Goal: Task Accomplishment & Management: Manage account settings

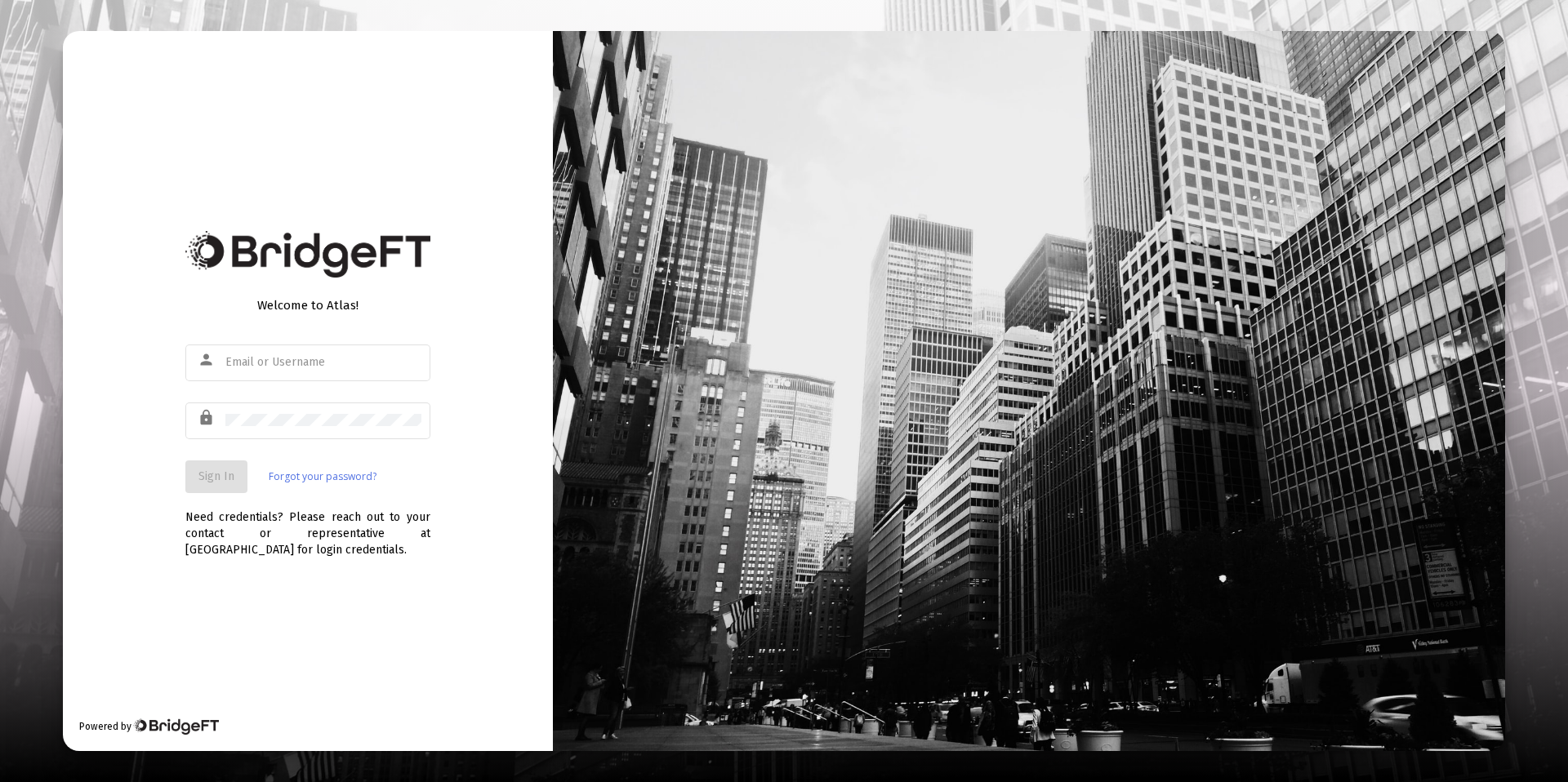
type input "[PERSON_NAME][EMAIL_ADDRESS][DOMAIN_NAME]"
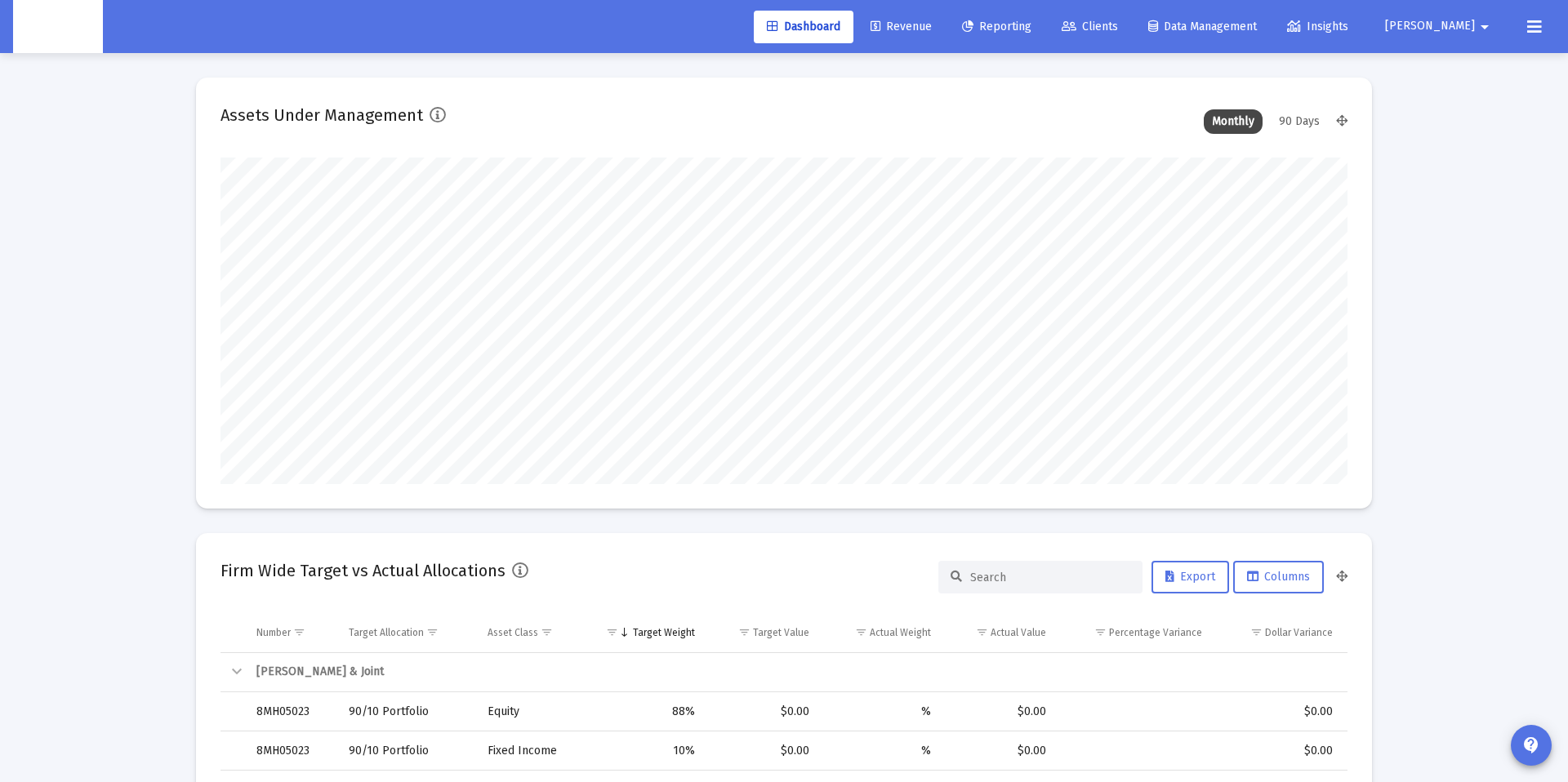
scroll to position [327, 607]
type input "[DATE]"
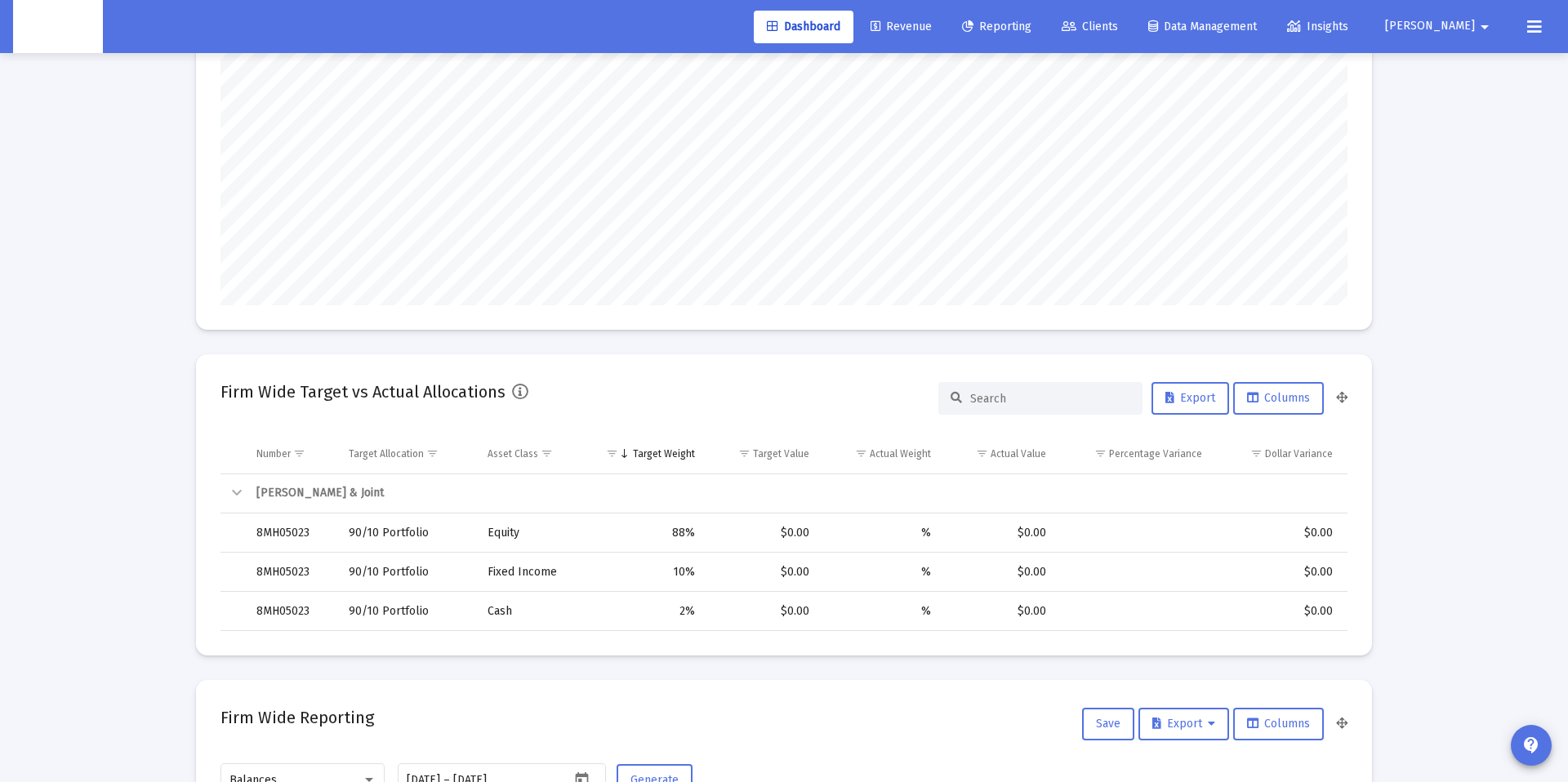
scroll to position [180, 0]
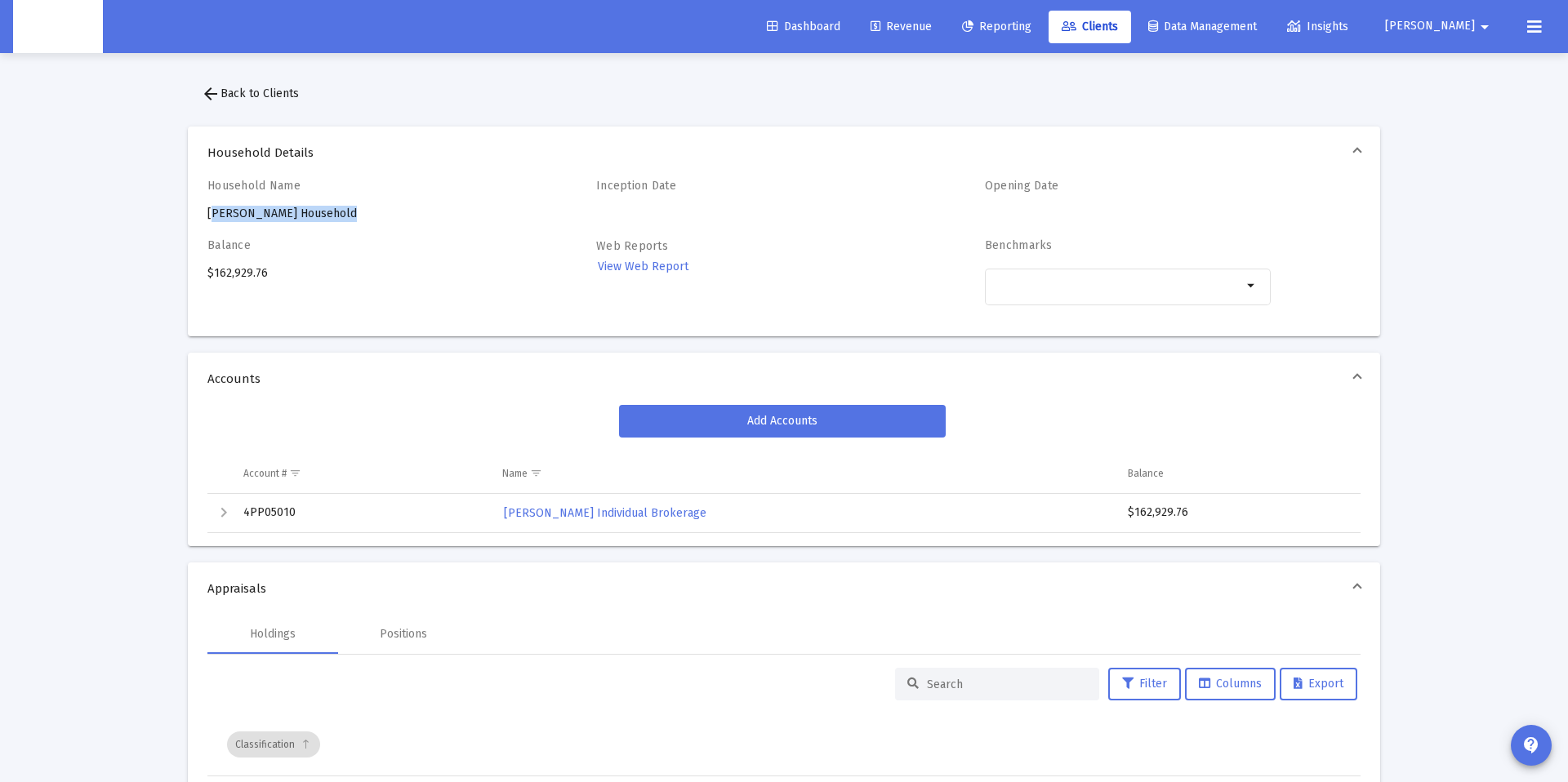
drag, startPoint x: 259, startPoint y: 216, endPoint x: 220, endPoint y: 214, distance: 39.1
click at [200, 216] on div "Household Name [PERSON_NAME] Household Inception Date Opening Date Balance $162…" at bounding box center [784, 258] width 1193 height 158
copy div "[PERSON_NAME] Household"
click at [932, 29] on span "Revenue" at bounding box center [902, 26] width 62 height 14
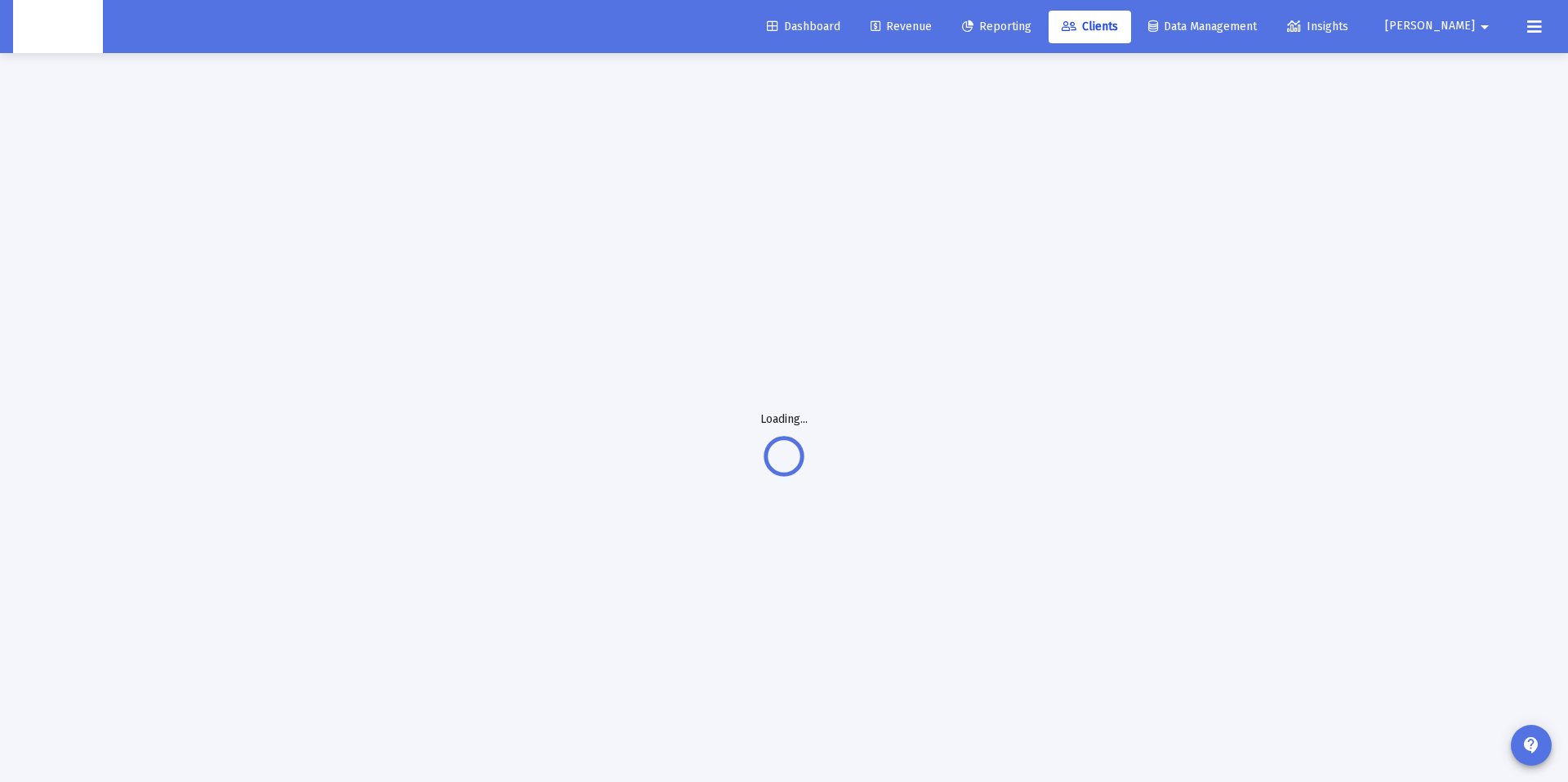
click at [1482, 20] on mat-icon "arrow_drop_down" at bounding box center [1484, 26] width 20 height 33
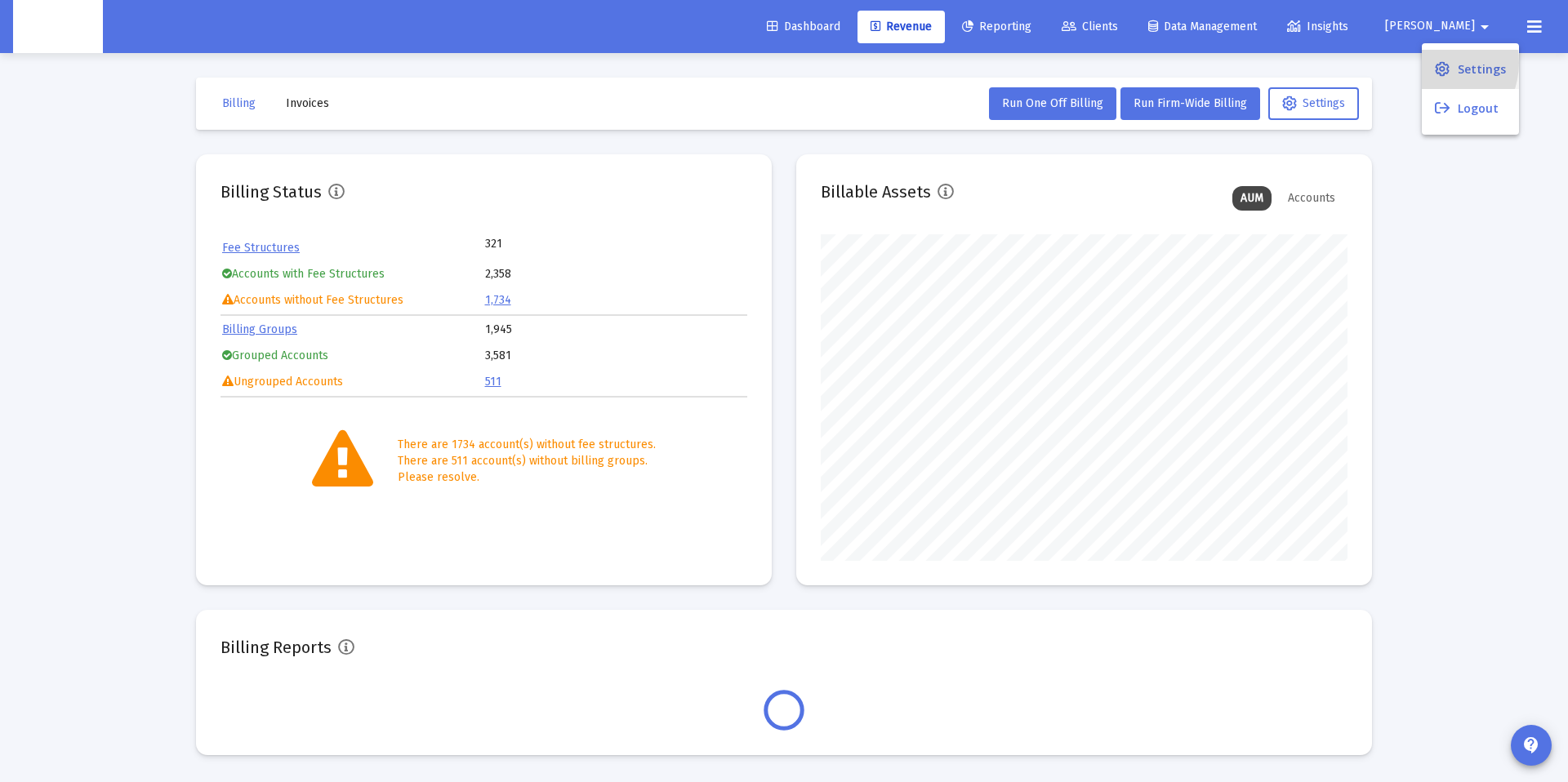
click at [1433, 63] on link "Settings" at bounding box center [1471, 69] width 97 height 39
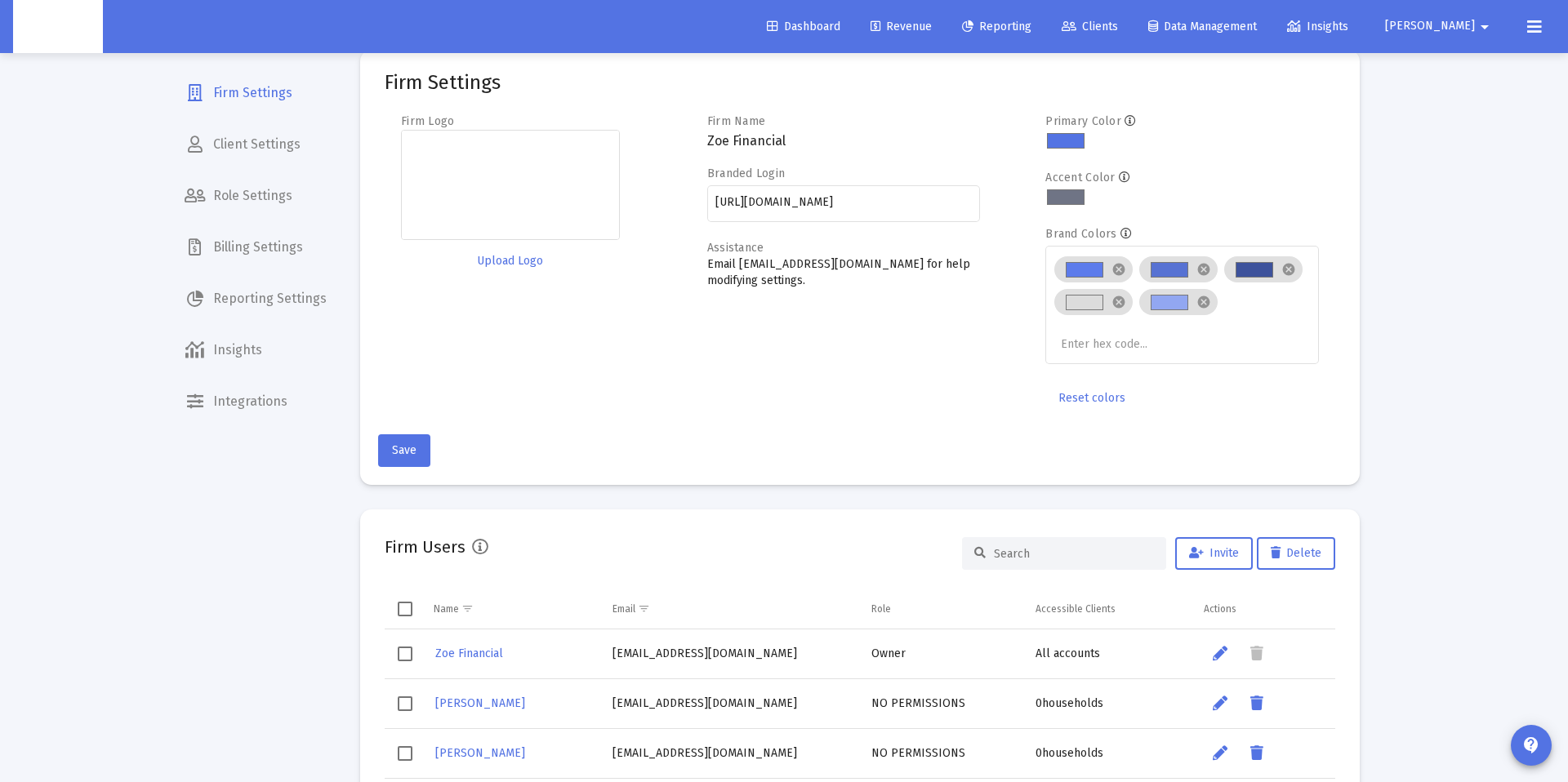
scroll to position [26, 0]
click at [243, 154] on span "Client Settings" at bounding box center [256, 145] width 168 height 39
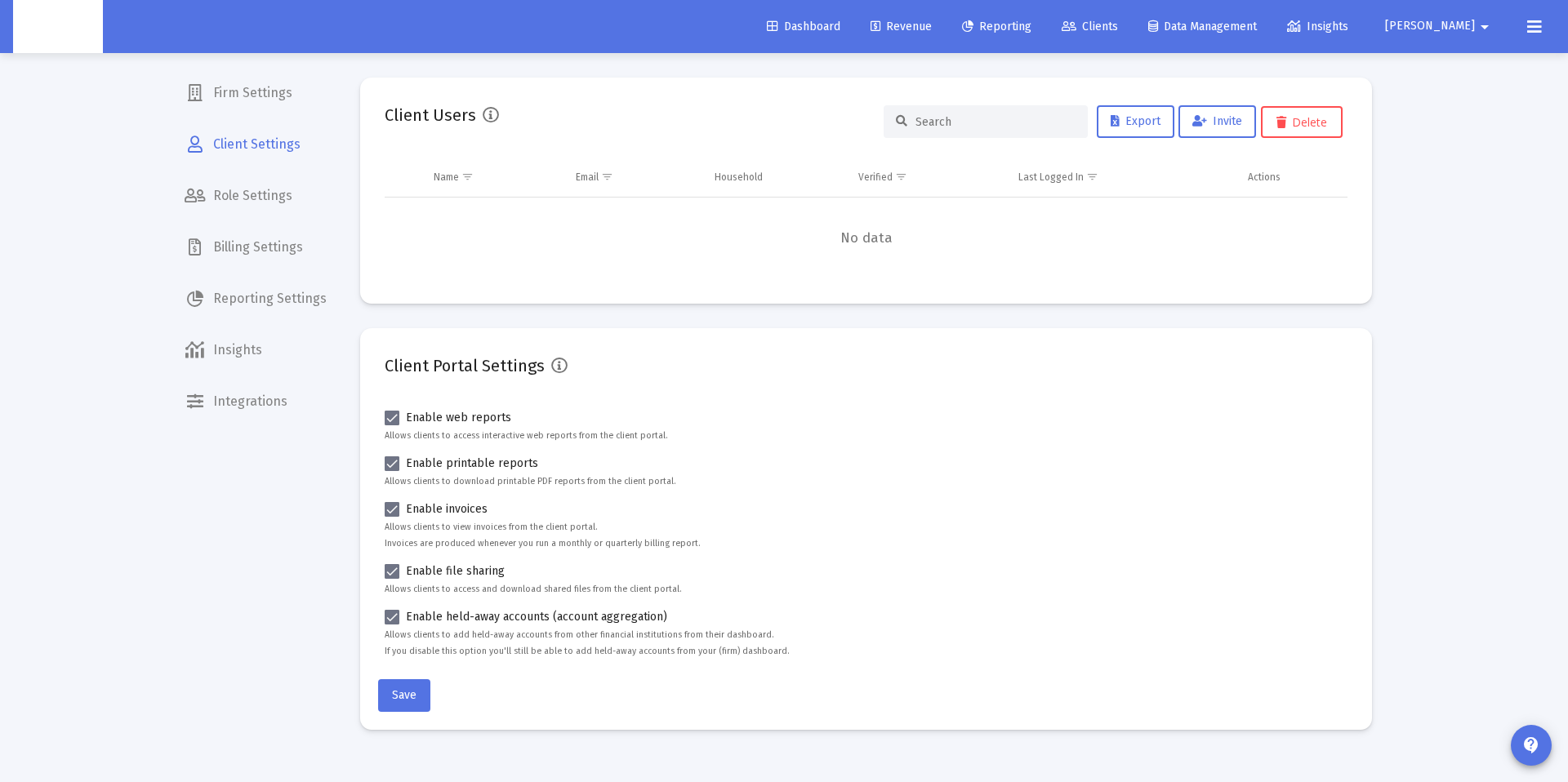
click at [255, 248] on span "Billing Settings" at bounding box center [256, 247] width 168 height 39
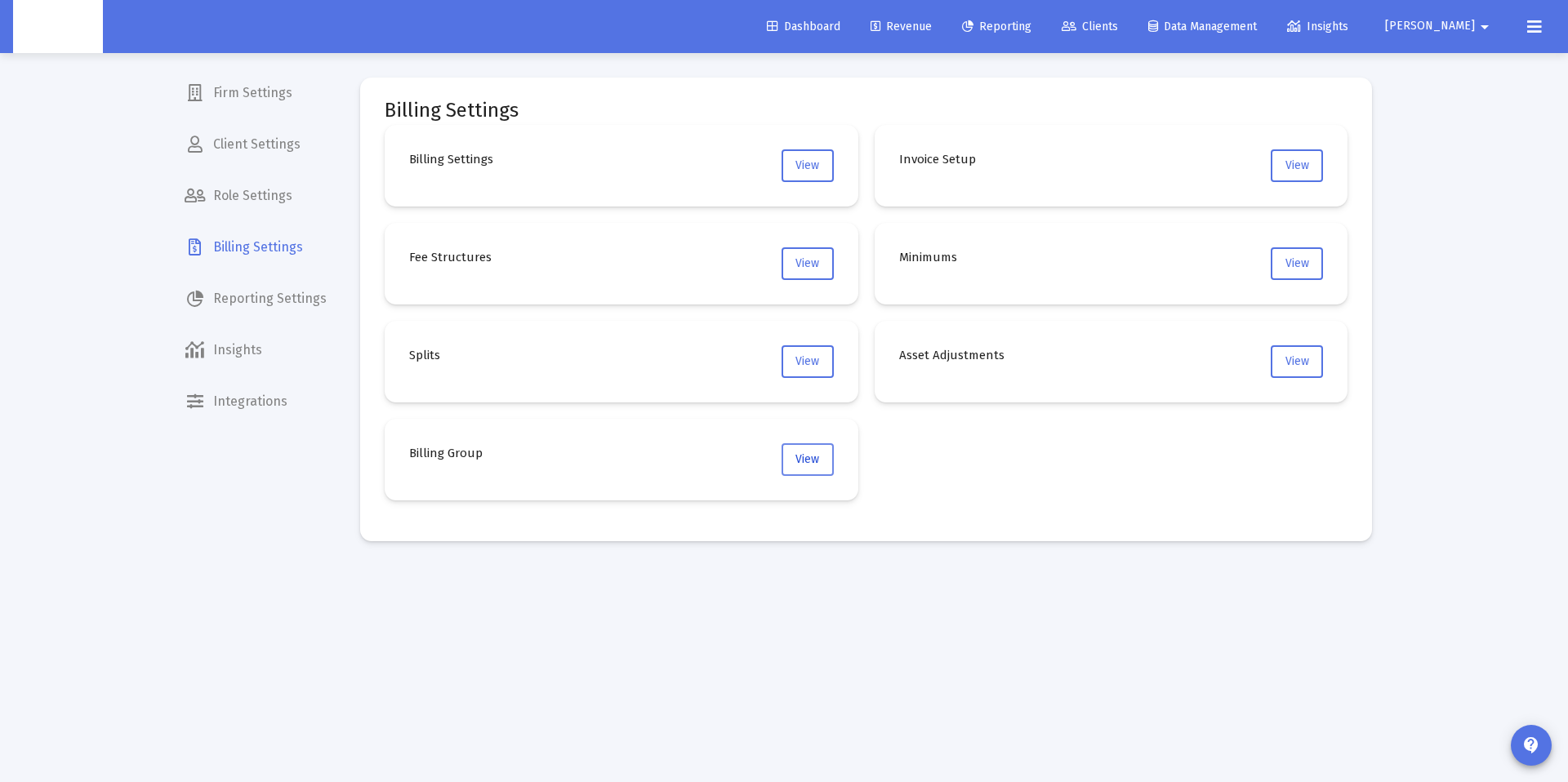
click at [802, 470] on button "View" at bounding box center [807, 459] width 52 height 33
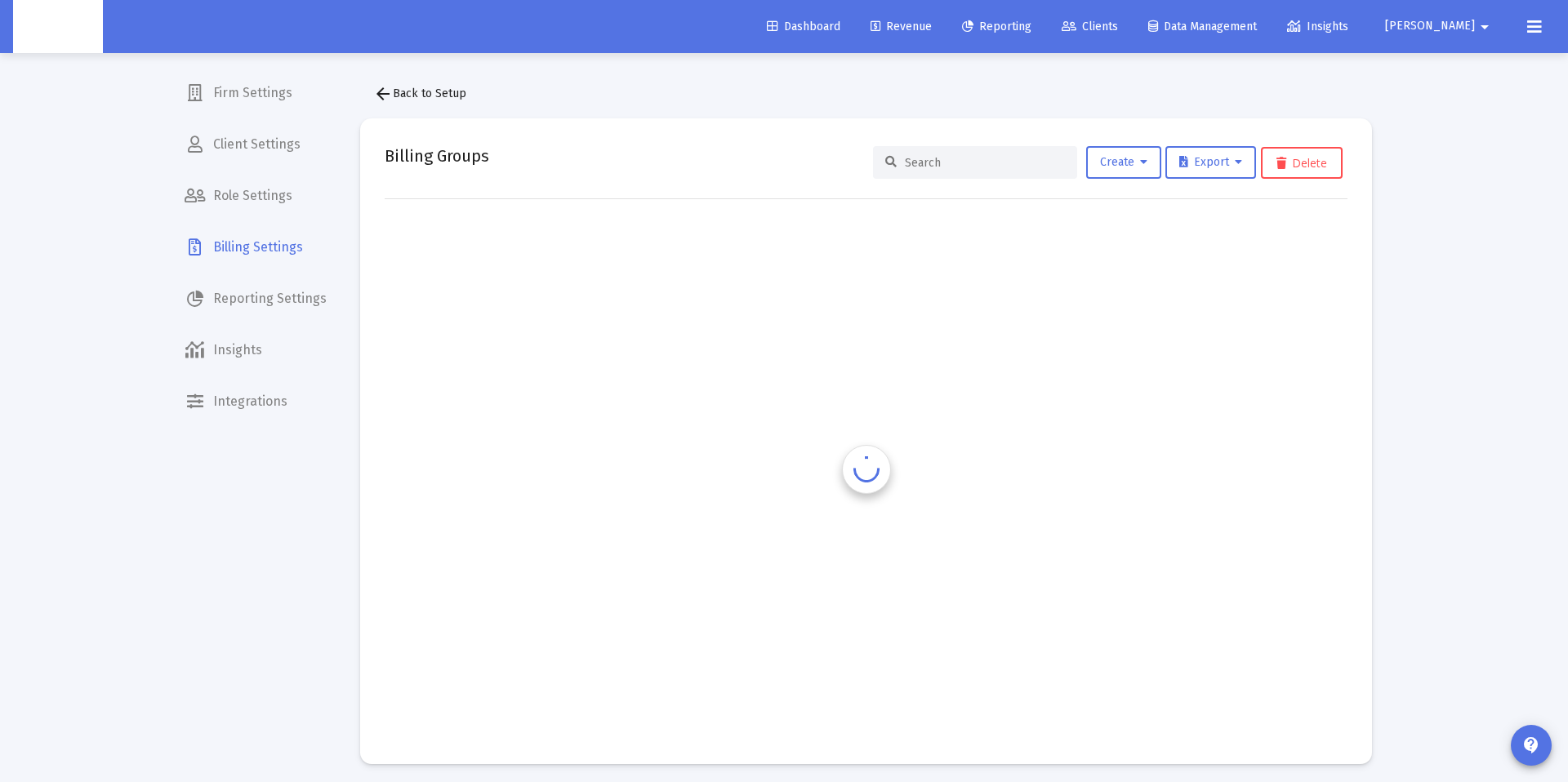
scroll to position [7, 0]
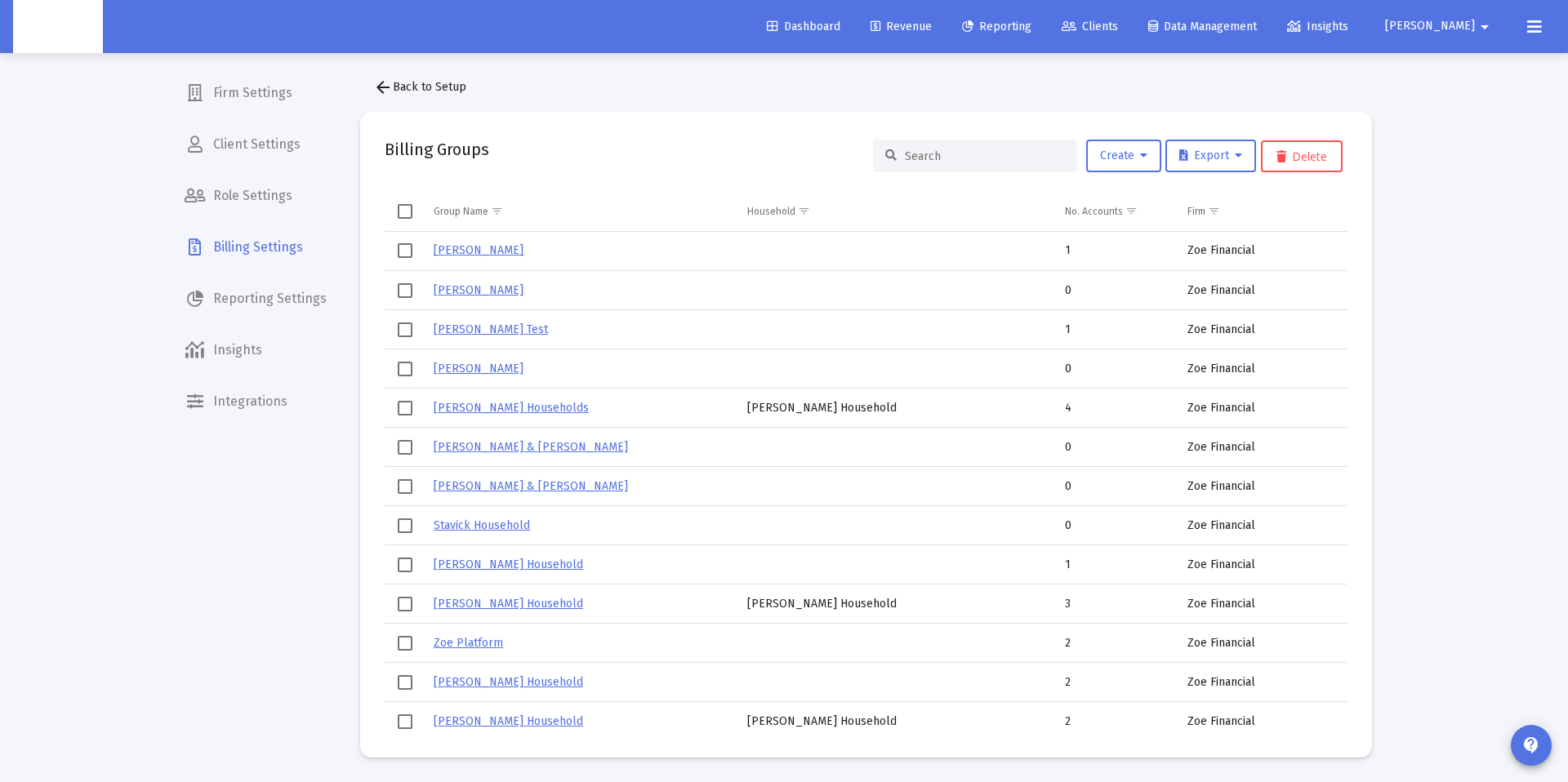
click at [958, 164] on div at bounding box center [975, 156] width 204 height 33
click at [955, 154] on input at bounding box center [986, 156] width 161 height 14
paste input "Jae Nguyen's Household"
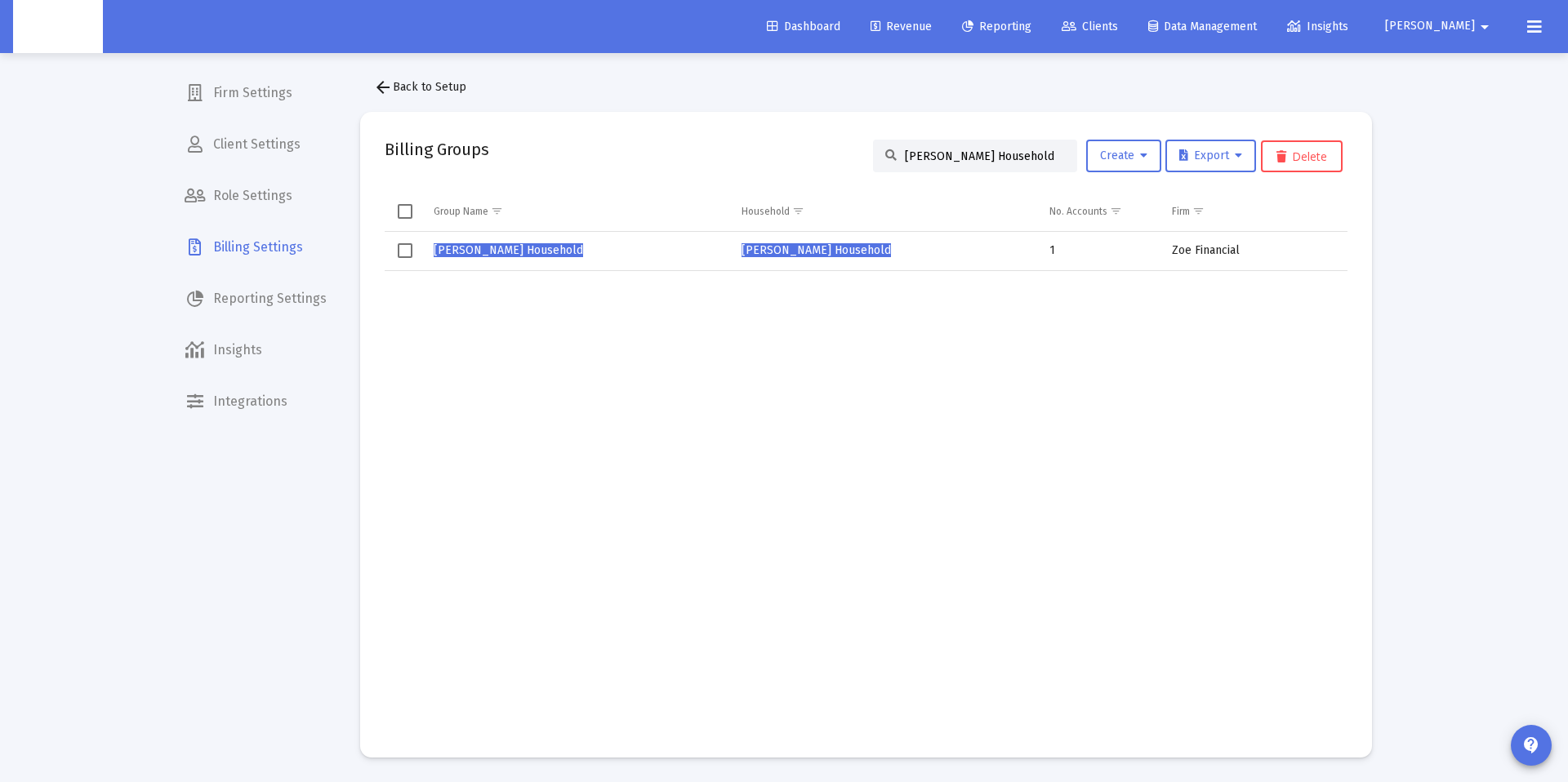
type input "Jae Nguyen's Household"
click at [510, 244] on span "Jae Nguyen's Household" at bounding box center [509, 250] width 149 height 14
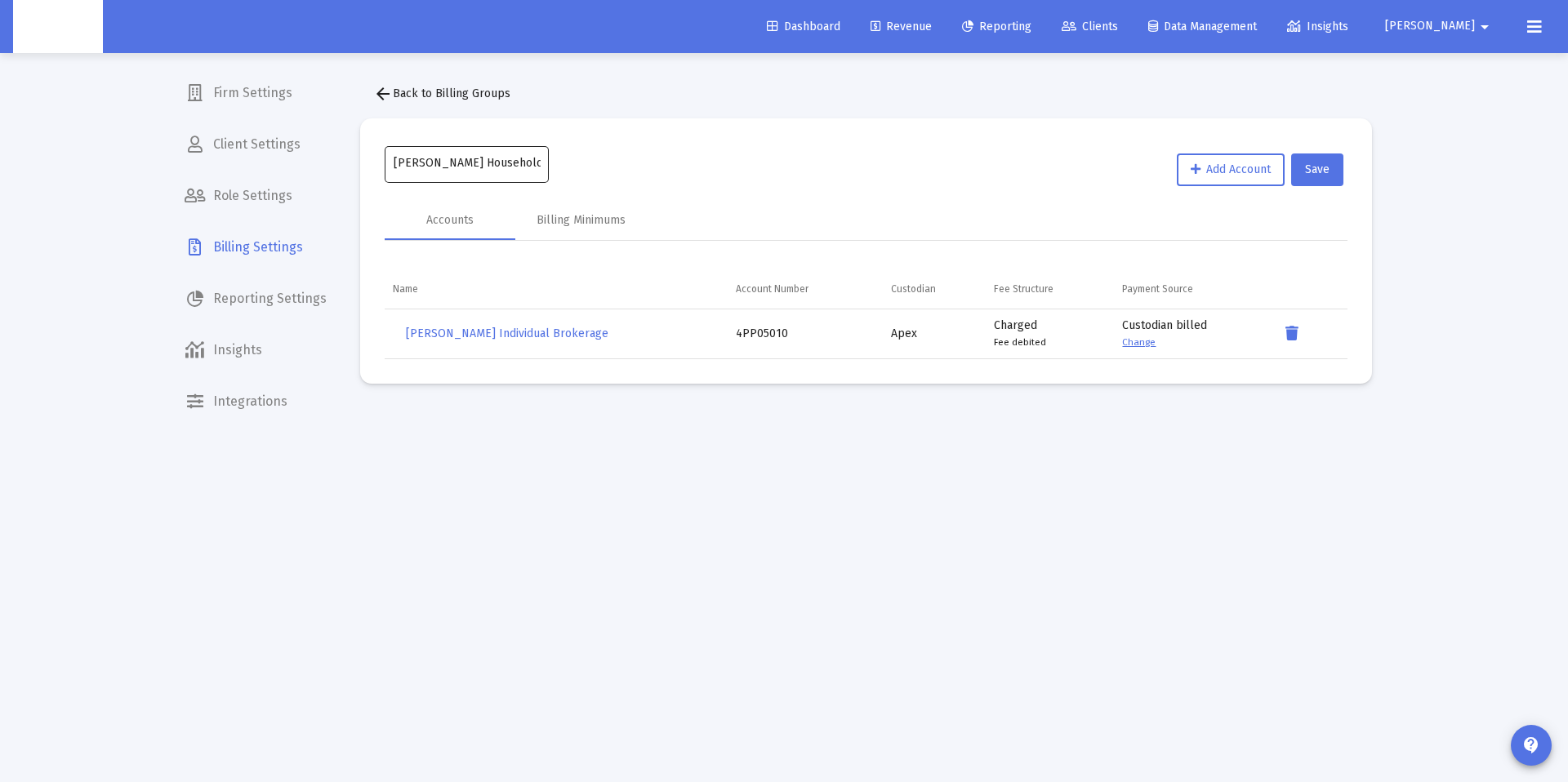
click at [404, 161] on input "Jae Nguyen's Household" at bounding box center [468, 163] width 147 height 13
type input "Judy Nguyen's Household"
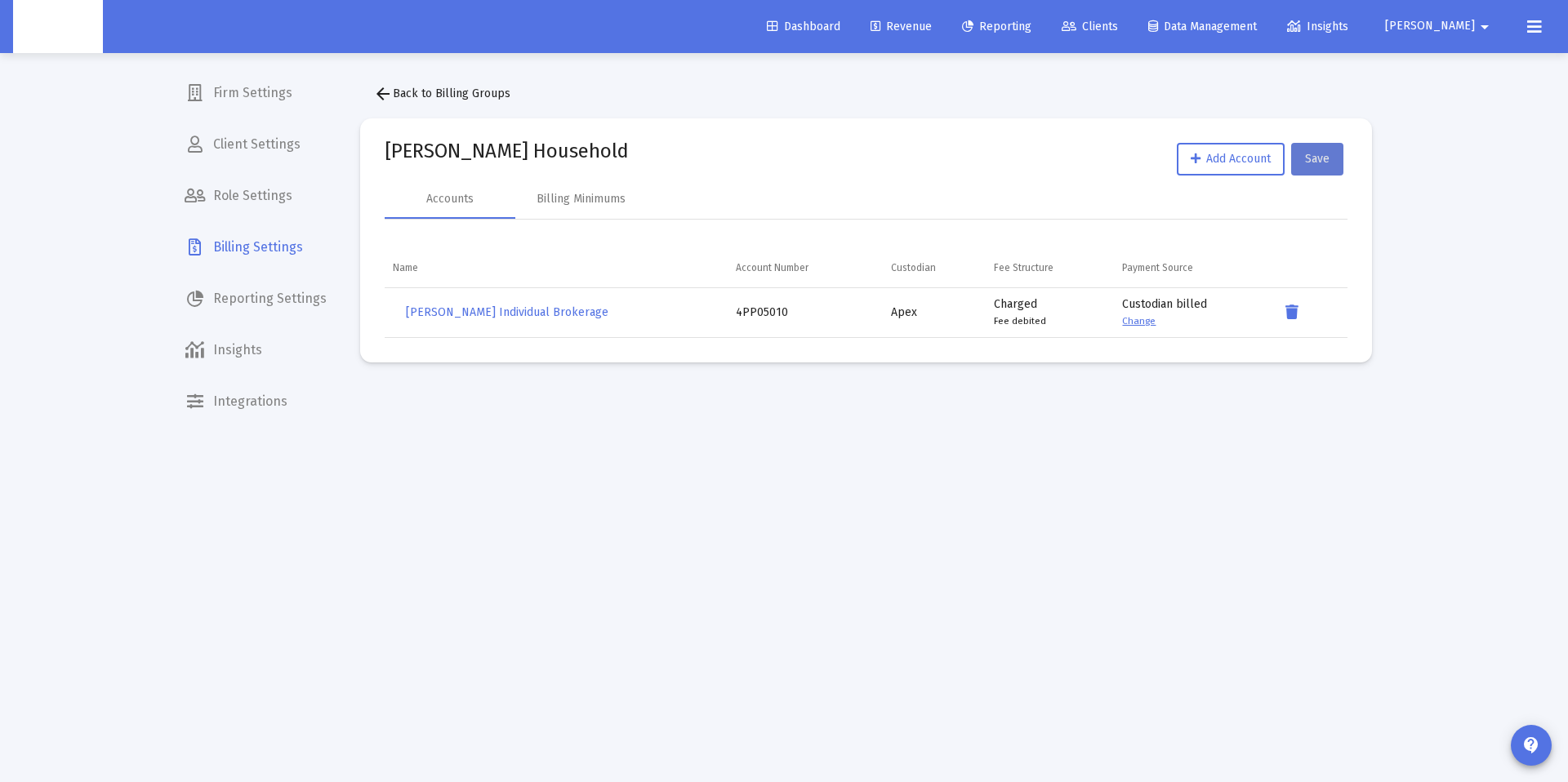
click at [1307, 163] on span "Save" at bounding box center [1317, 159] width 24 height 14
click at [932, 30] on span "Revenue" at bounding box center [902, 26] width 62 height 14
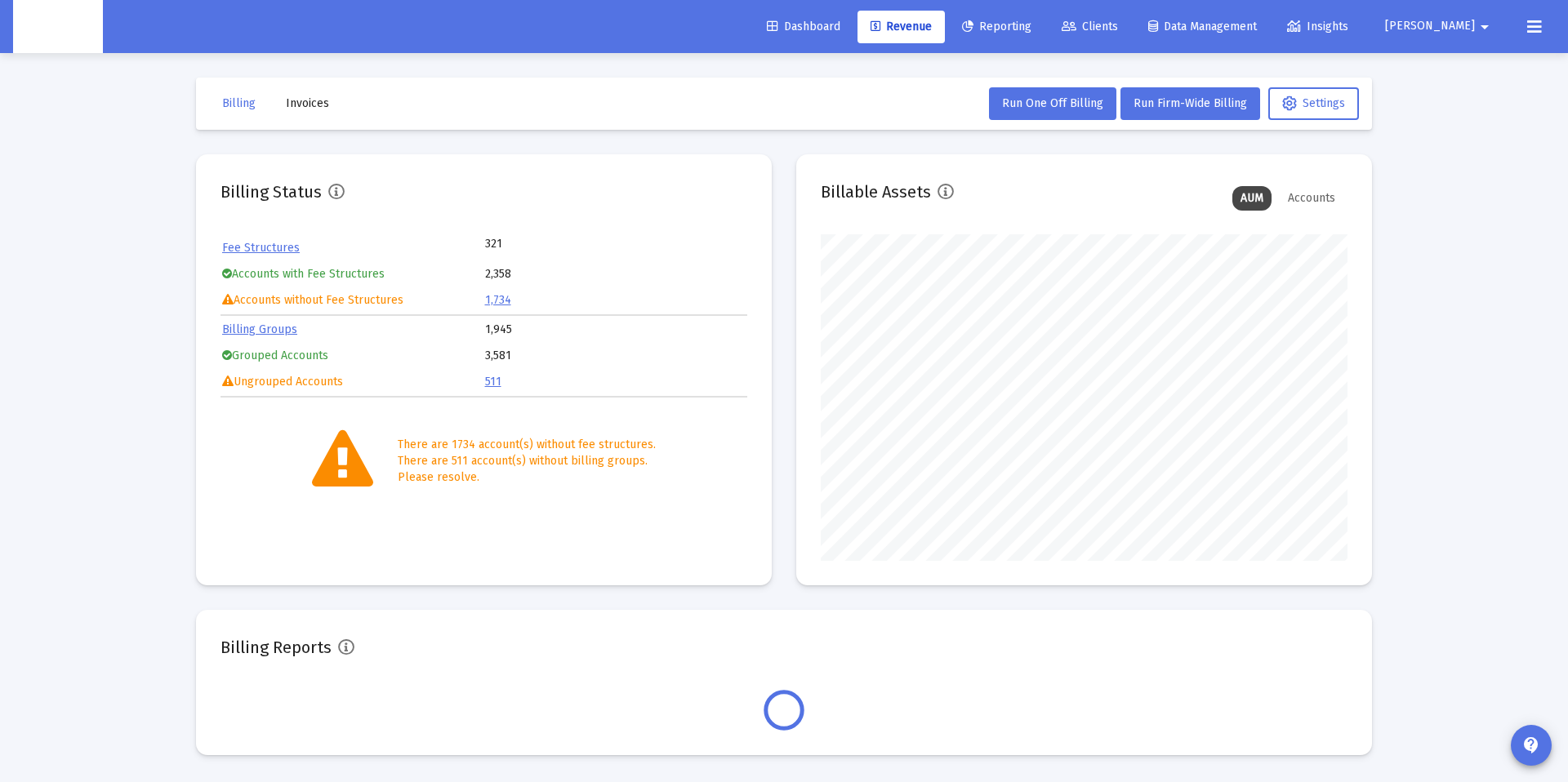
scroll to position [327, 526]
click at [1442, 30] on span "[PERSON_NAME]" at bounding box center [1430, 26] width 90 height 14
click at [1514, 25] on div at bounding box center [784, 391] width 1568 height 782
click at [1527, 30] on icon at bounding box center [1534, 26] width 15 height 20
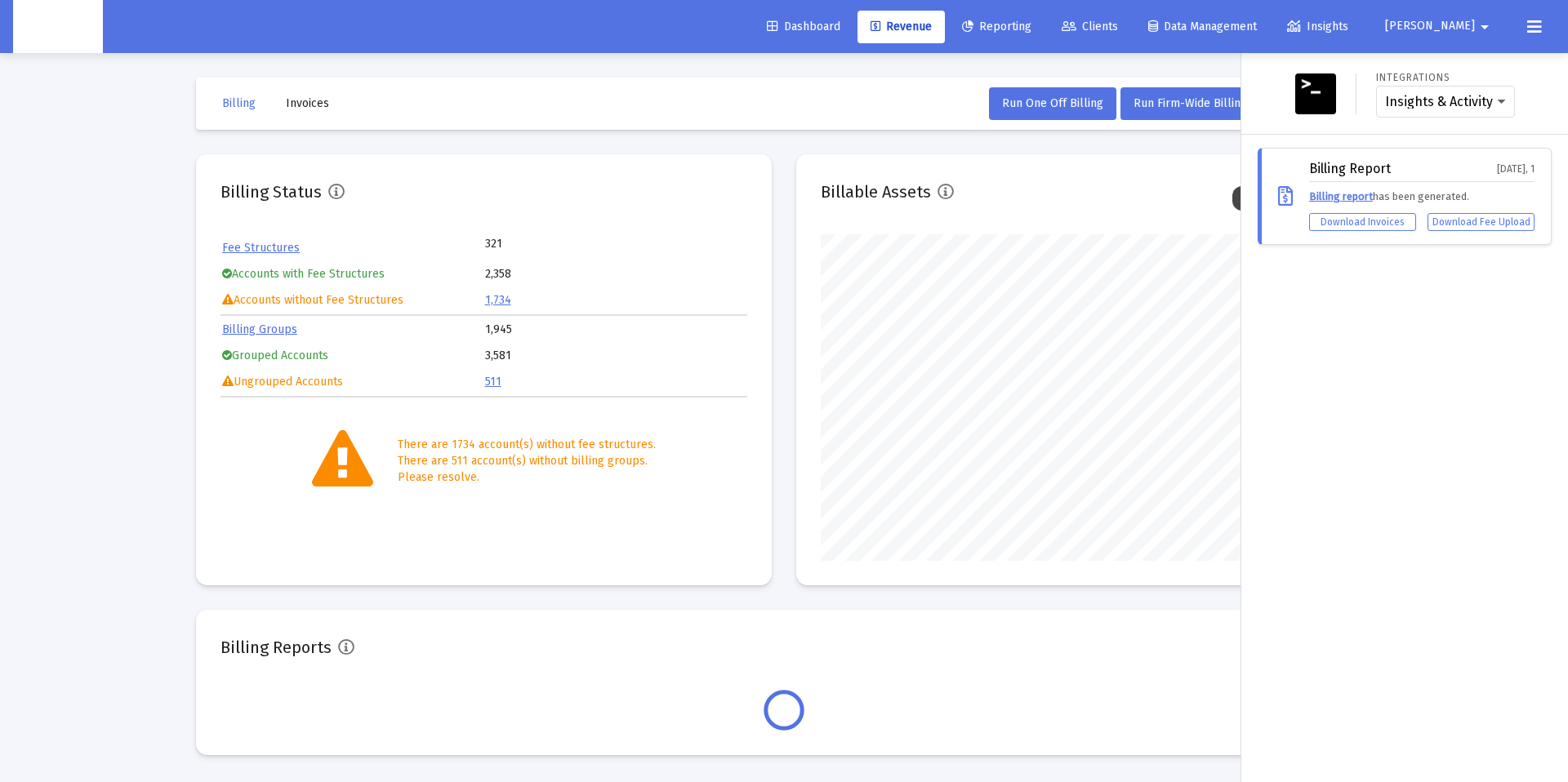
click at [1458, 33] on span "[PERSON_NAME]" at bounding box center [1430, 26] width 90 height 14
click at [1128, 29] on div at bounding box center [784, 391] width 1568 height 782
click at [1118, 25] on span "Clients" at bounding box center [1090, 26] width 56 height 14
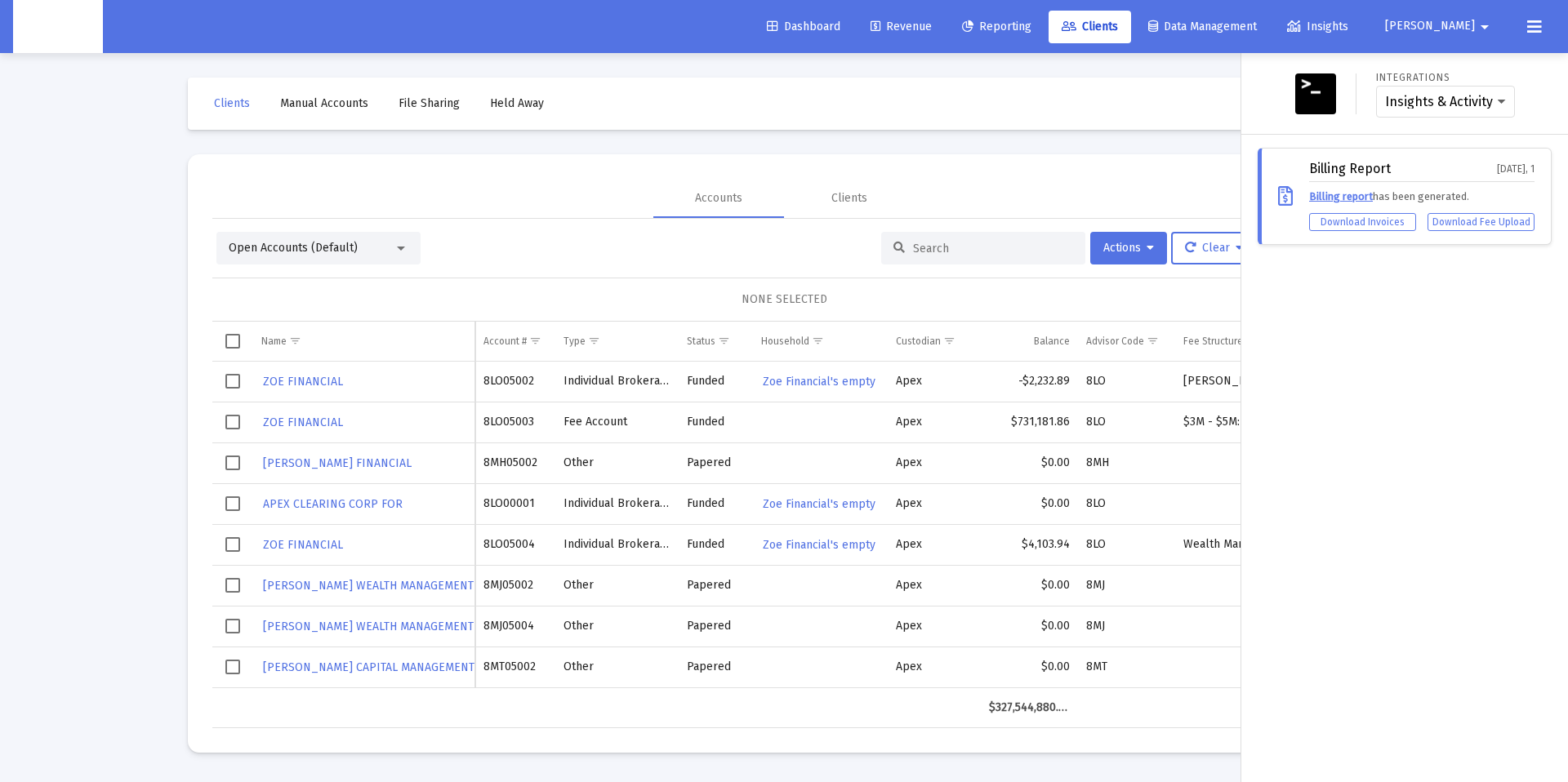
drag, startPoint x: 832, startPoint y: 237, endPoint x: 930, endPoint y: 239, distance: 98.0
click at [838, 236] on div at bounding box center [784, 391] width 1568 height 782
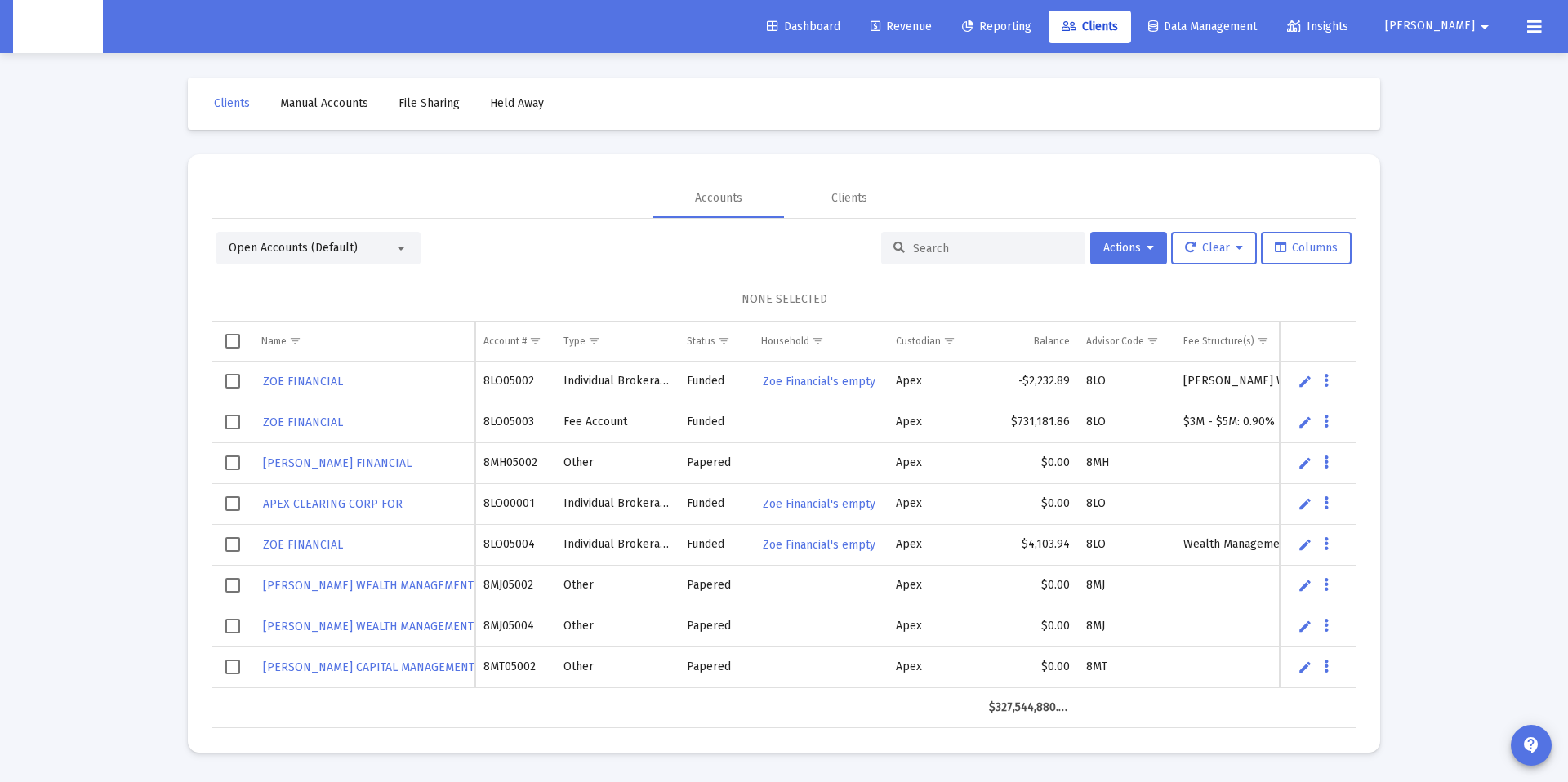
click at [929, 240] on div at bounding box center [784, 391] width 1568 height 782
click at [928, 250] on input at bounding box center [993, 248] width 161 height 14
paste input "Jae Nguyen's Household"
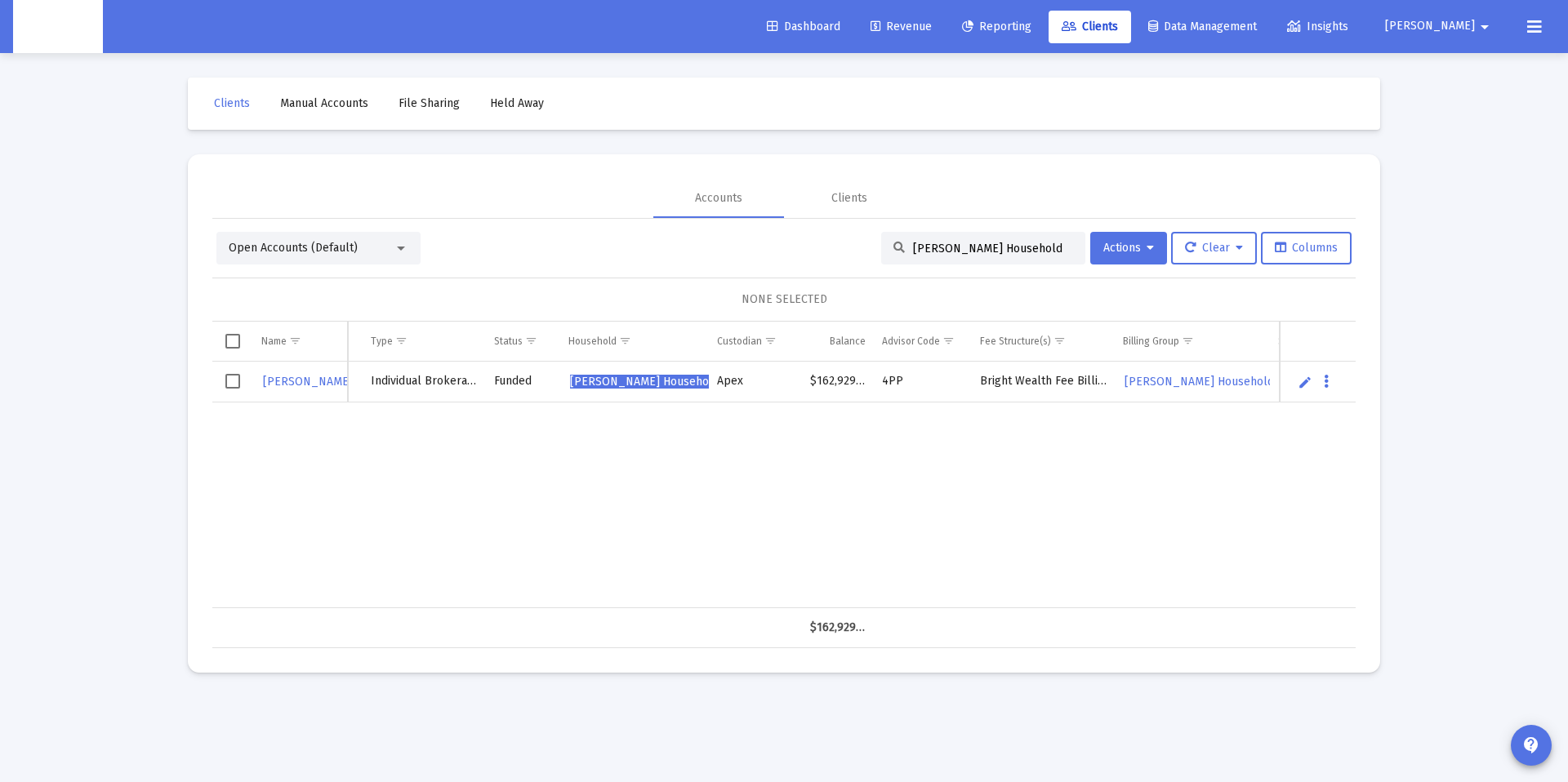
type input "Jae Nguyen's Household"
click at [1303, 380] on link "Edit" at bounding box center [1306, 383] width 15 height 15
click at [1335, 386] on button "Data grid" at bounding box center [1340, 389] width 15 height 15
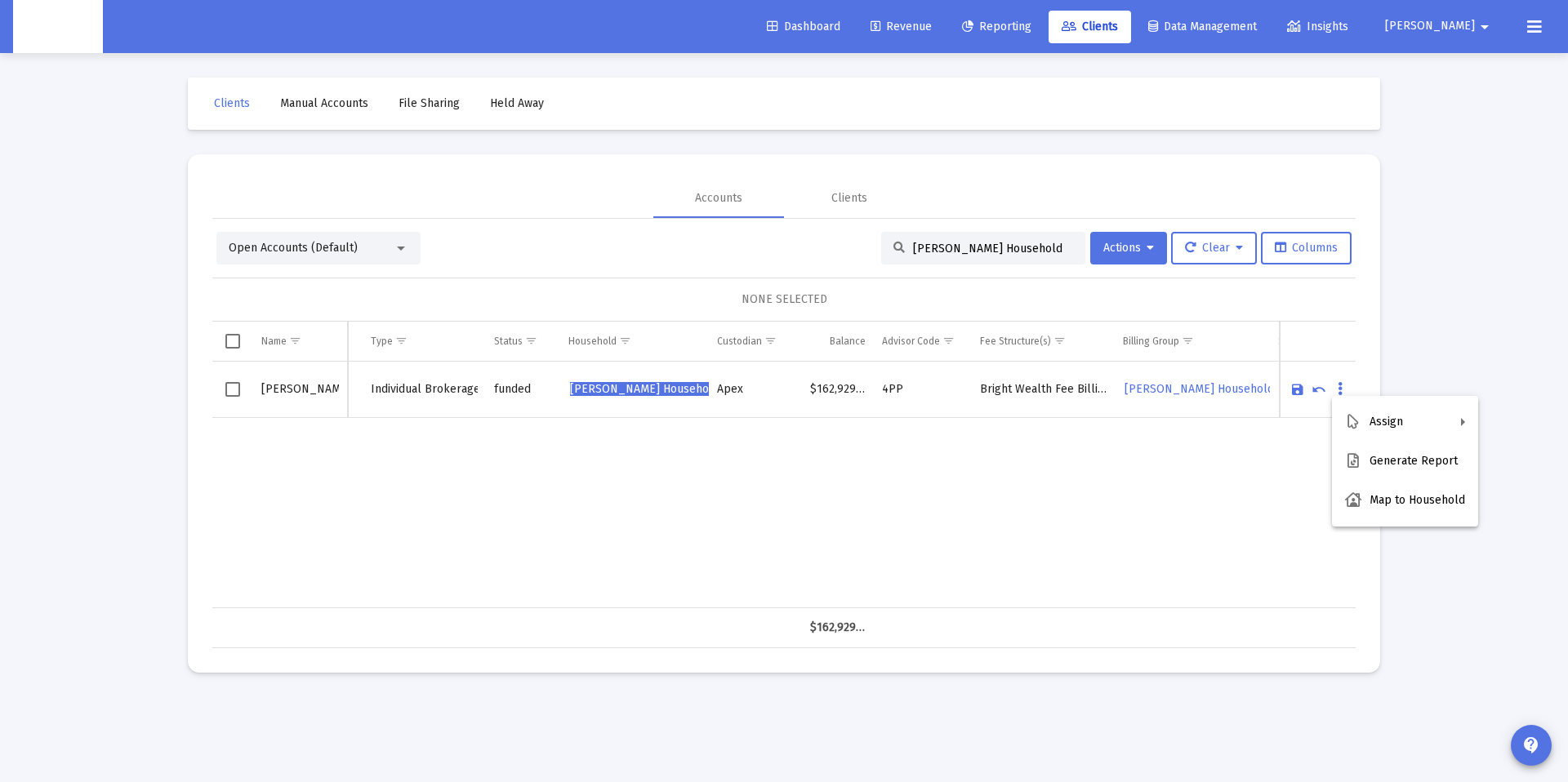
drag, startPoint x: 588, startPoint y: 379, endPoint x: 598, endPoint y: 385, distance: 11.7
click at [592, 383] on div at bounding box center [784, 391] width 1568 height 782
click at [598, 386] on span "Jae Nguyen's Household" at bounding box center [645, 389] width 149 height 14
click at [0, 0] on div "Loading..." at bounding box center [0, 0] width 0 height 0
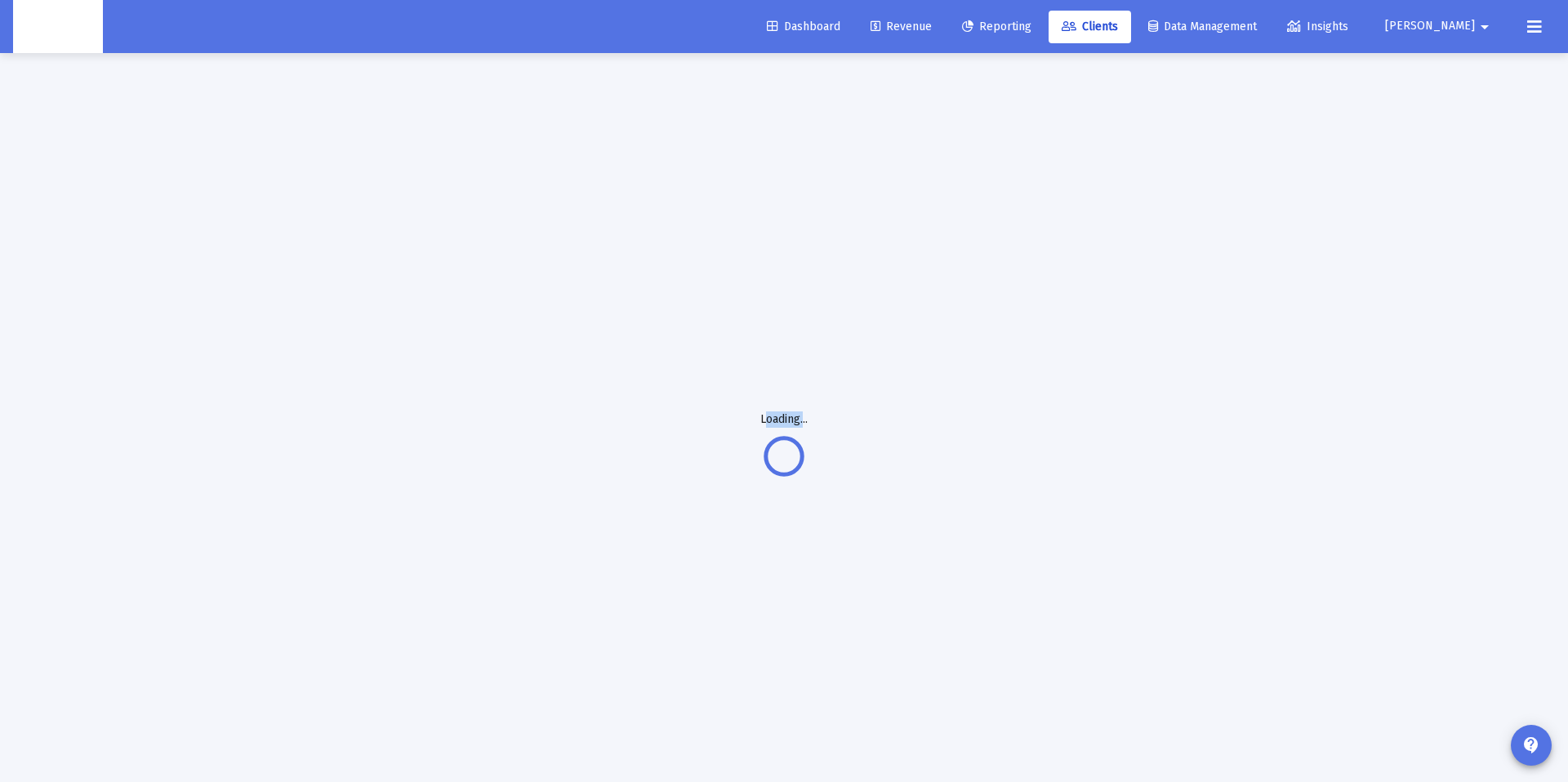
scroll to position [1, 0]
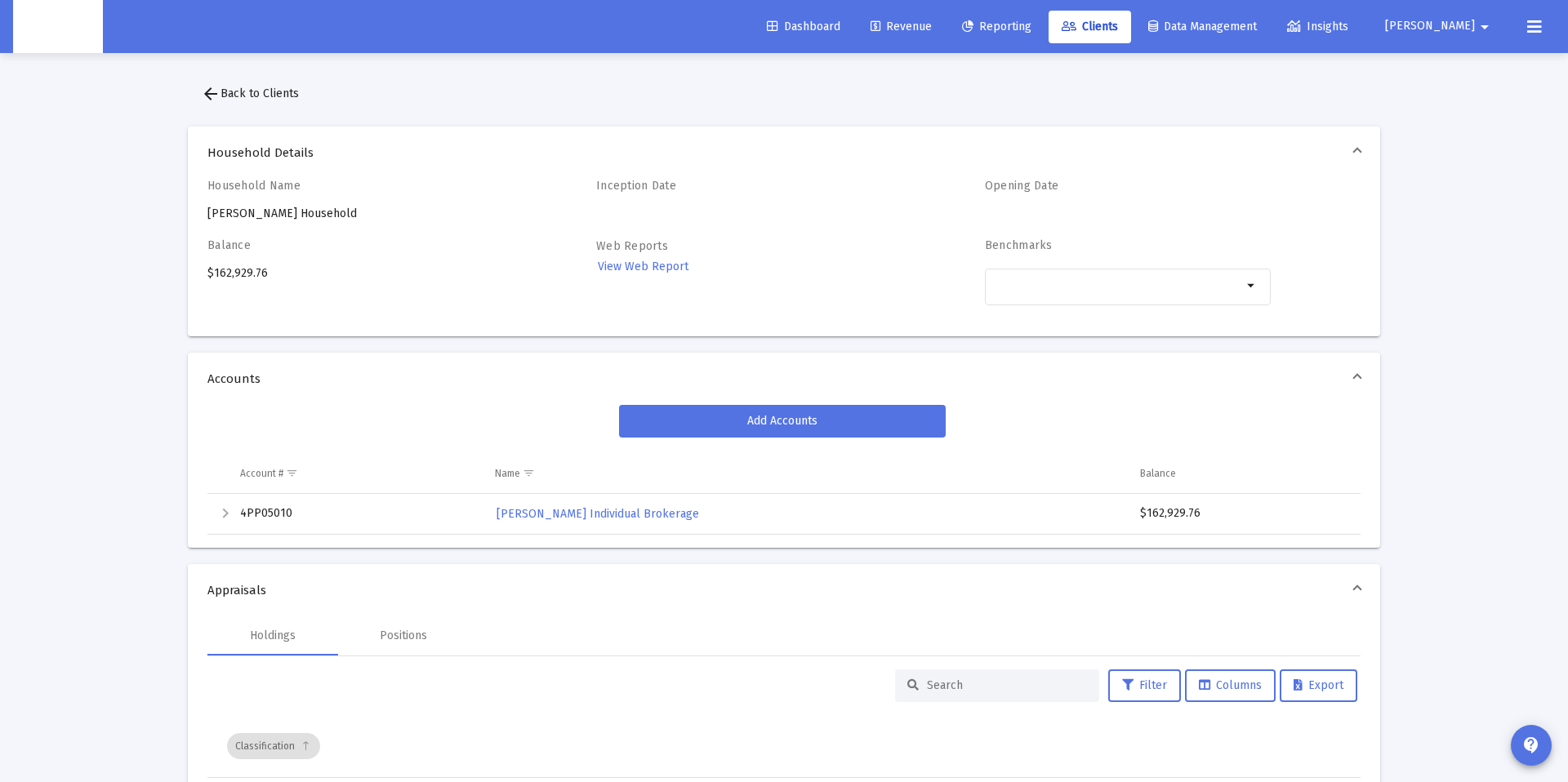
click at [300, 202] on div "Household Name Jae Nguyen's Household" at bounding box center [350, 201] width 286 height 43
click at [300, 205] on div "Household Name Jae Nguyen's Household" at bounding box center [350, 201] width 286 height 43
click at [301, 209] on div "Household Name Jae Nguyen's Household" at bounding box center [350, 201] width 286 height 43
click at [1494, 19] on mat-icon "arrow_drop_down" at bounding box center [1484, 26] width 20 height 33
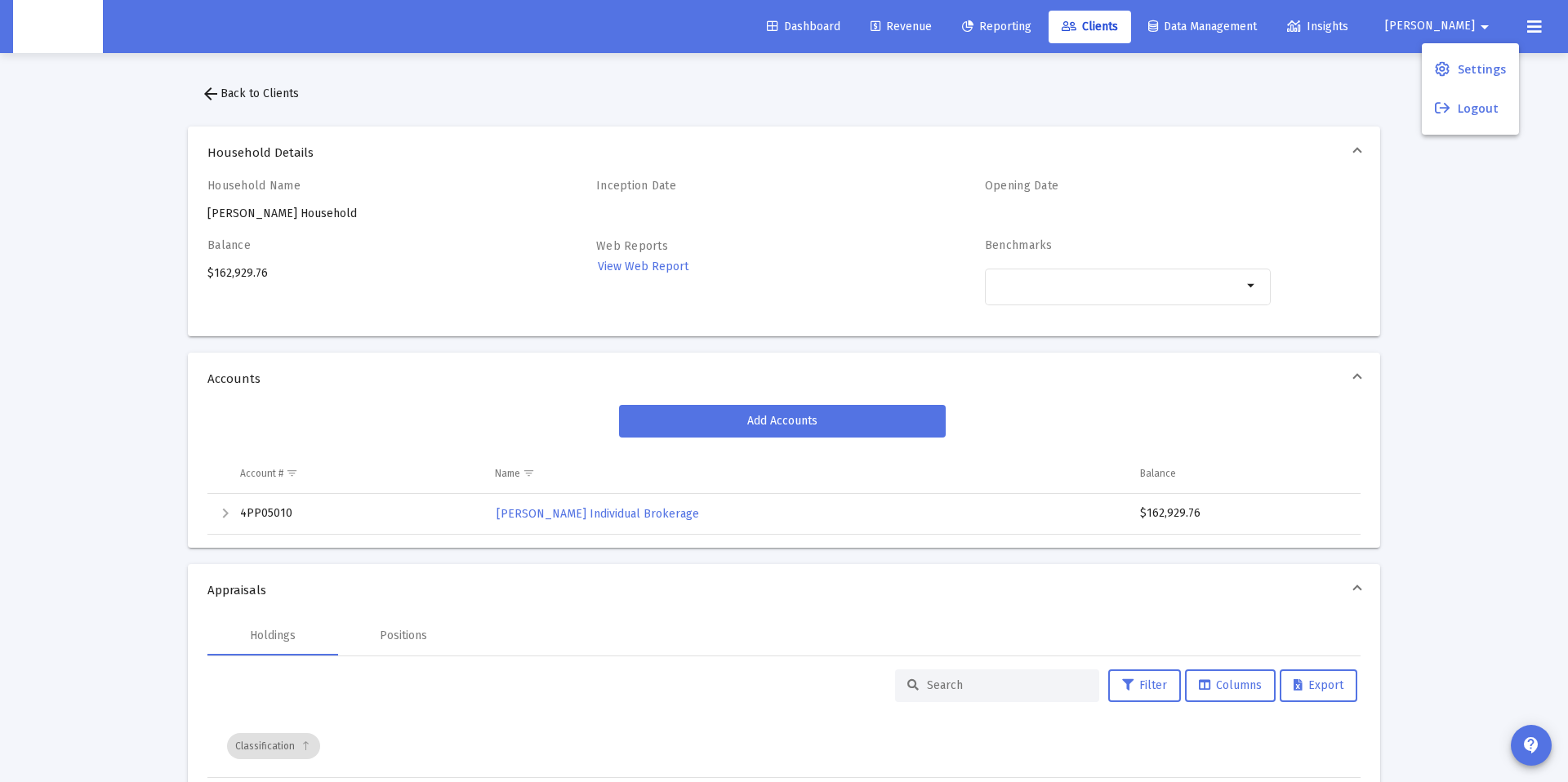
click at [1540, 27] on div at bounding box center [784, 391] width 1568 height 782
click at [1533, 25] on icon at bounding box center [1534, 26] width 15 height 20
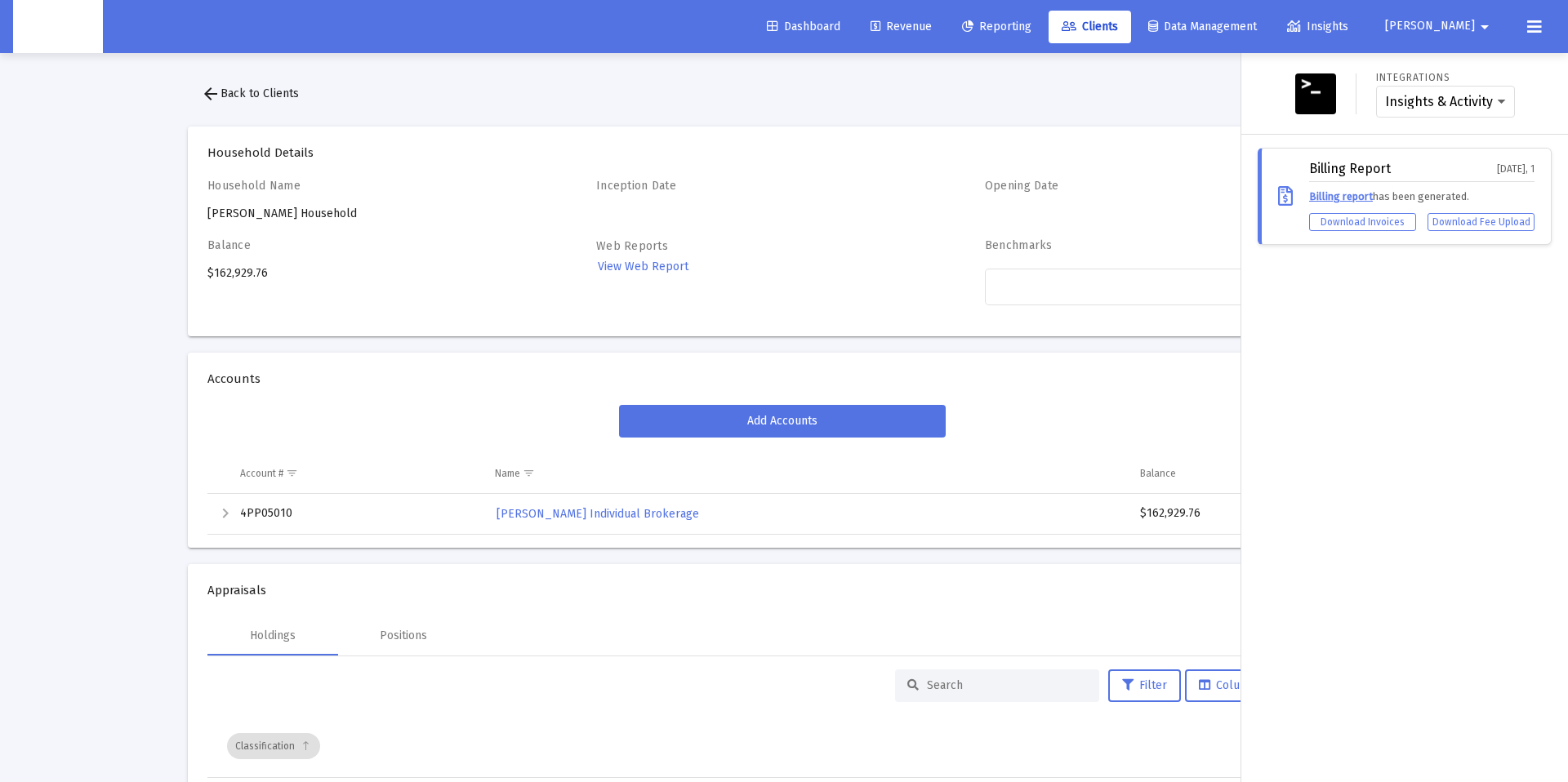
click at [991, 110] on div at bounding box center [784, 391] width 1568 height 782
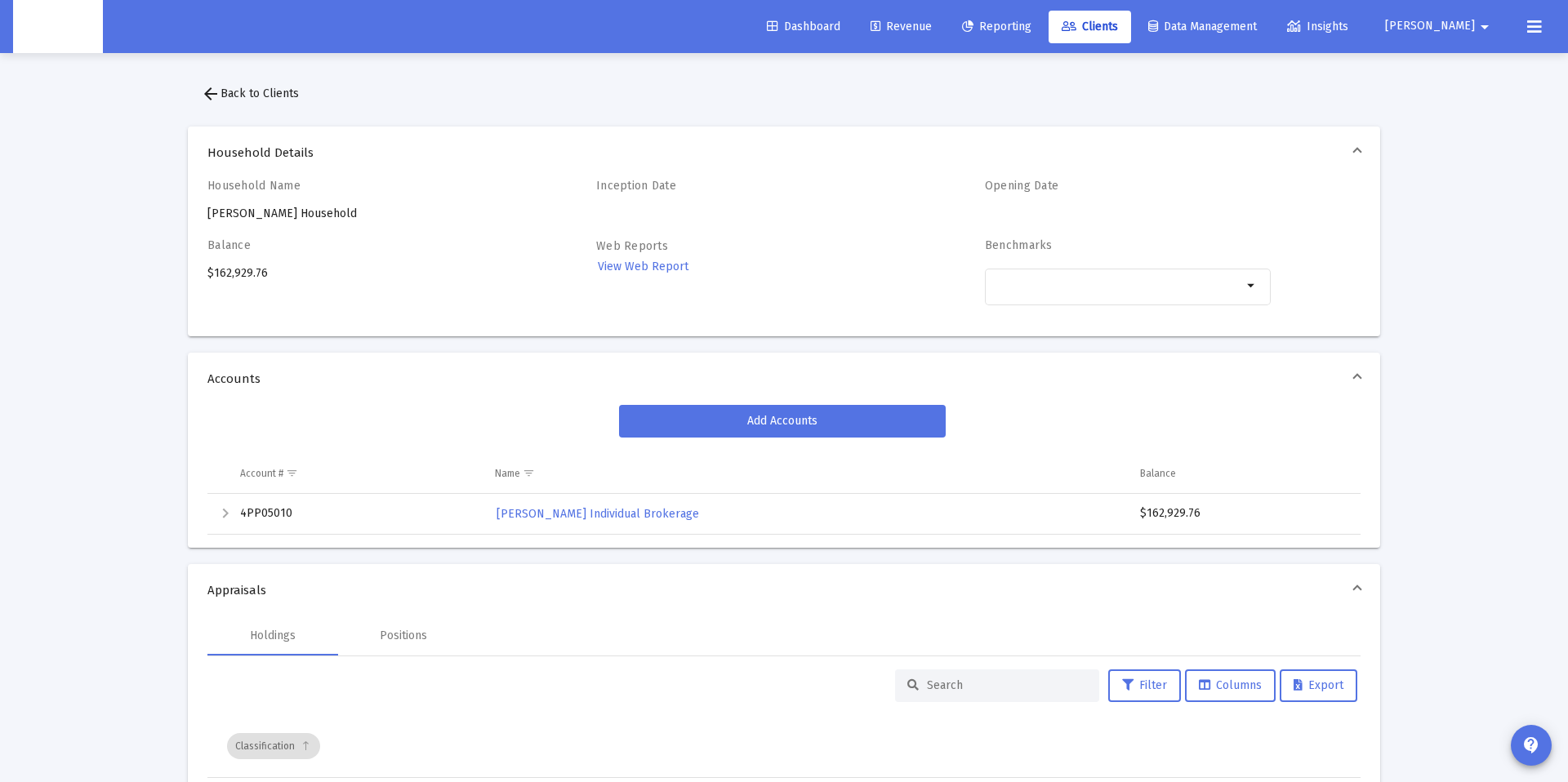
click at [270, 91] on span "arrow_back Back to Clients" at bounding box center [249, 93] width 98 height 14
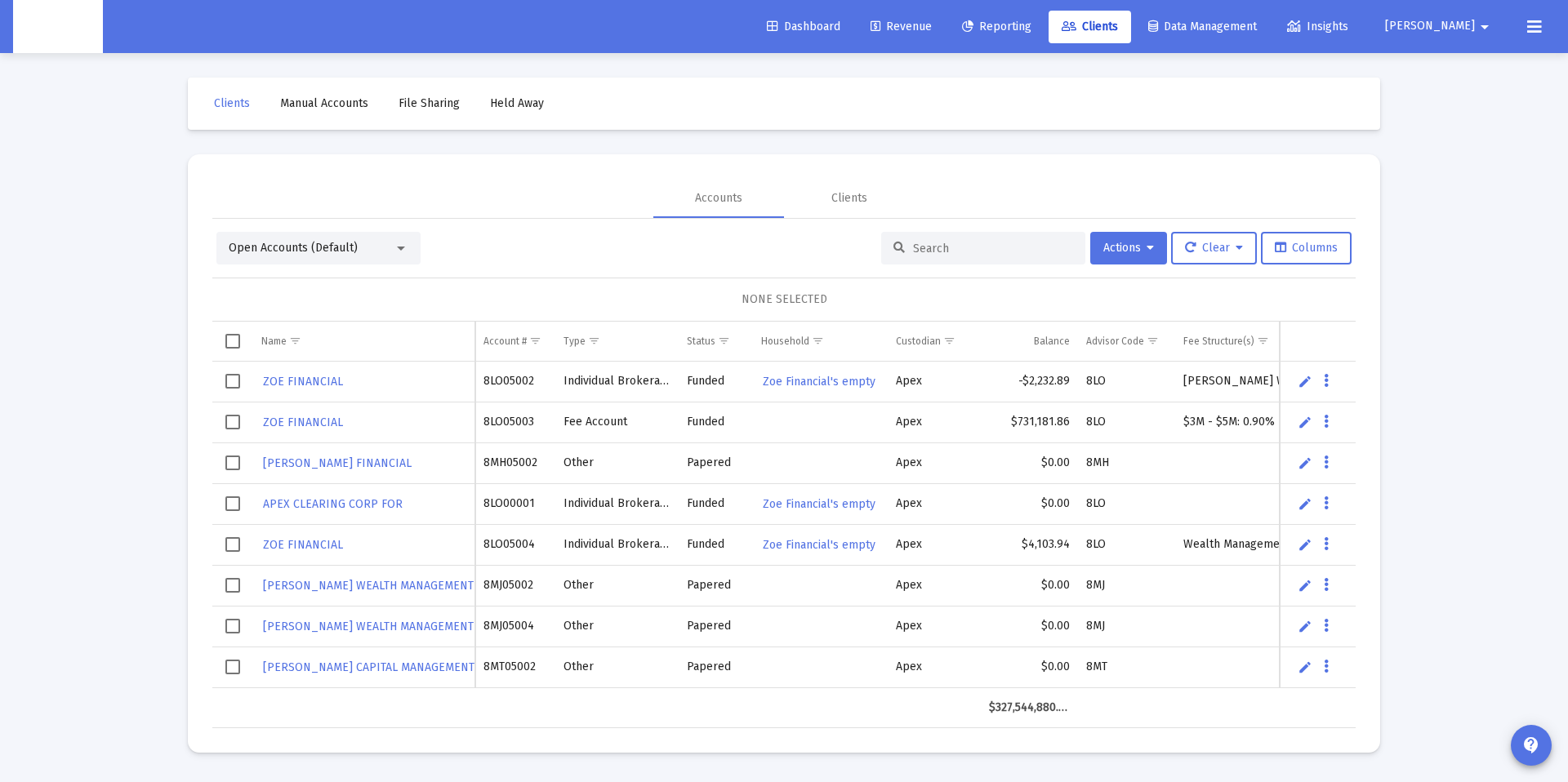
click at [900, 238] on div at bounding box center [983, 248] width 204 height 33
click at [913, 246] on input at bounding box center [993, 248] width 161 height 14
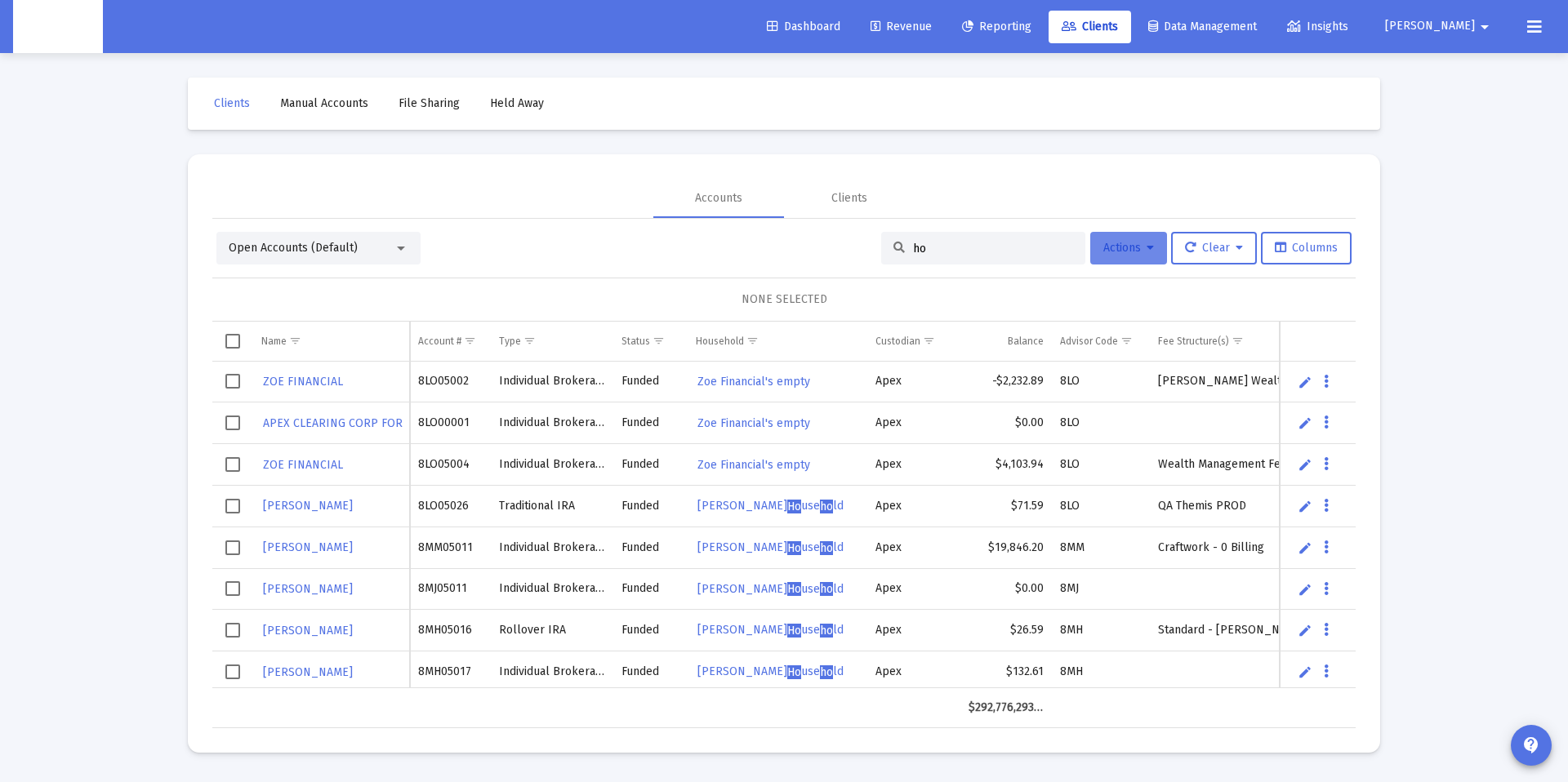
click at [1103, 245] on span "Actions" at bounding box center [1128, 247] width 50 height 14
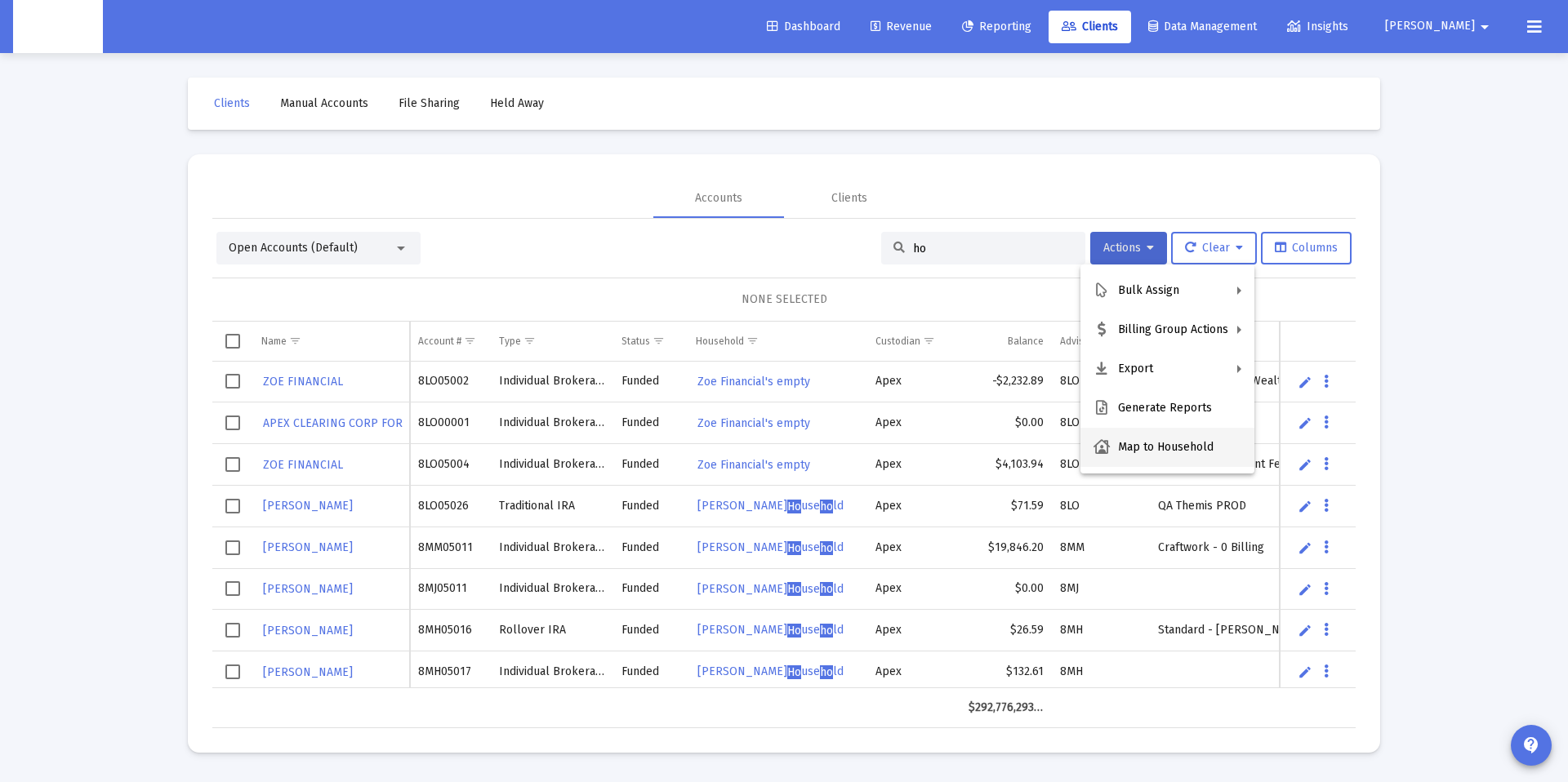
click at [1152, 450] on button "Map to Household" at bounding box center [1168, 448] width 174 height 39
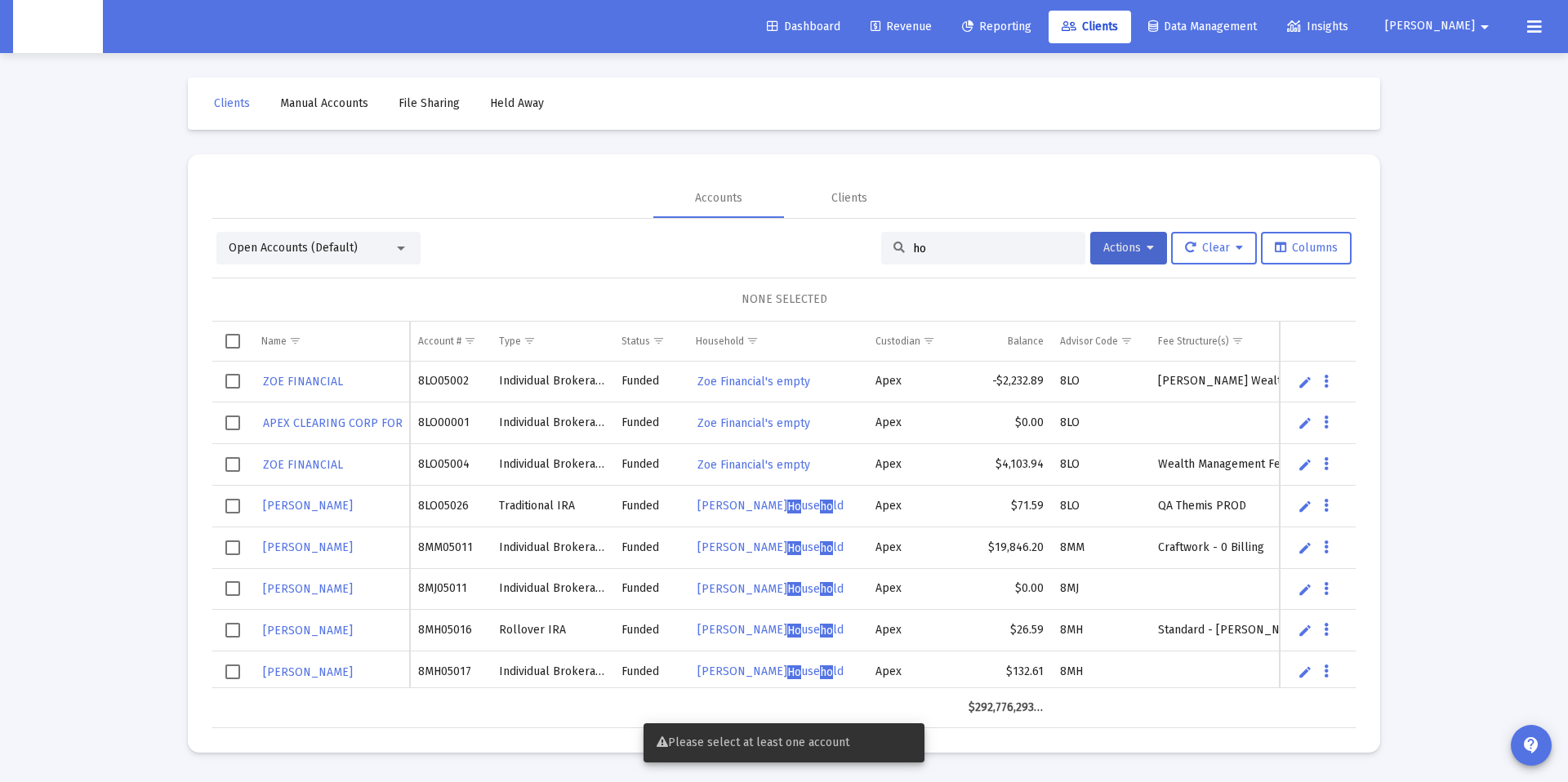
drag, startPoint x: 950, startPoint y: 248, endPoint x: 875, endPoint y: 244, distance: 75.1
click at [881, 244] on div "ho" at bounding box center [983, 248] width 204 height 33
paste input "Jae Nguyen's Household"
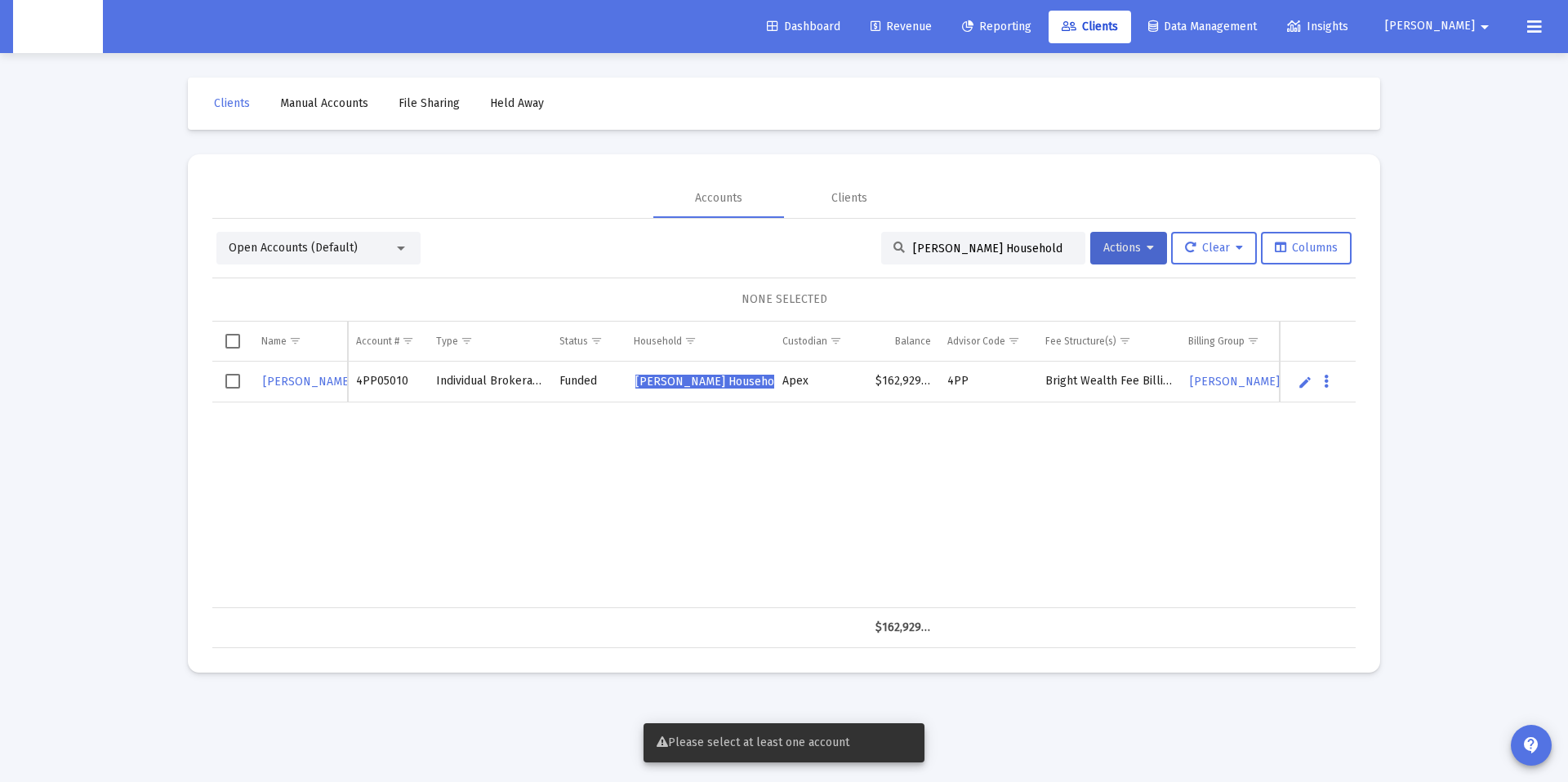
type input "Jae Nguyen's Household"
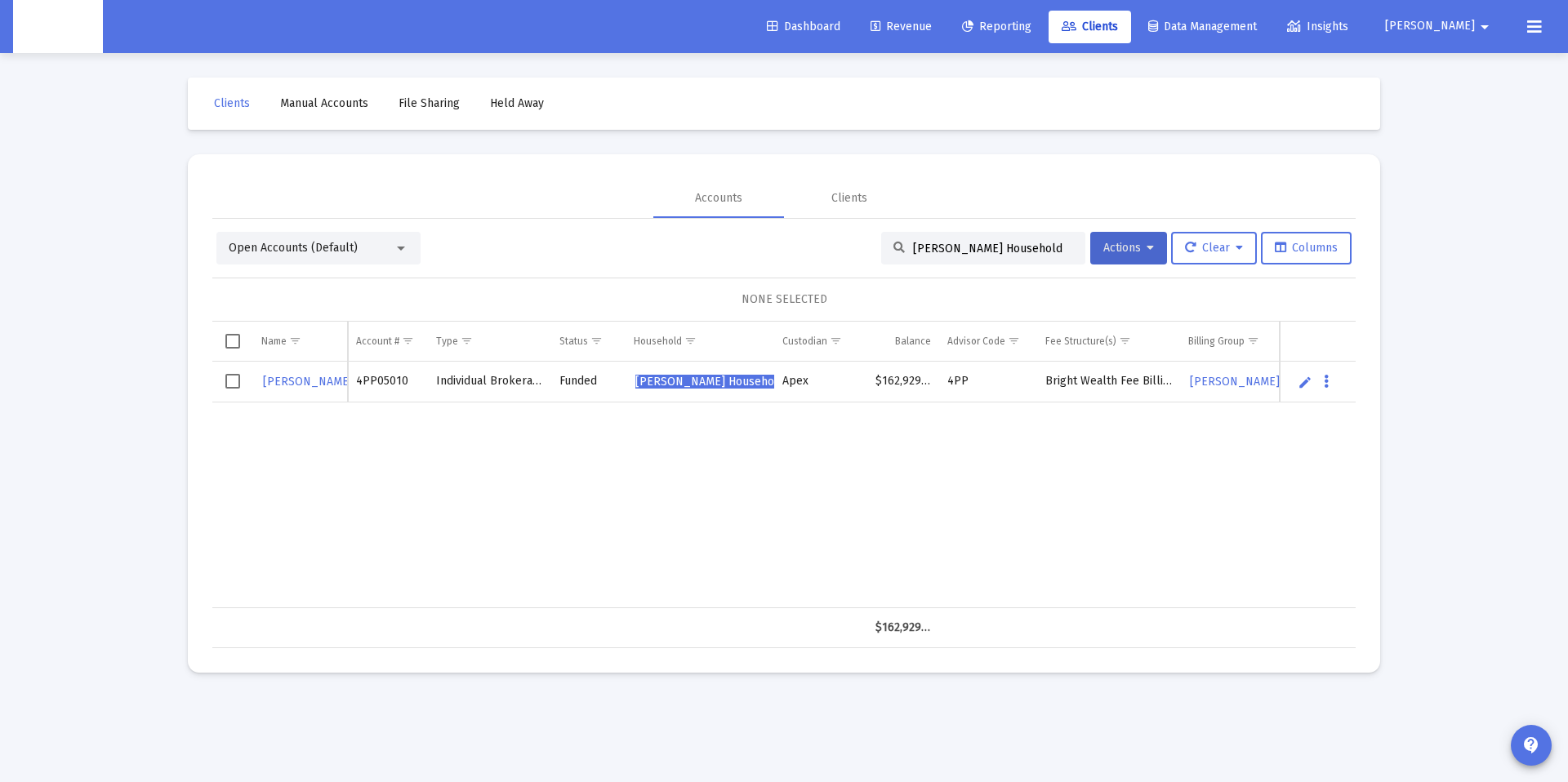
click at [228, 376] on span "Select row" at bounding box center [233, 382] width 15 height 15
click at [1128, 245] on span "Actions" at bounding box center [1128, 247] width 50 height 14
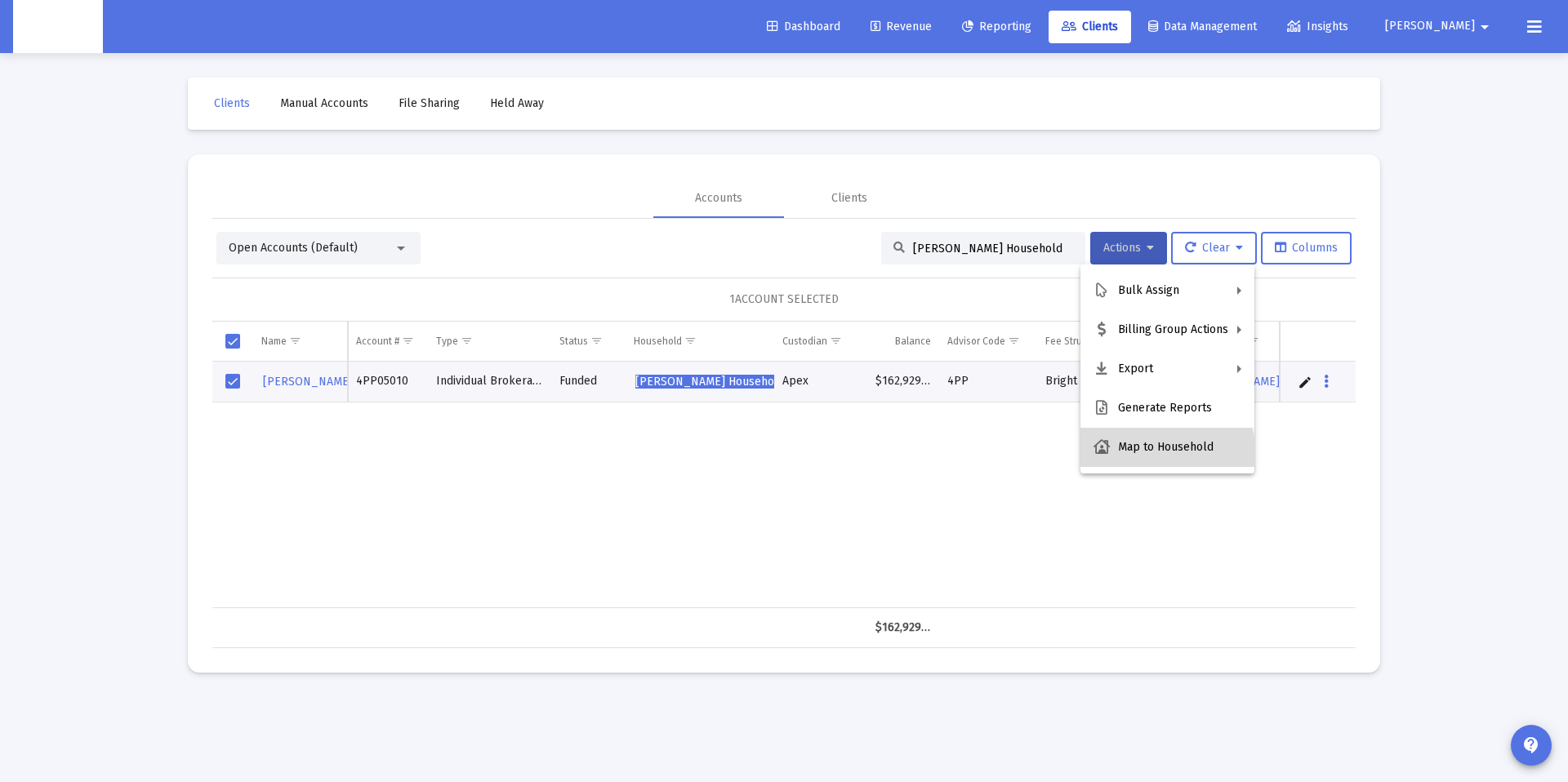
click at [1153, 455] on button "Map to Household" at bounding box center [1168, 448] width 174 height 39
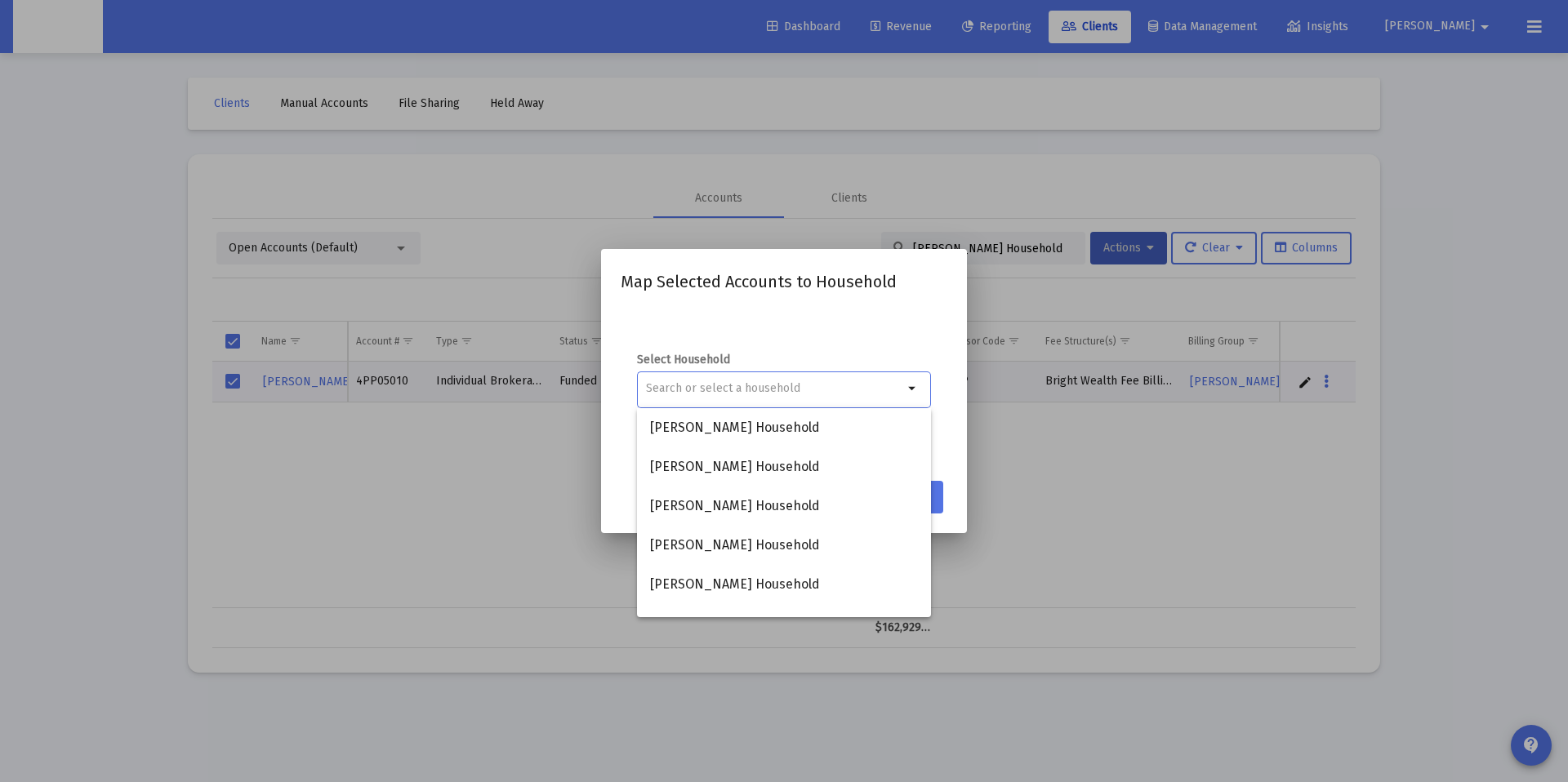
click at [826, 384] on input at bounding box center [775, 389] width 258 height 13
paste input "Jae Nguyen's Household"
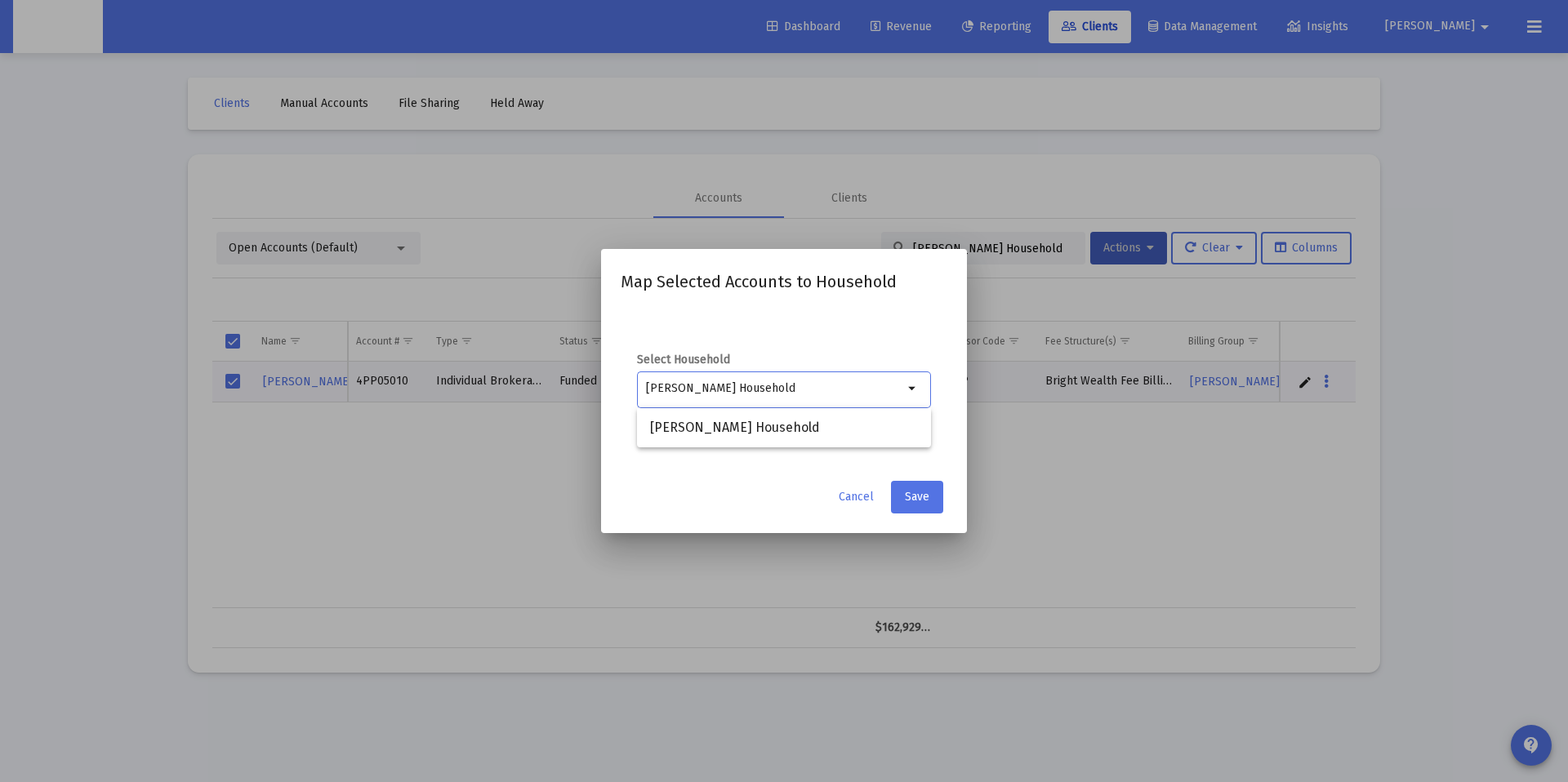
click at [663, 387] on input "Jae Nguyen's Household" at bounding box center [775, 389] width 258 height 13
type input "Jae Nguyen's Household"
click at [707, 423] on span "Jae Nguyen's Household" at bounding box center [784, 428] width 268 height 39
click at [718, 394] on input "Jae Nguyen's Household" at bounding box center [775, 389] width 258 height 13
drag, startPoint x: 1342, startPoint y: 104, endPoint x: 874, endPoint y: 314, distance: 513.0
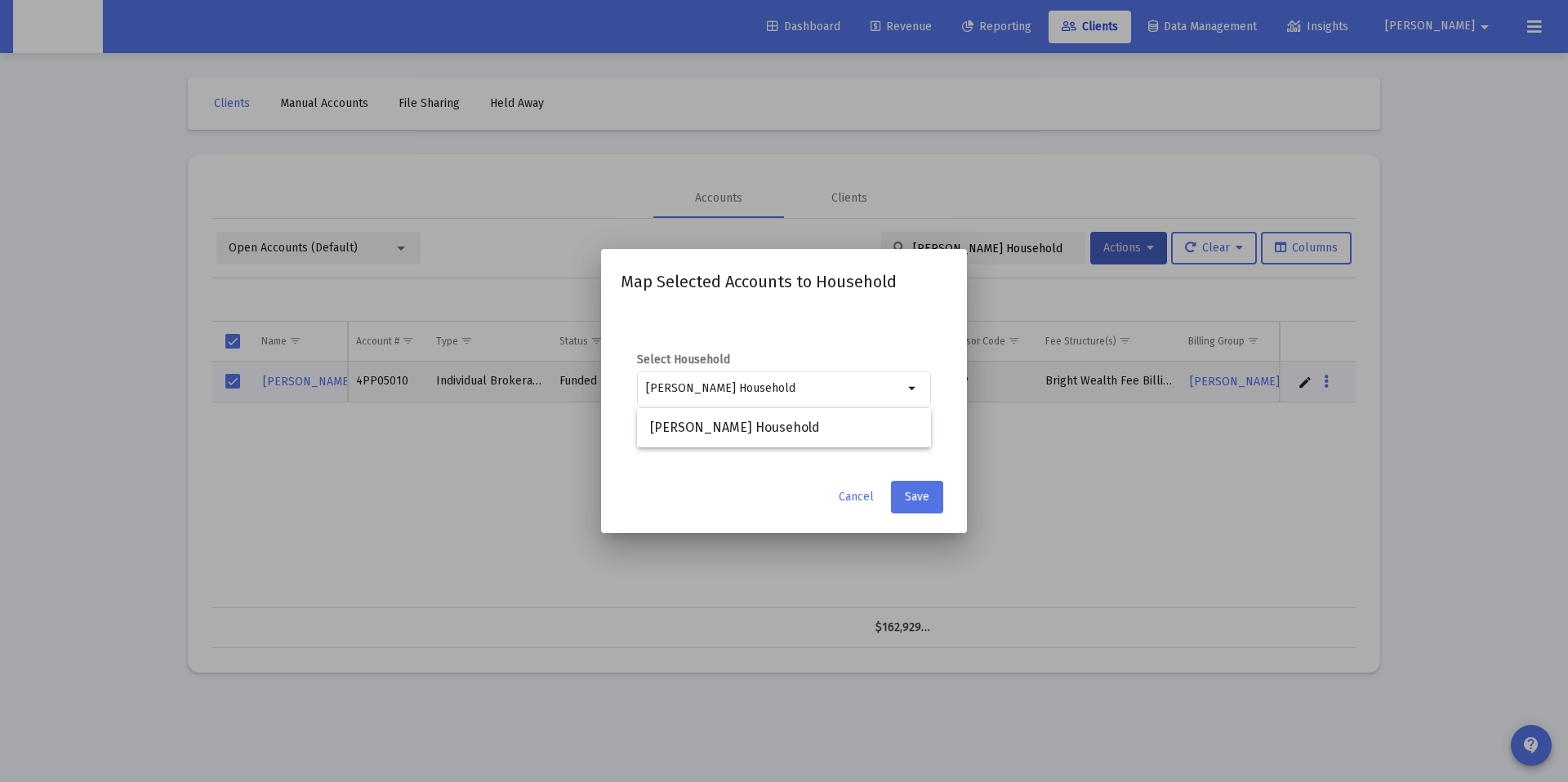
click at [1341, 104] on div at bounding box center [784, 391] width 1568 height 782
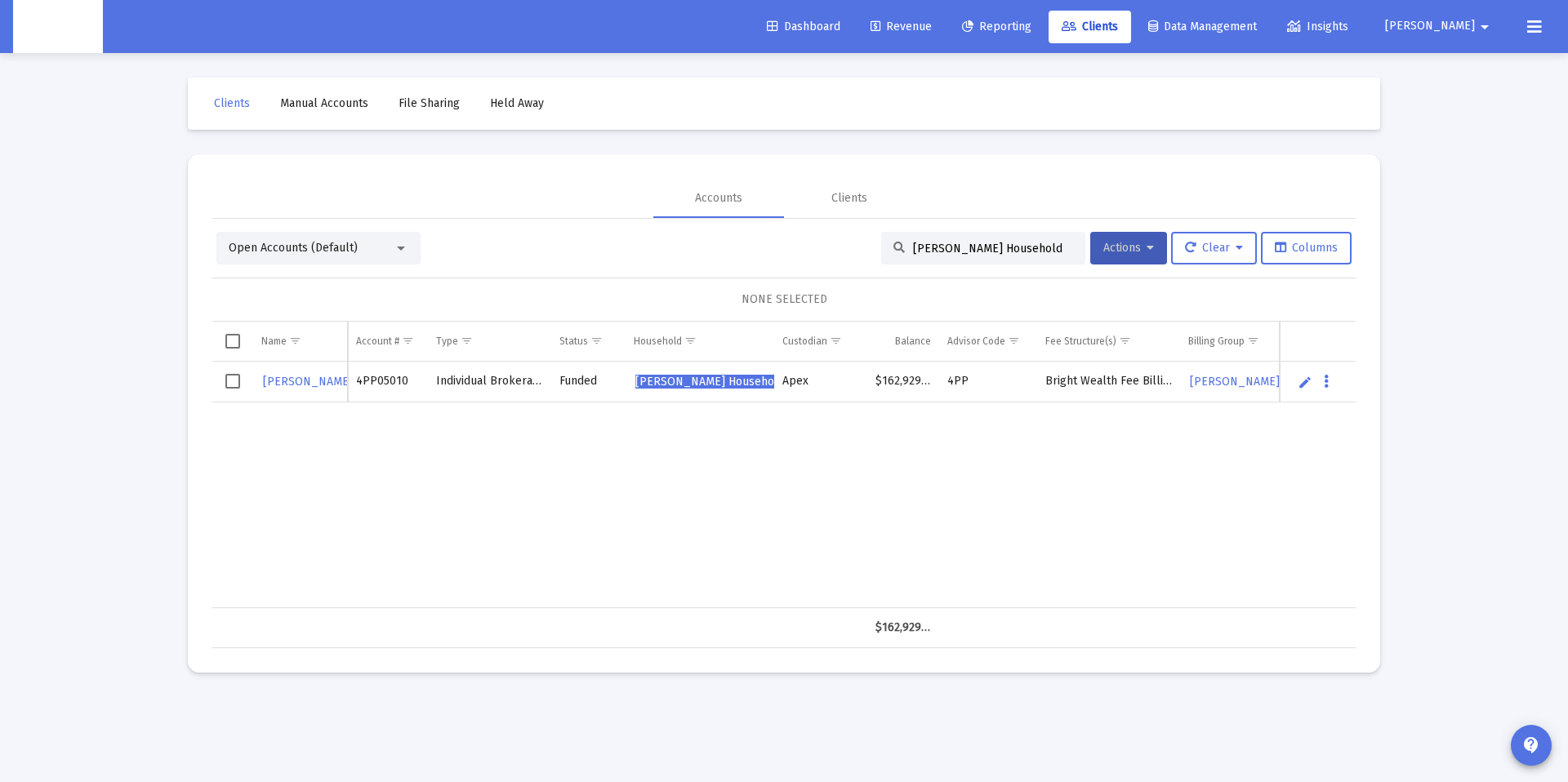
click at [1462, 21] on span "[PERSON_NAME]" at bounding box center [1430, 26] width 90 height 14
click at [1527, 30] on div at bounding box center [784, 391] width 1568 height 782
click at [1461, 5] on div "Dashboard Revenue Reporting Clients Data Management Insights Danna arrow_drop_d…" at bounding box center [784, 26] width 1542 height 53
click at [1468, 30] on span "[PERSON_NAME]" at bounding box center [1430, 26] width 90 height 14
click at [1468, 75] on span "Settings" at bounding box center [1482, 69] width 49 height 39
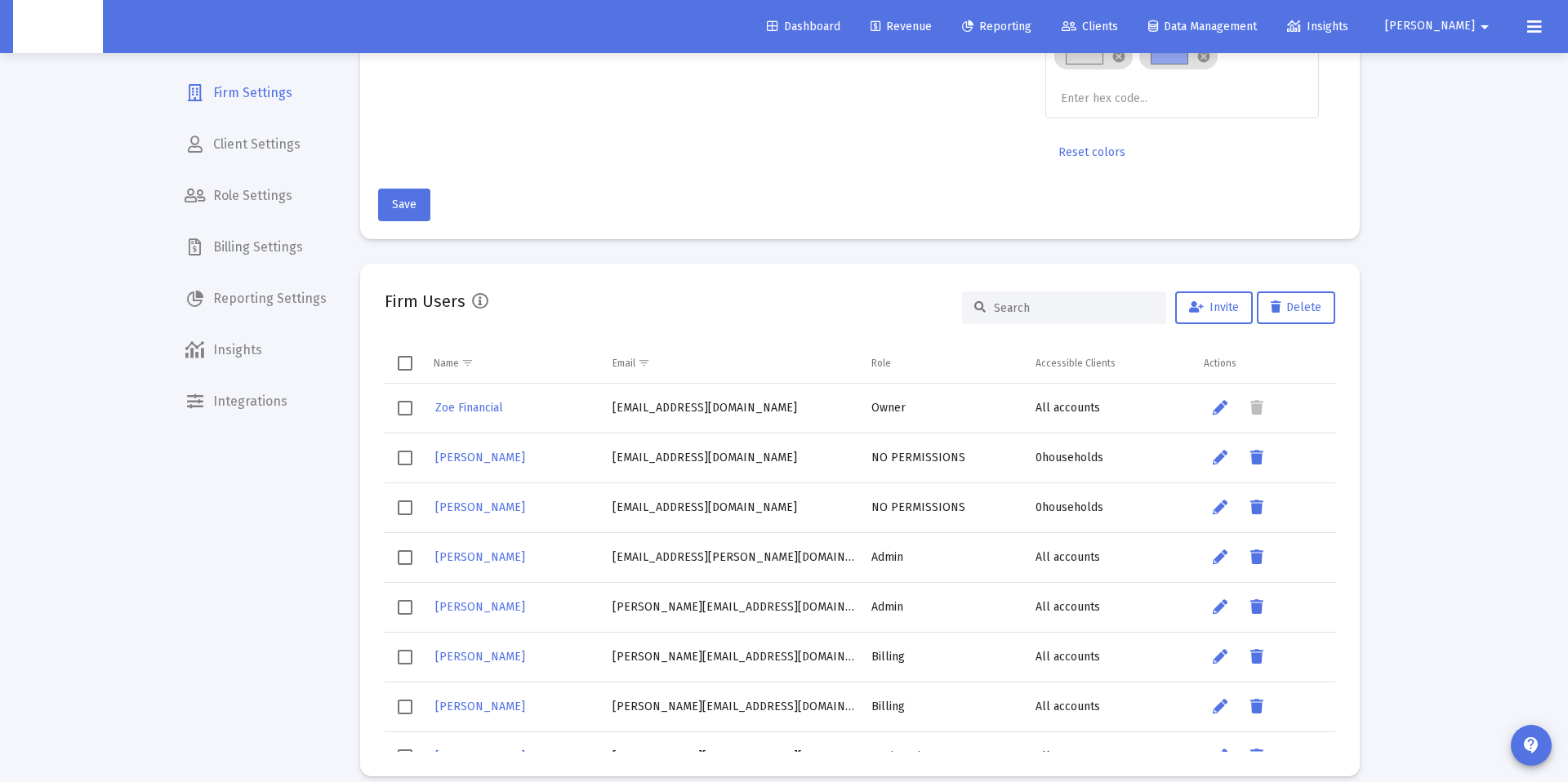
scroll to position [279, 0]
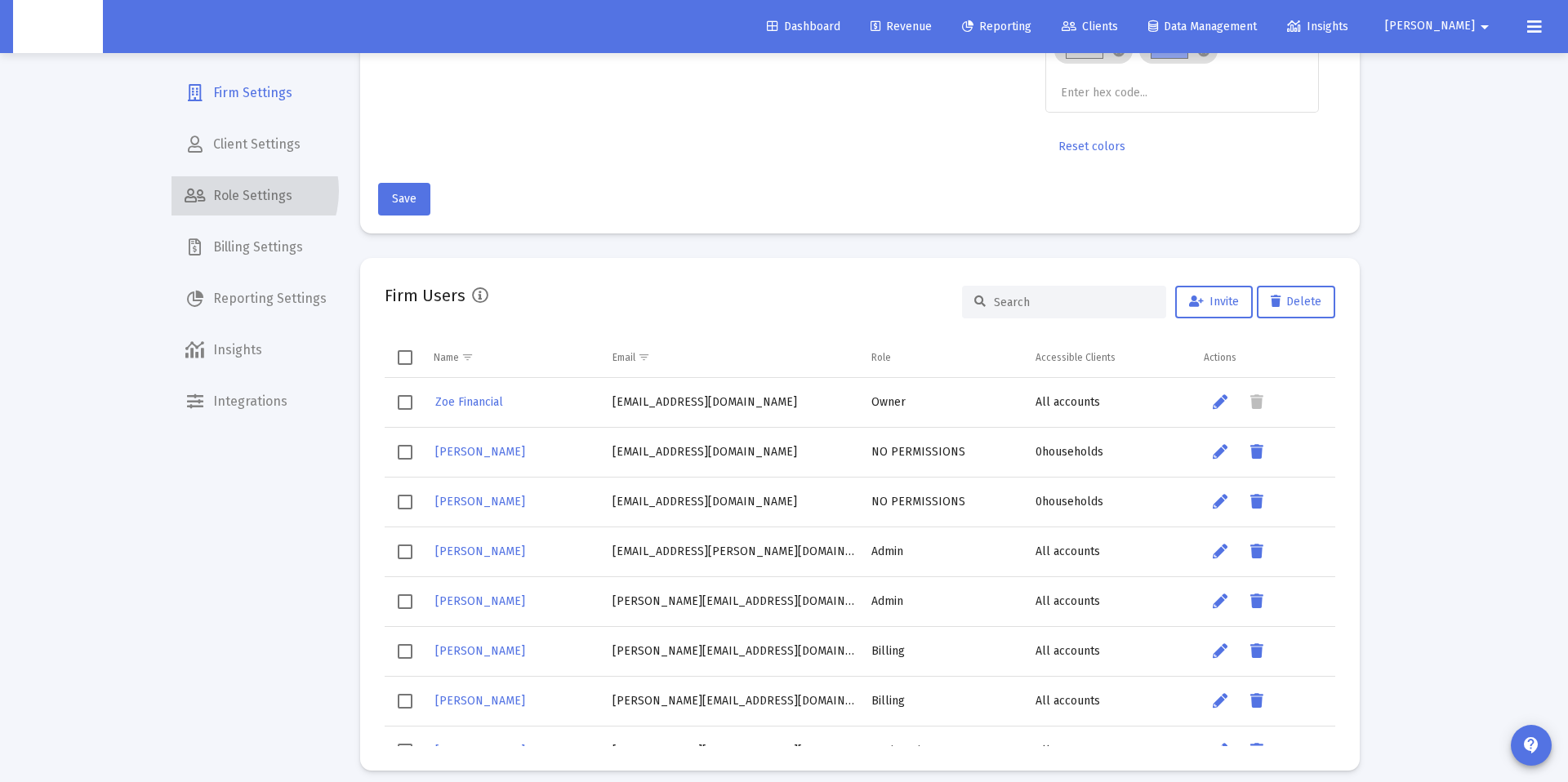
click at [238, 191] on span "Role Settings" at bounding box center [256, 196] width 168 height 39
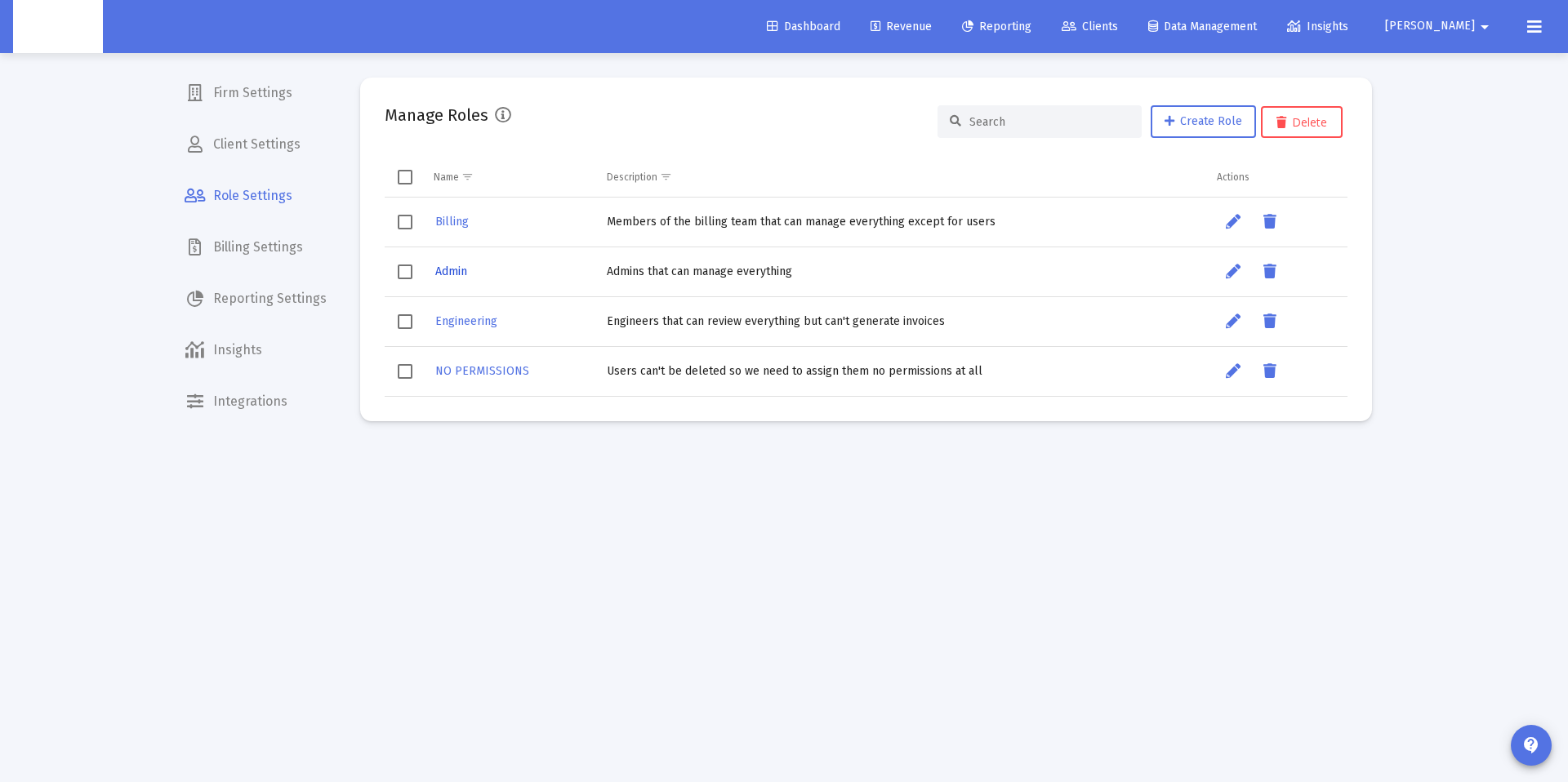
click at [446, 273] on span "Admin" at bounding box center [451, 272] width 32 height 14
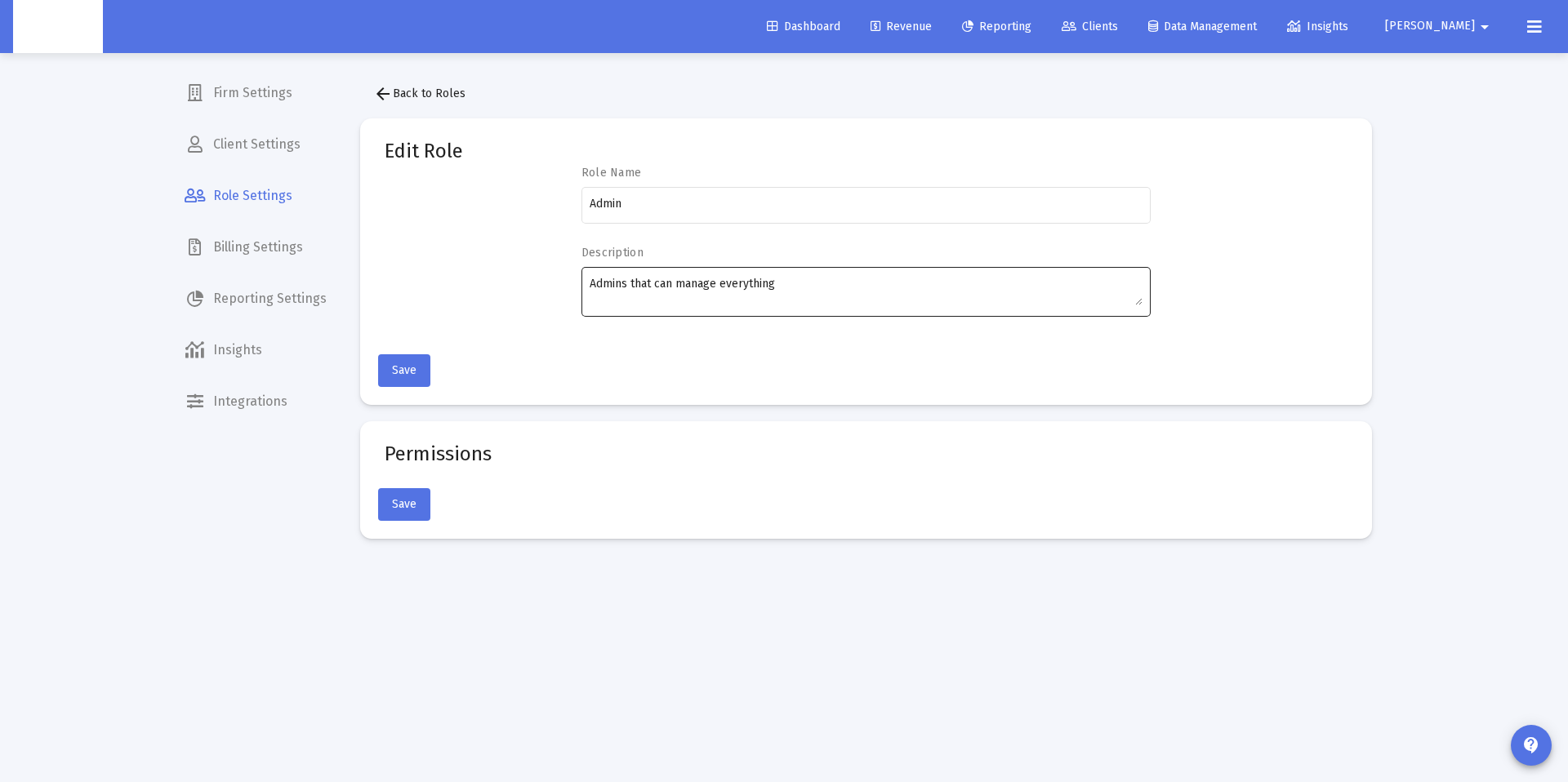
click at [658, 287] on textarea "Admins that can manage everything" at bounding box center [866, 291] width 553 height 30
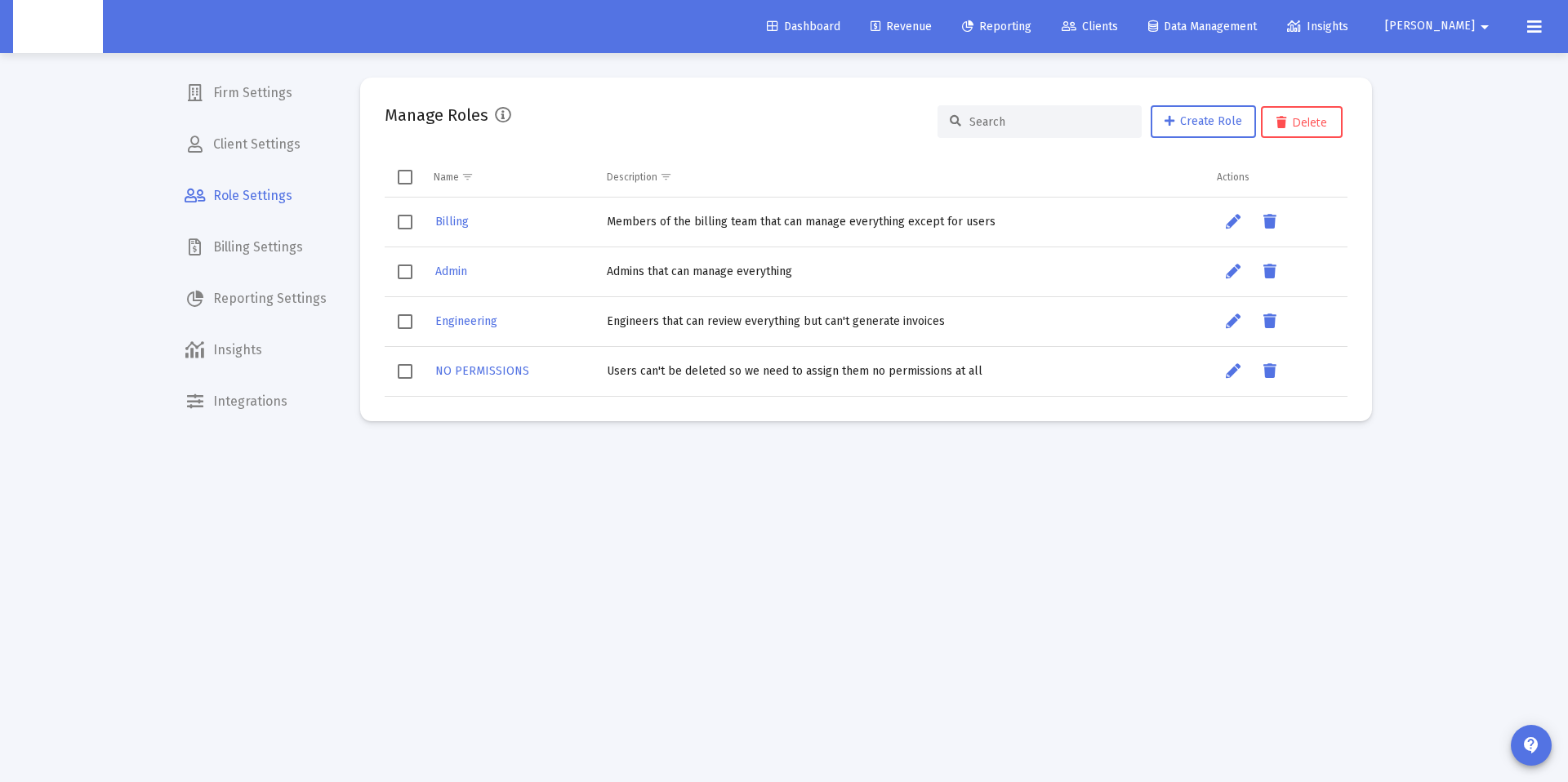
click at [814, 321] on td "Engineers that can review everything but can't generate invoices" at bounding box center [903, 321] width 610 height 49
click at [486, 223] on div "Billing" at bounding box center [512, 221] width 157 height 23
click at [448, 220] on span "Billing" at bounding box center [452, 221] width 34 height 14
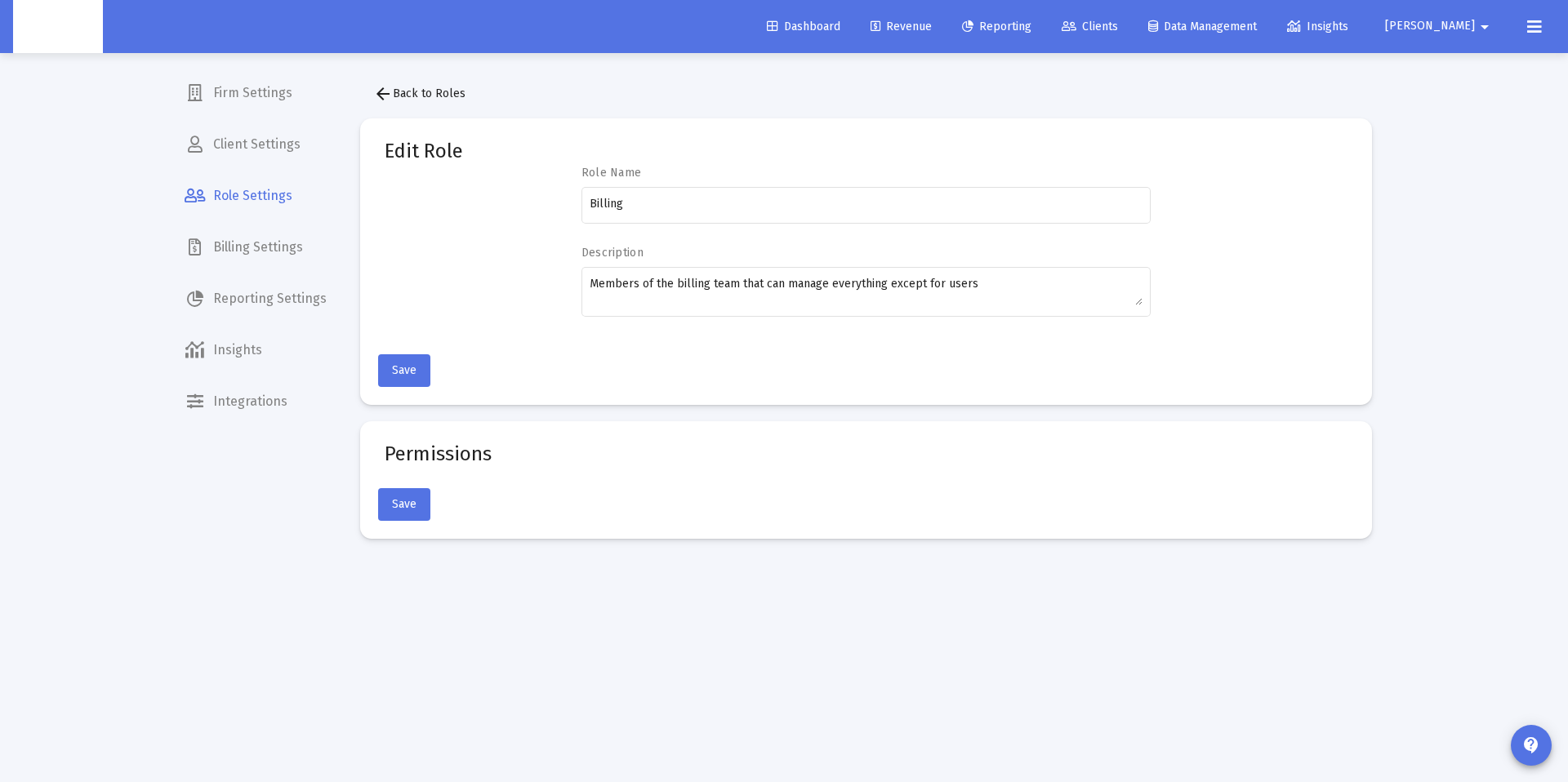
click at [389, 101] on mat-icon "arrow_back" at bounding box center [383, 93] width 20 height 20
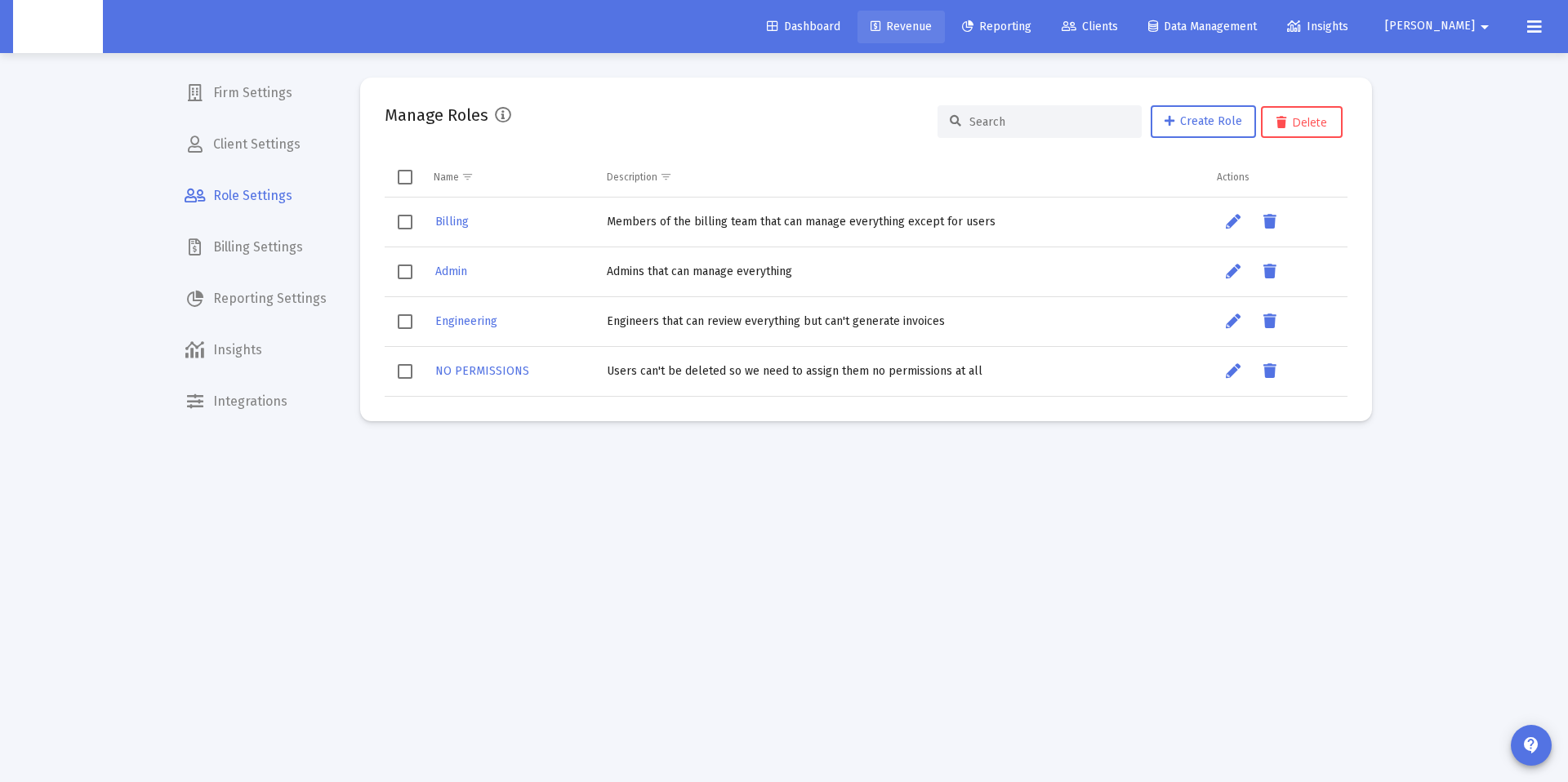
click at [931, 24] on span "Revenue" at bounding box center [902, 26] width 62 height 14
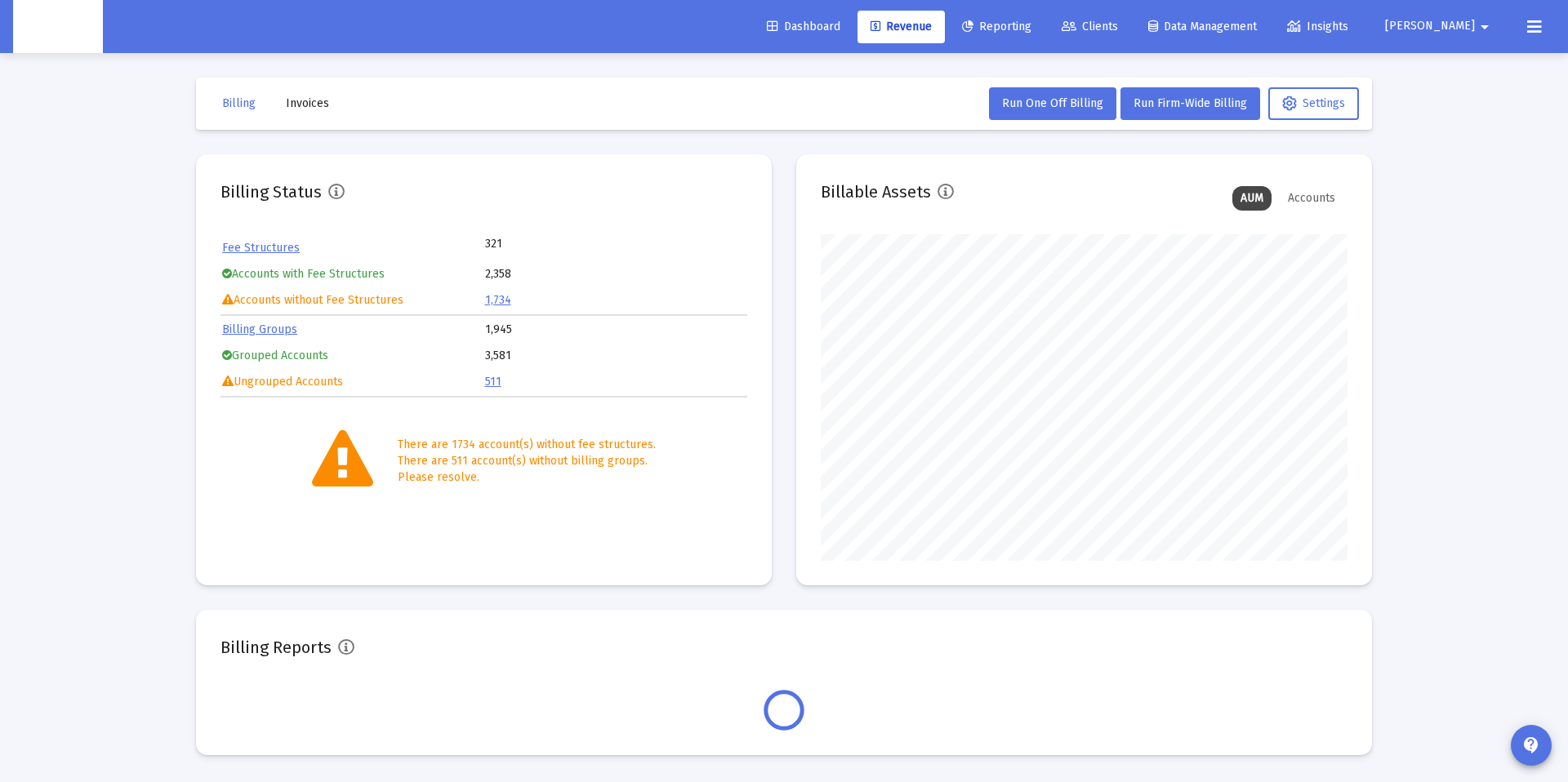
scroll to position [327, 526]
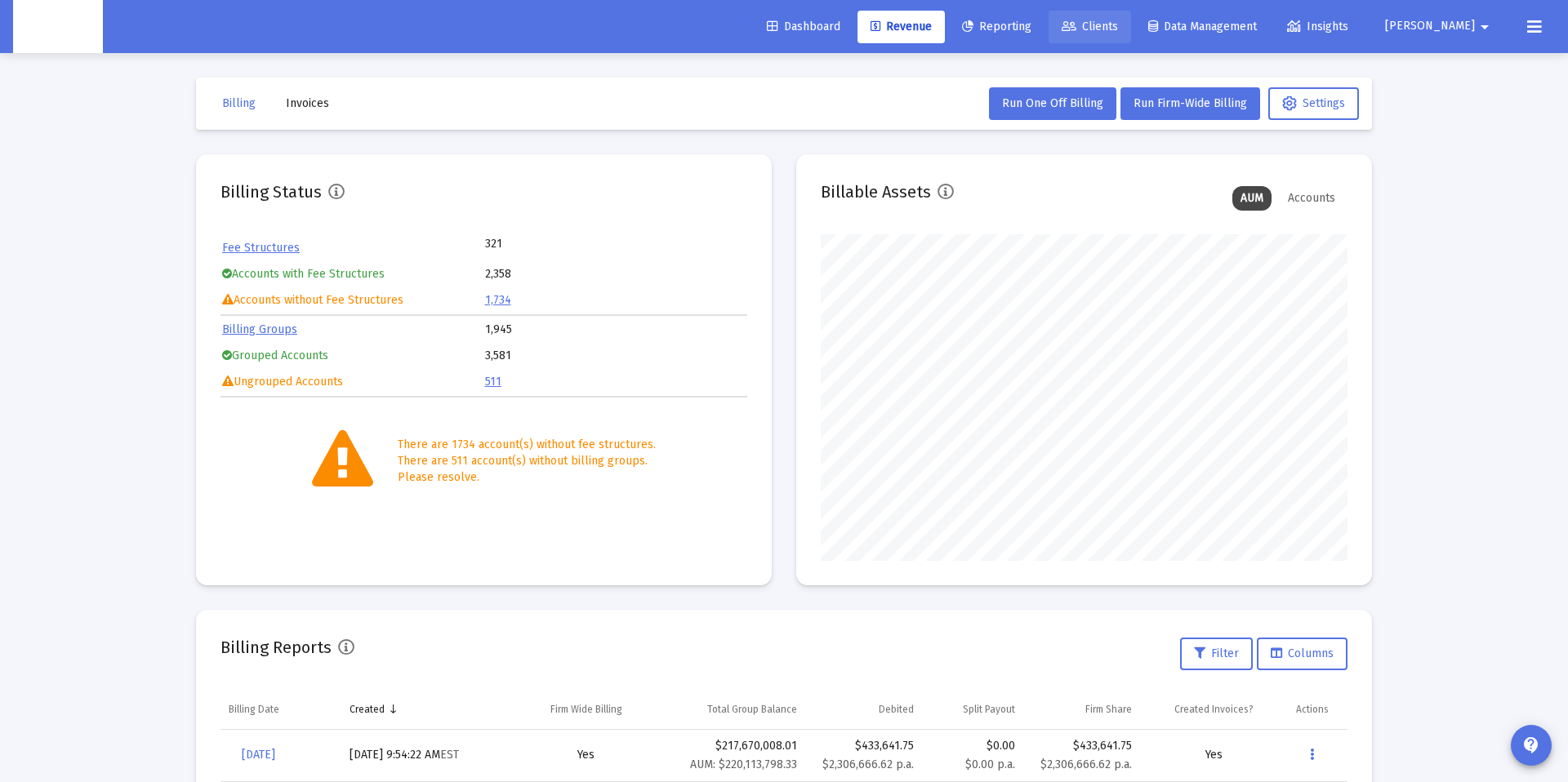
click at [1118, 21] on span "Clients" at bounding box center [1090, 26] width 56 height 14
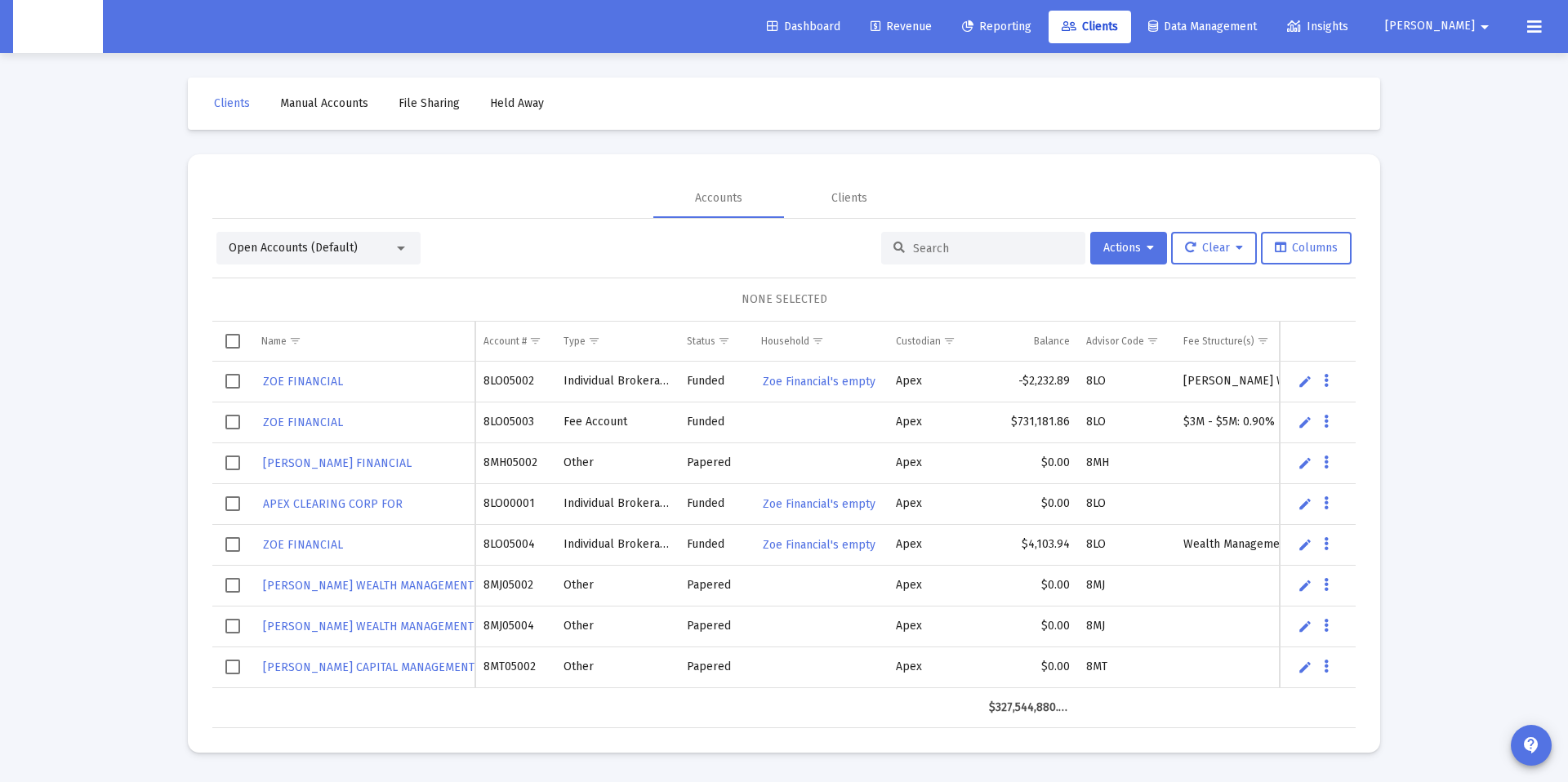
click at [928, 232] on div at bounding box center [983, 248] width 204 height 33
click at [919, 246] on input at bounding box center [993, 248] width 161 height 14
click at [998, 246] on input at bounding box center [993, 248] width 161 height 14
paste input "Jae Nguyen's Household"
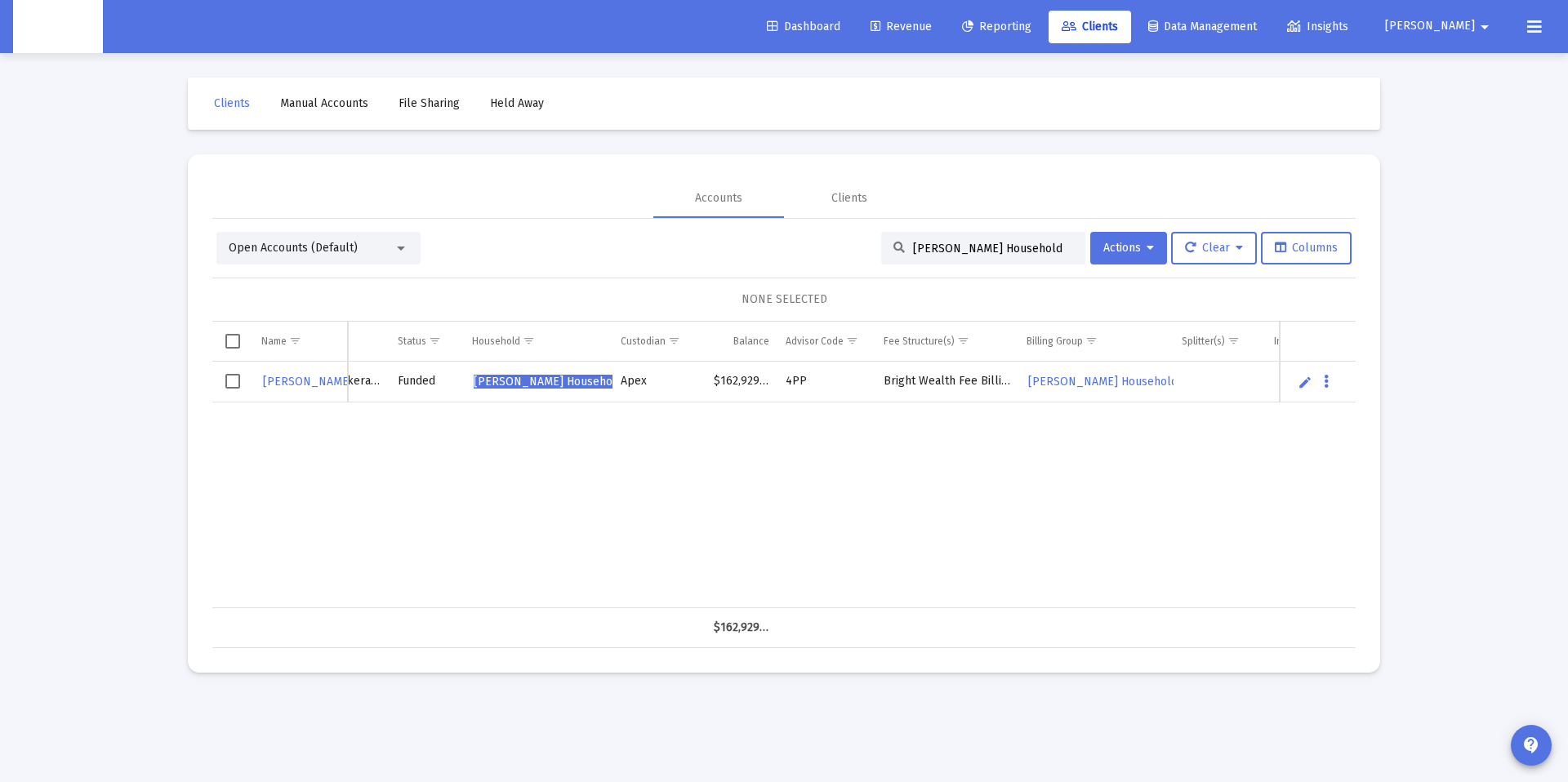
scroll to position [0, 174]
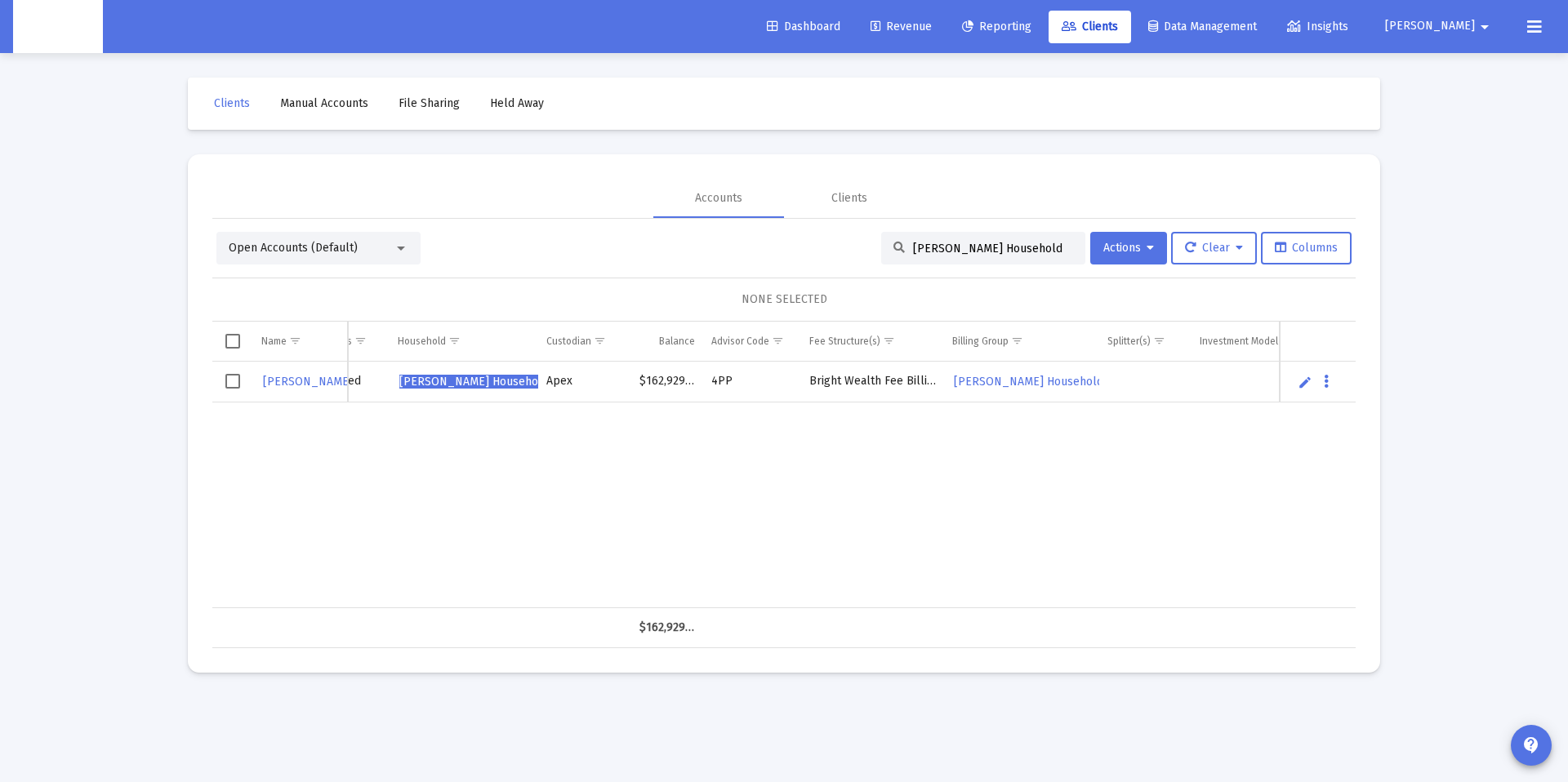
type input "Jae Nguyen's Household"
click at [679, 435] on div "JUDY NGUYEN 4PP05010 Individual Brokerage Funded Jae Nguyen's Household Apex $1…" at bounding box center [684, 485] width 1415 height 246
click at [1307, 384] on link "Edit" at bounding box center [1306, 383] width 15 height 15
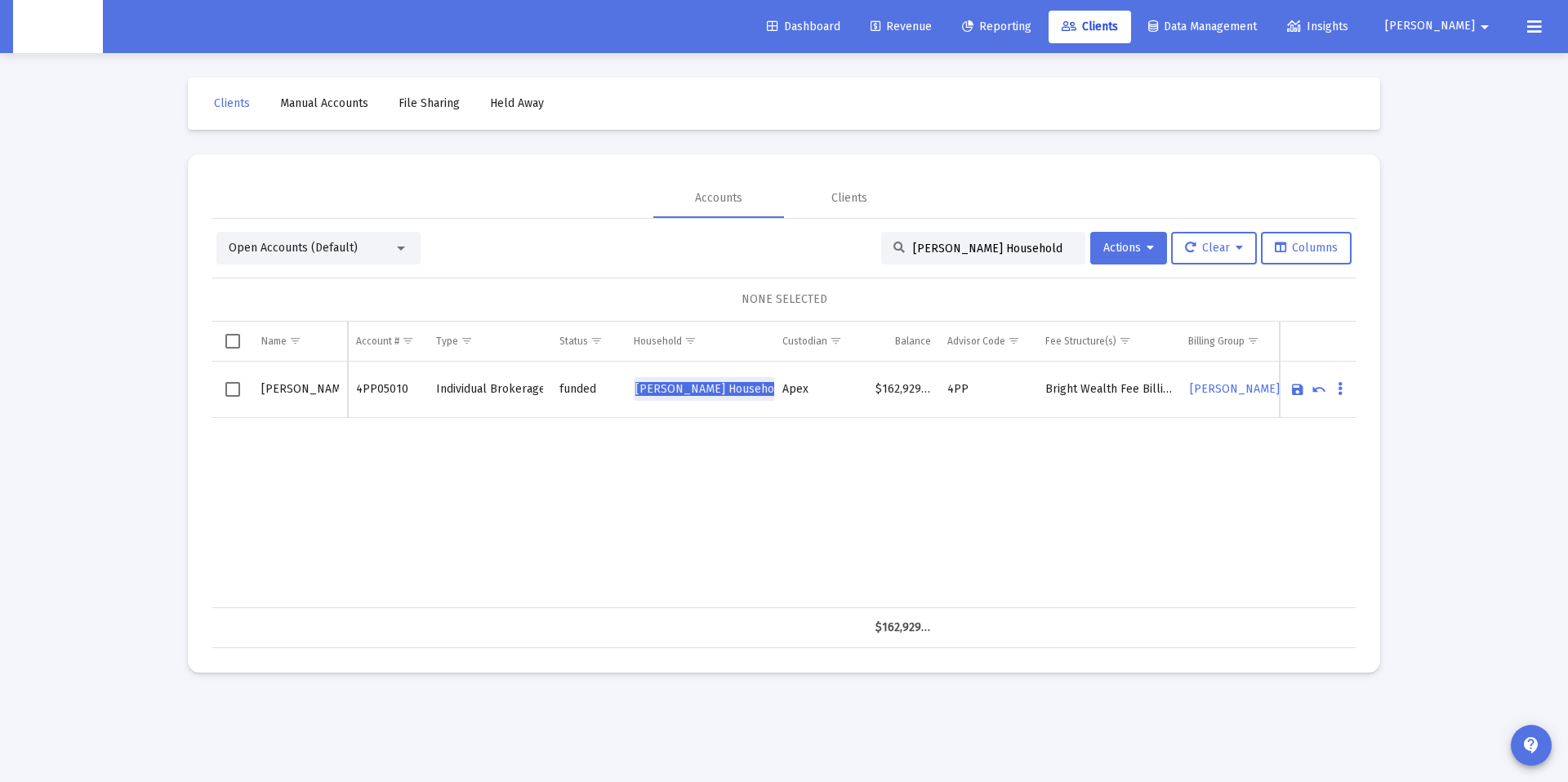
click at [735, 389] on span "Jae Nguyen's Household" at bounding box center [710, 389] width 149 height 14
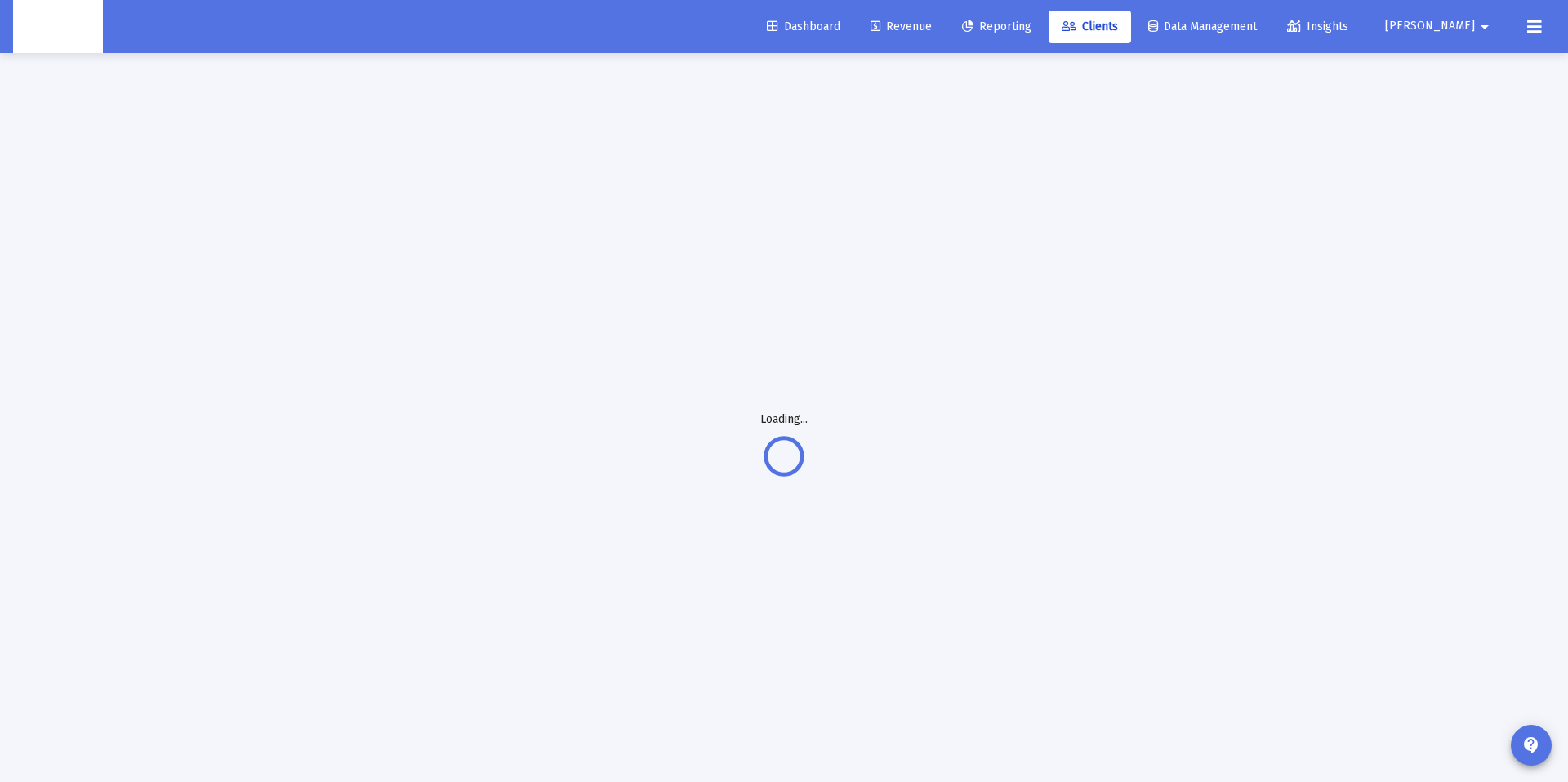
scroll to position [3, 0]
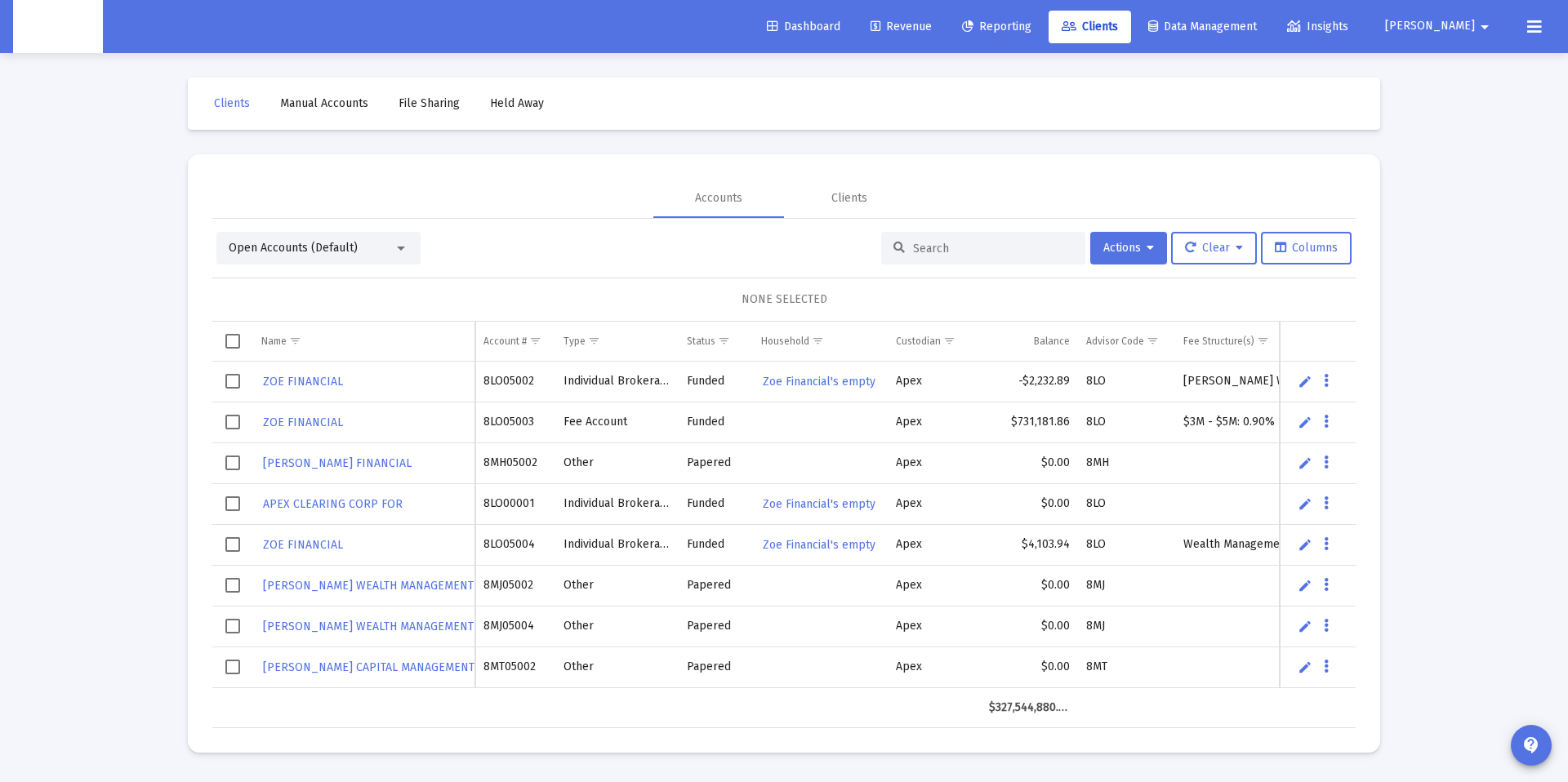
click at [919, 244] on input at bounding box center [993, 248] width 161 height 14
paste input "Jae Nguyen's Household"
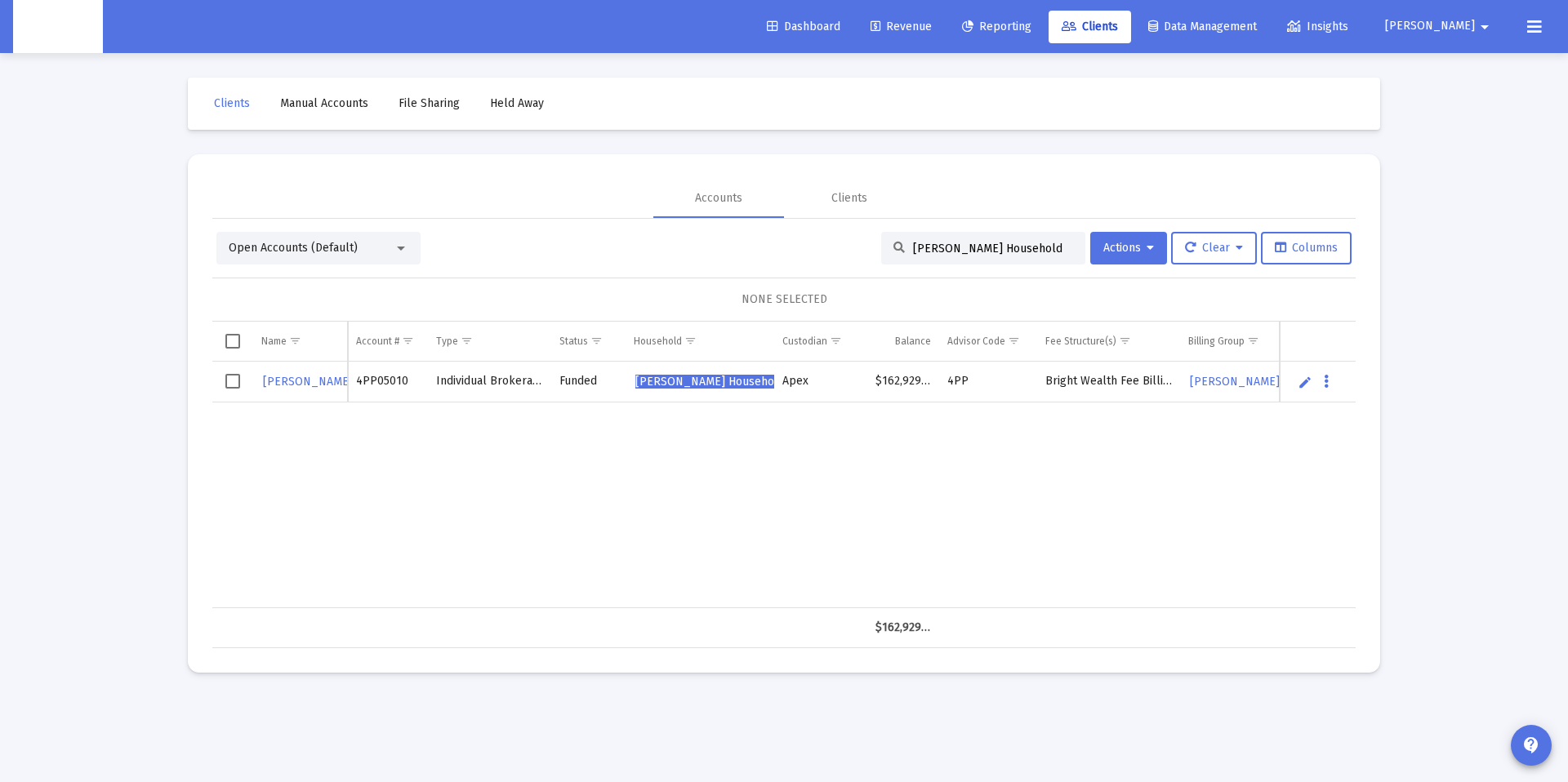
type input "Jae Nguyen's Household"
click at [1309, 383] on link "Edit" at bounding box center [1306, 383] width 15 height 15
drag, startPoint x: 302, startPoint y: 385, endPoint x: 474, endPoint y: 395, distance: 172.3
click at [324, 388] on input "JUDY NGUYEN" at bounding box center [300, 389] width 77 height 39
click at [389, 391] on td "4PP05010" at bounding box center [388, 390] width 80 height 56
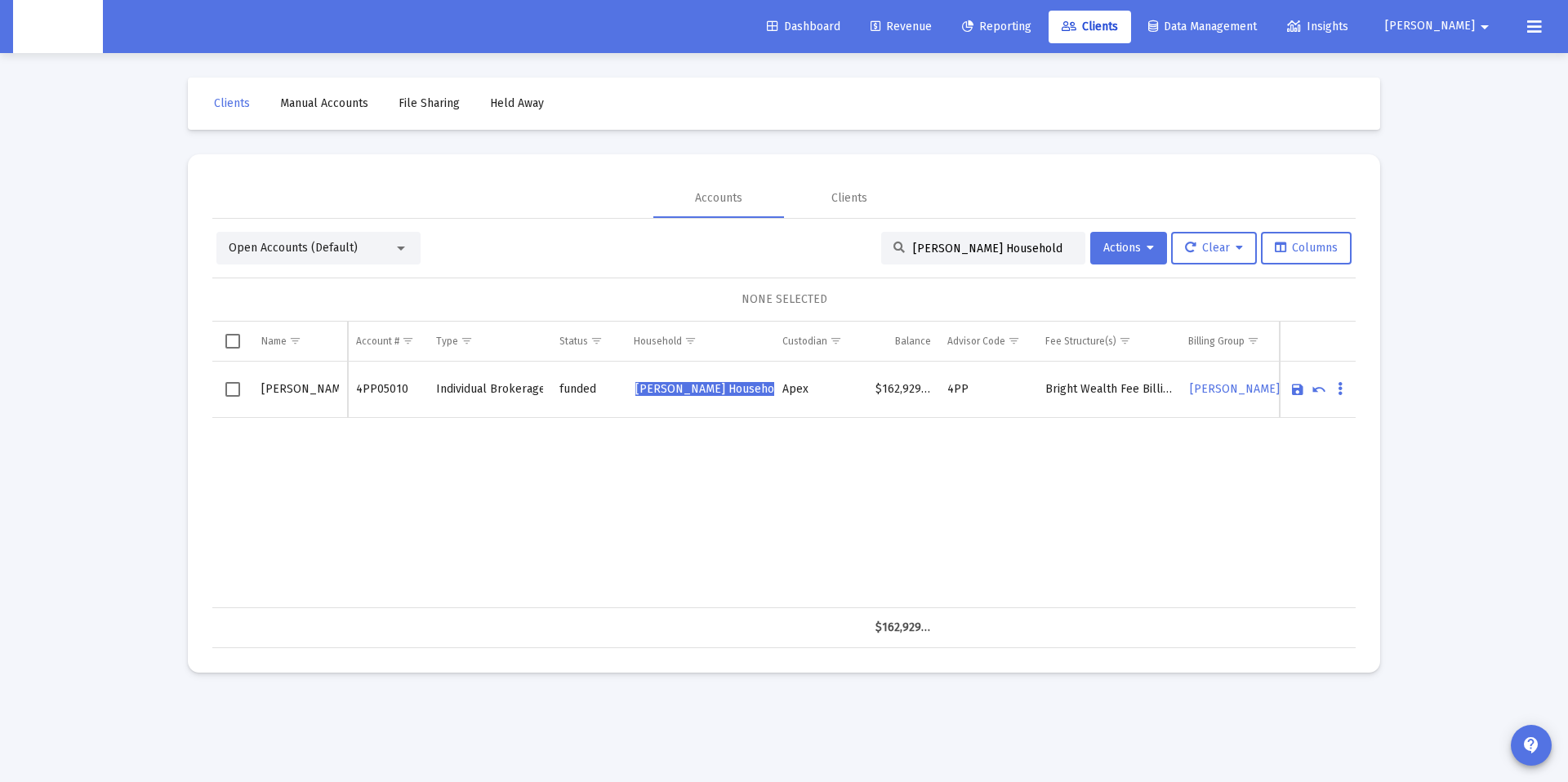
click at [389, 391] on td "4PP05010" at bounding box center [388, 390] width 80 height 56
click at [500, 393] on input "Individual Brokerage" at bounding box center [489, 389] width 107 height 39
click at [300, 389] on input "JUDY NGUYEN" at bounding box center [300, 389] width 77 height 39
type input "JUDY GUYEN"
click at [1325, 395] on link "Cancel" at bounding box center [1319, 390] width 15 height 15
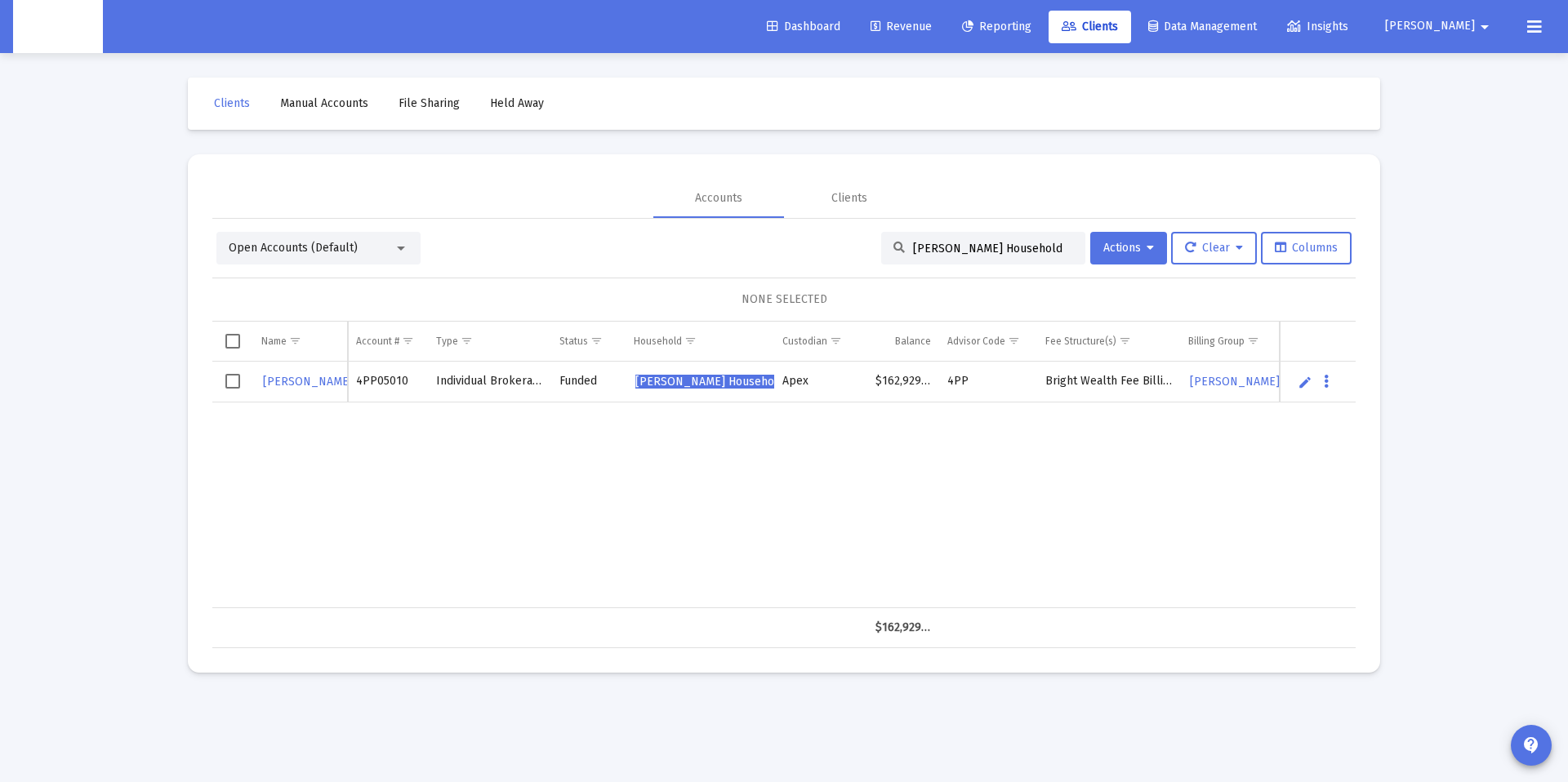
click at [1307, 377] on link "Edit" at bounding box center [1306, 383] width 15 height 15
click at [1341, 391] on icon "Data grid" at bounding box center [1339, 389] width 5 height 20
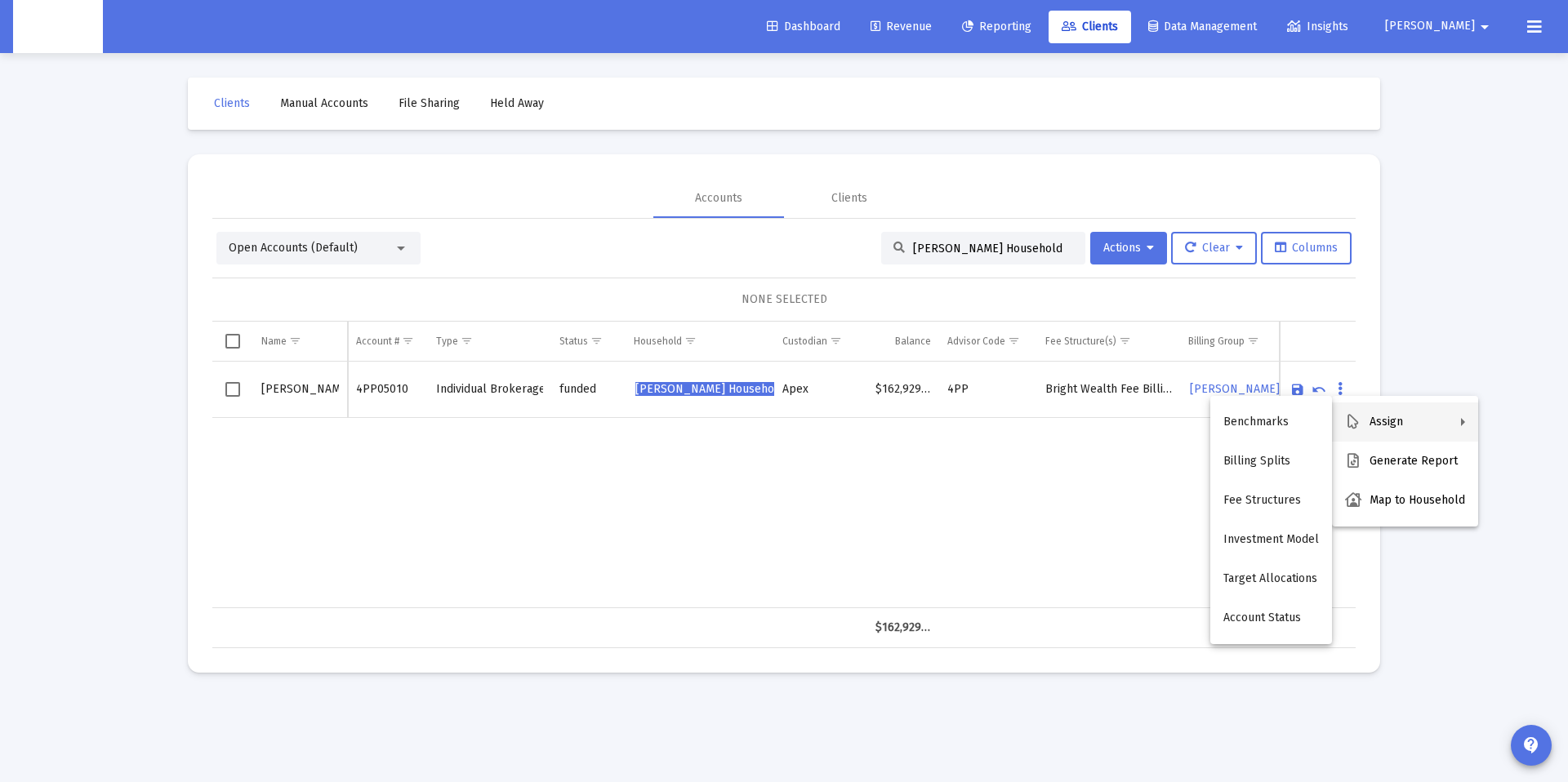
click at [1566, 36] on div at bounding box center [784, 391] width 1568 height 782
click at [1531, 25] on icon at bounding box center [1534, 26] width 15 height 20
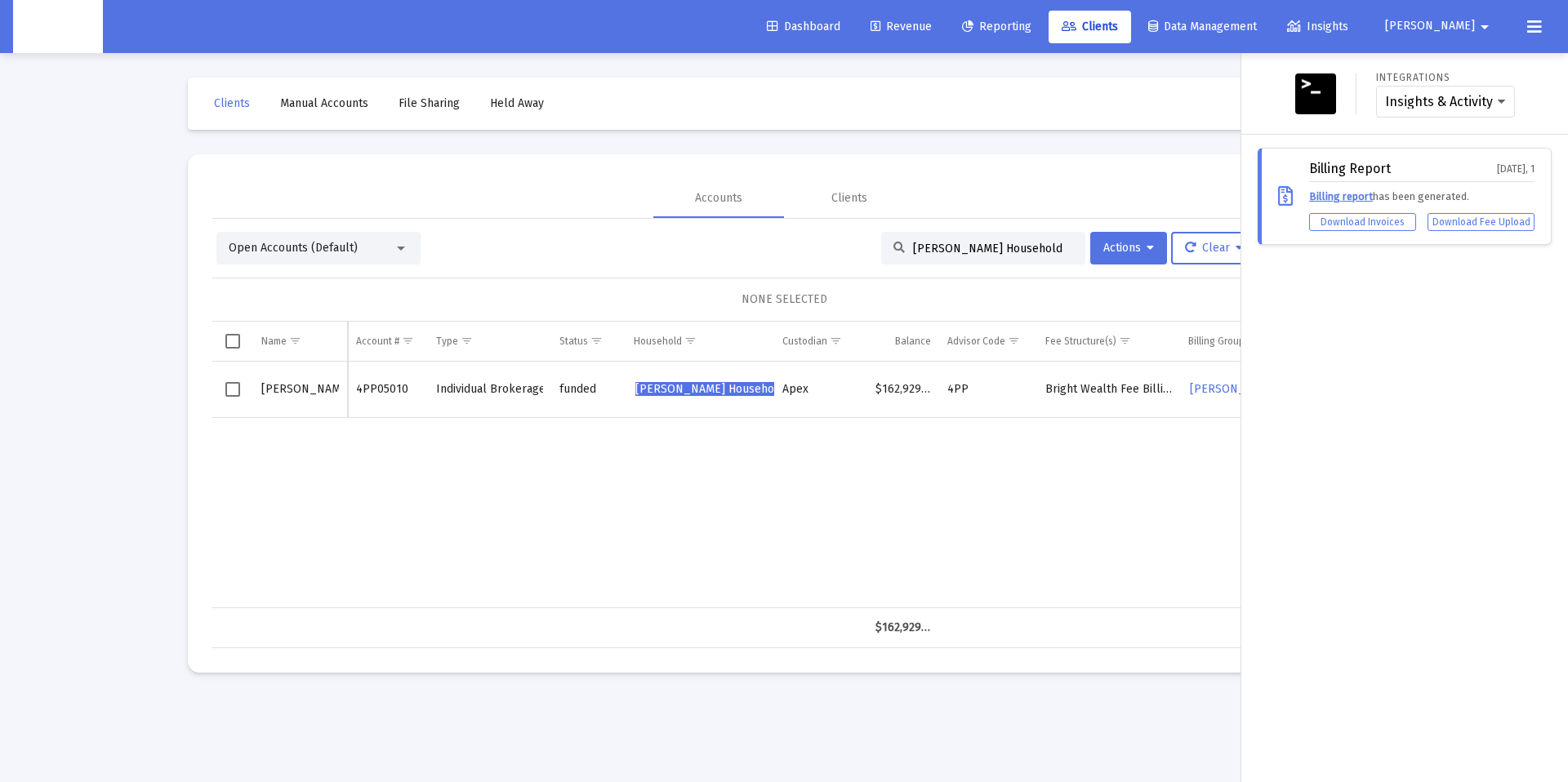
drag, startPoint x: 1145, startPoint y: 105, endPoint x: 1253, endPoint y: 65, distance: 115.2
click at [1146, 104] on div at bounding box center [784, 391] width 1568 height 782
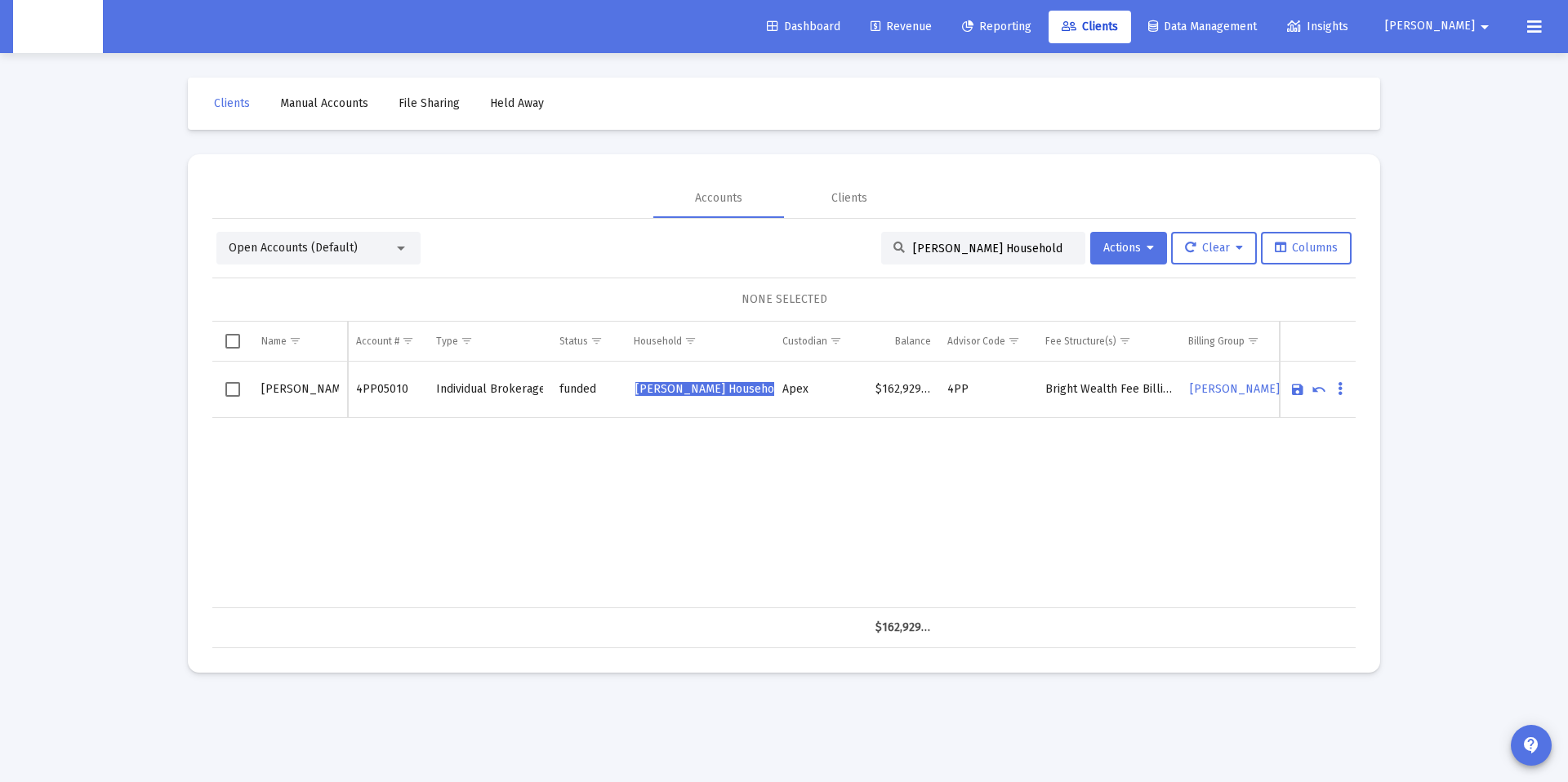
click at [1462, 27] on span "[PERSON_NAME]" at bounding box center [1430, 26] width 90 height 14
click at [1453, 61] on link "Settings" at bounding box center [1471, 69] width 97 height 39
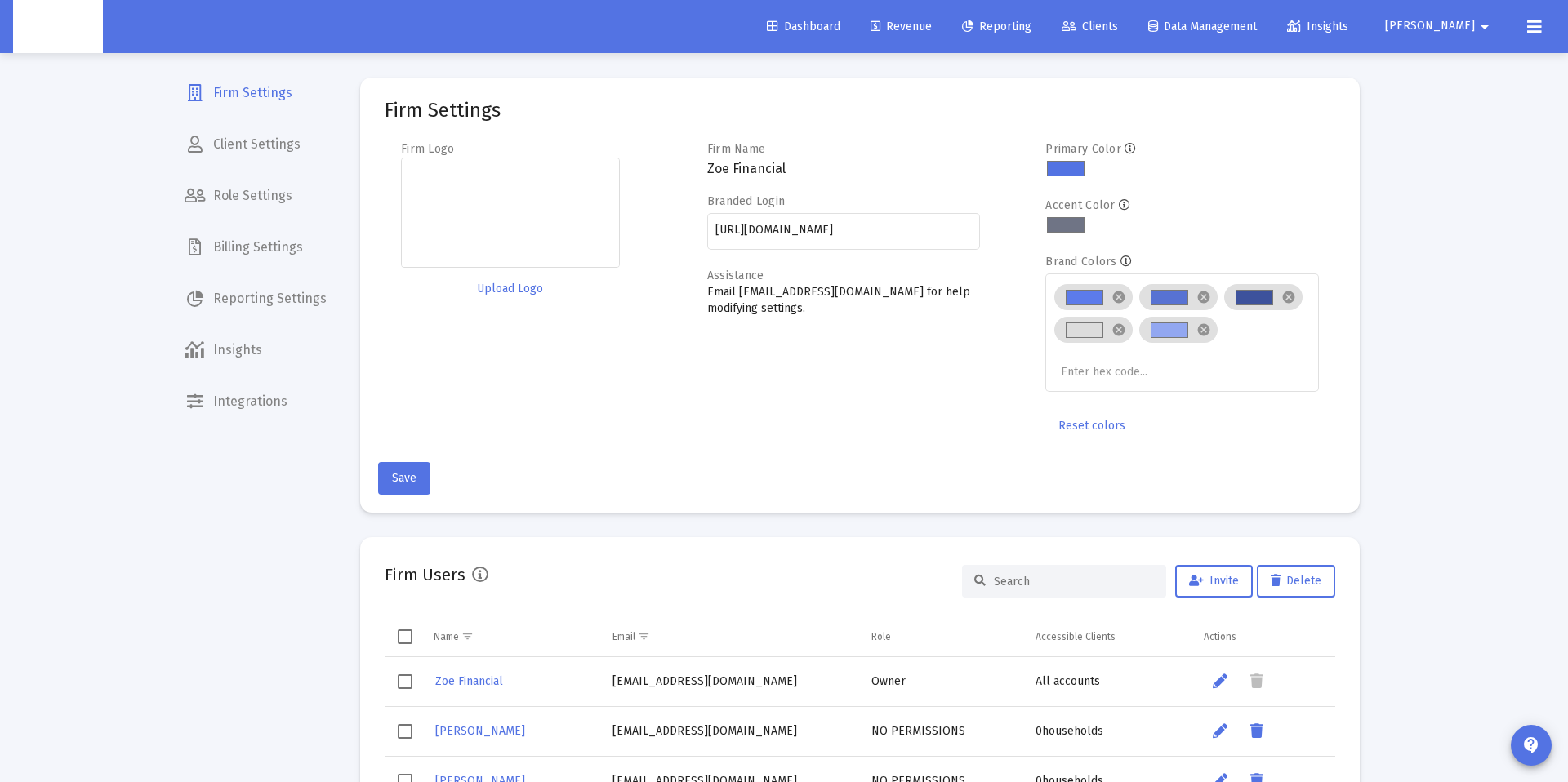
click at [1043, 35] on link "Reporting" at bounding box center [997, 26] width 95 height 33
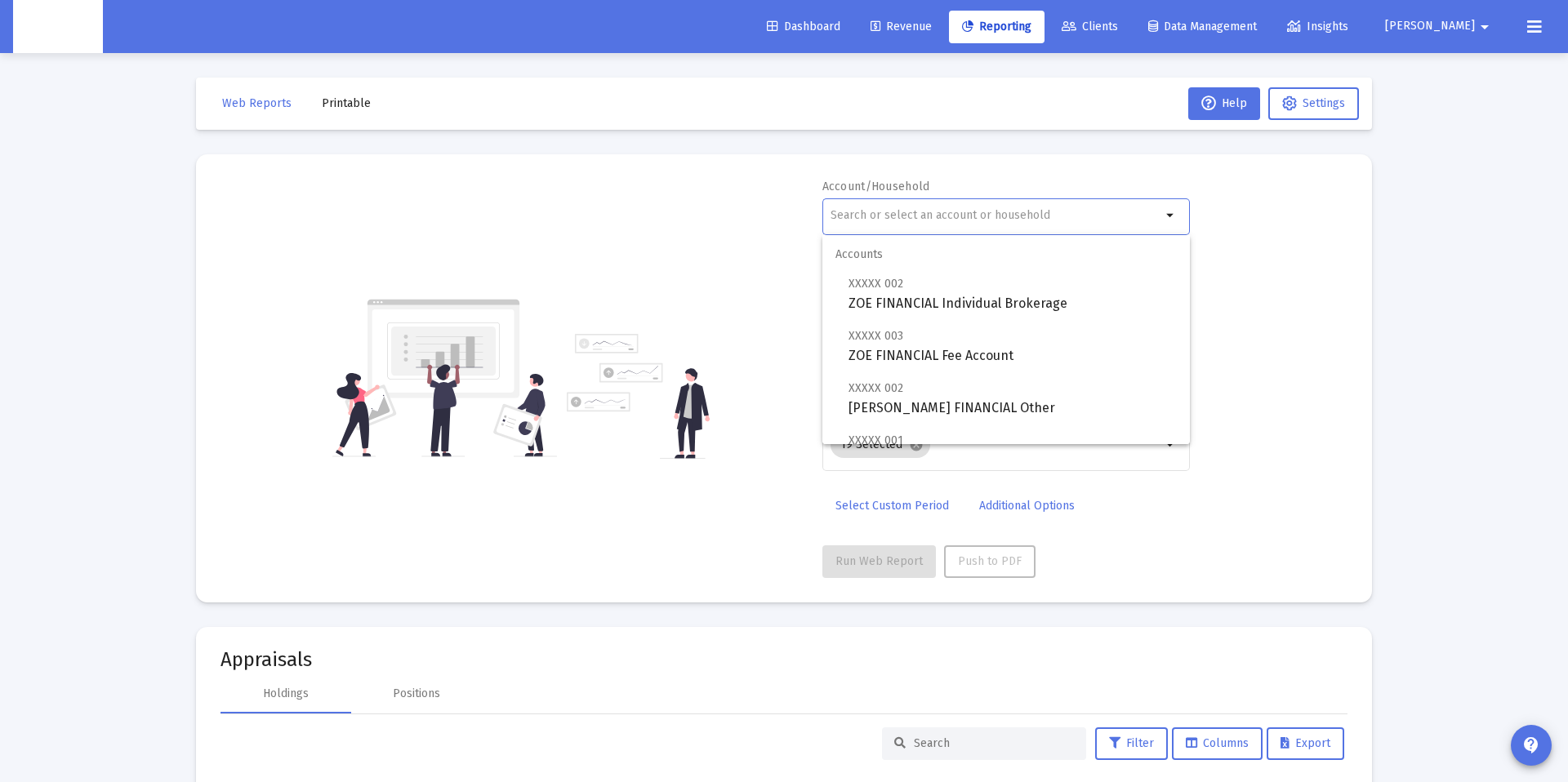
click at [942, 219] on input "text" at bounding box center [996, 216] width 330 height 13
click at [1311, 107] on span "Settings" at bounding box center [1324, 103] width 43 height 14
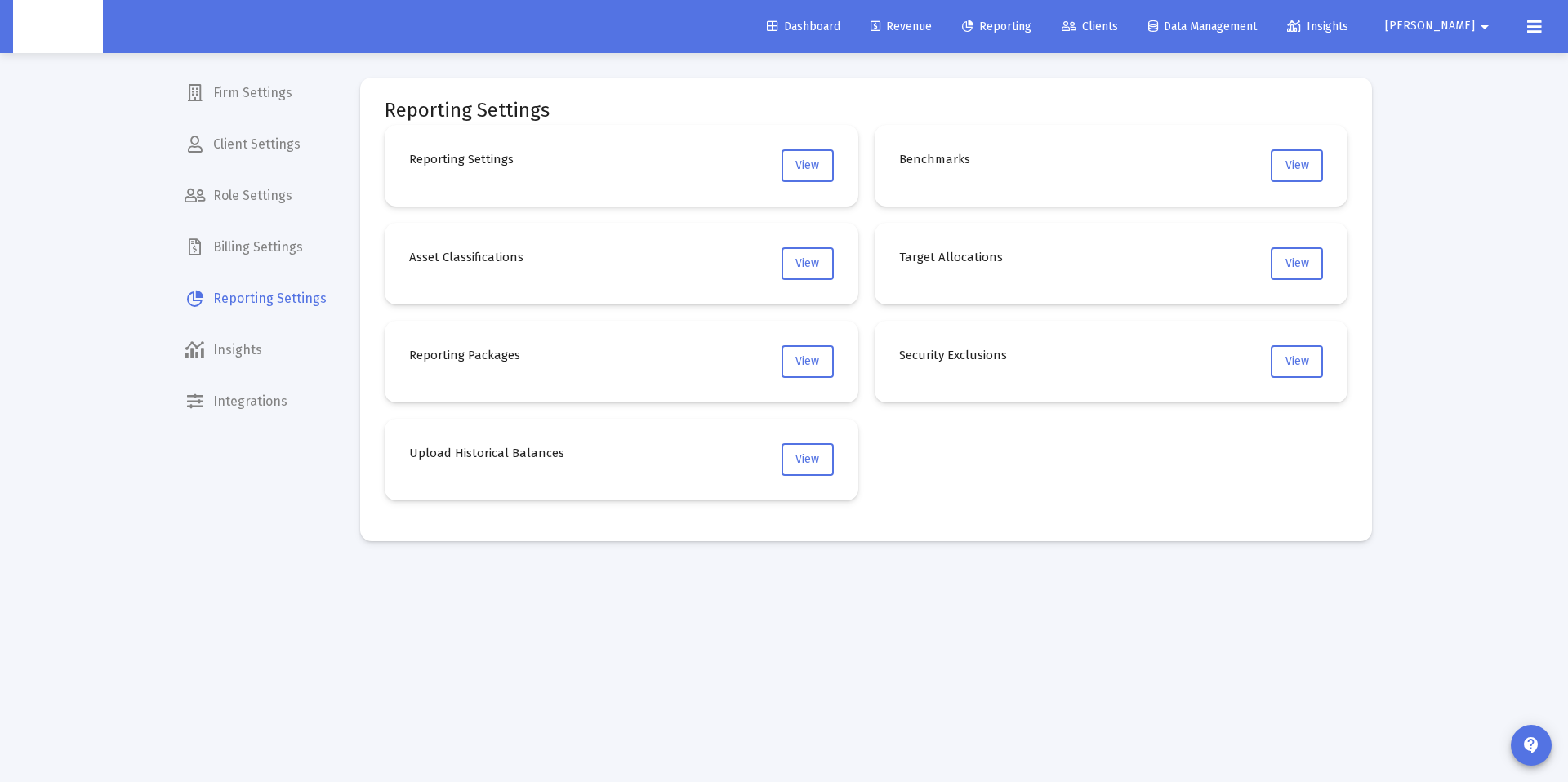
click at [333, 199] on span "Role Settings" at bounding box center [256, 196] width 168 height 39
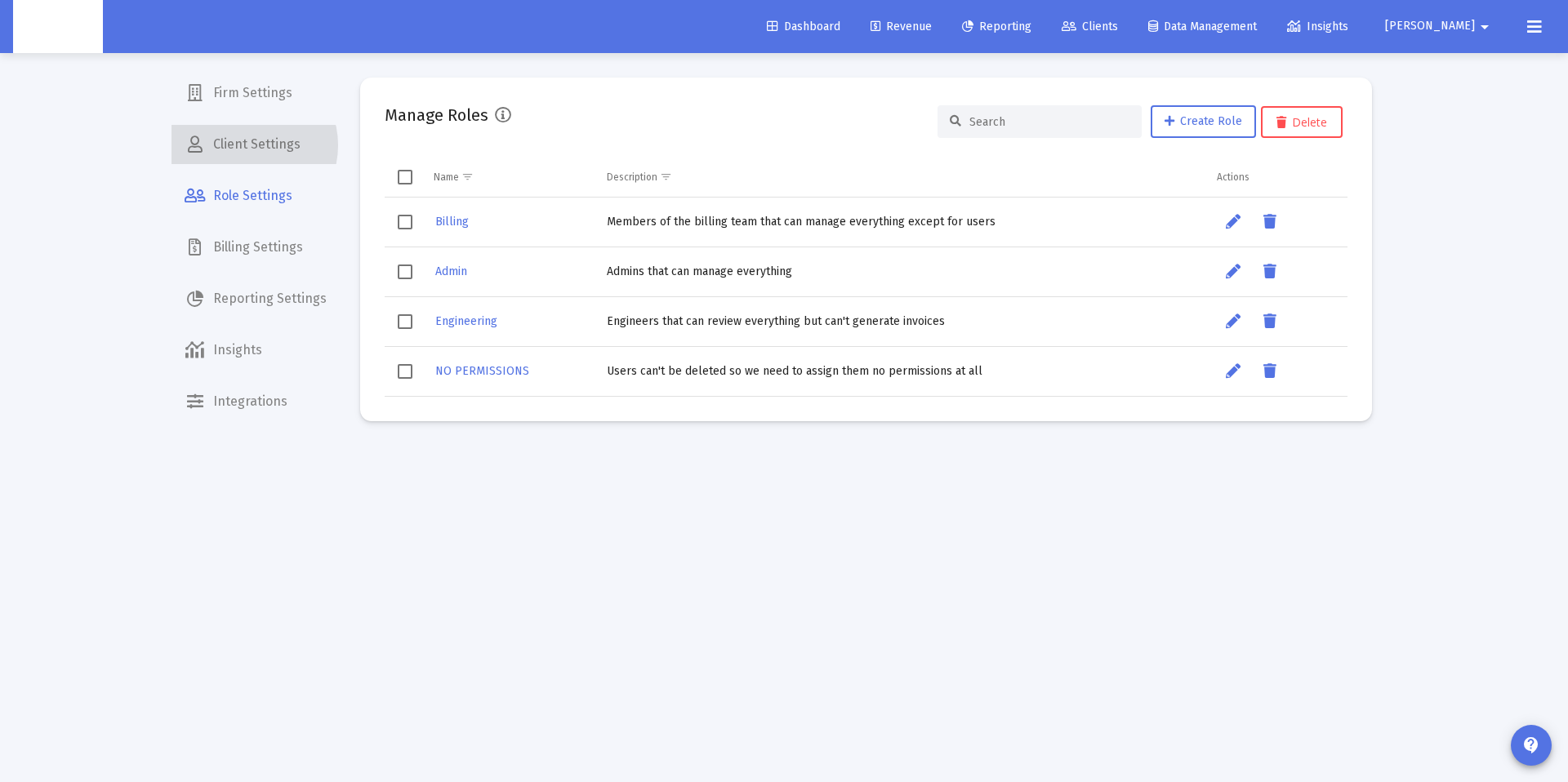
click at [246, 146] on span "Client Settings" at bounding box center [256, 145] width 168 height 39
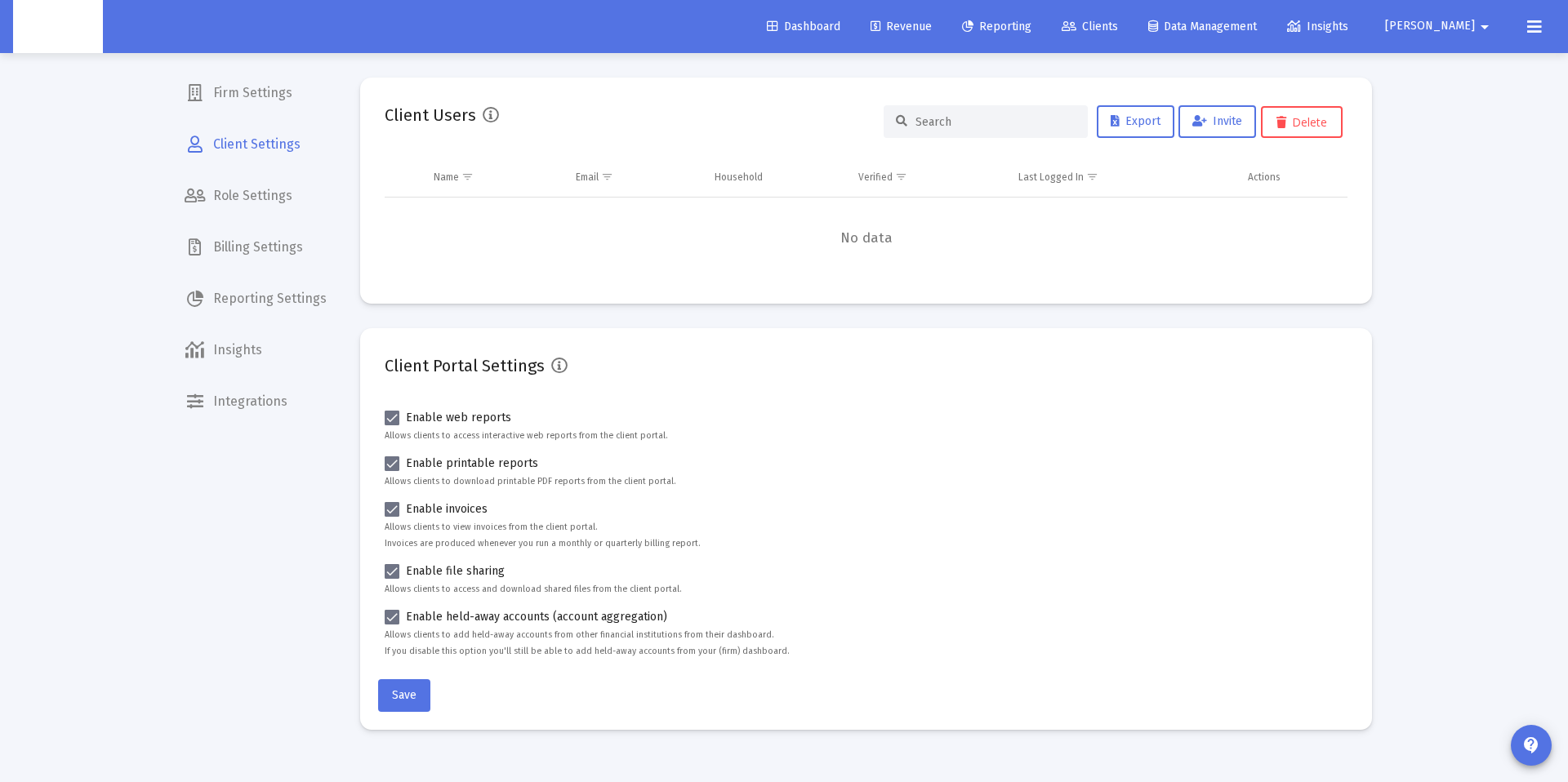
click at [237, 297] on span "Reporting Settings" at bounding box center [256, 299] width 168 height 39
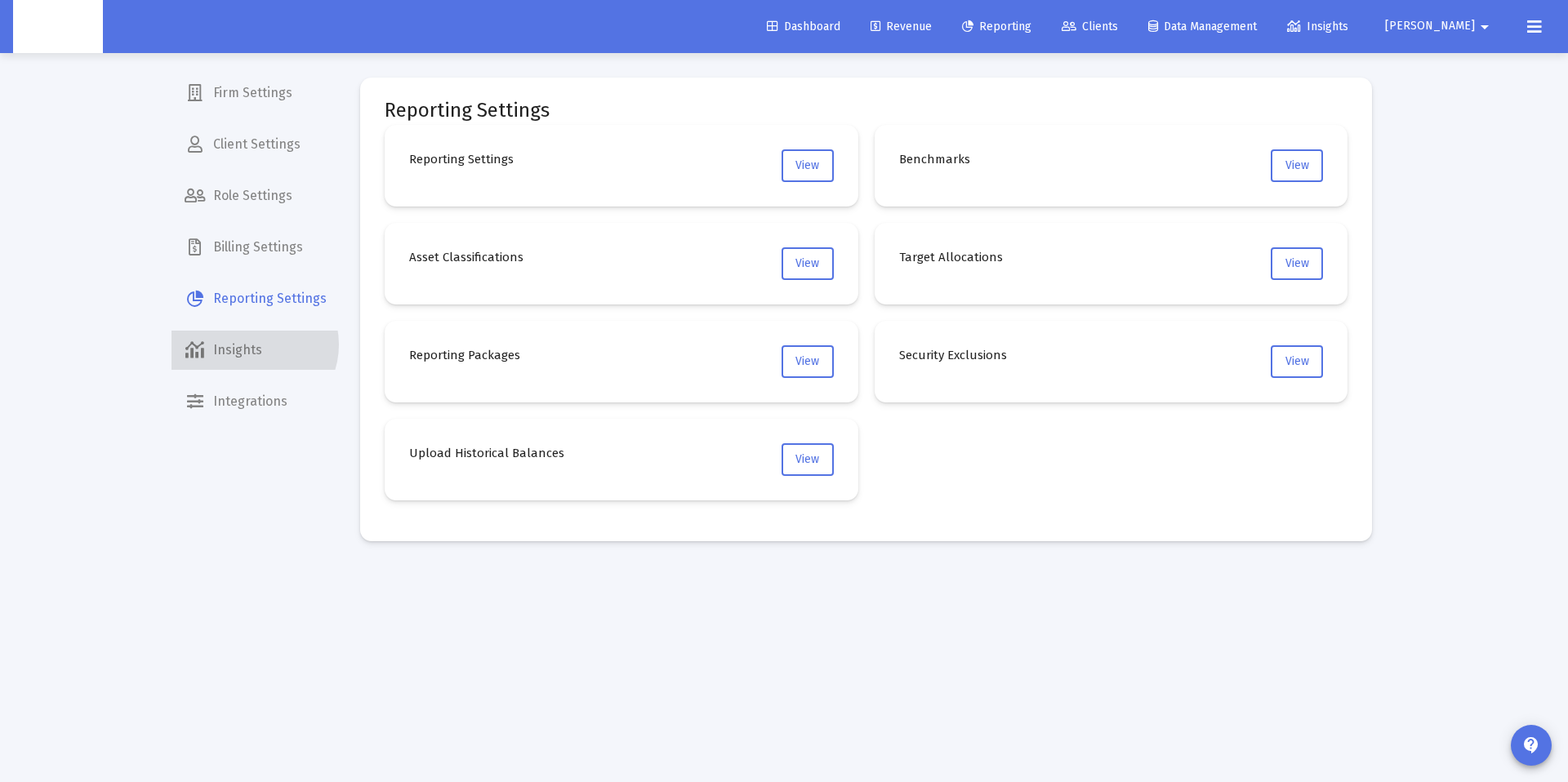
click at [251, 344] on span "Insights" at bounding box center [256, 350] width 168 height 39
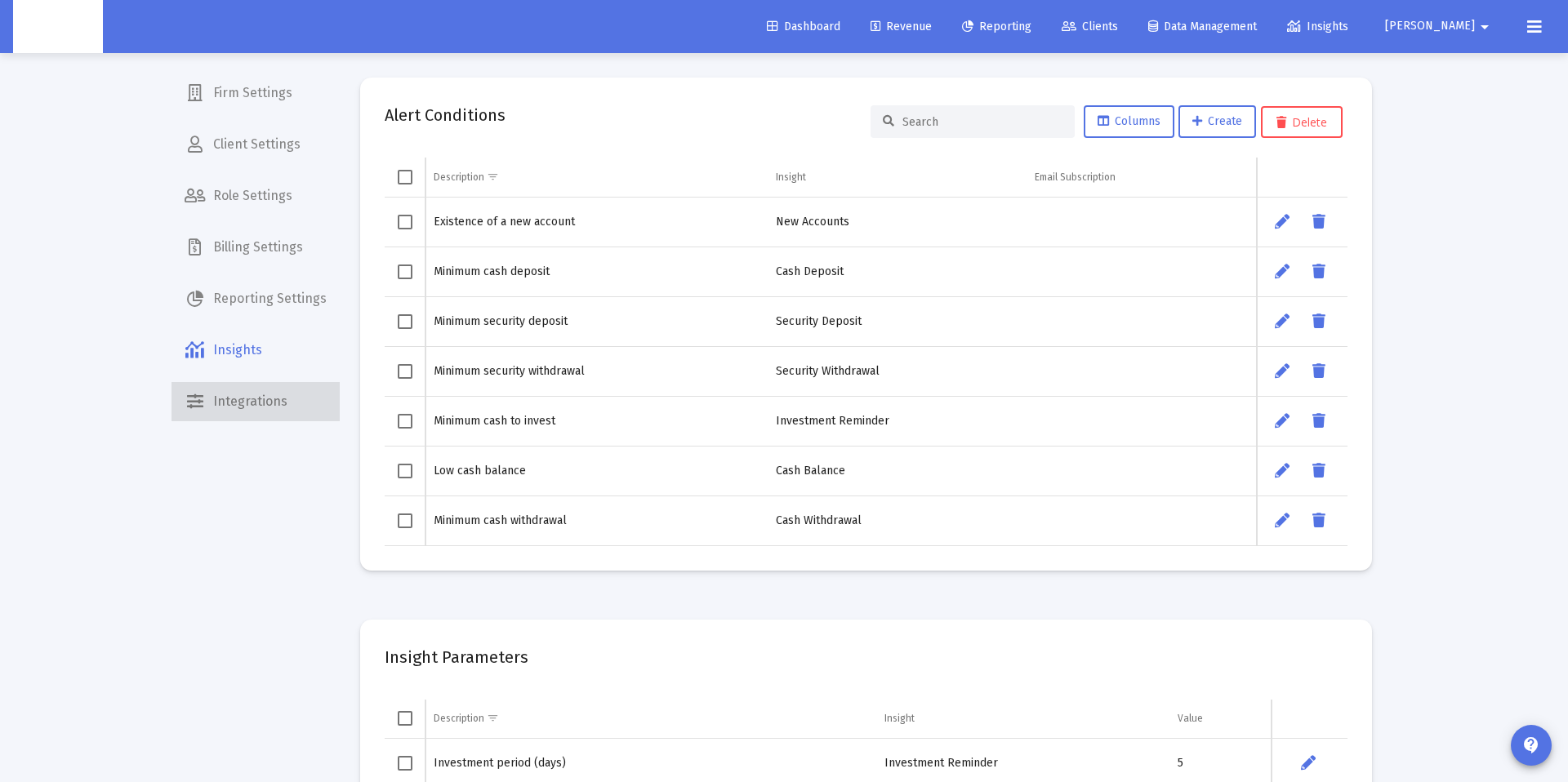
click at [267, 388] on span "Integrations" at bounding box center [256, 402] width 168 height 39
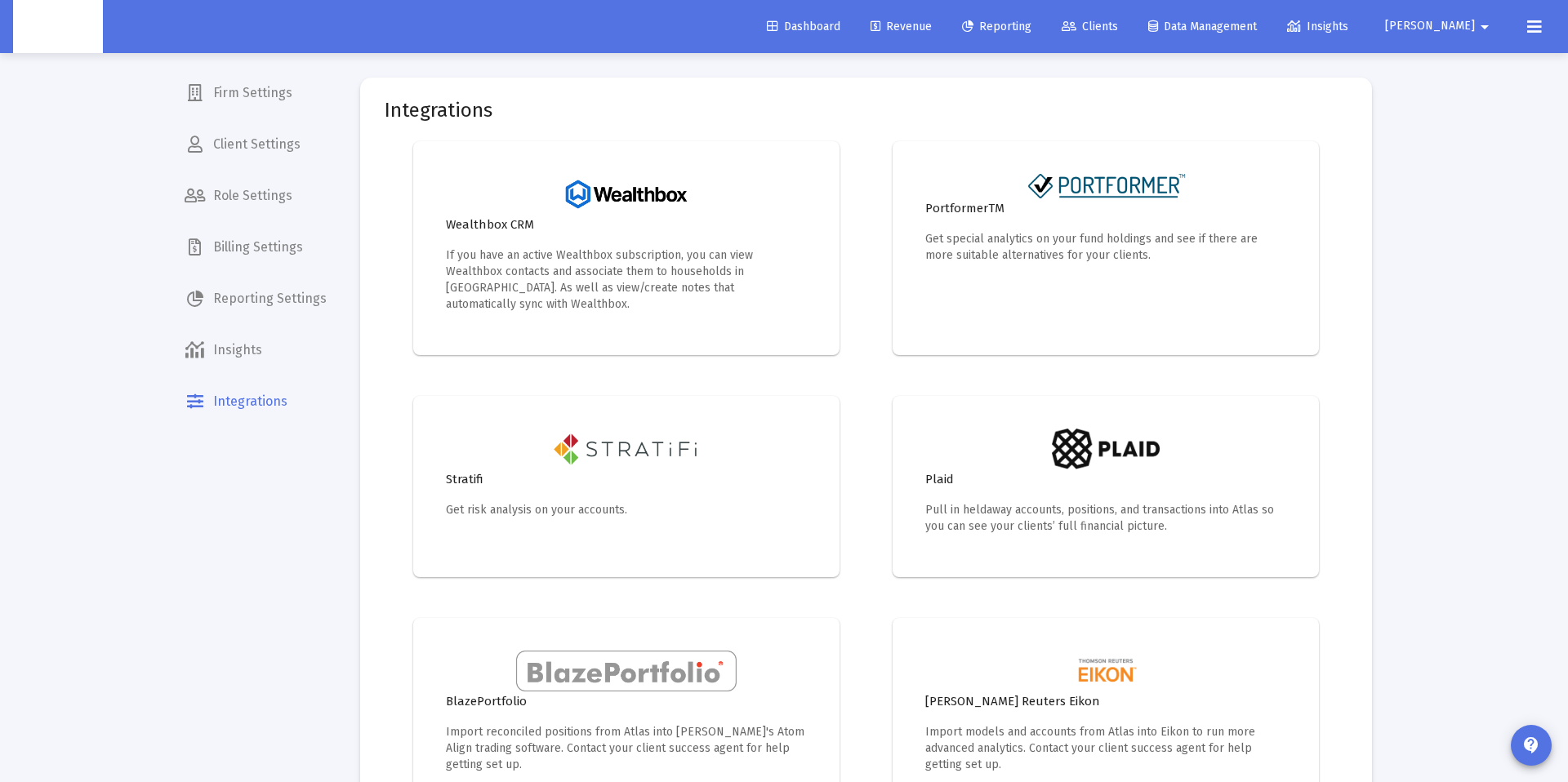
click at [1494, 21] on mat-icon "arrow_drop_down" at bounding box center [1484, 26] width 20 height 33
click at [1465, 61] on span "Settings" at bounding box center [1482, 69] width 49 height 39
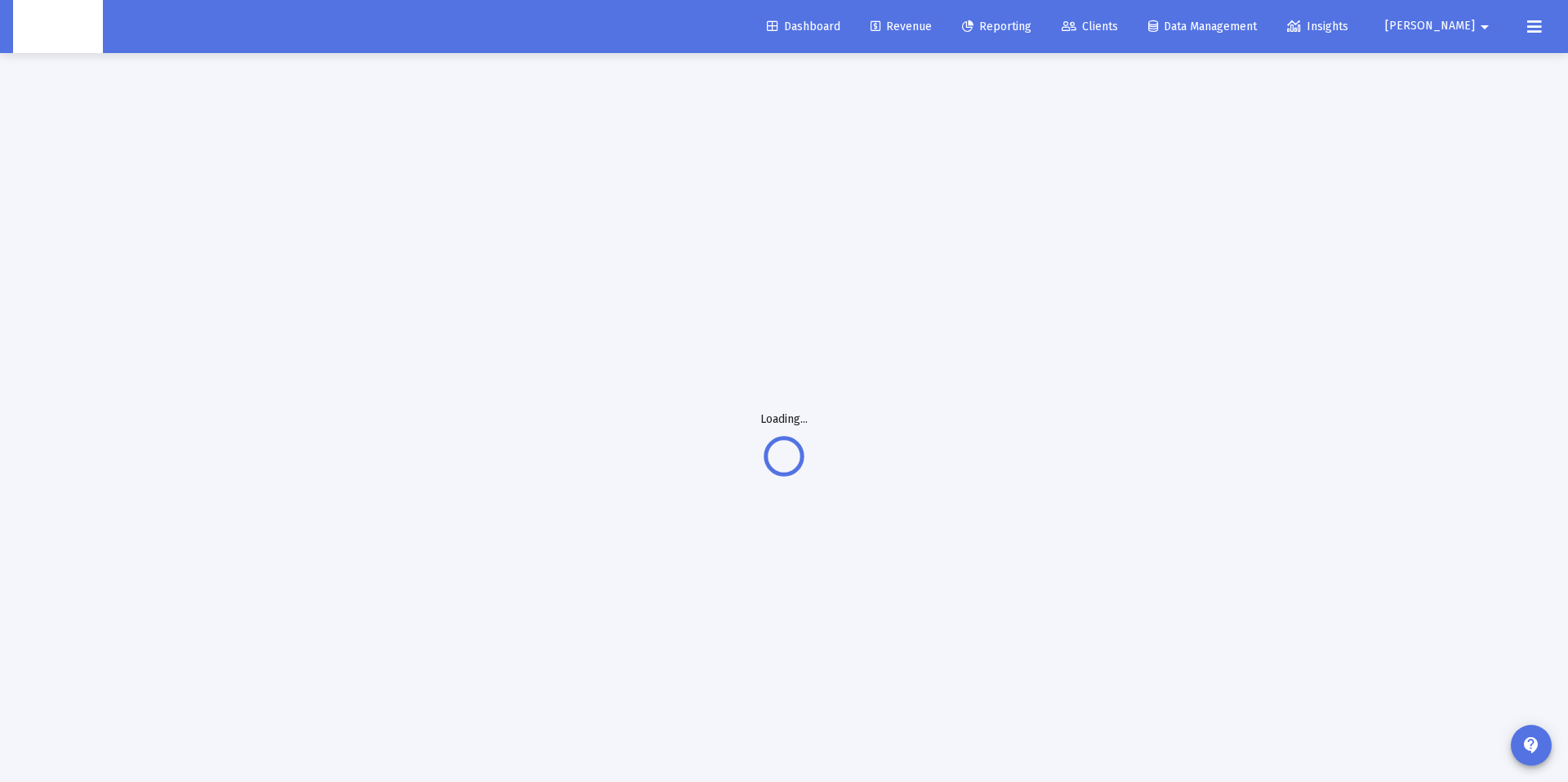
click at [1547, 27] on button at bounding box center [1534, 26] width 33 height 33
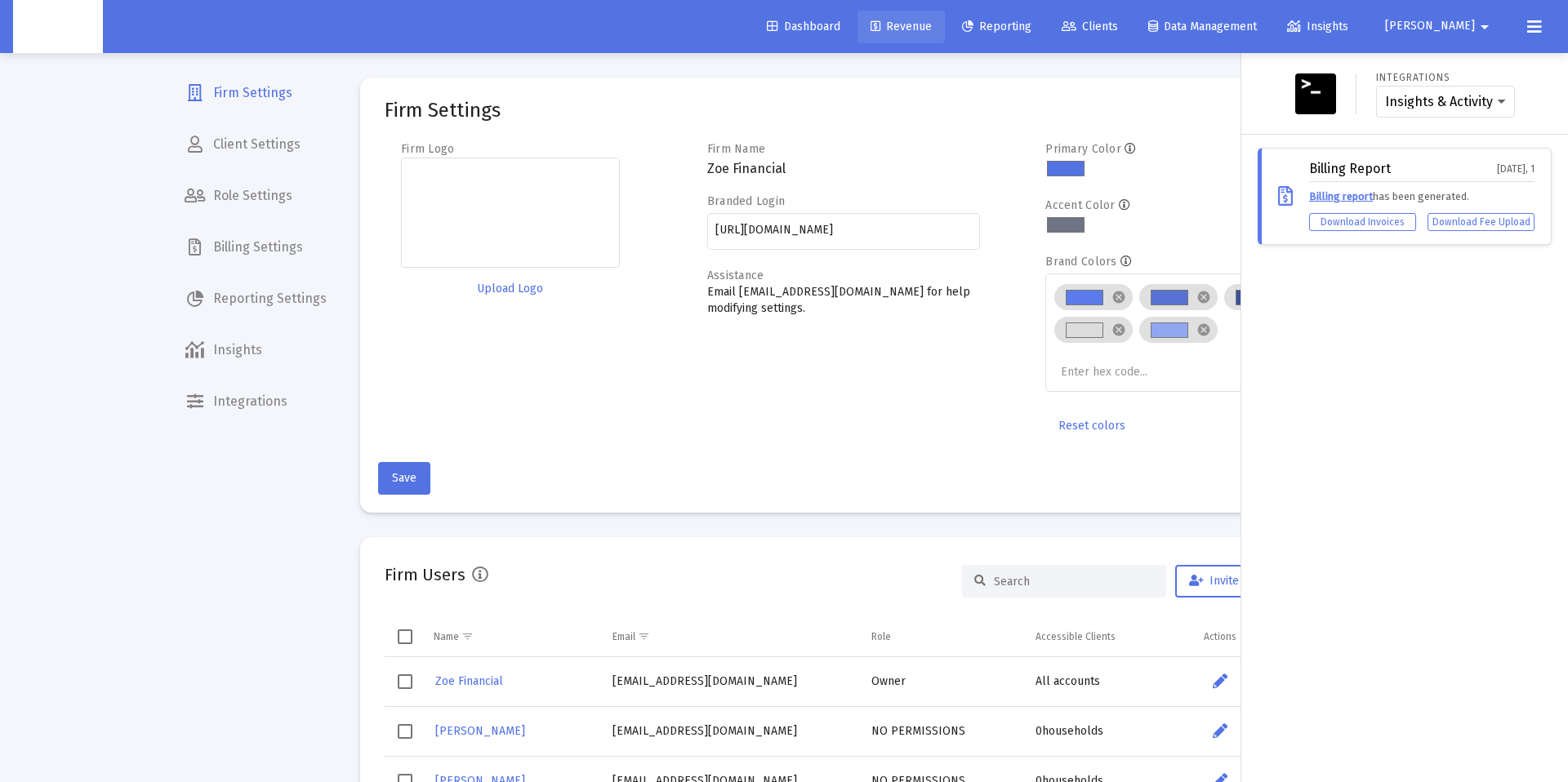
drag, startPoint x: 952, startPoint y: 35, endPoint x: 961, endPoint y: 24, distance: 14.2
click at [945, 34] on link "Revenue" at bounding box center [902, 26] width 88 height 33
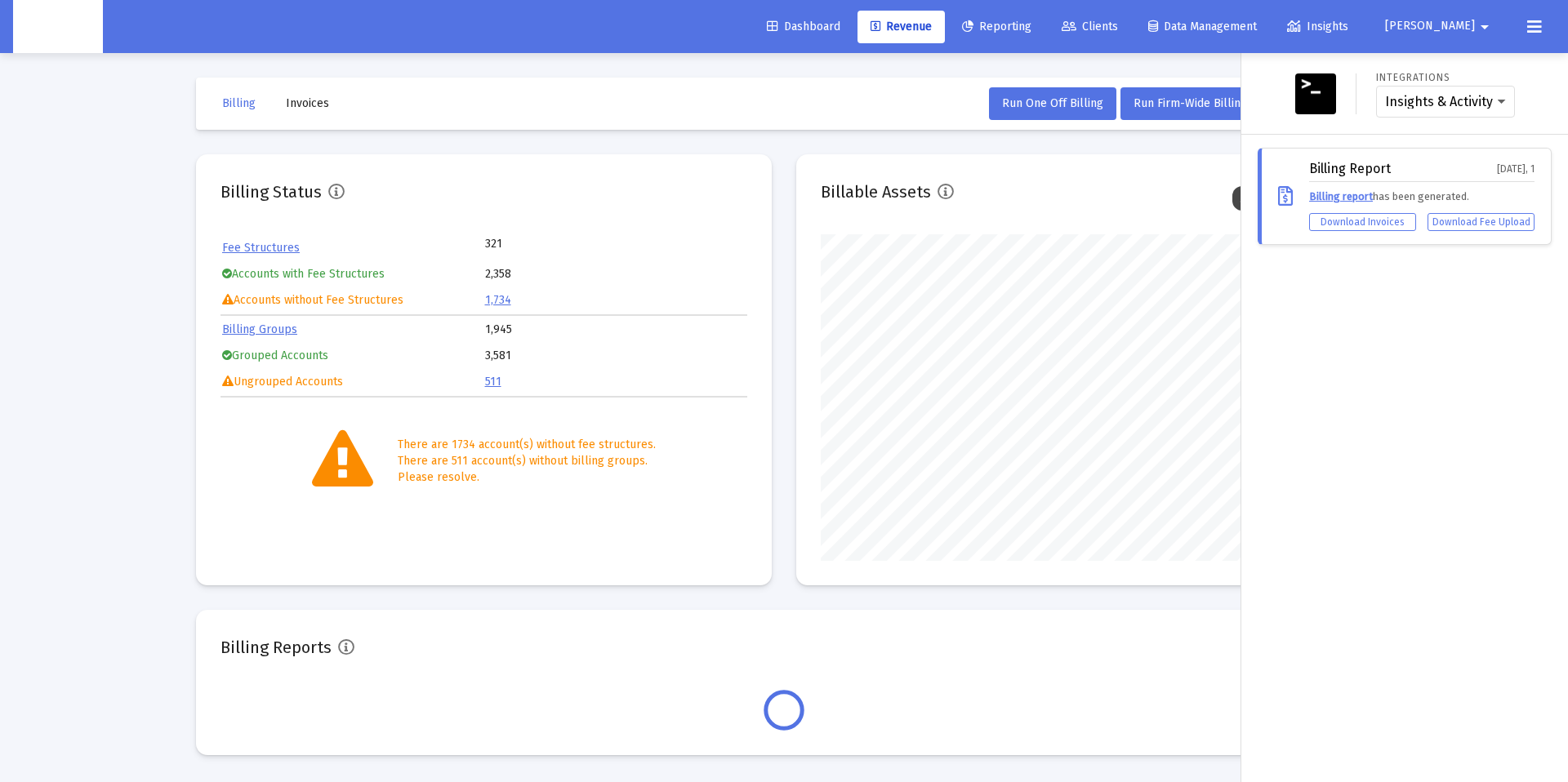
scroll to position [327, 526]
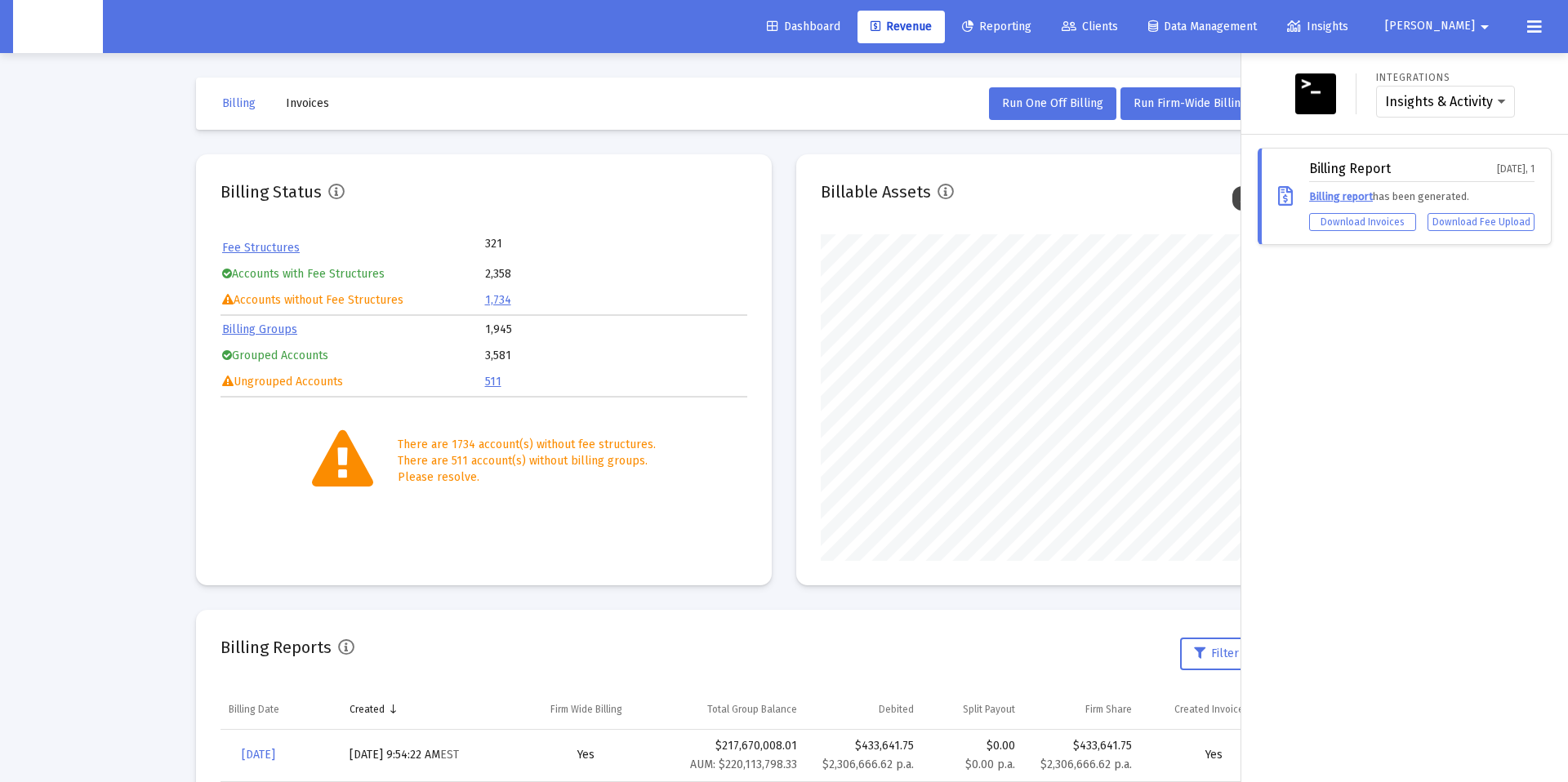
drag, startPoint x: 789, startPoint y: 106, endPoint x: 864, endPoint y: 109, distance: 75.1
click at [804, 105] on div at bounding box center [784, 391] width 1568 height 782
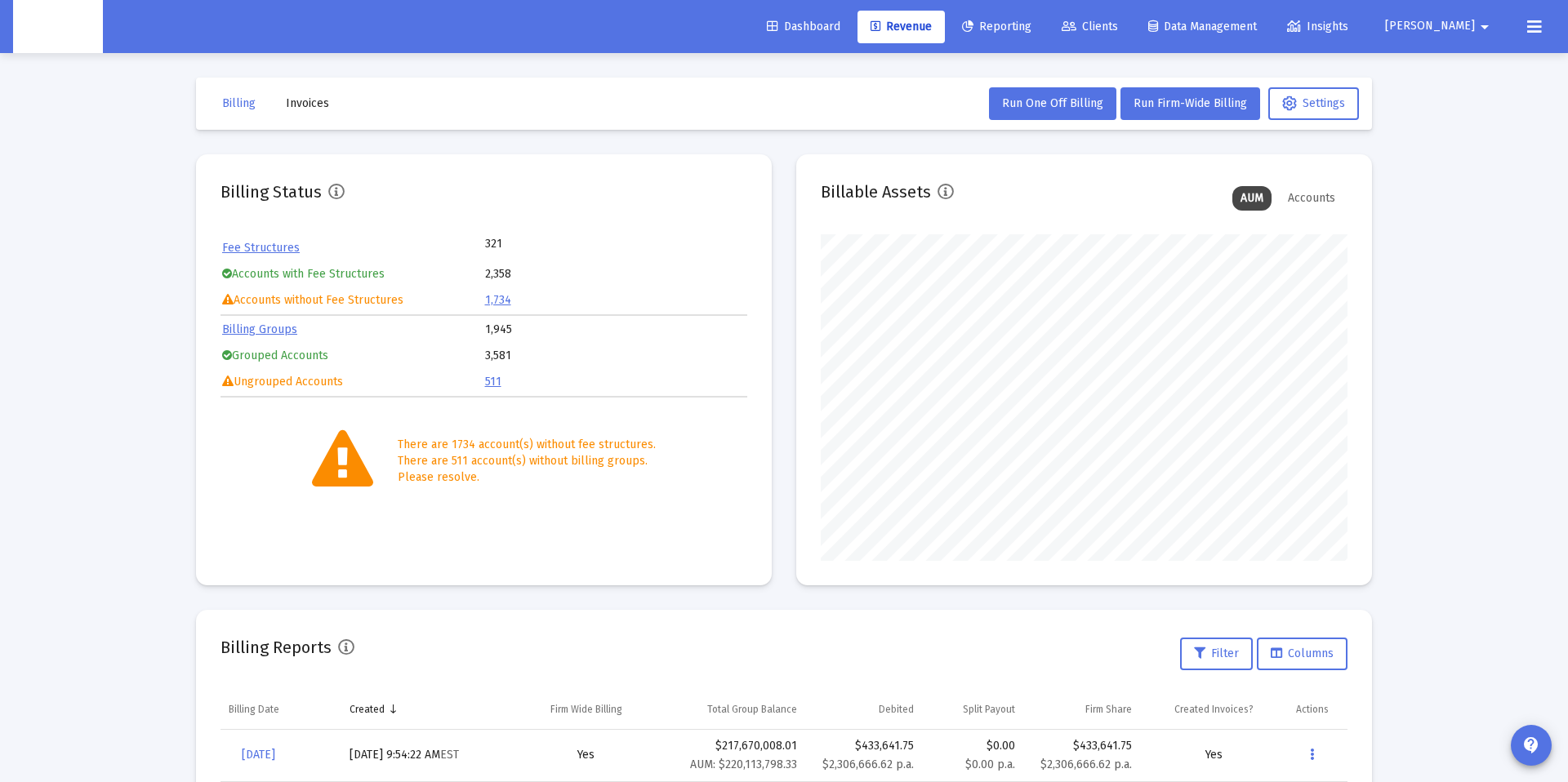
click at [1474, 24] on span "[PERSON_NAME]" at bounding box center [1430, 26] width 90 height 14
click at [1130, 25] on div at bounding box center [784, 391] width 1568 height 782
click at [1118, 27] on span "Clients" at bounding box center [1090, 26] width 56 height 14
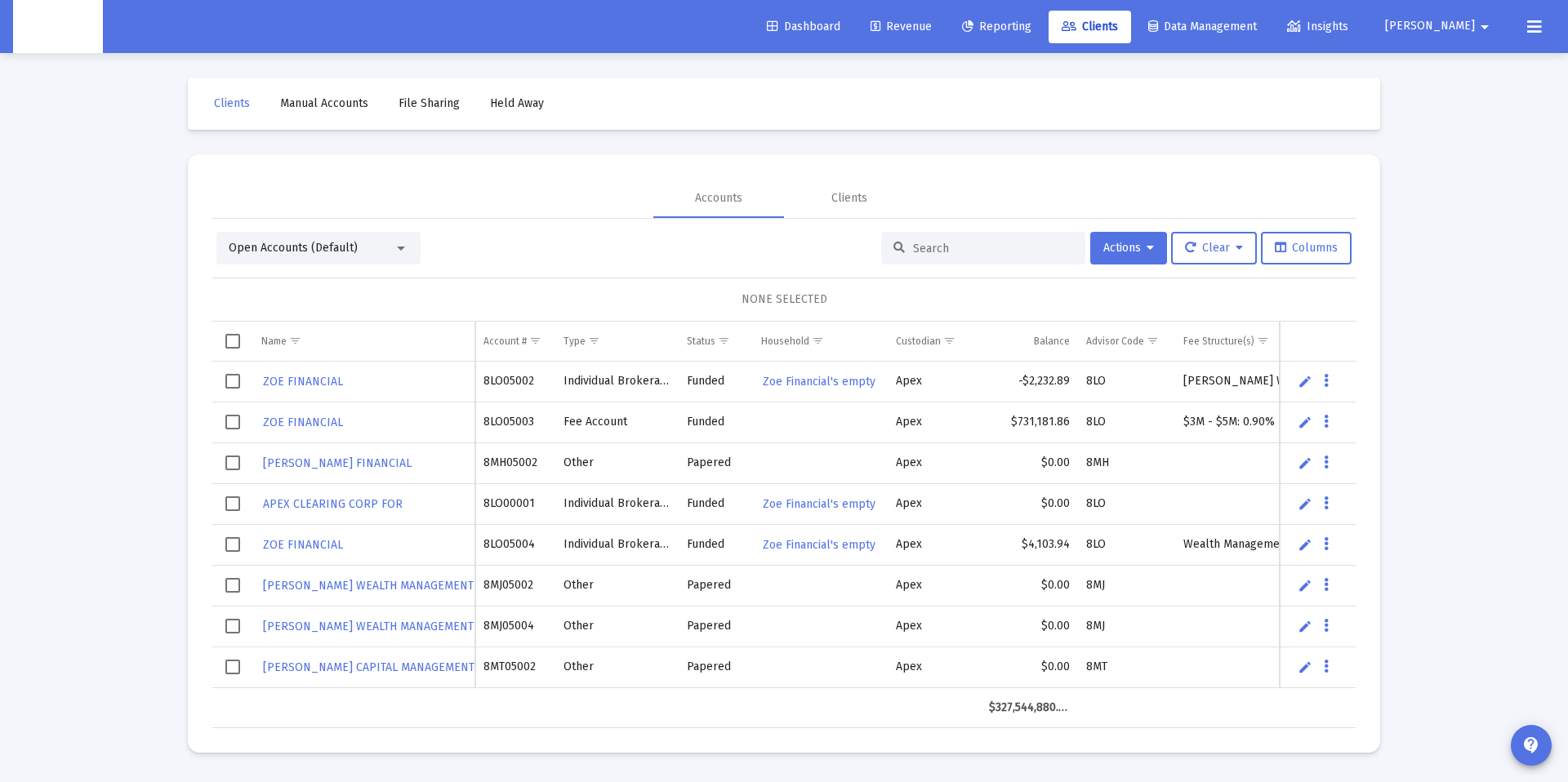
click at [791, 435] on td "Data grid" at bounding box center [820, 423] width 134 height 41
click at [791, 430] on td "Data grid" at bounding box center [820, 423] width 134 height 41
click at [1300, 423] on link "Edit" at bounding box center [1306, 423] width 15 height 15
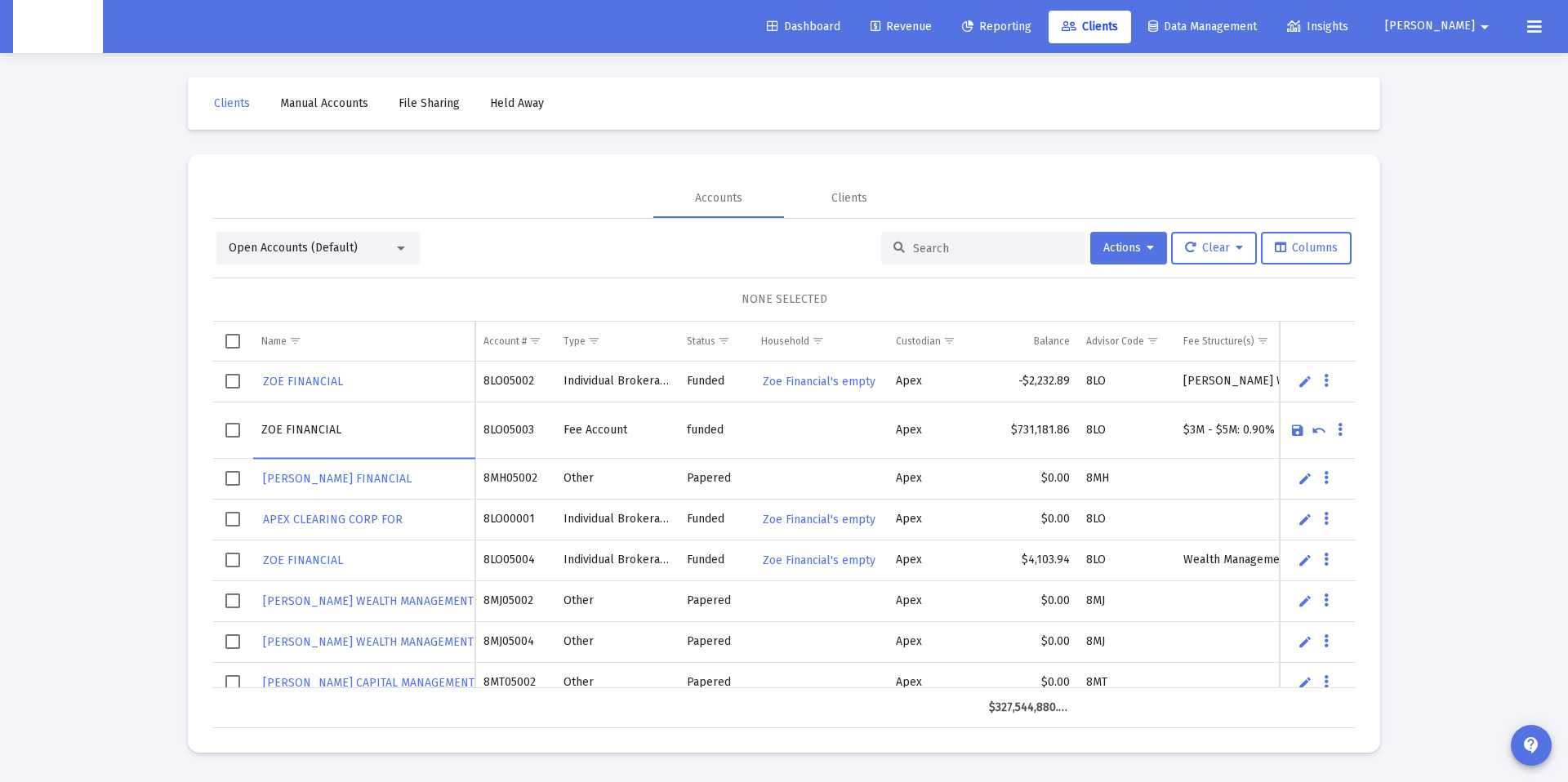
click at [1351, 427] on td "Data grid" at bounding box center [1317, 430] width 76 height 56
click at [1344, 431] on td "Data grid" at bounding box center [1314, 428] width 82 height 56
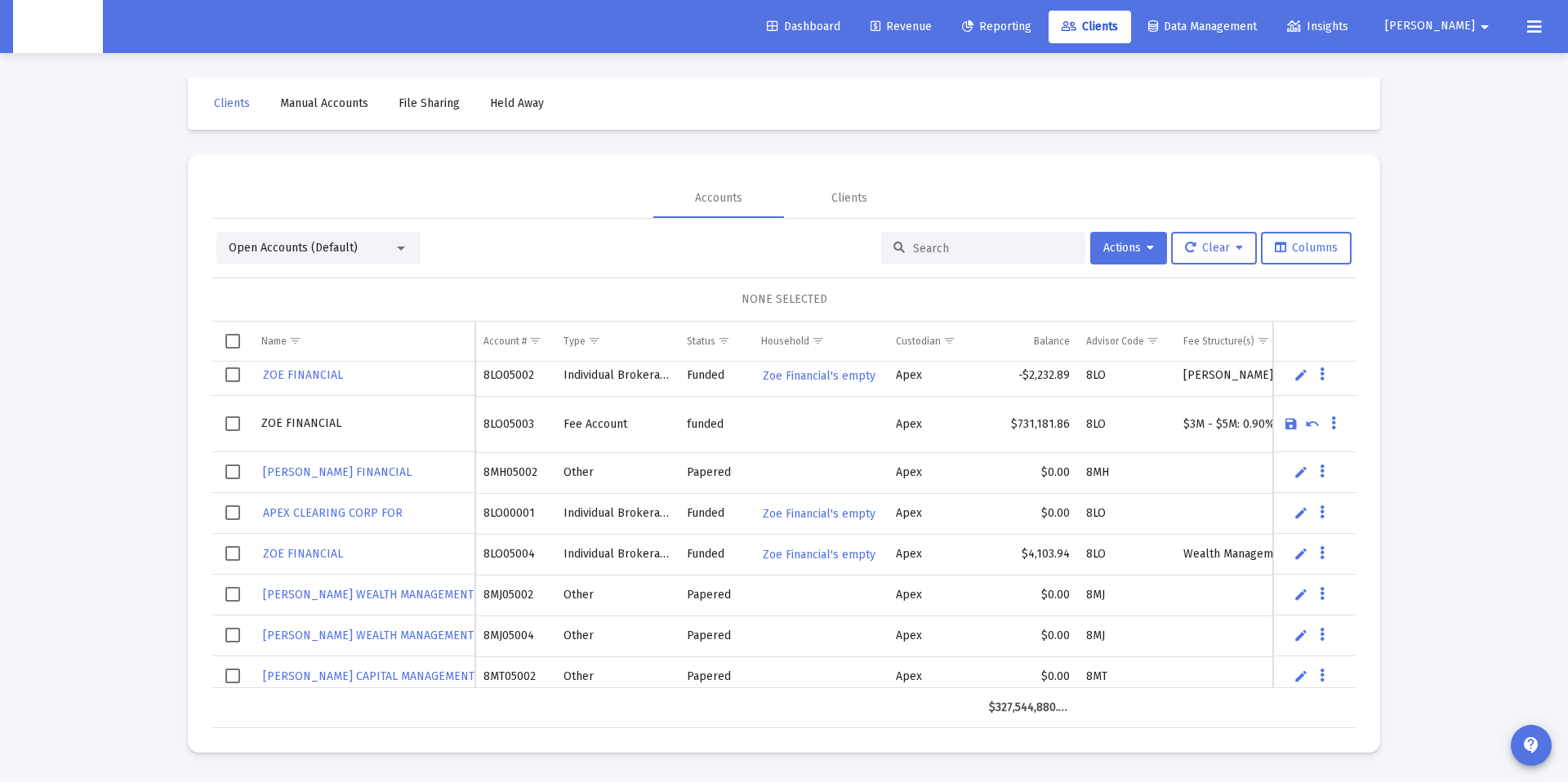
scroll to position [6, 0]
click at [847, 191] on div "Clients" at bounding box center [849, 199] width 36 height 17
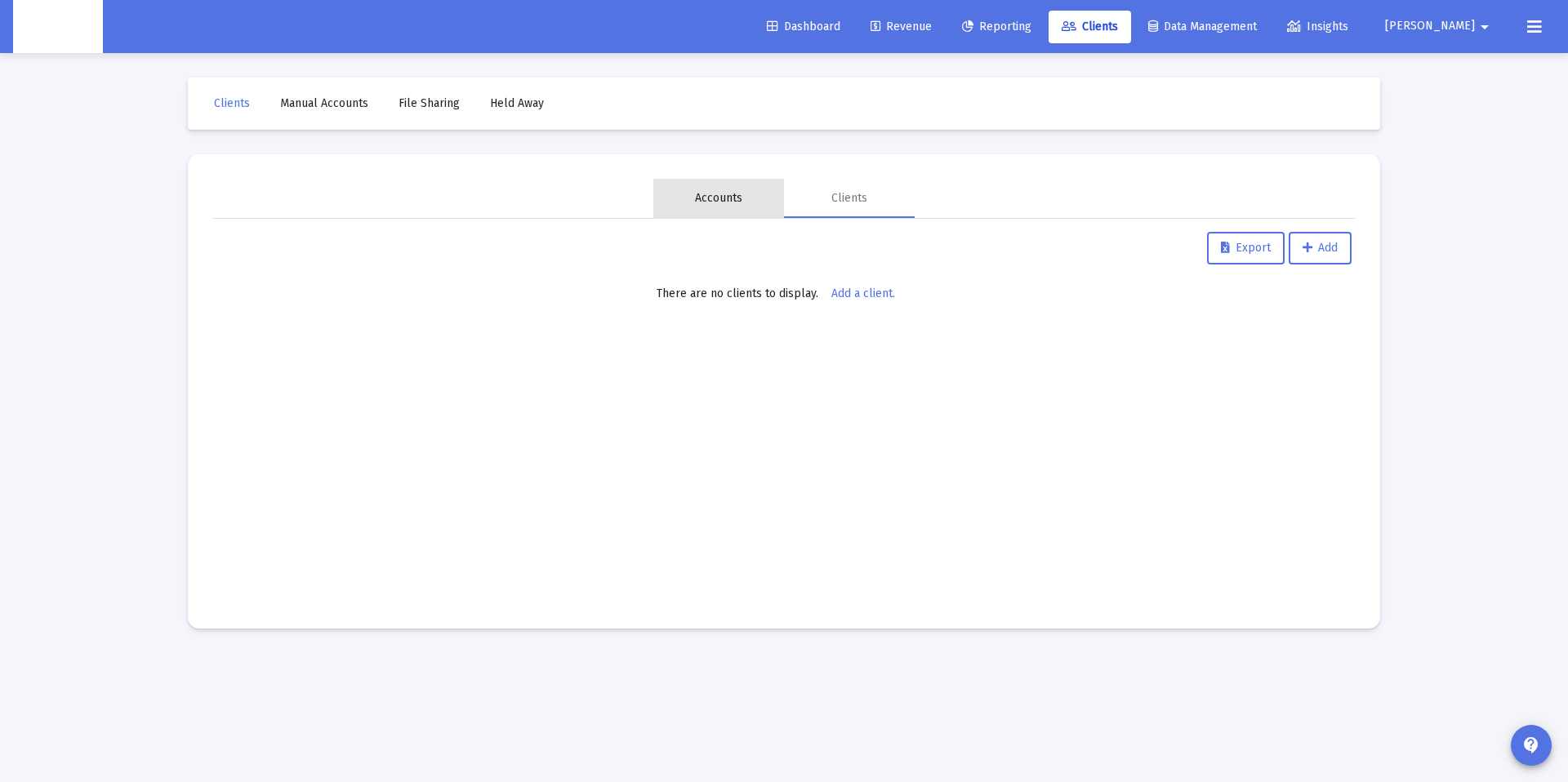
click at [715, 198] on div "Accounts" at bounding box center [719, 199] width 48 height 17
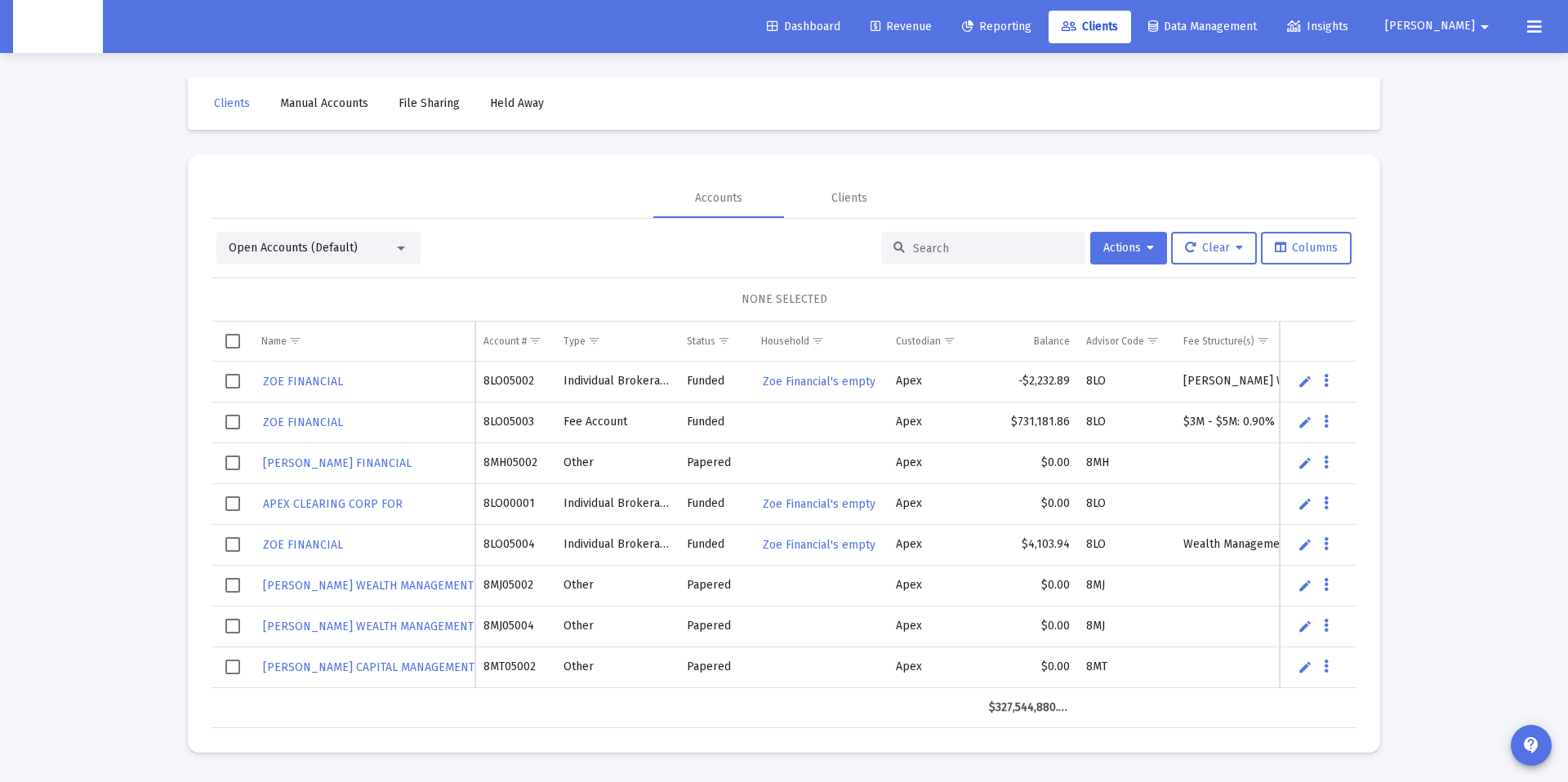
click at [828, 26] on span "Dashboard" at bounding box center [804, 26] width 74 height 14
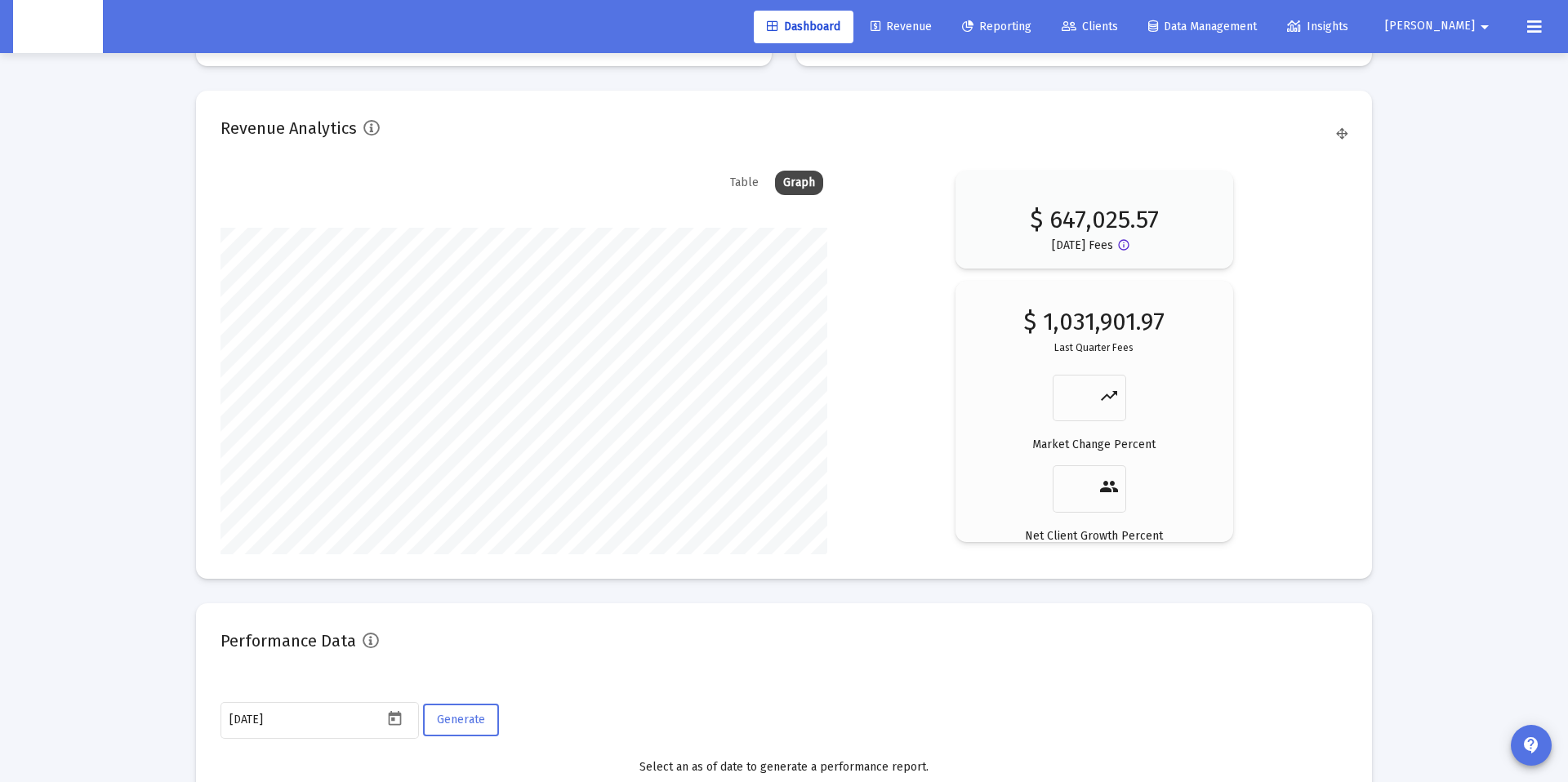
scroll to position [2521, 0]
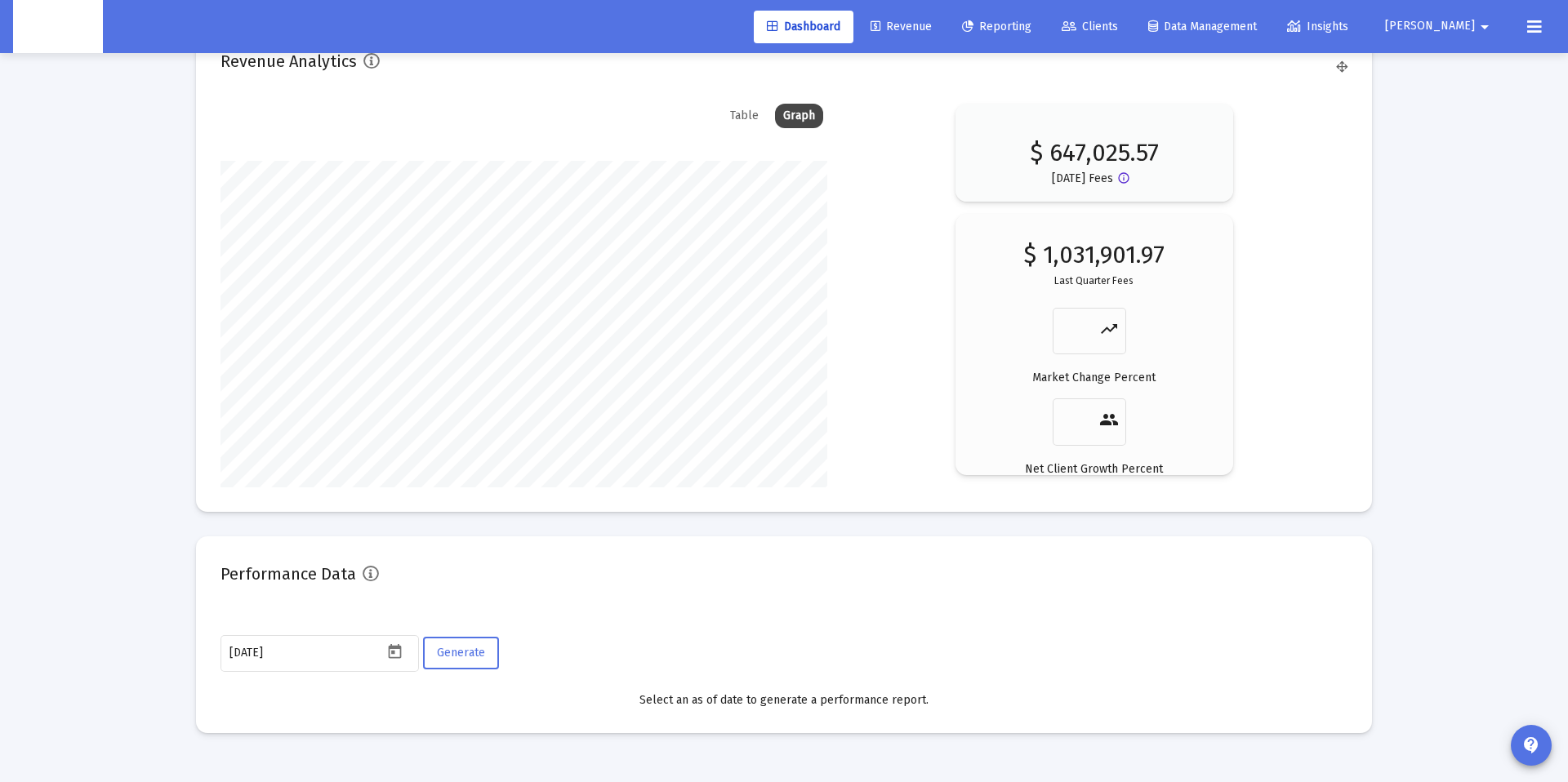
click at [1349, 25] on span "Insights" at bounding box center [1318, 26] width 62 height 14
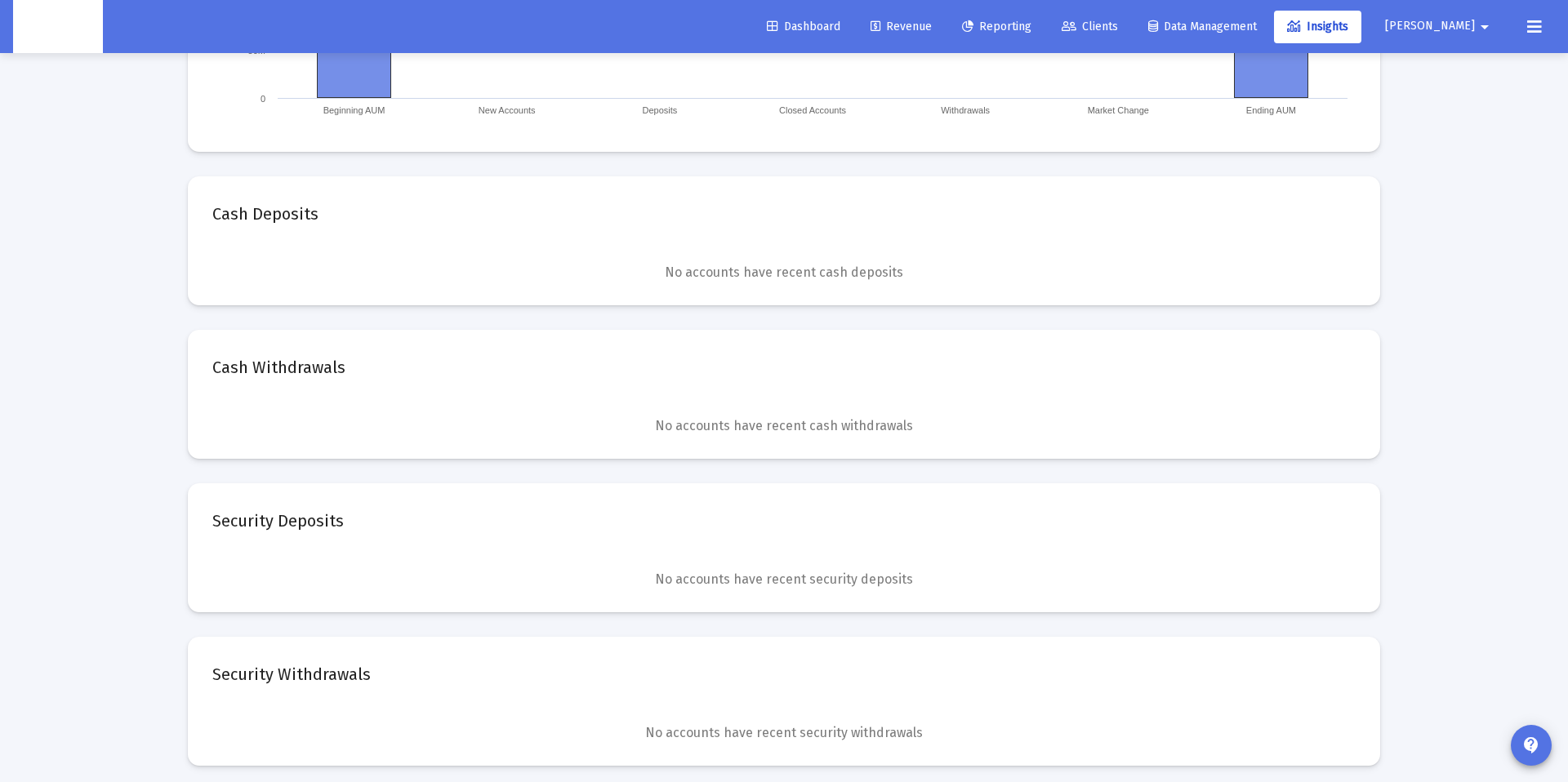
click at [1477, 23] on mat-icon "arrow_drop_down" at bounding box center [1484, 26] width 20 height 33
click at [1474, 75] on span "Settings" at bounding box center [1482, 69] width 49 height 39
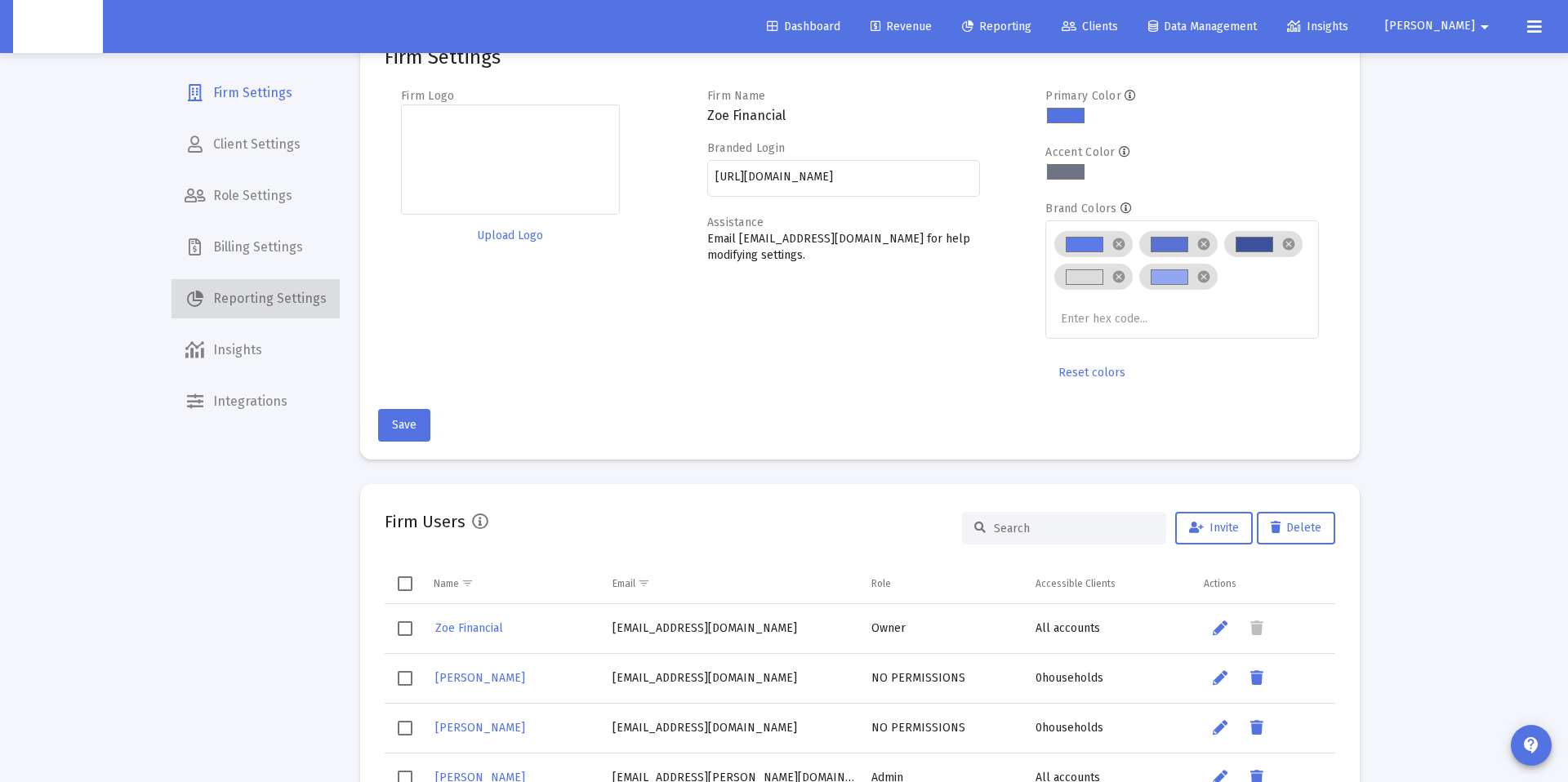
click at [259, 289] on span "Reporting Settings" at bounding box center [256, 299] width 168 height 39
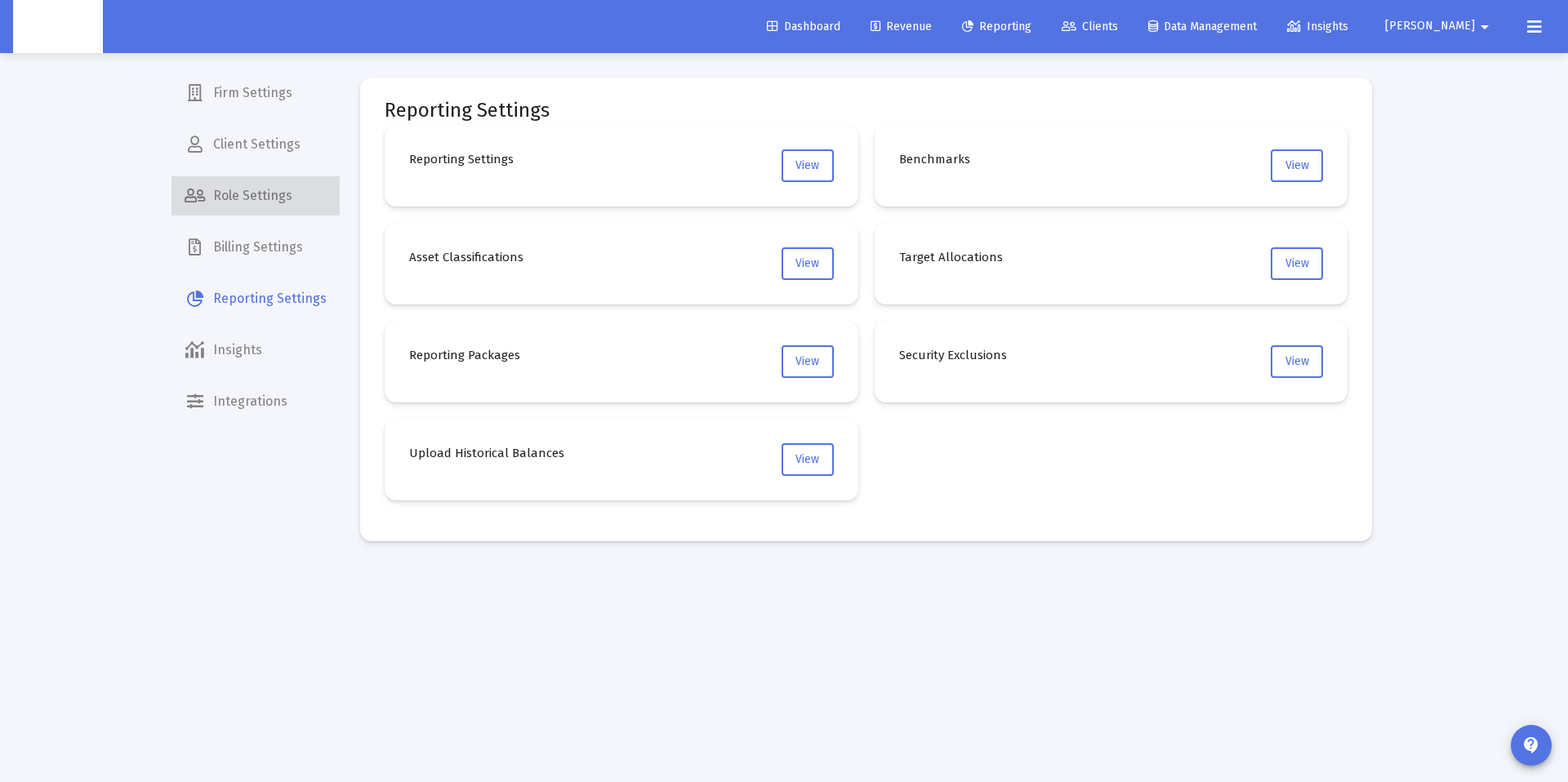
click at [273, 190] on span "Role Settings" at bounding box center [256, 196] width 168 height 39
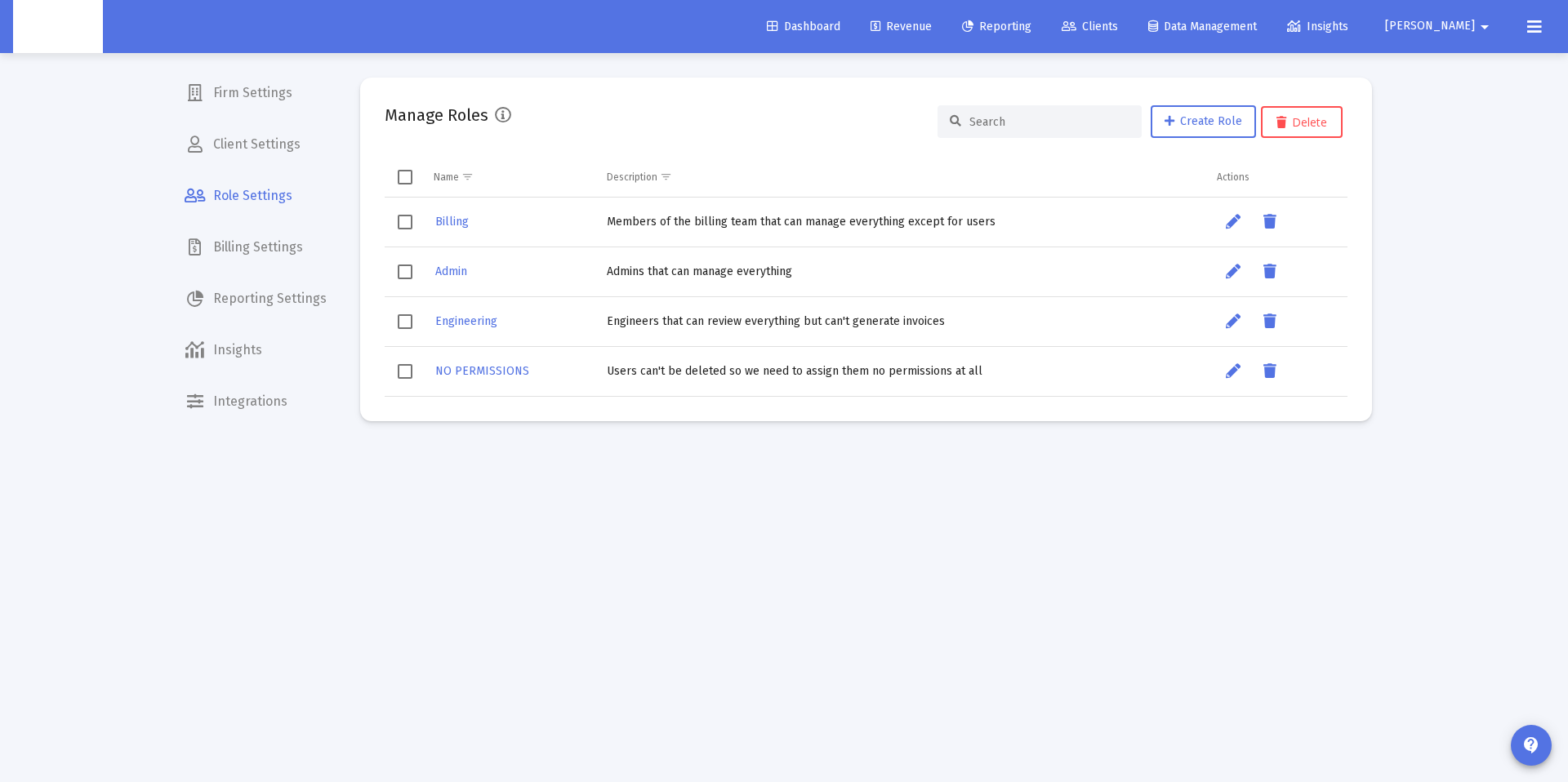
click at [245, 140] on span "Client Settings" at bounding box center [256, 145] width 168 height 39
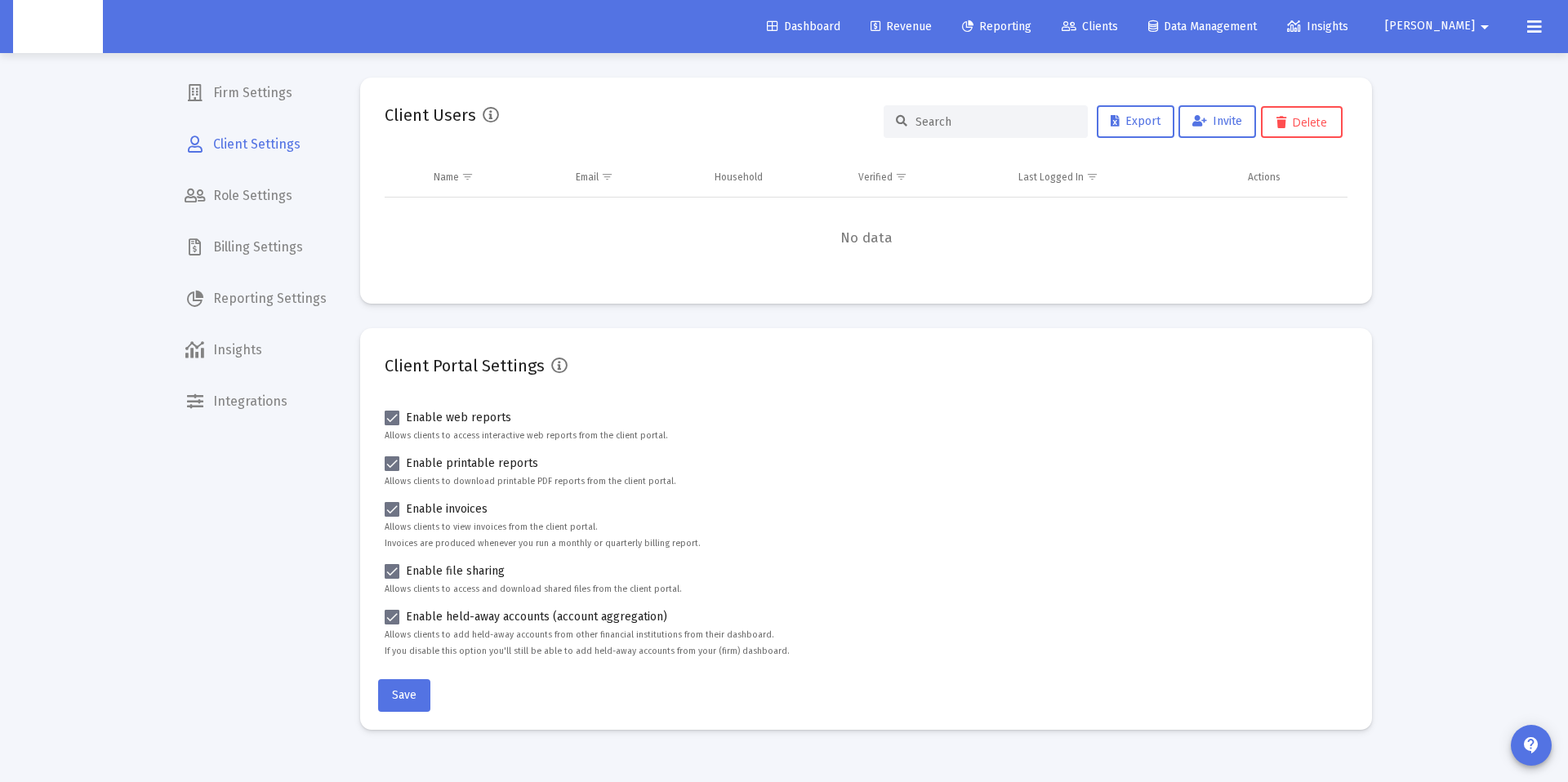
click at [253, 90] on span "Firm Settings" at bounding box center [256, 93] width 168 height 39
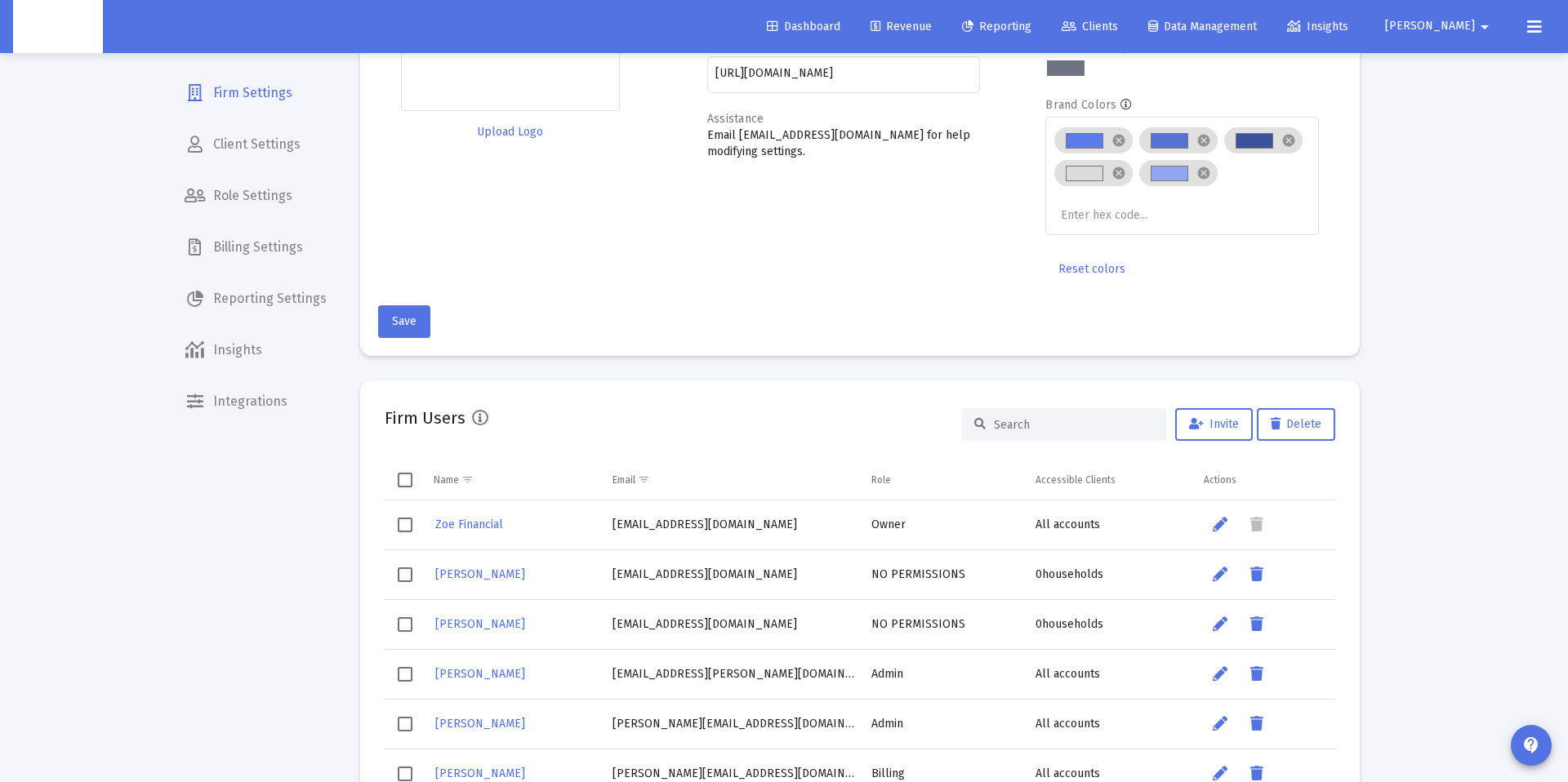
scroll to position [166, 0]
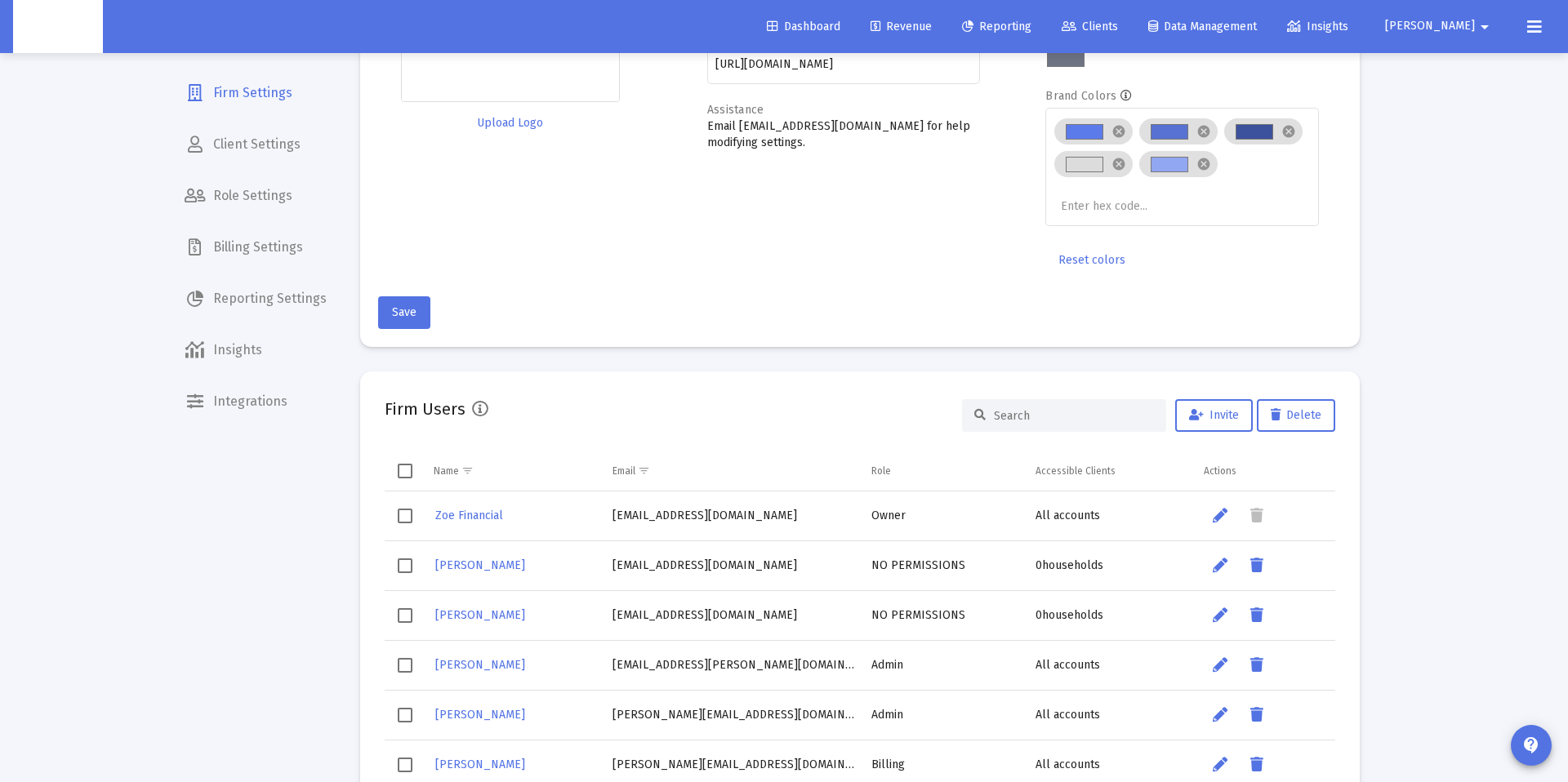
click at [1029, 417] on input at bounding box center [1074, 415] width 161 height 14
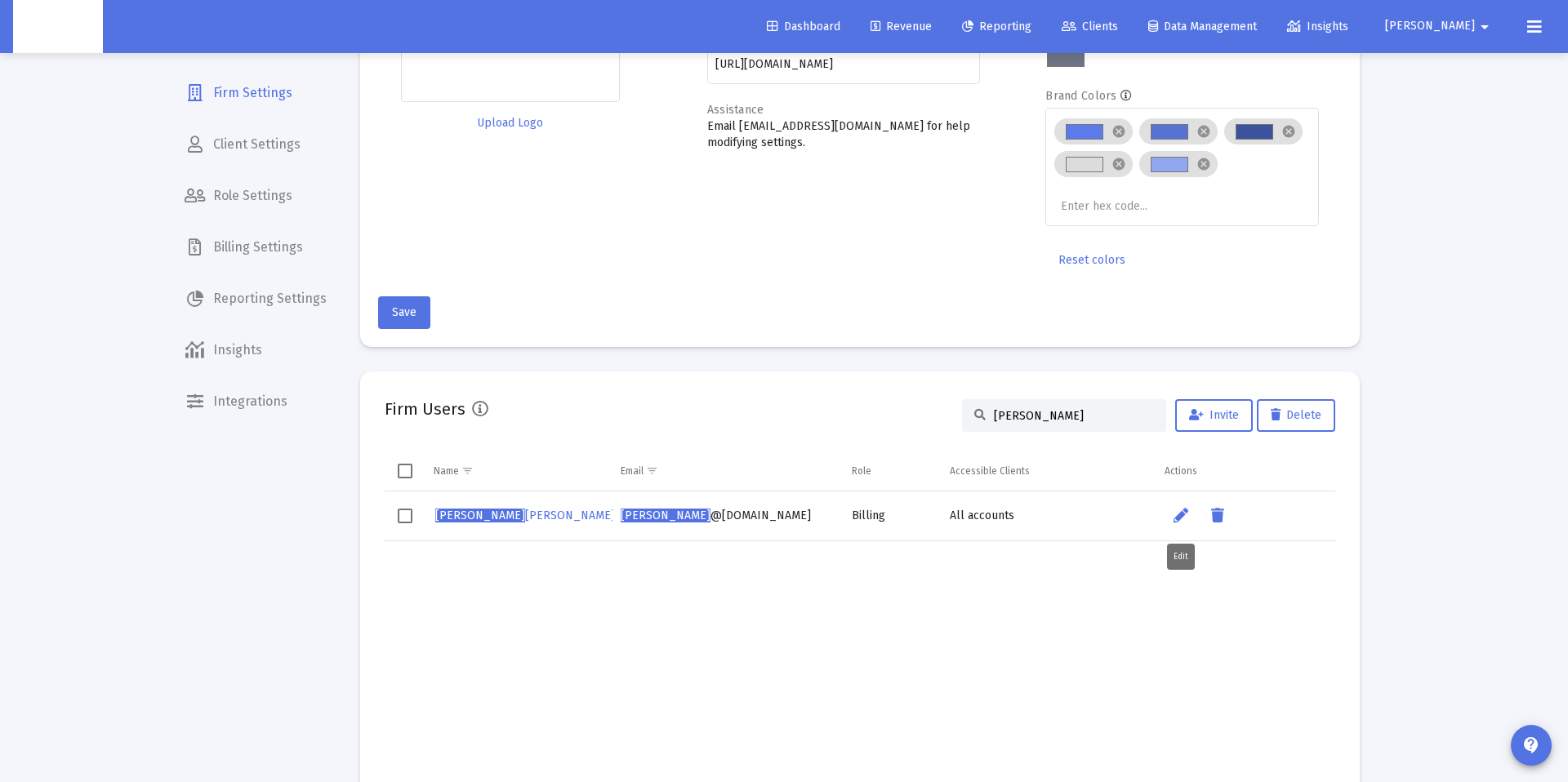
type input "danna"
click at [1168, 514] on link "Data grid" at bounding box center [1181, 516] width 33 height 33
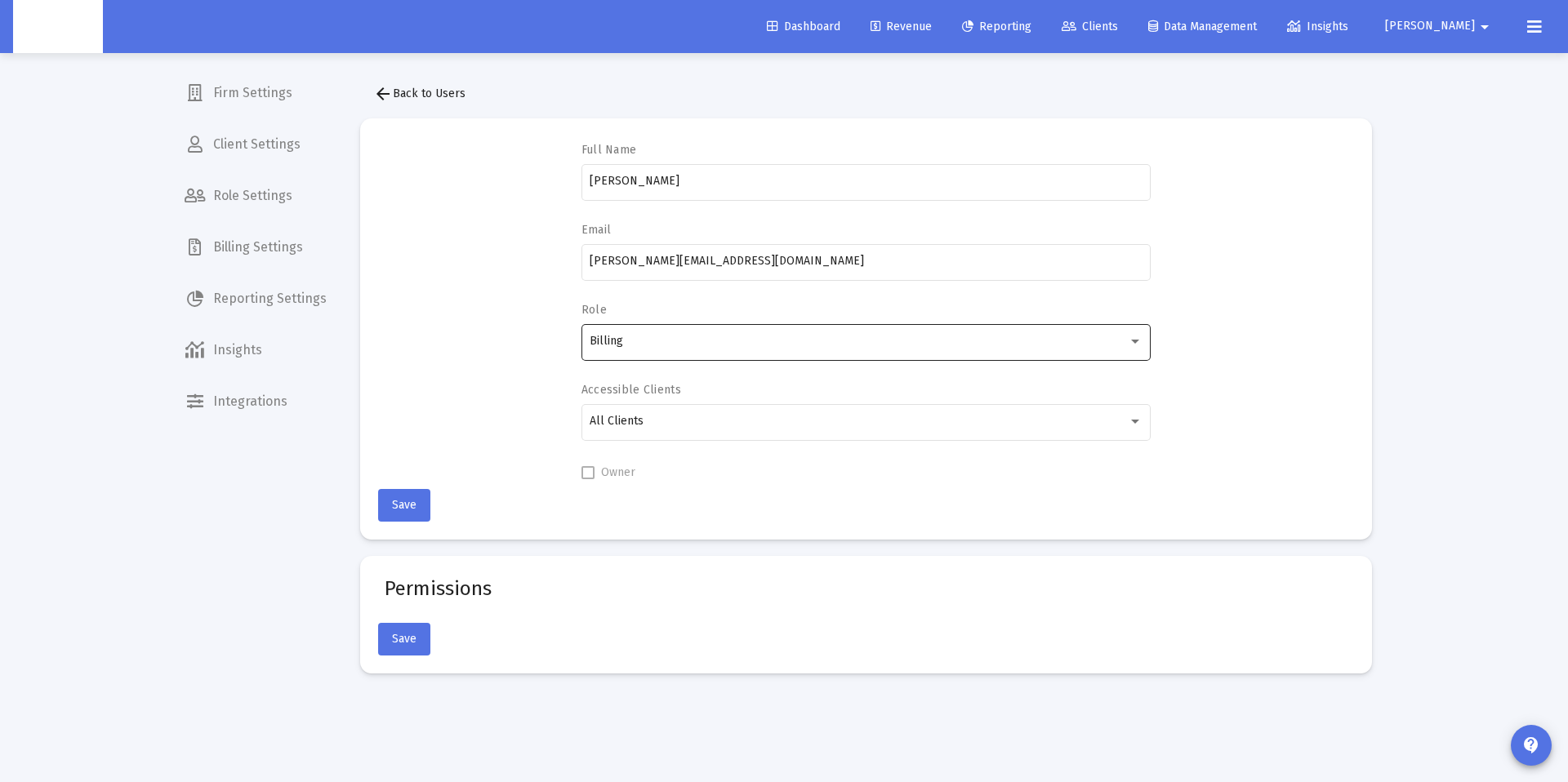
click at [771, 327] on div "Billing" at bounding box center [866, 341] width 553 height 40
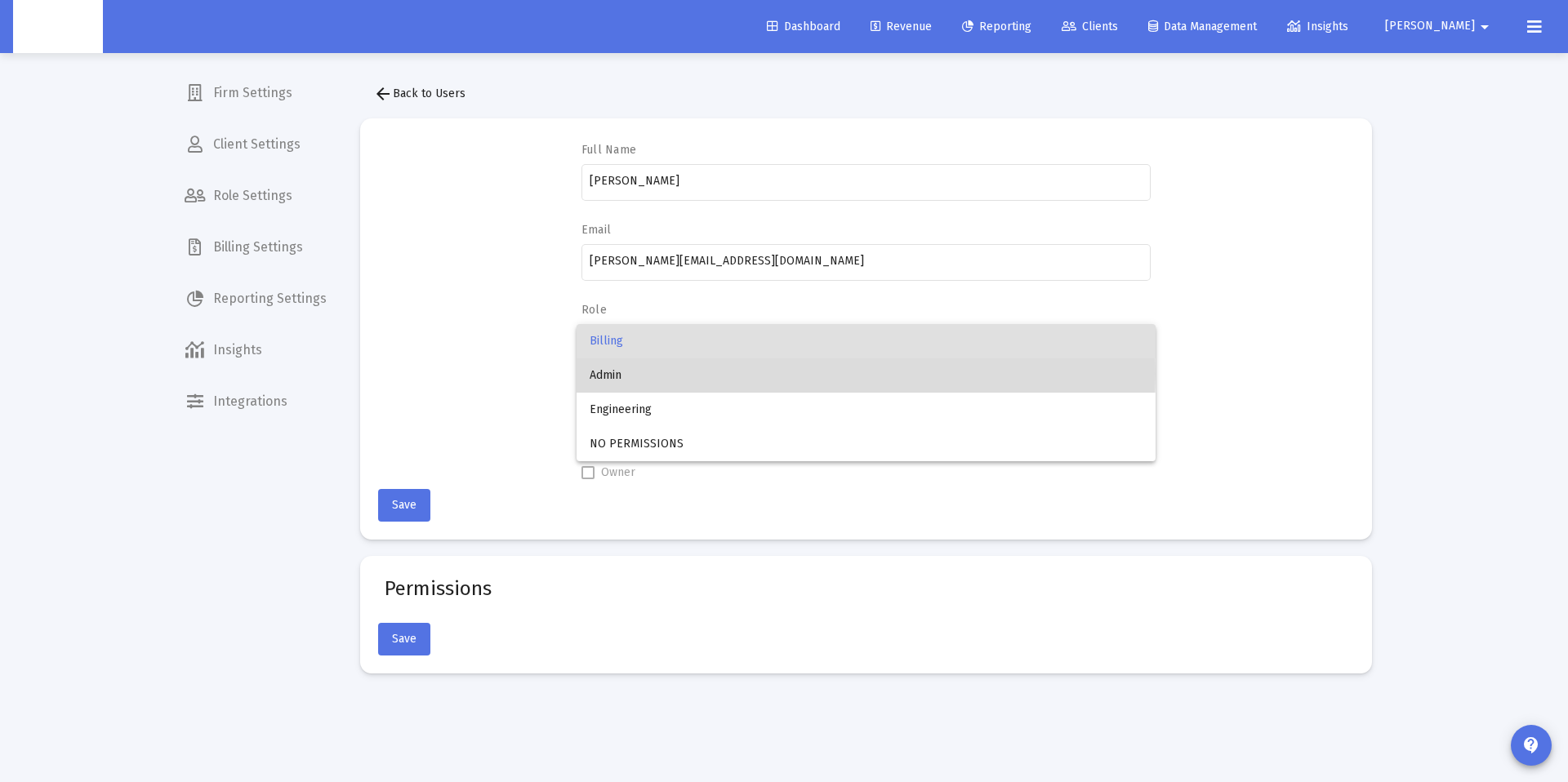
click at [715, 374] on span "Admin" at bounding box center [866, 375] width 553 height 35
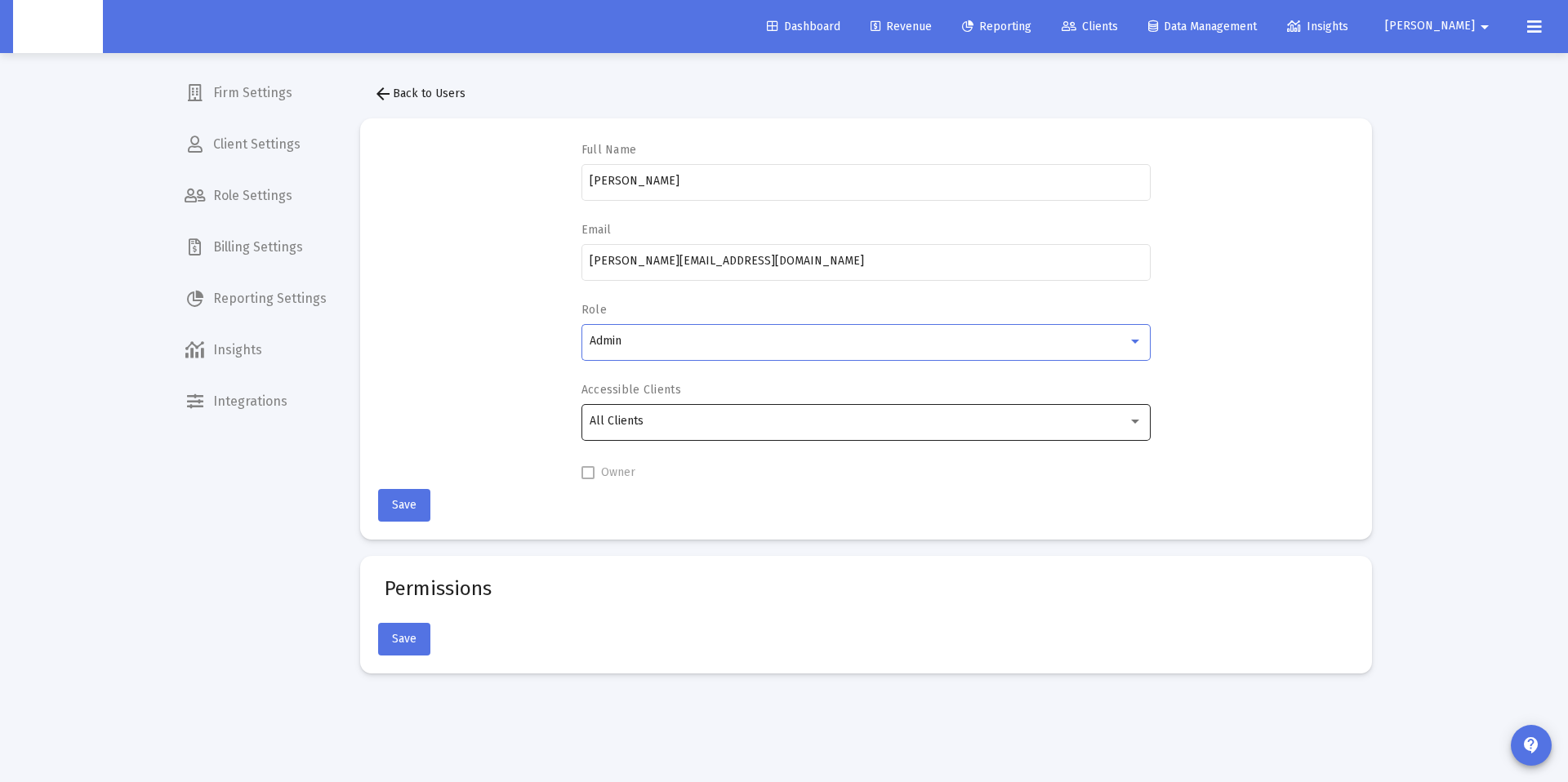
click at [644, 412] on div "All Clients" at bounding box center [866, 421] width 553 height 40
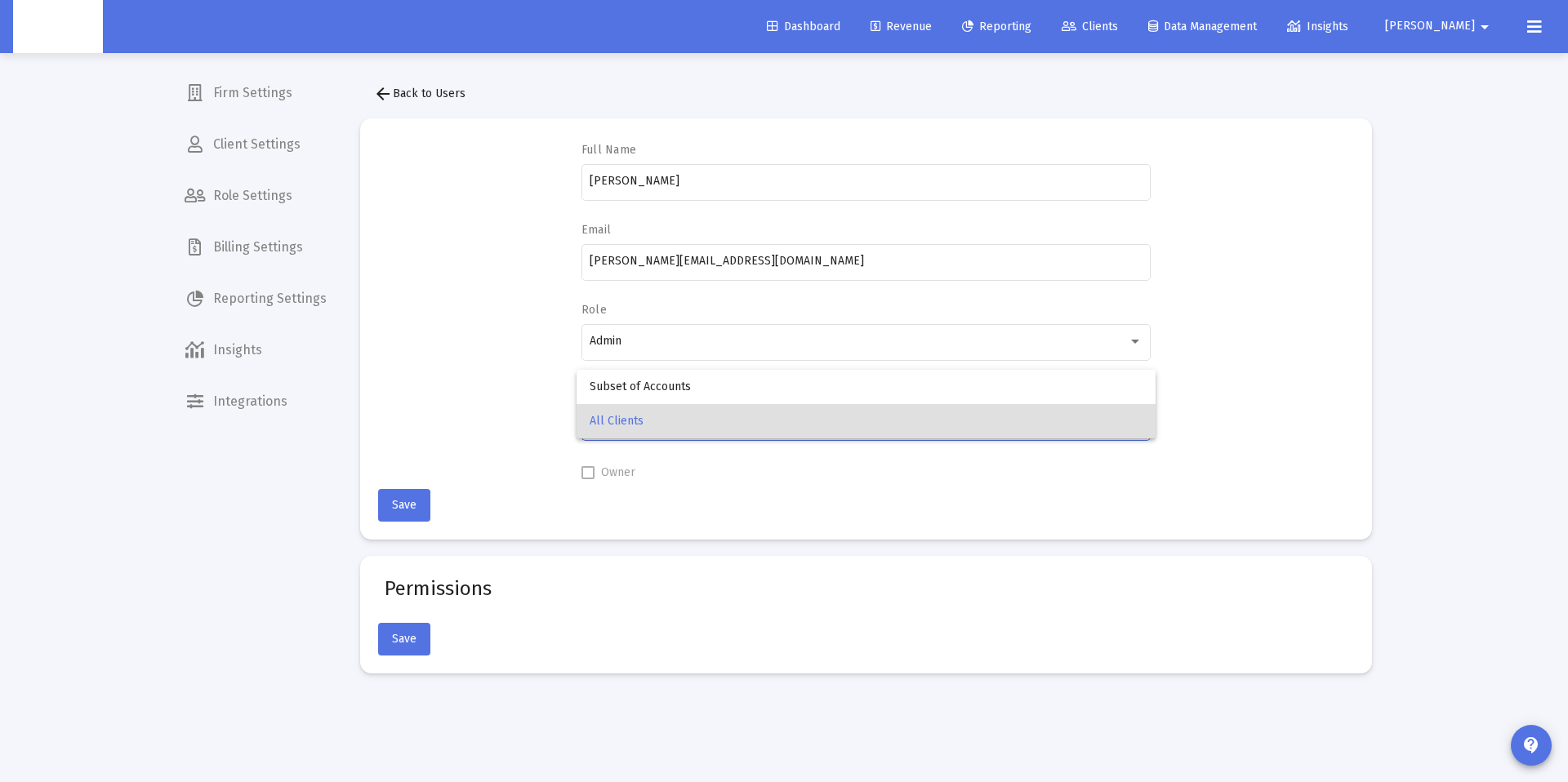
click at [644, 412] on span "All Clients" at bounding box center [866, 421] width 553 height 35
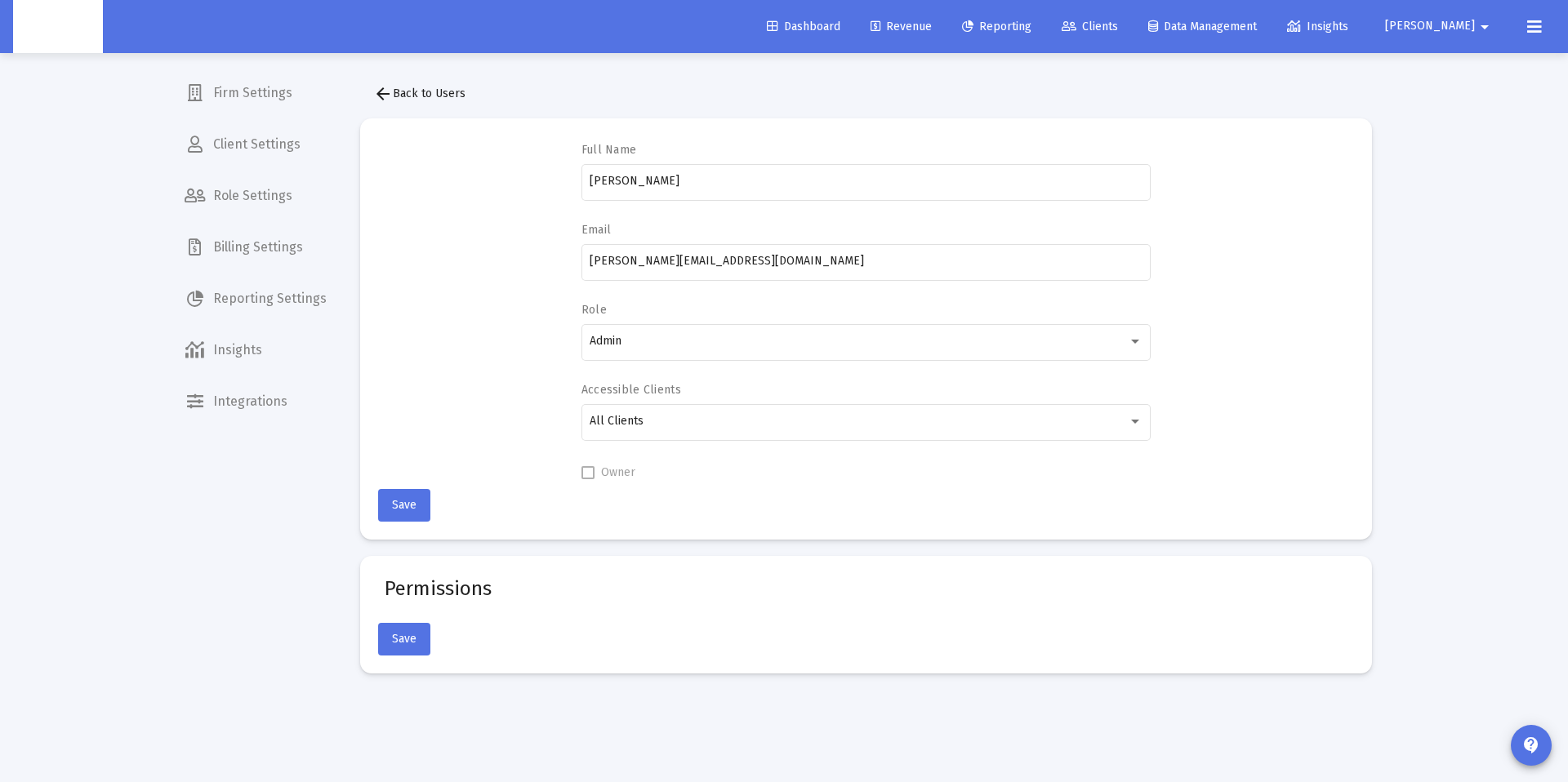
click at [582, 473] on span at bounding box center [588, 473] width 13 height 13
click at [469, 585] on mat-card-title "Permissions" at bounding box center [438, 589] width 107 height 17
click at [473, 635] on mat-card-actions "Save" at bounding box center [866, 636] width 976 height 39
drag, startPoint x: 474, startPoint y: 637, endPoint x: 522, endPoint y: 489, distance: 155.6
click at [476, 632] on mat-card-actions "Save" at bounding box center [866, 636] width 976 height 39
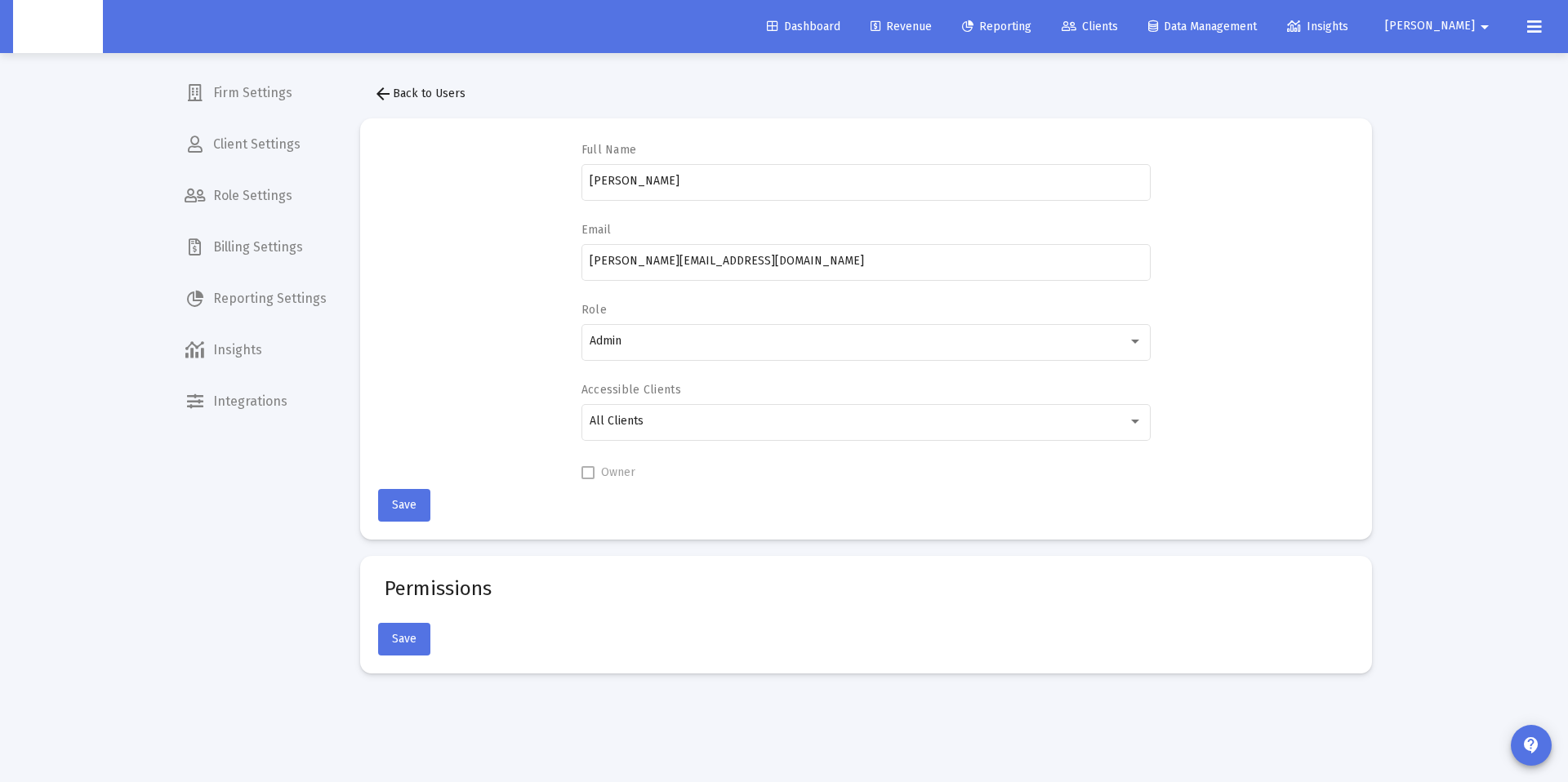
click at [385, 82] on button "arrow_back Back to Users" at bounding box center [419, 93] width 119 height 33
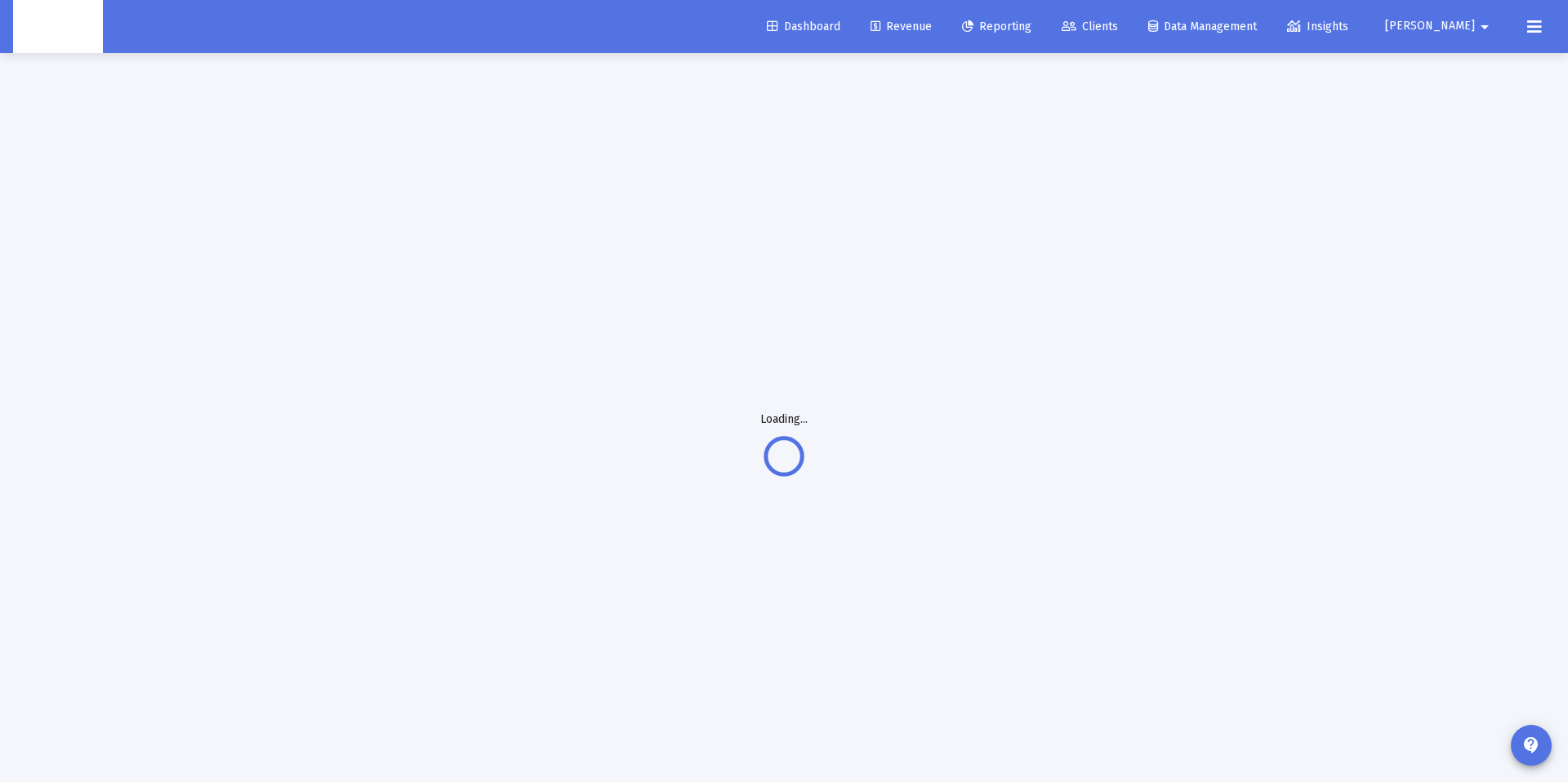
scroll to position [1, 0]
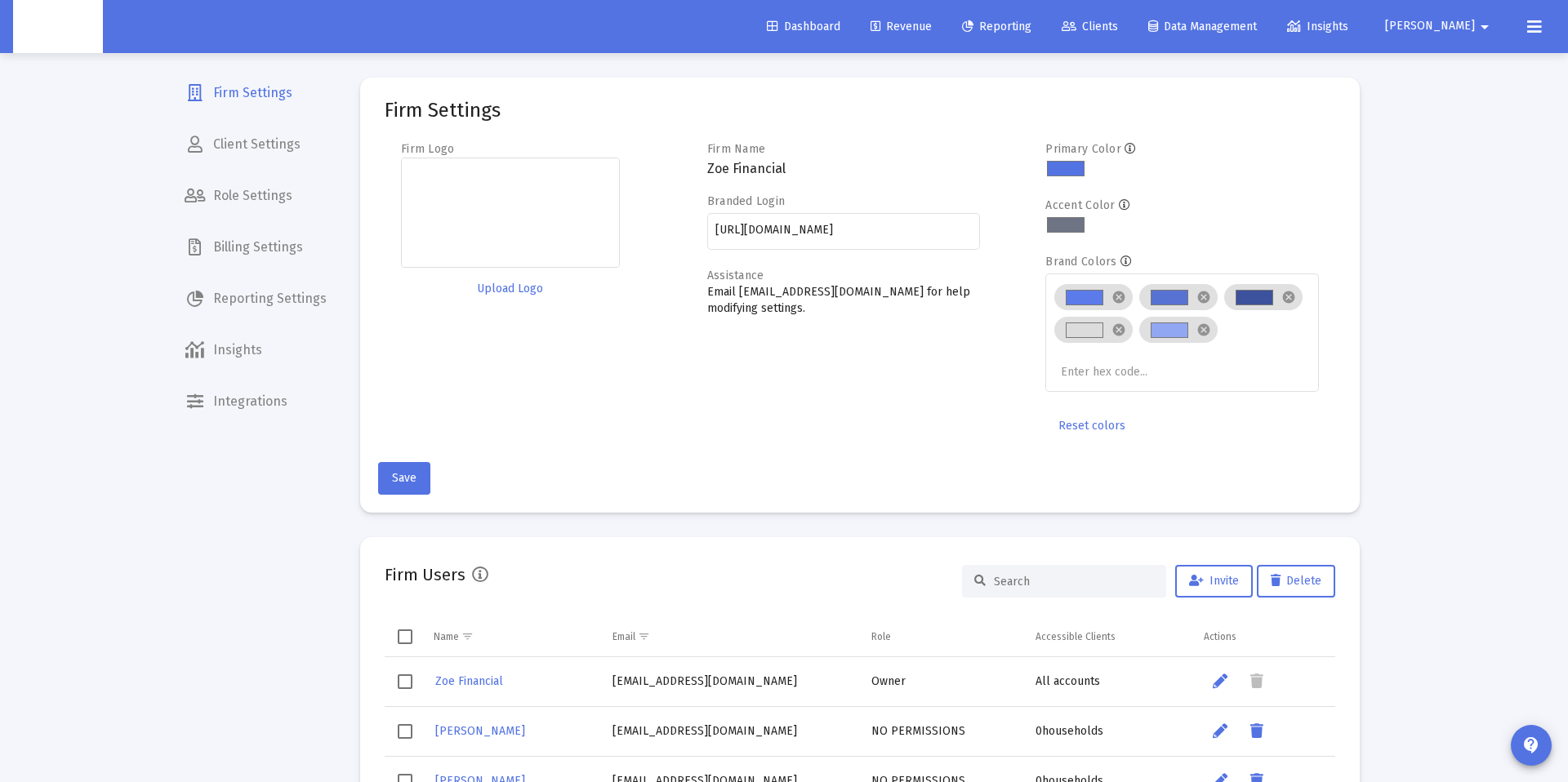
click at [1512, 33] on button "Danna arrow_drop_down" at bounding box center [1439, 26] width 148 height 33
click at [1538, 27] on div at bounding box center [784, 391] width 1568 height 782
click at [1531, 29] on icon at bounding box center [1534, 26] width 15 height 20
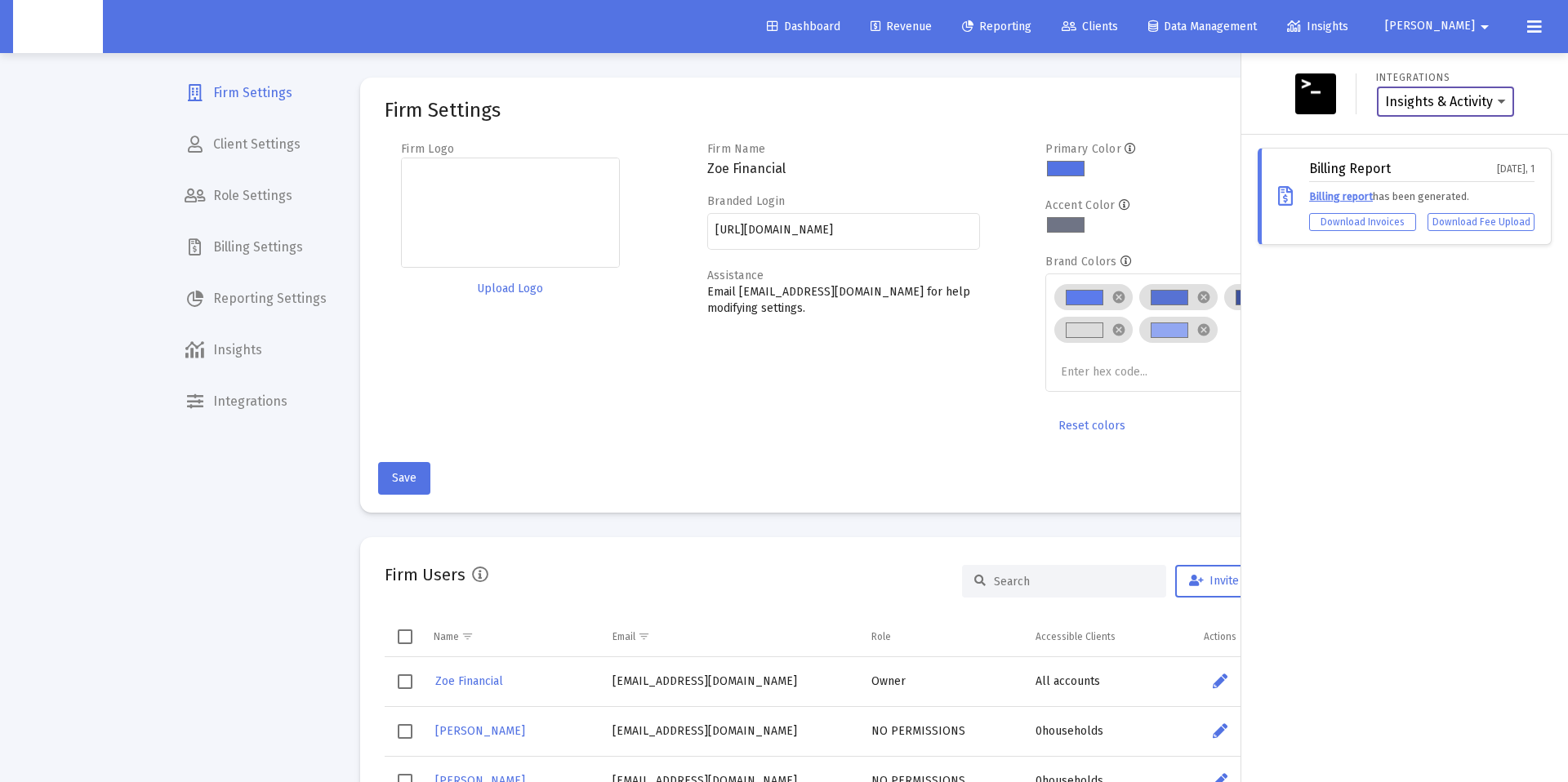
click at [1435, 100] on select "Insights & Activity Wealthbox" at bounding box center [1446, 103] width 121 height 15
click at [1385, 95] on select "Insights & Activity Wealthbox" at bounding box center [1446, 103] width 121 height 15
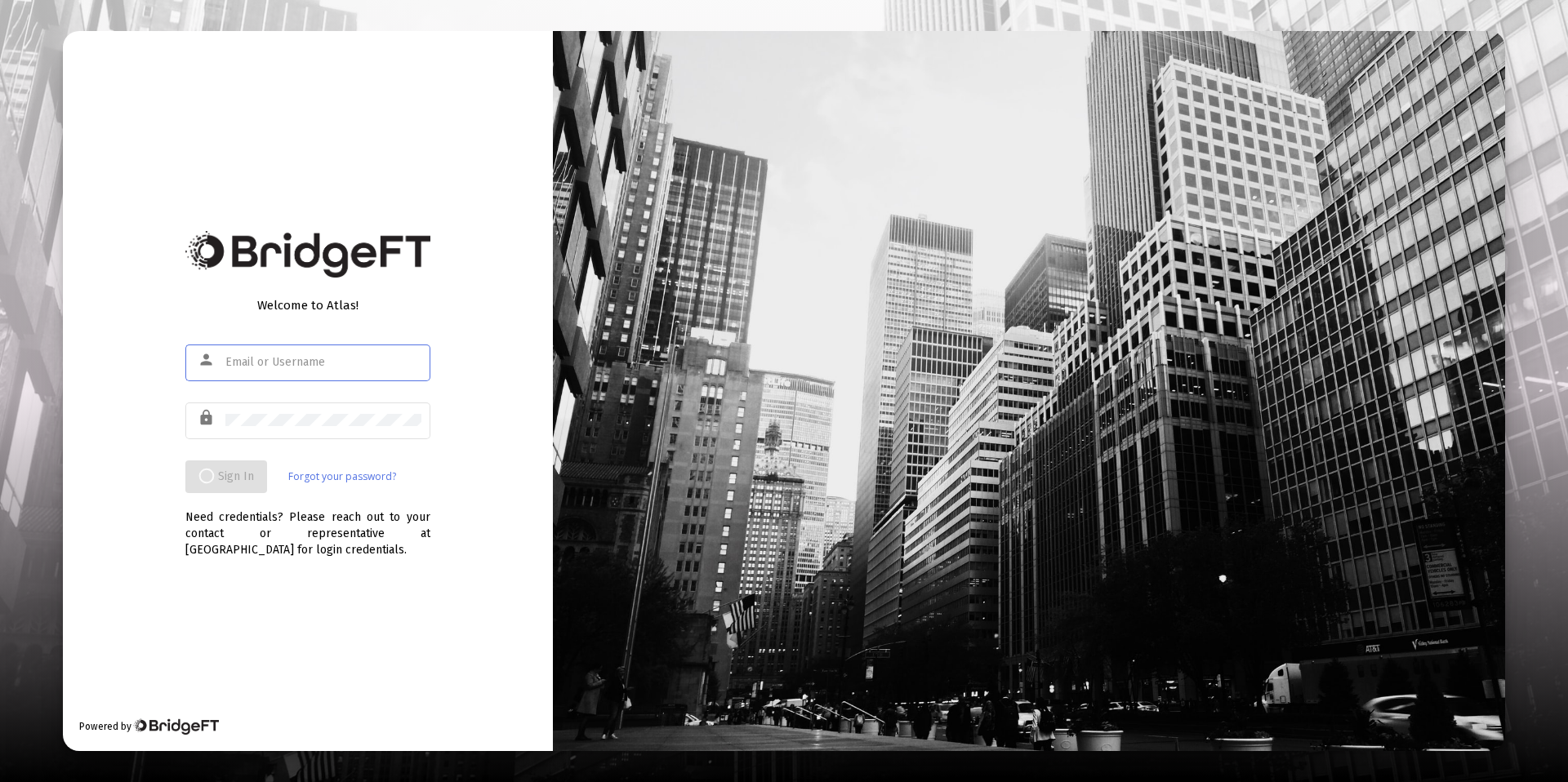
click at [477, 274] on div "Welcome to Atlas! person lock Sign In Forgot your password? Need credentials? P…" at bounding box center [307, 390] width 490 height 719
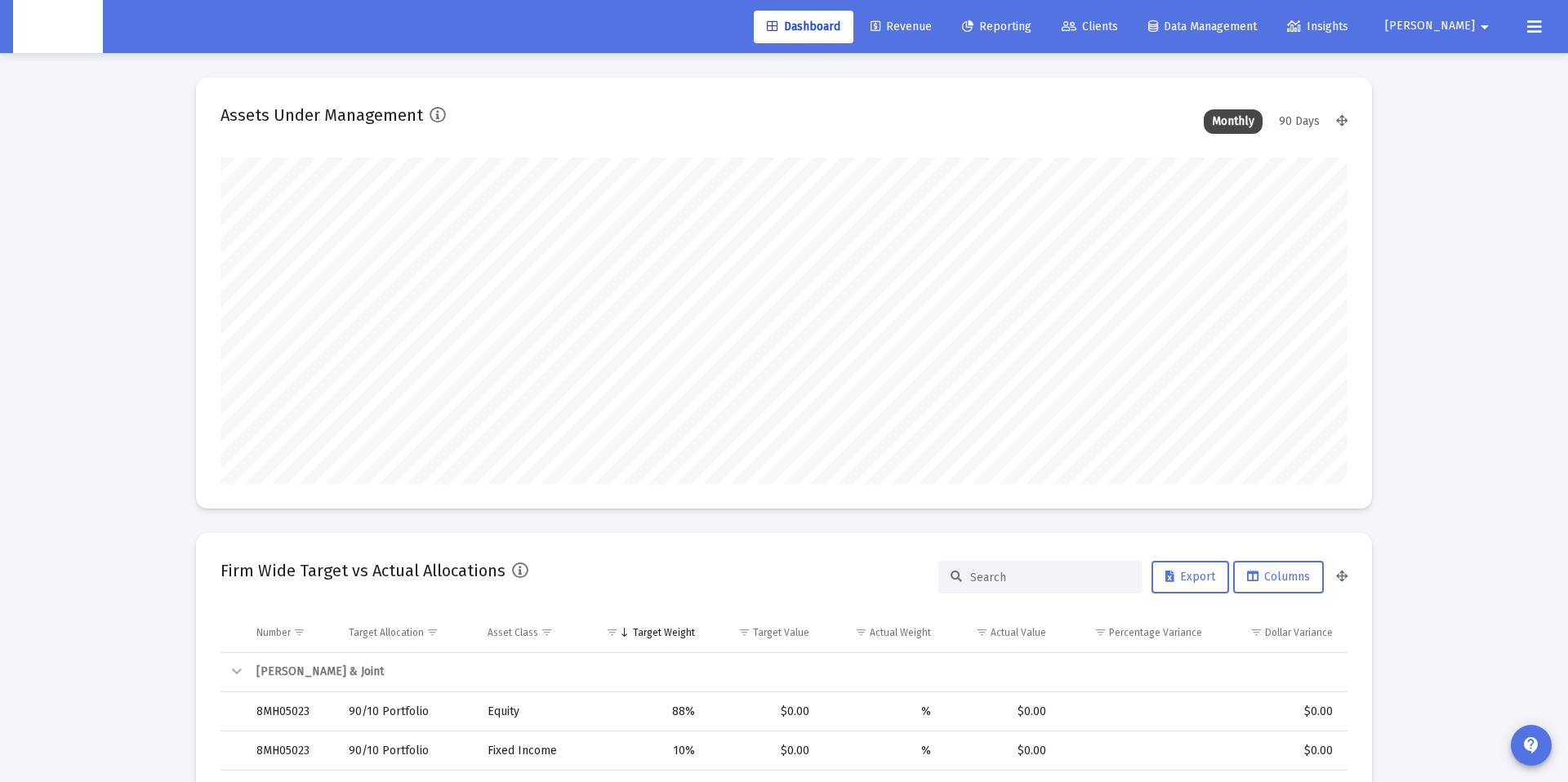
type input "[DATE]"
click at [1481, 26] on mat-icon "arrow_drop_down" at bounding box center [1484, 26] width 20 height 33
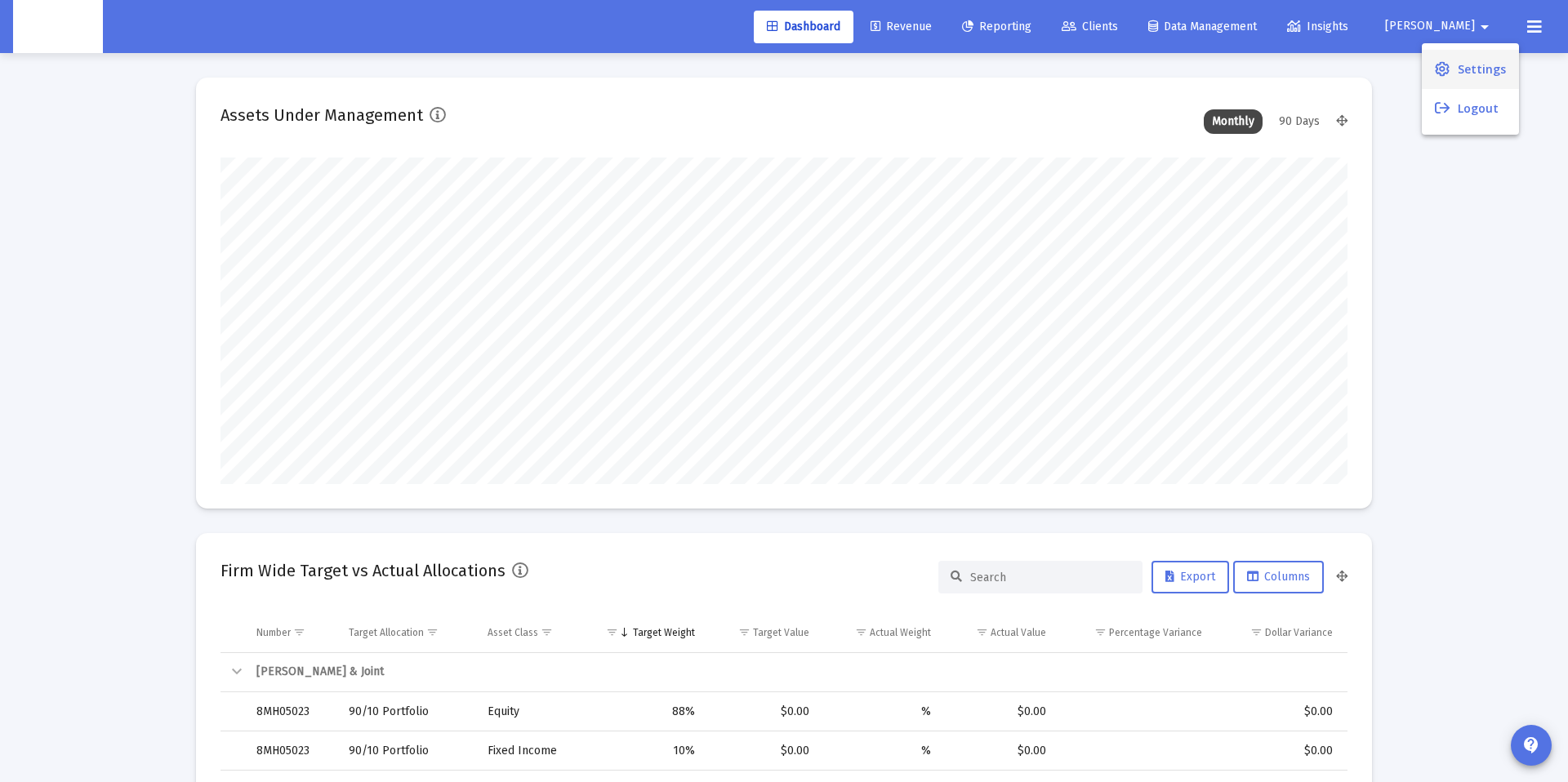
click at [1449, 65] on icon at bounding box center [1443, 70] width 15 height 15
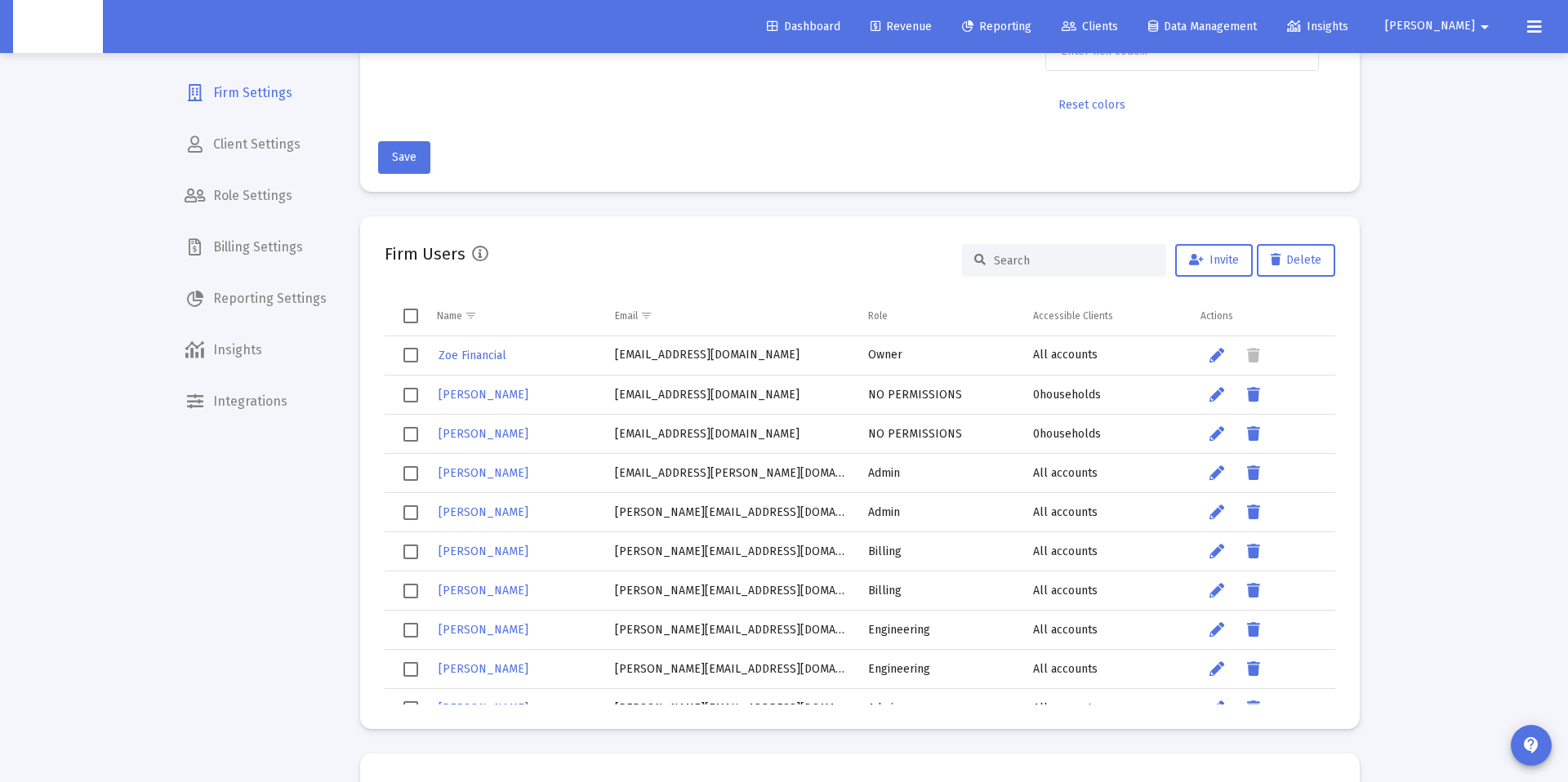
scroll to position [329, 0]
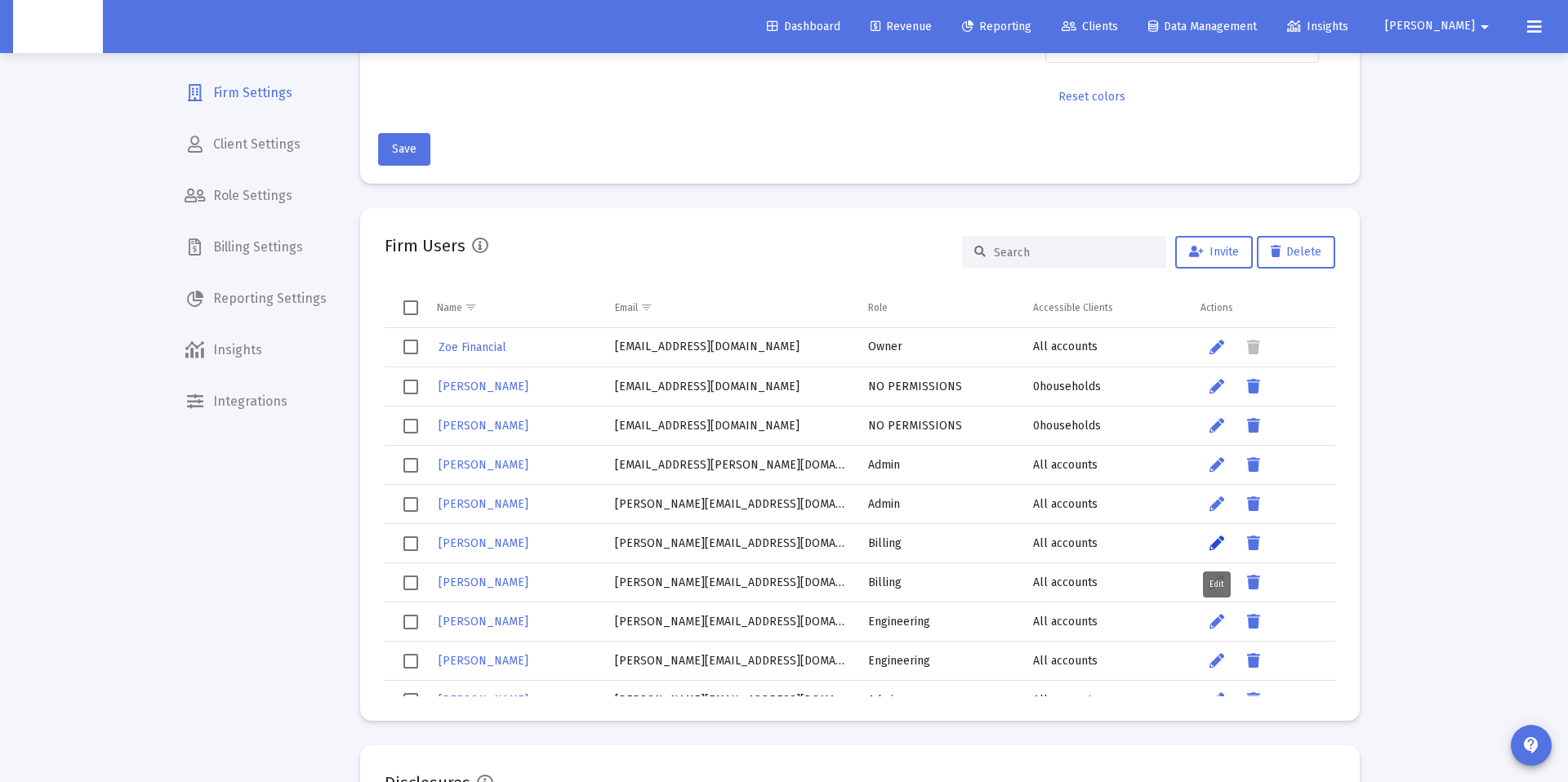
click at [1208, 544] on link "Data grid" at bounding box center [1216, 543] width 33 height 33
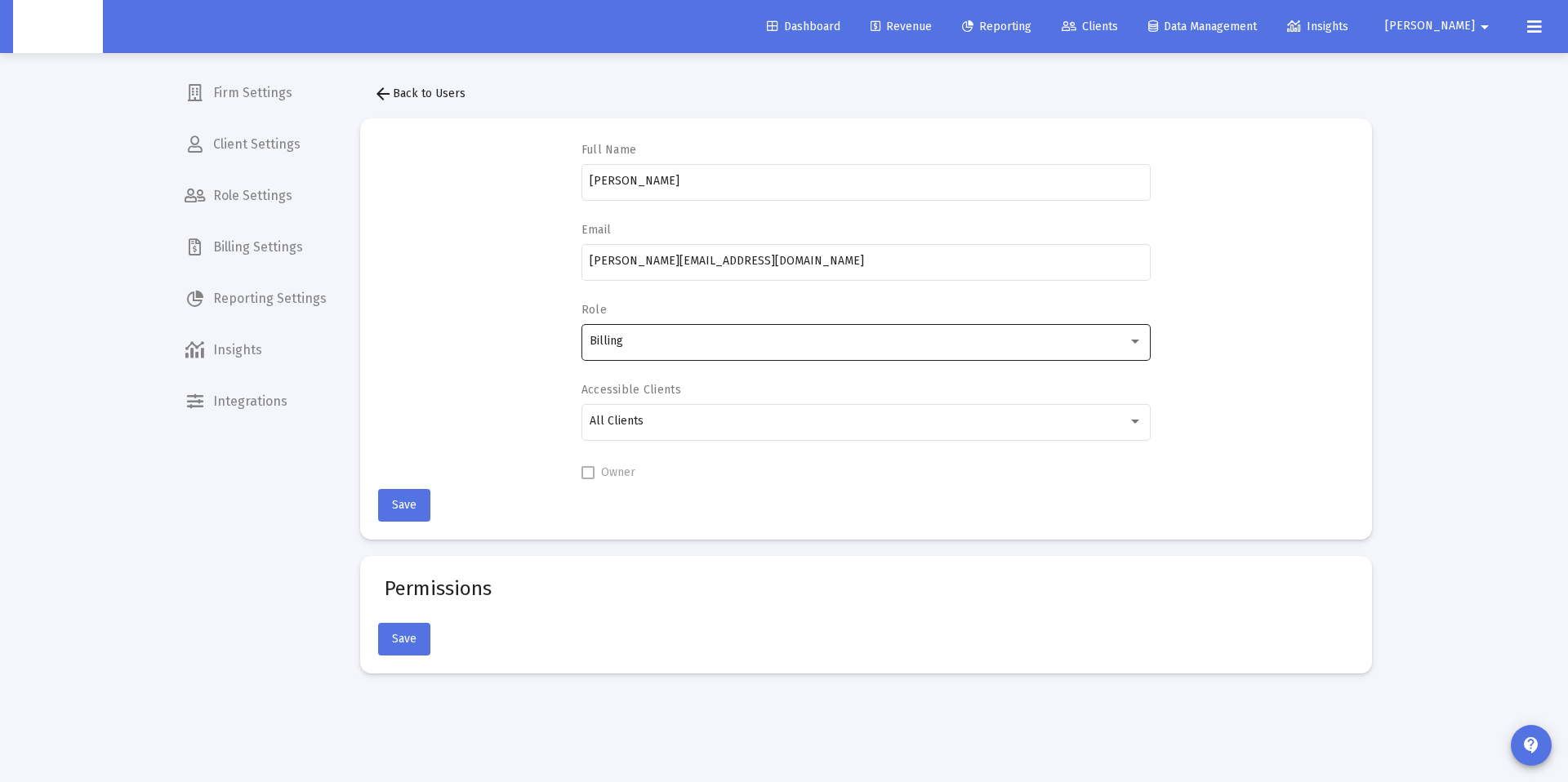
click at [659, 331] on div "Billing" at bounding box center [866, 341] width 553 height 40
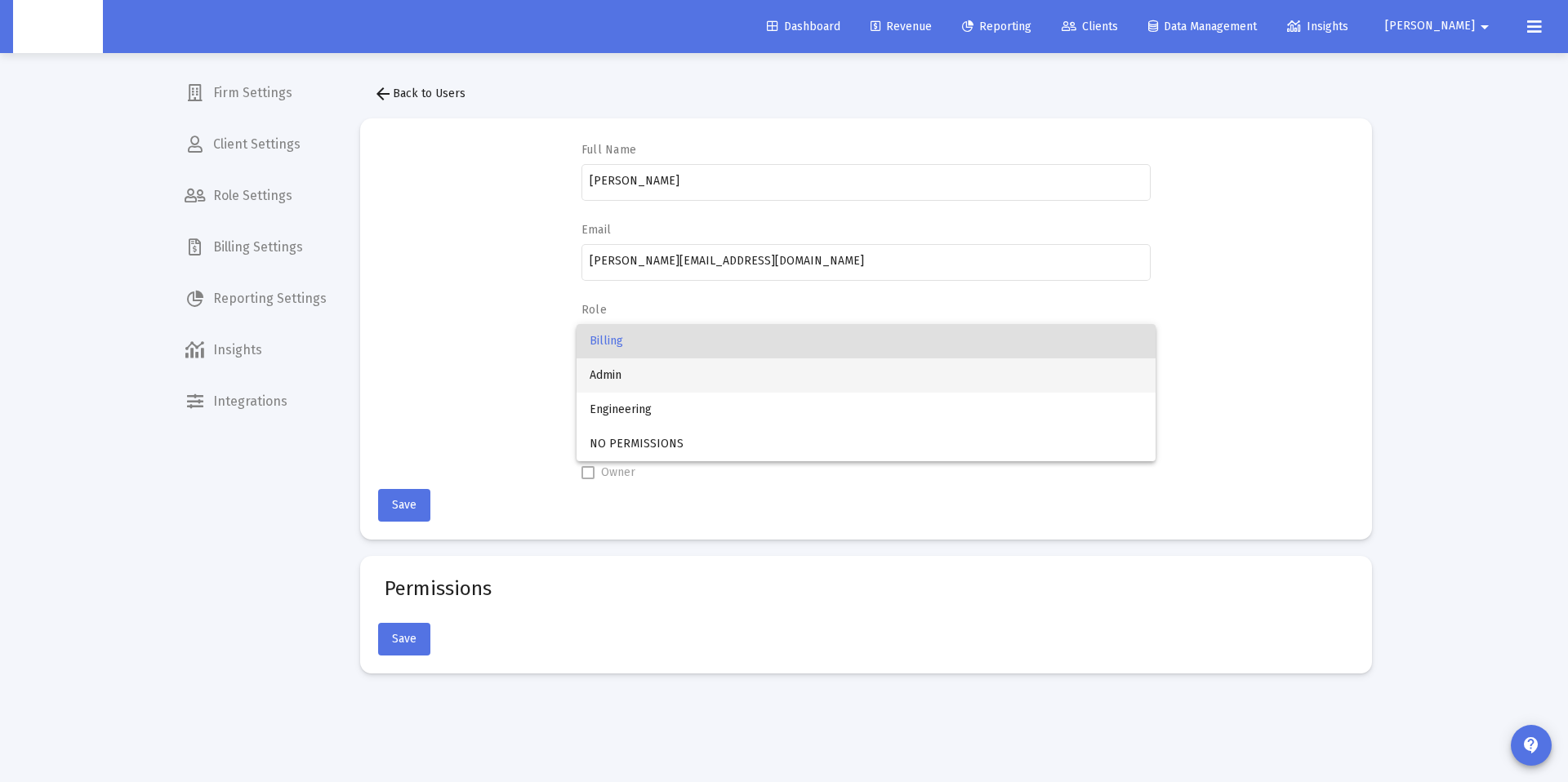
click at [648, 374] on span "Admin" at bounding box center [866, 375] width 553 height 35
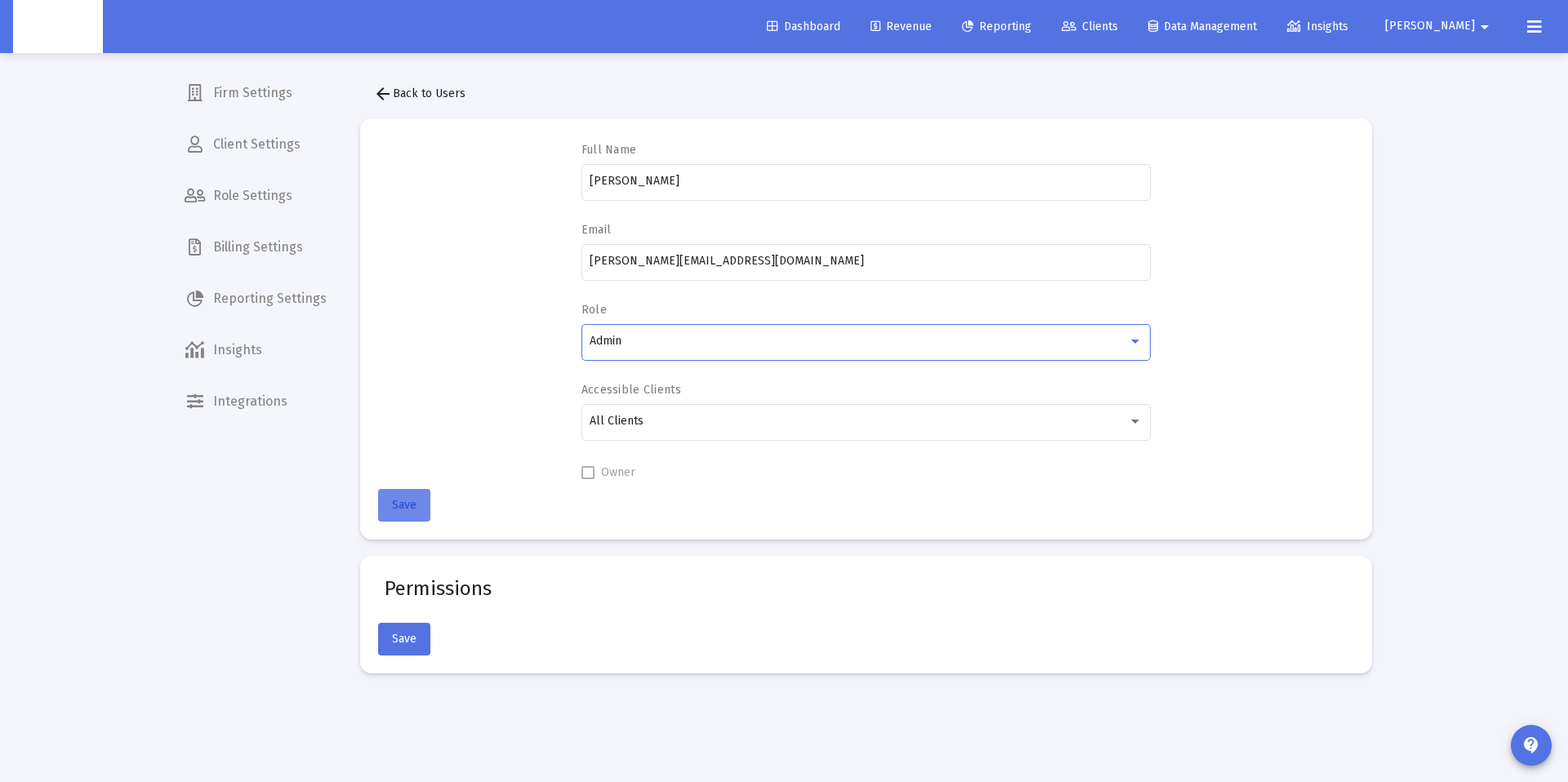
click at [417, 505] on button "Save" at bounding box center [404, 505] width 52 height 33
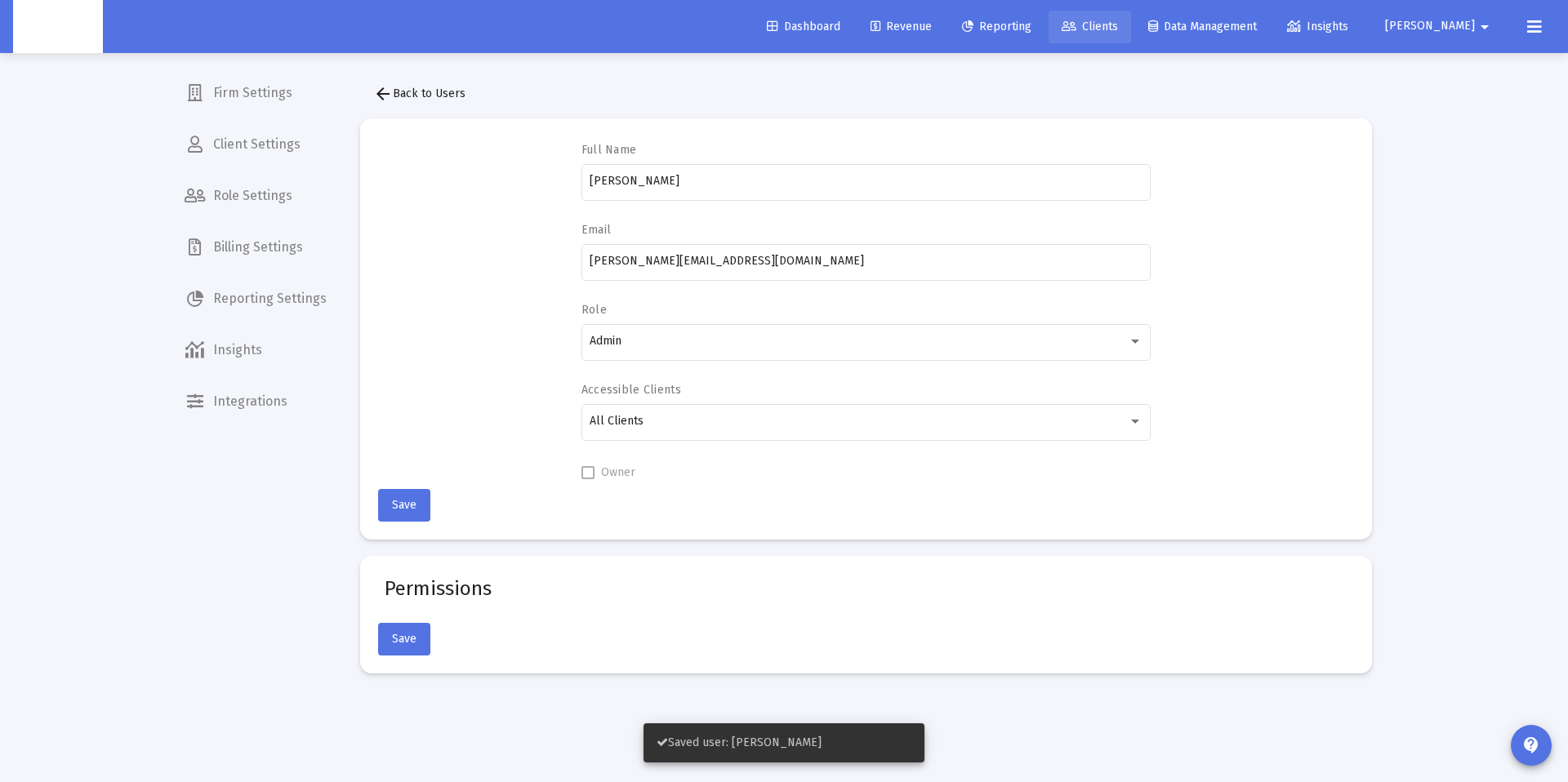
click at [1118, 29] on span "Clients" at bounding box center [1090, 26] width 56 height 14
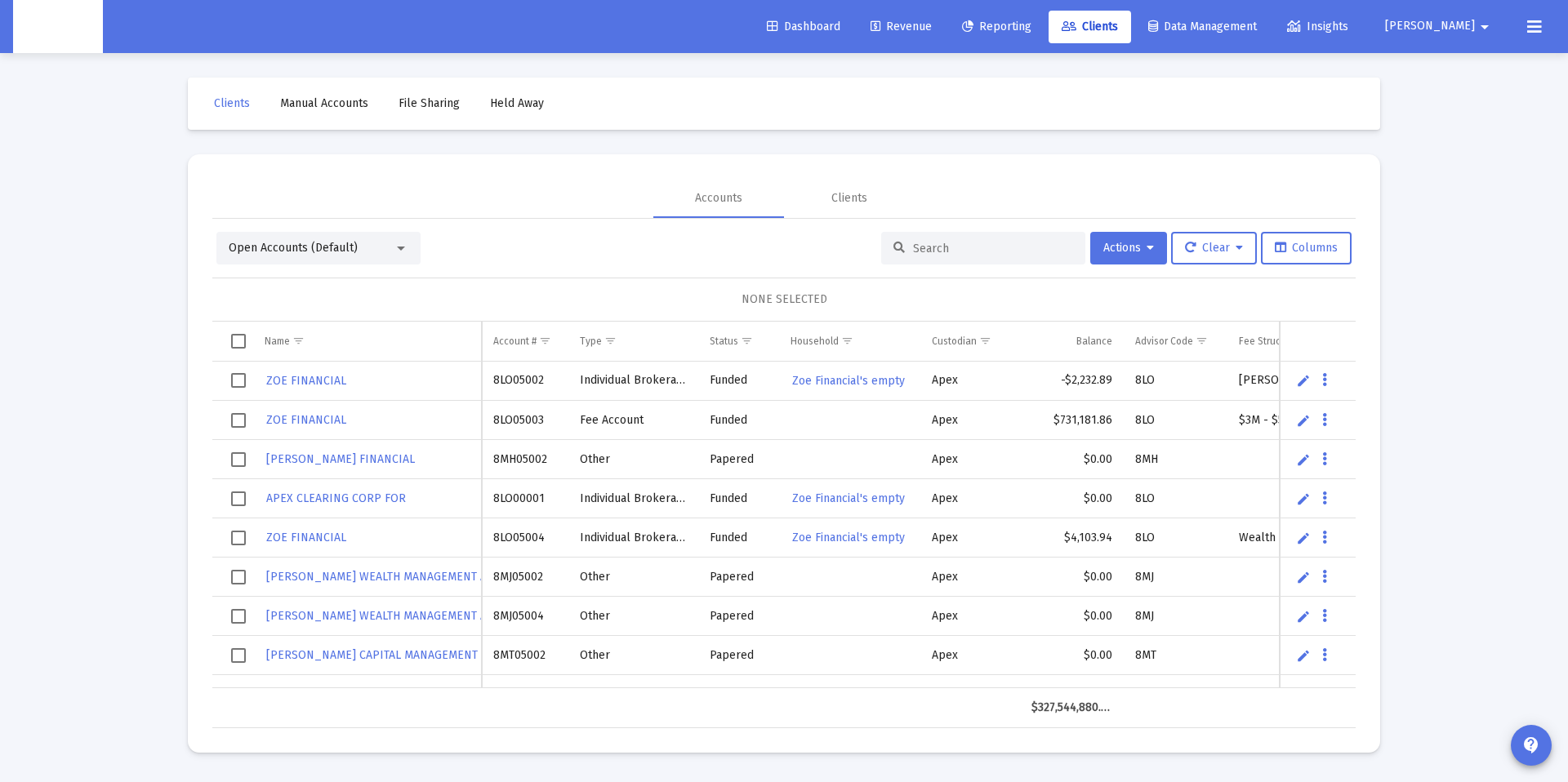
click at [931, 247] on input at bounding box center [993, 248] width 161 height 14
paste input "Yes, I did the update on BFT for the billing group but i dont have permissions …"
type input "Yes, I did the update on BFT for the billing group but i dont have permissions …"
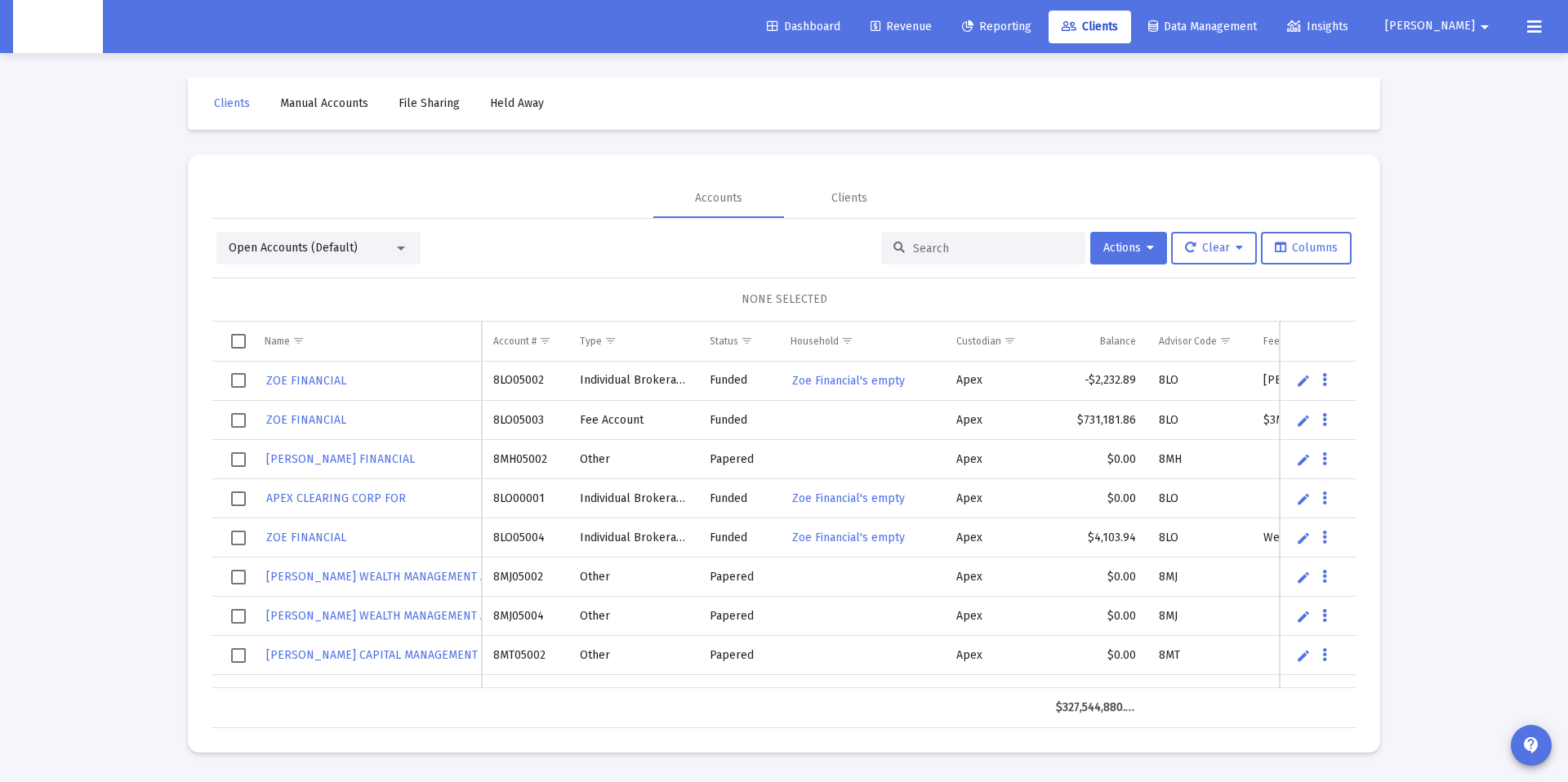
click at [934, 252] on input at bounding box center [993, 248] width 161 height 14
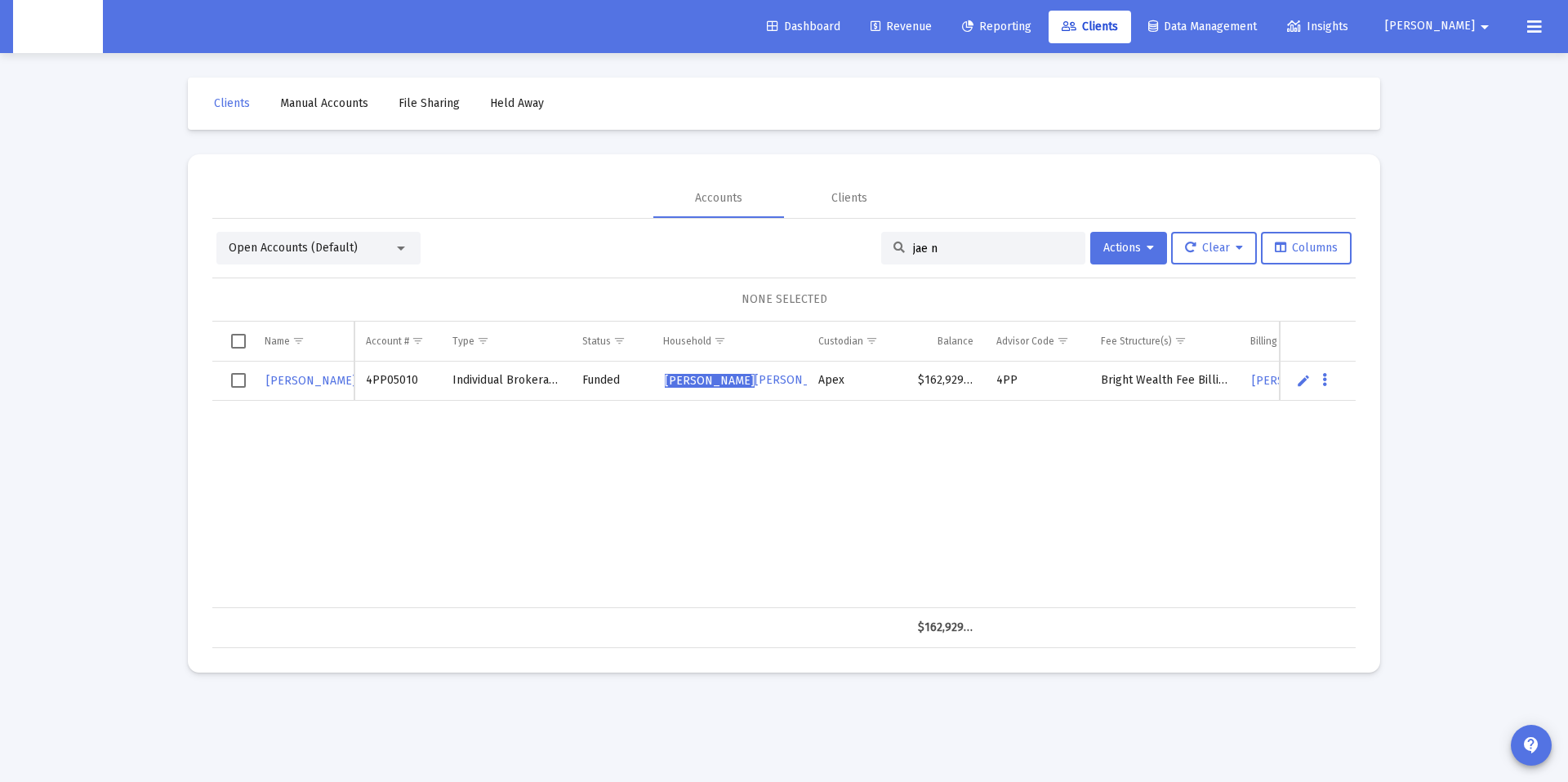
type input "jae n"
click at [1305, 383] on link "Edit" at bounding box center [1304, 381] width 15 height 15
click at [770, 384] on span "Jae N guyen's Household" at bounding box center [784, 381] width 239 height 14
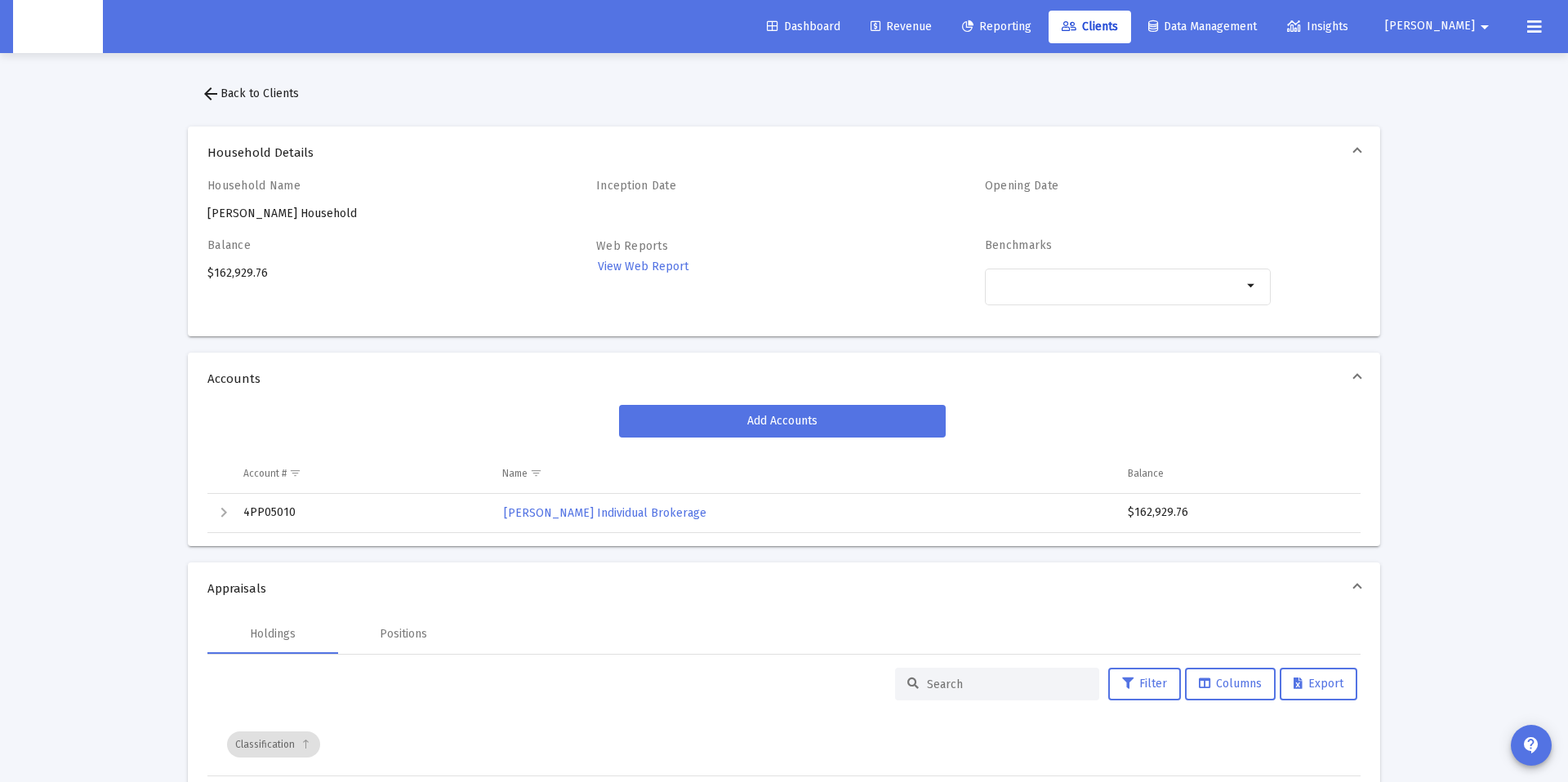
click at [292, 219] on div "Household Name Jae Nguyen's Household" at bounding box center [350, 201] width 286 height 43
click at [291, 219] on div "Household Name Jae Nguyen's Household" at bounding box center [350, 201] width 286 height 43
click at [1354, 152] on span at bounding box center [1357, 153] width 7 height 17
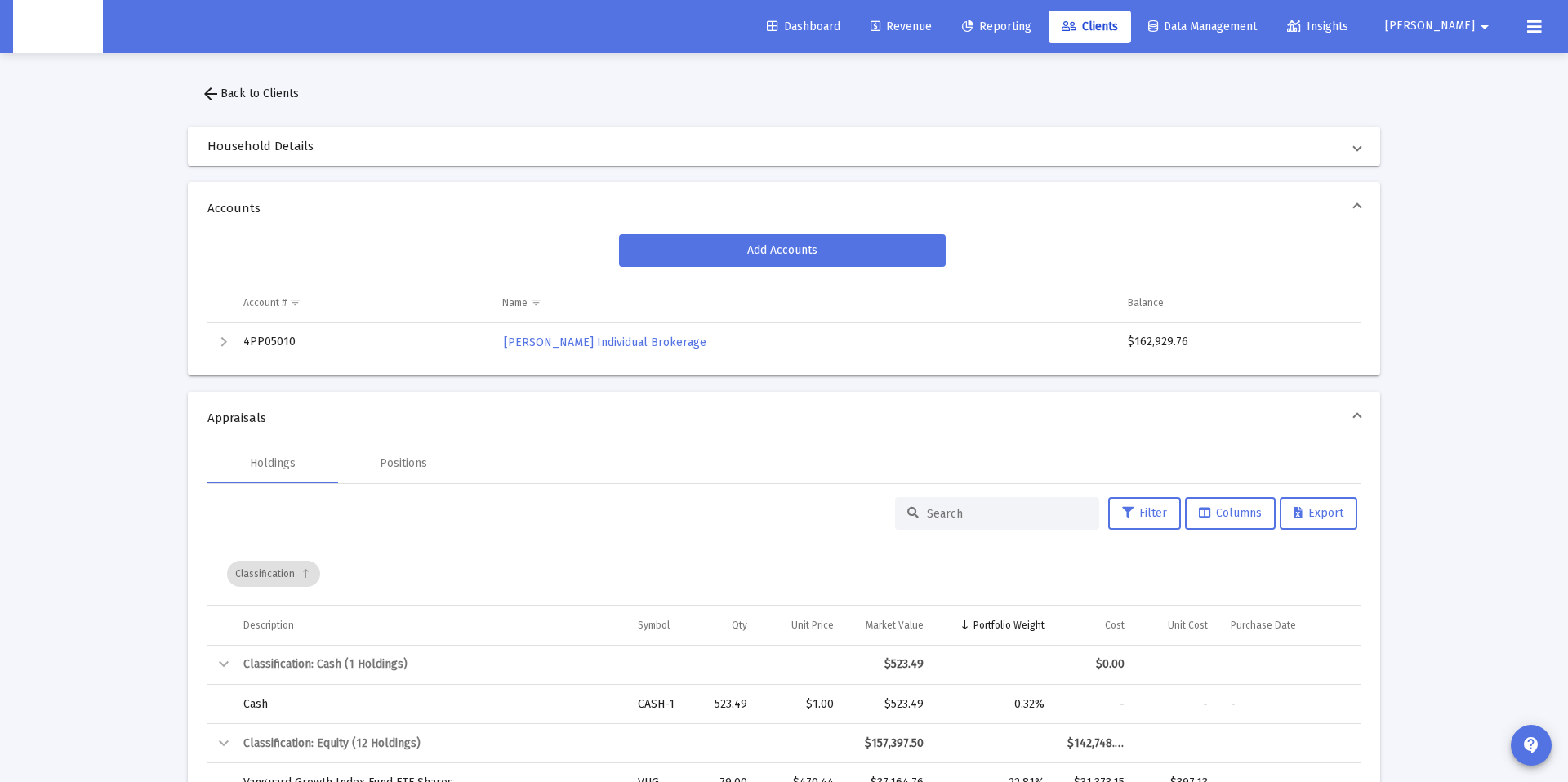
click at [1354, 151] on span at bounding box center [1357, 147] width 7 height 17
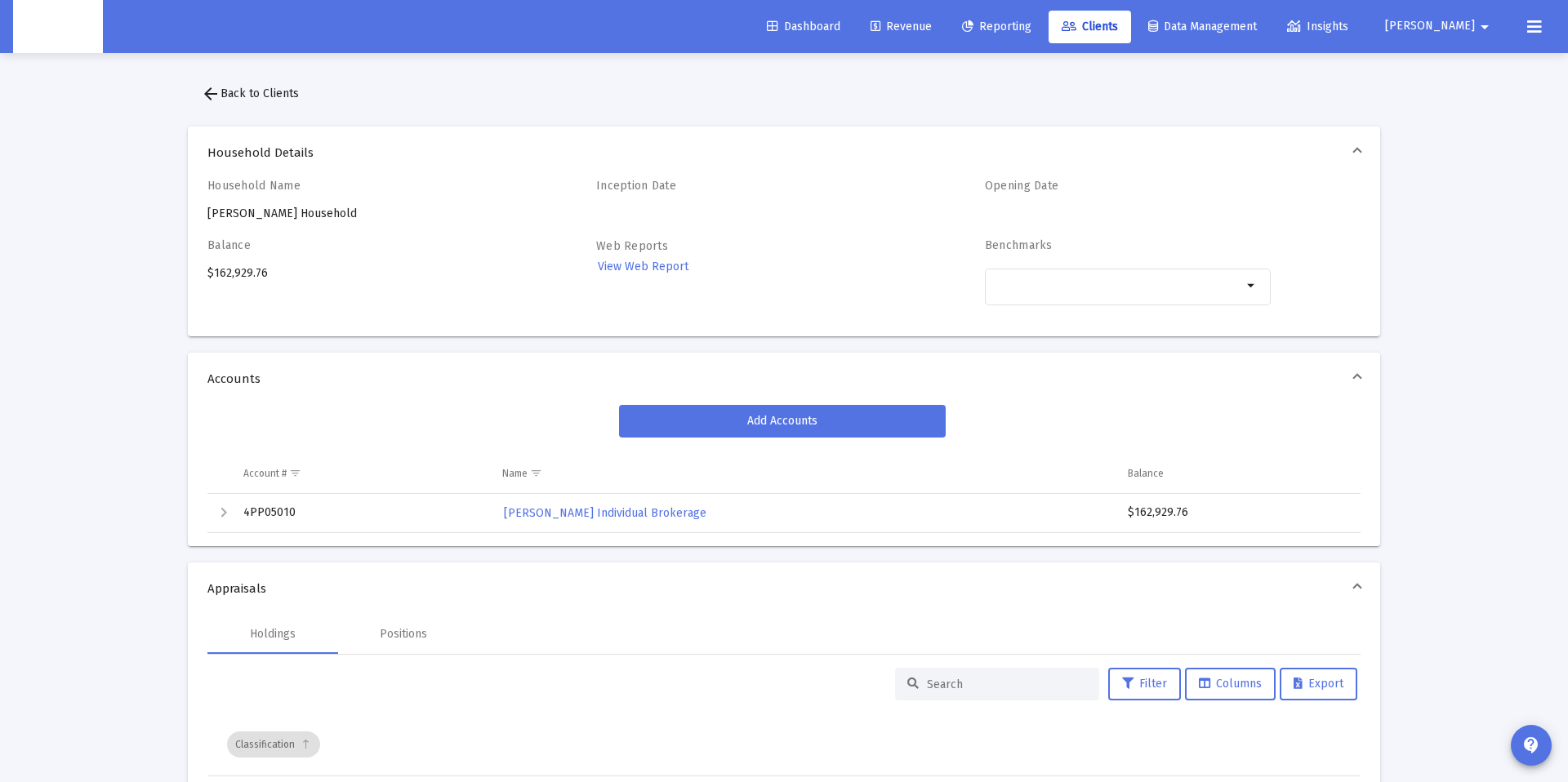
drag, startPoint x: 687, startPoint y: 255, endPoint x: 674, endPoint y: 260, distance: 13.9
click at [687, 257] on div "Web Reports View Web Report" at bounding box center [739, 281] width 286 height 85
click at [662, 265] on span "View Web Report" at bounding box center [643, 266] width 91 height 14
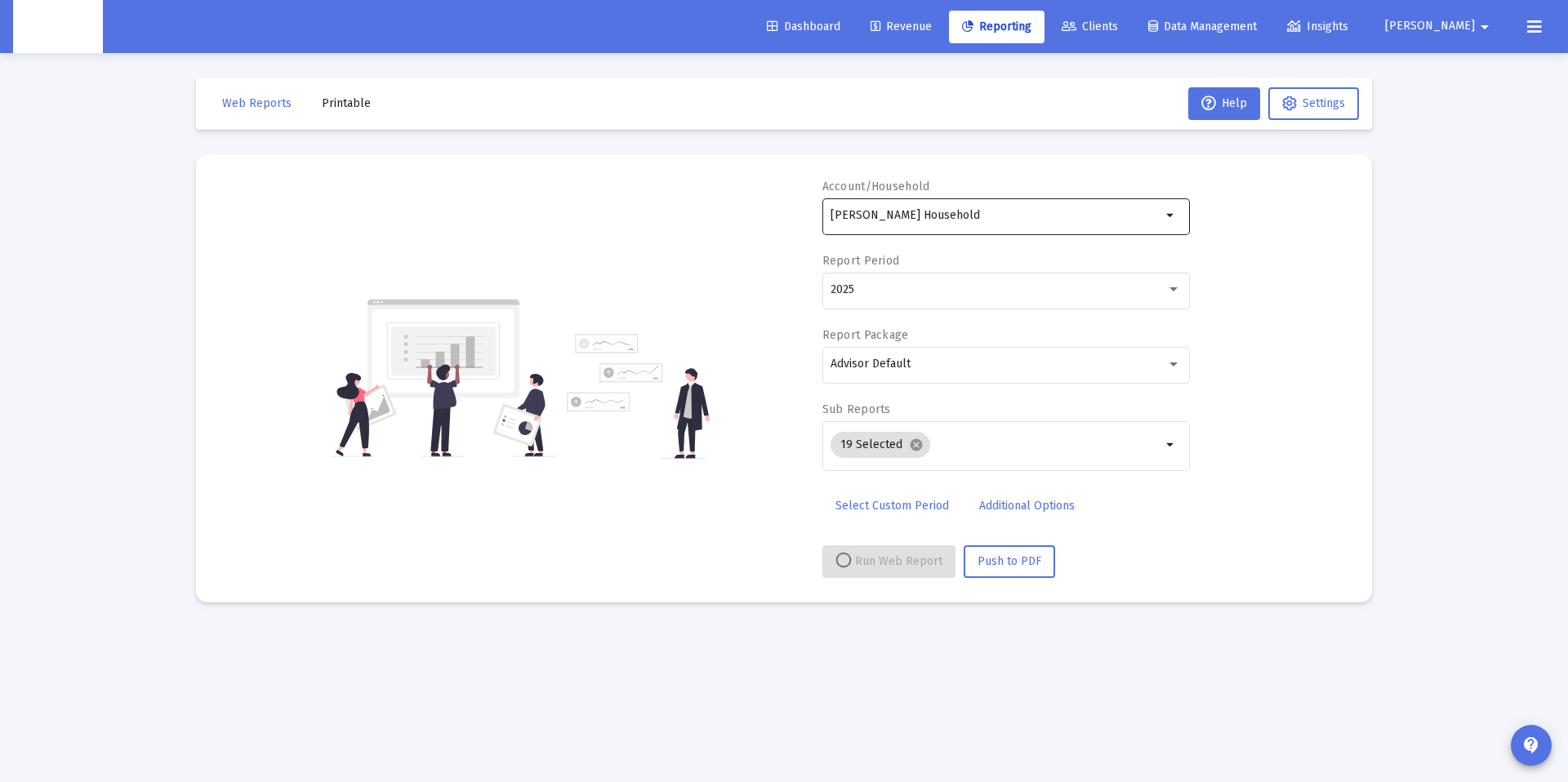
select select "View all"
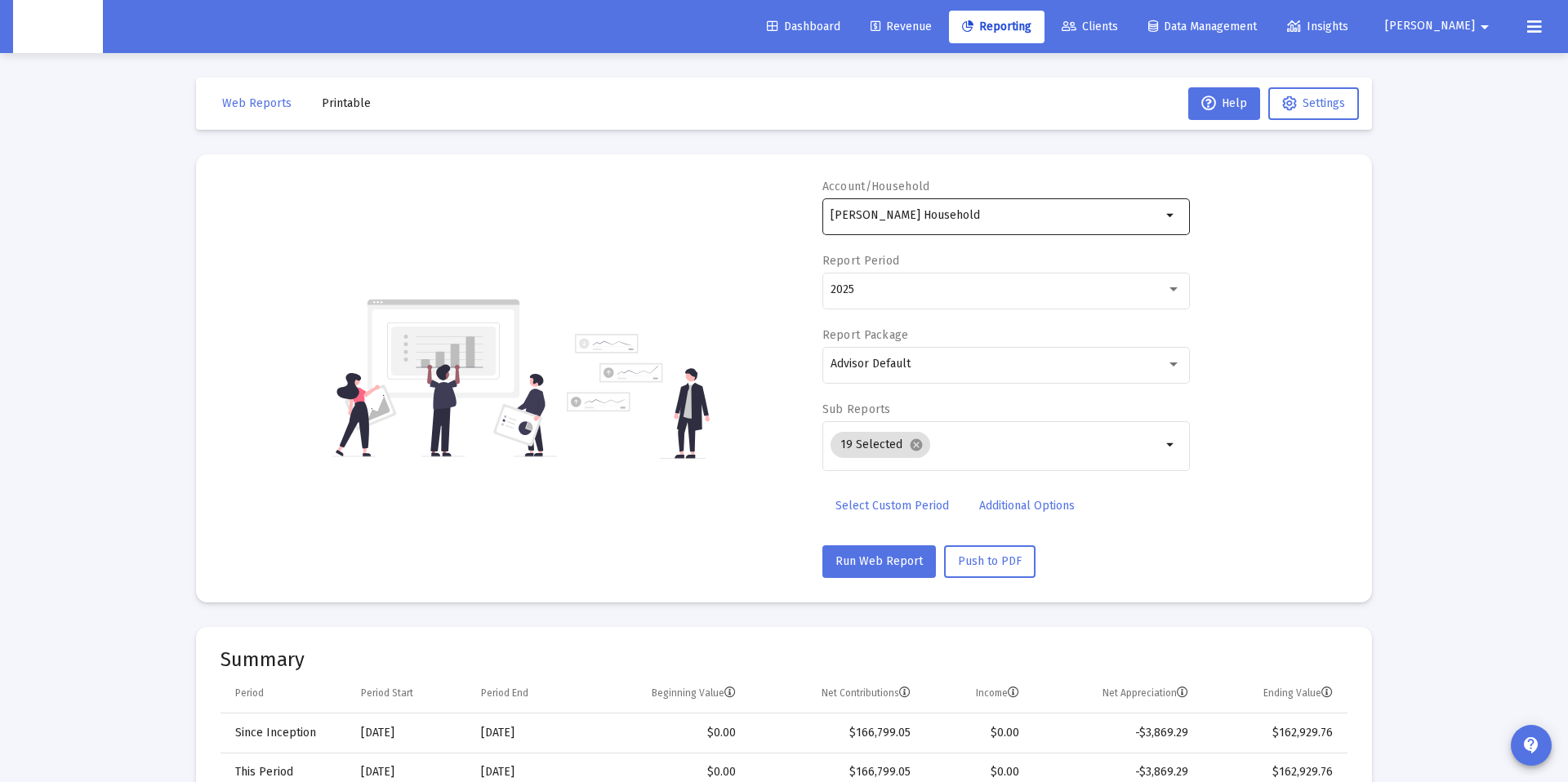
click at [902, 223] on div "Jae Nguyen's Household" at bounding box center [996, 215] width 330 height 40
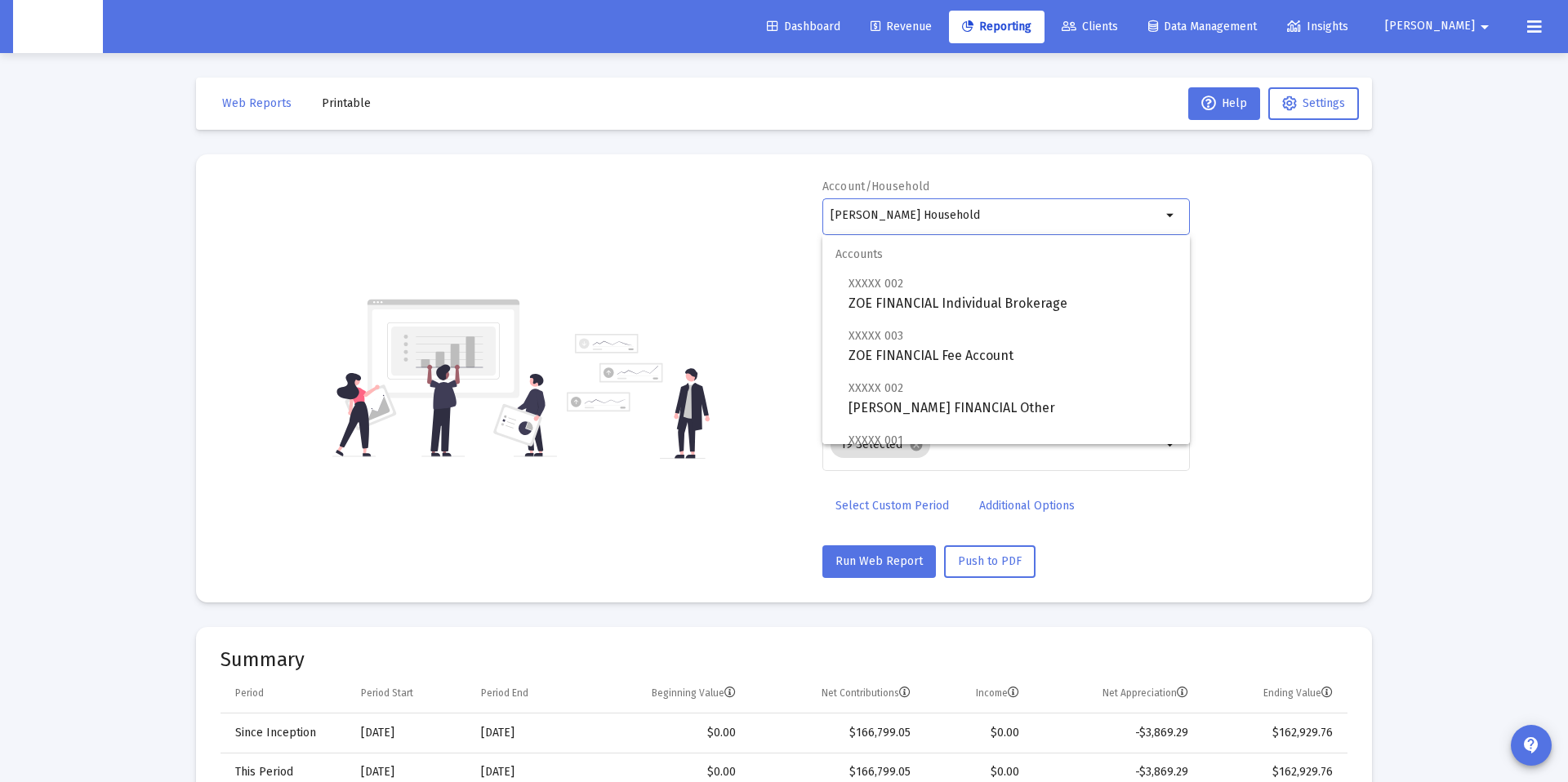
drag, startPoint x: 866, startPoint y: 212, endPoint x: 849, endPoint y: 213, distance: 17.0
click at [866, 212] on input "Jae Nguyen's Household" at bounding box center [996, 216] width 330 height 13
drag, startPoint x: 843, startPoint y: 217, endPoint x: 857, endPoint y: 234, distance: 22.0
click at [843, 217] on input "Jae Nguyen's Household" at bounding box center [996, 216] width 330 height 13
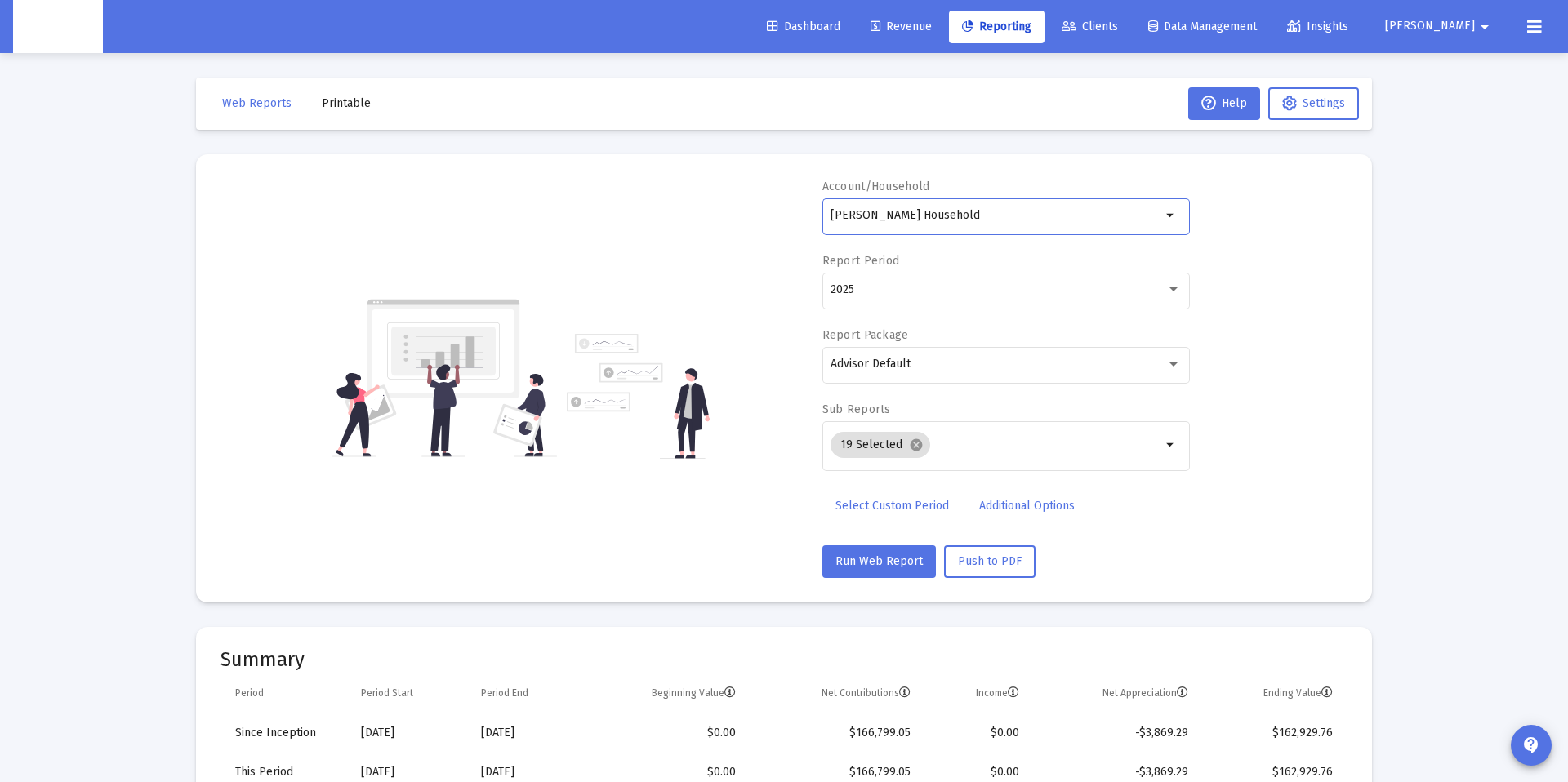
type input "Judy Nguyen's Household"
click at [234, 370] on div "Account/Household Judy Nguyen's Household arrow_drop_down Report Period 2025 Re…" at bounding box center [784, 379] width 1127 height 399
click at [1186, 121] on mat-toolbar-row "Web Reports Printable Help Settings" at bounding box center [784, 104] width 1176 height 52
click at [1235, 97] on span "Help" at bounding box center [1224, 103] width 46 height 14
drag, startPoint x: 1211, startPoint y: 119, endPoint x: 1211, endPoint y: 109, distance: 10.0
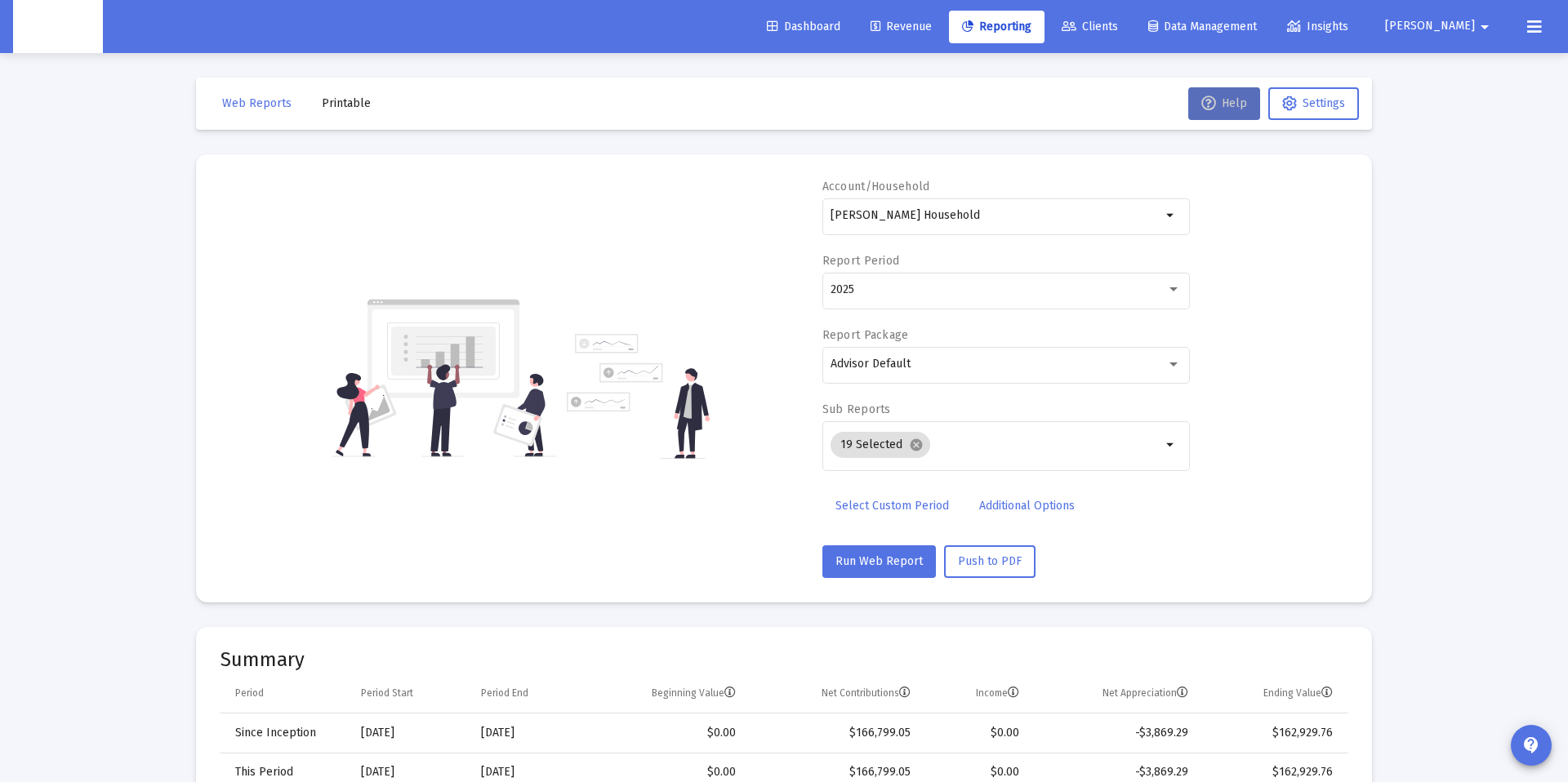
click at [1211, 115] on button "Help" at bounding box center [1224, 104] width 72 height 33
click at [1210, 107] on icon at bounding box center [1209, 104] width 15 height 15
click at [1274, 109] on button "Settings" at bounding box center [1313, 104] width 91 height 33
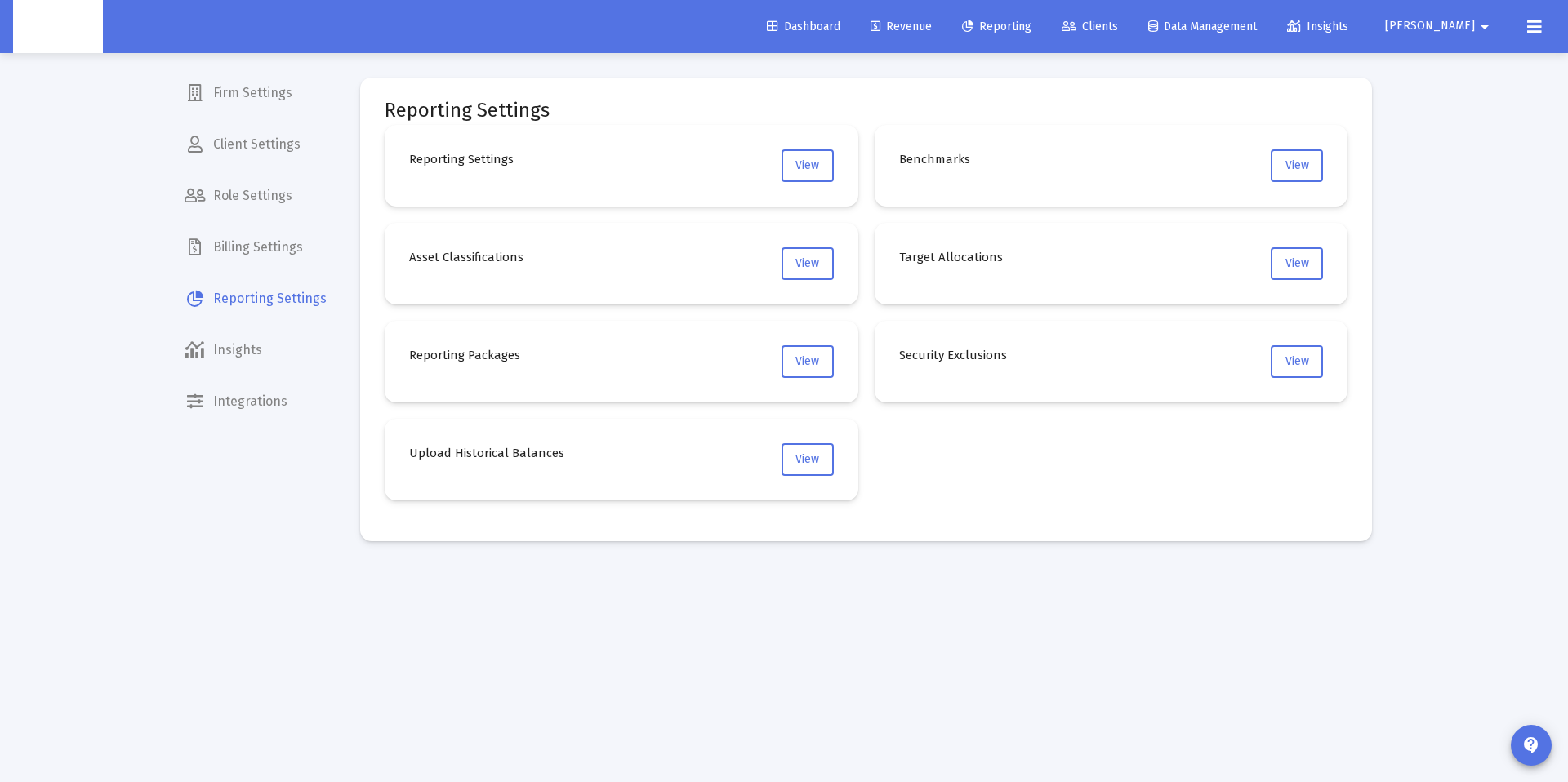
click at [267, 252] on span "Billing Settings" at bounding box center [256, 247] width 168 height 39
click at [1458, 32] on span "[PERSON_NAME]" at bounding box center [1430, 26] width 90 height 14
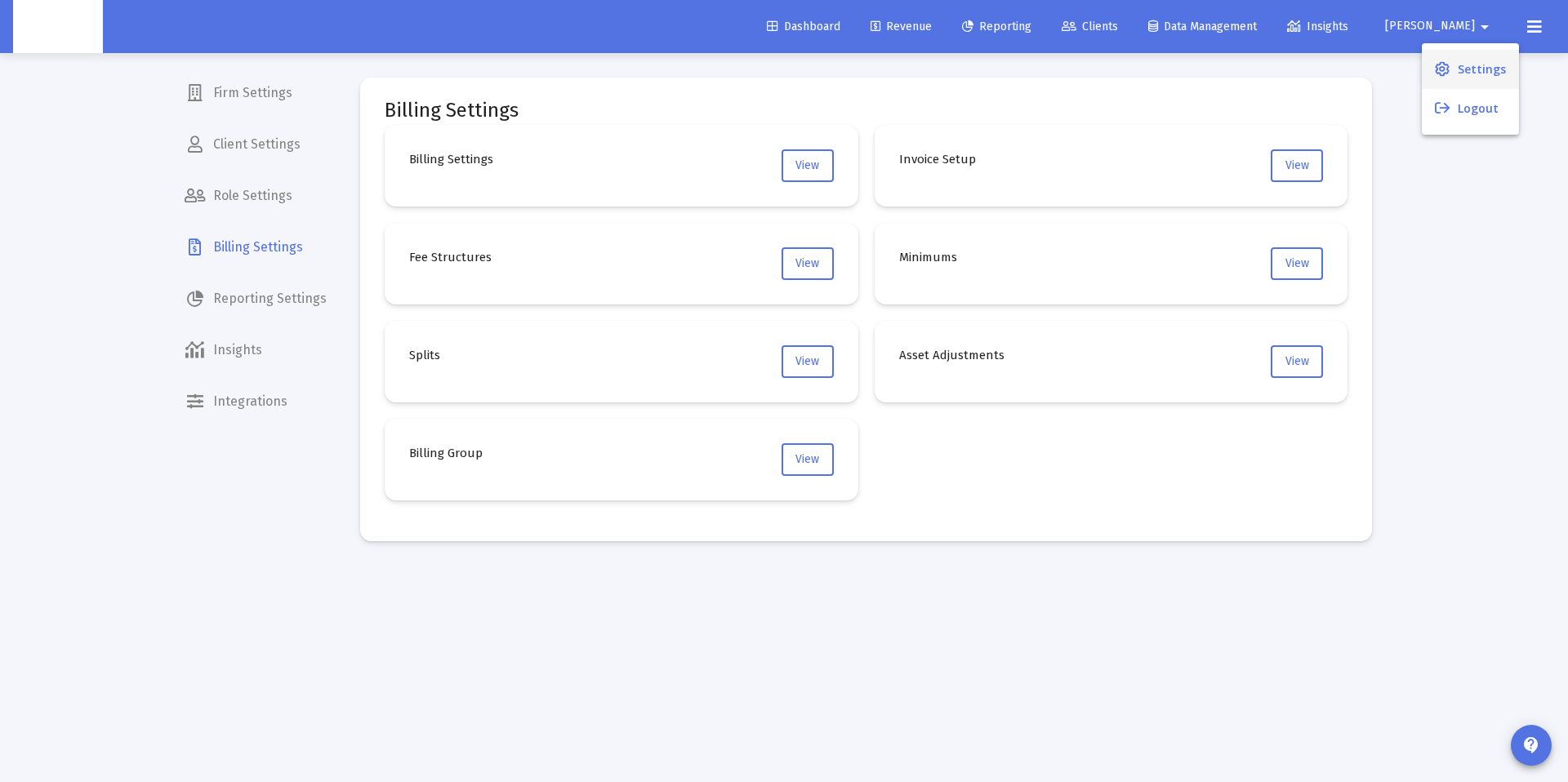
click at [1449, 74] on icon at bounding box center [1443, 70] width 15 height 15
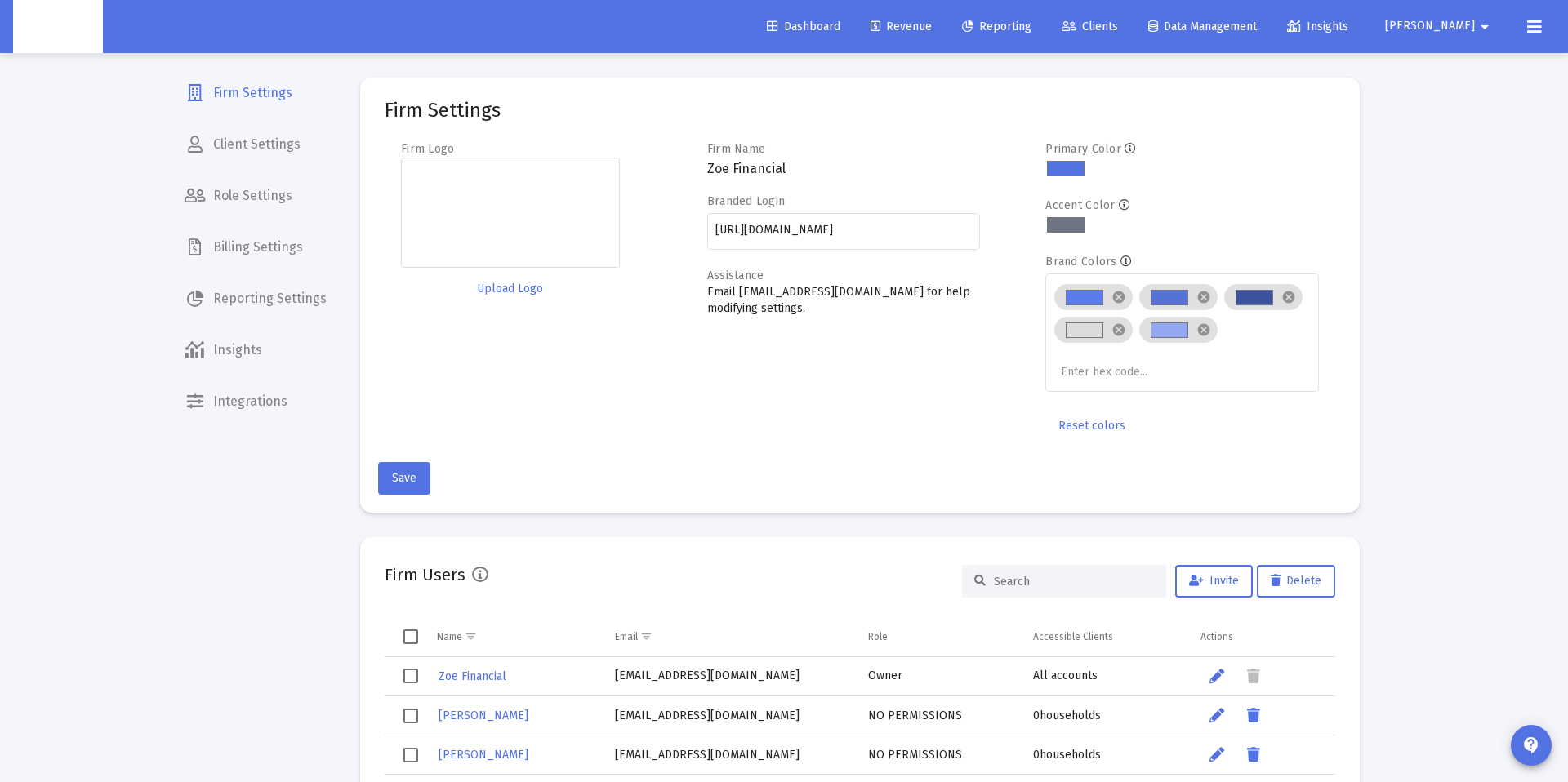
scroll to position [95, 0]
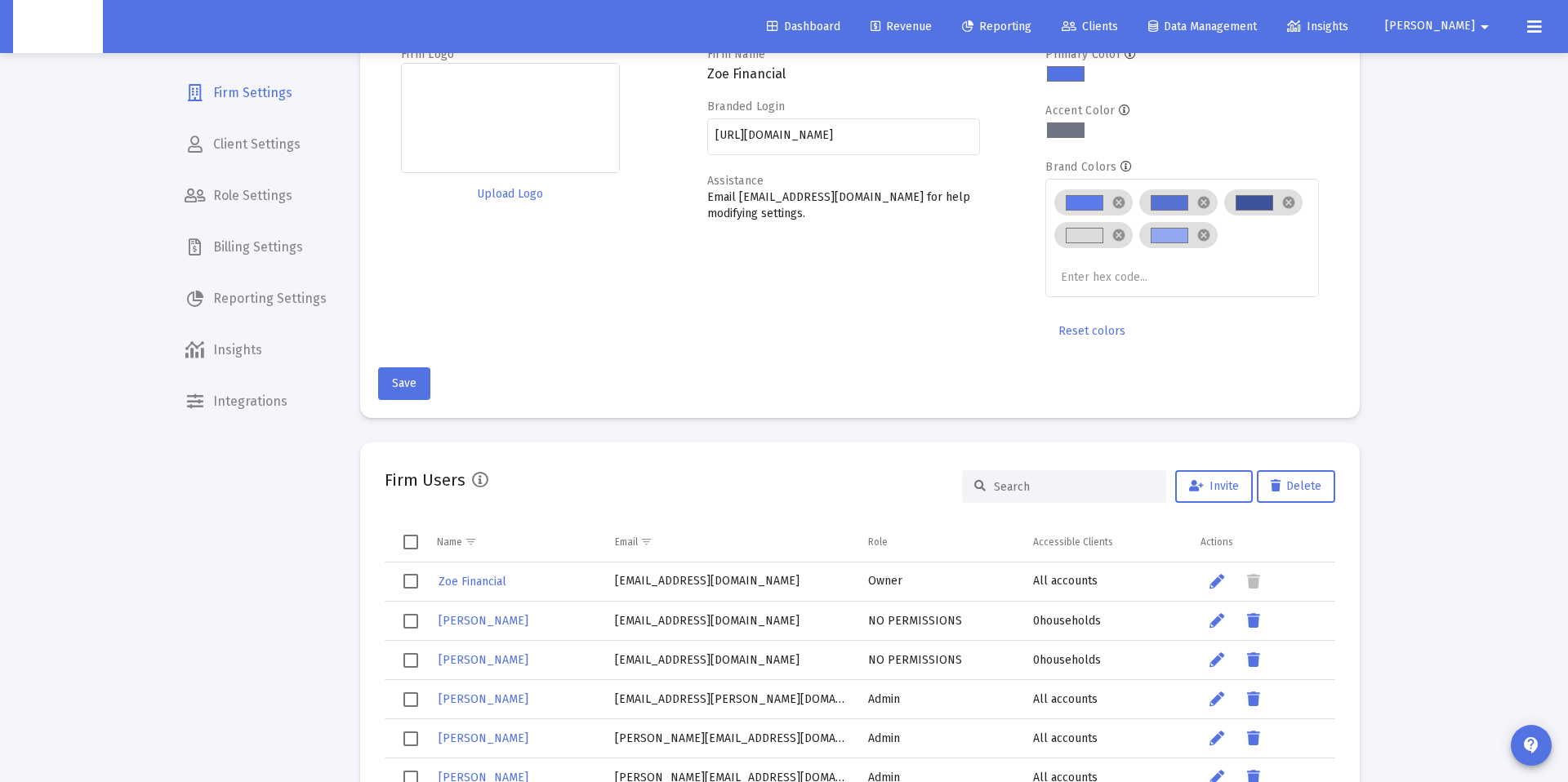
click at [1076, 485] on input at bounding box center [1074, 487] width 161 height 14
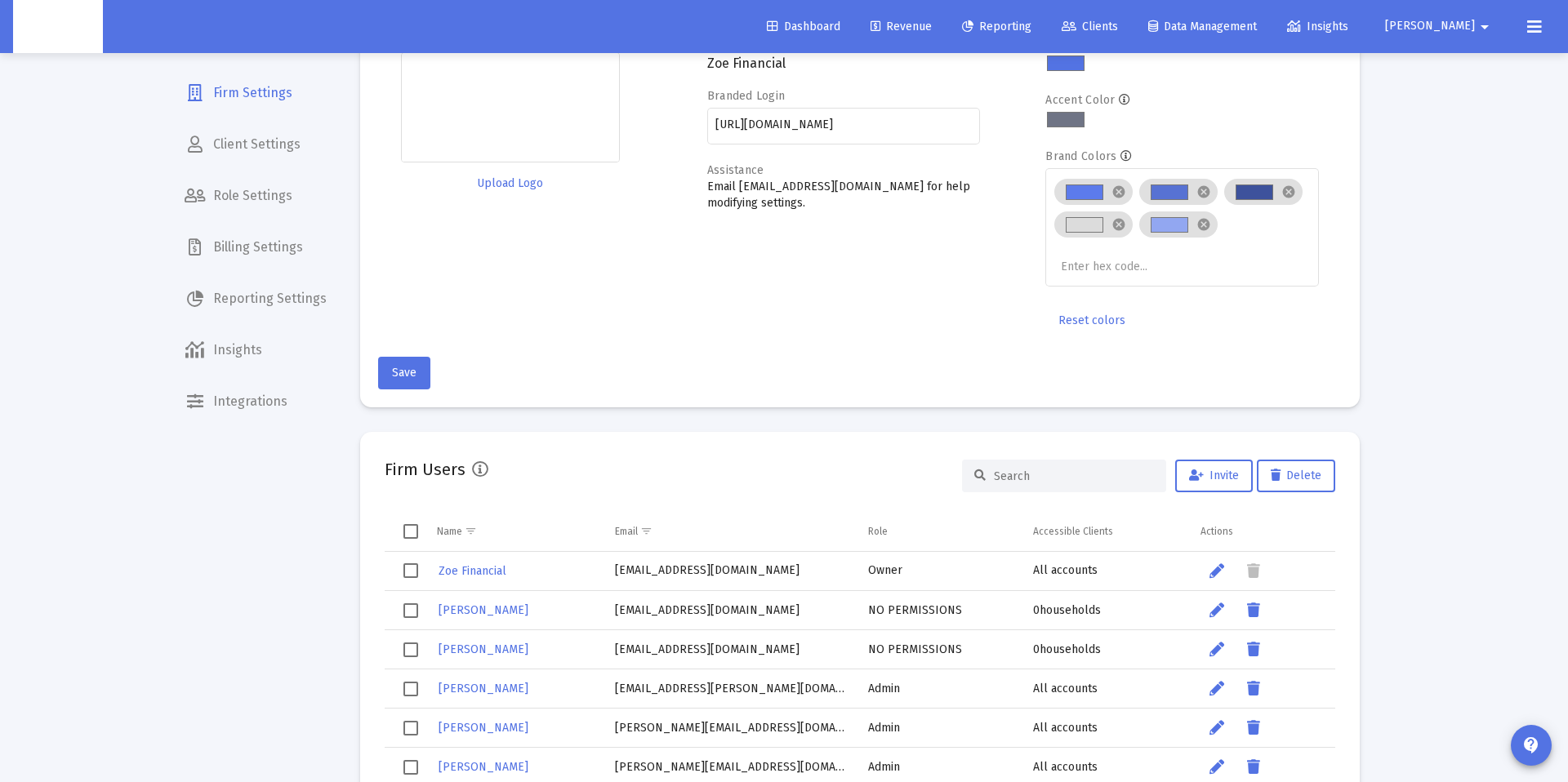
scroll to position [106, 0]
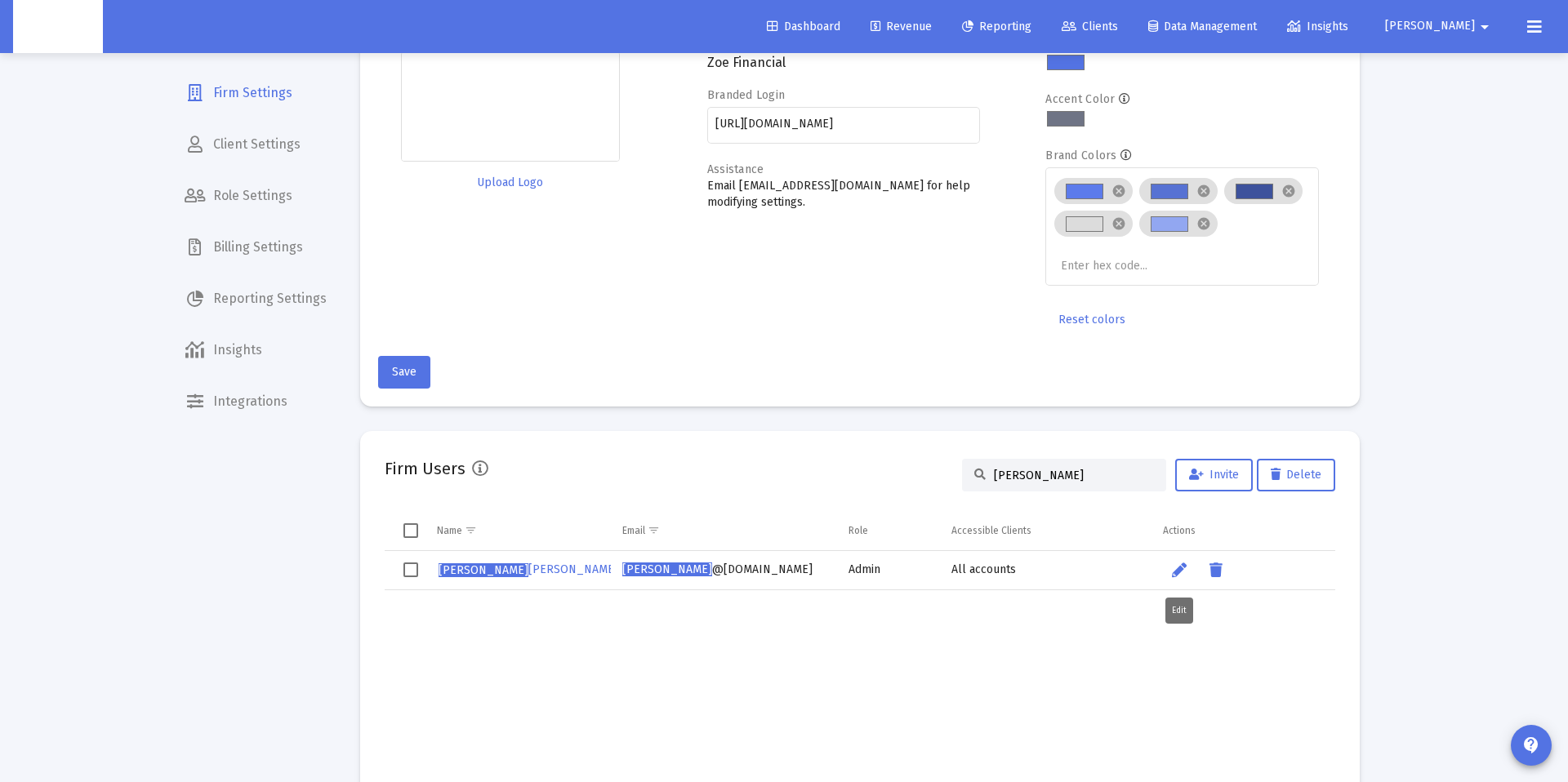
type input "danna"
click at [1180, 569] on icon "Data grid" at bounding box center [1180, 570] width 15 height 20
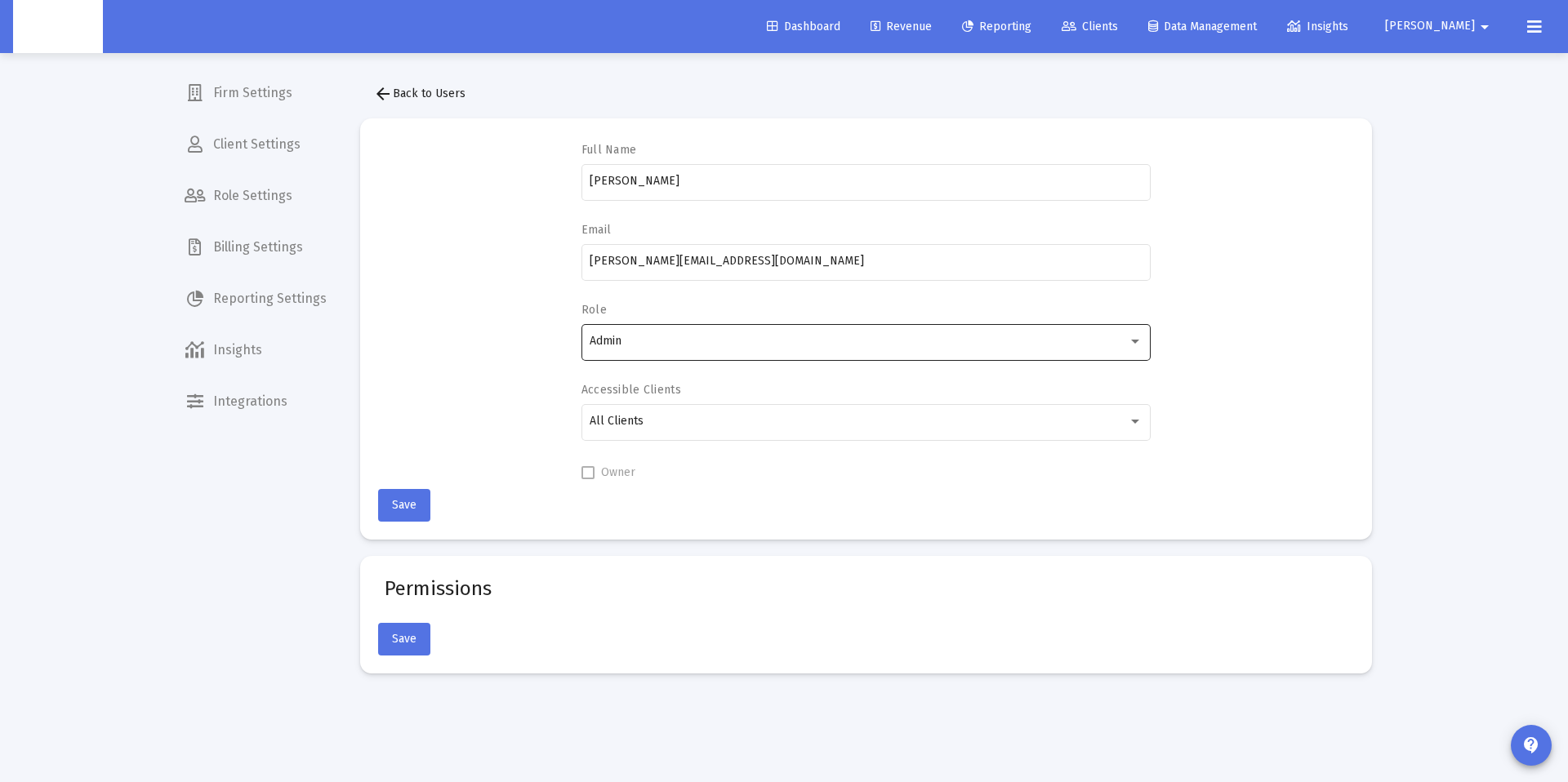
click at [721, 338] on div "Admin" at bounding box center [859, 342] width 538 height 13
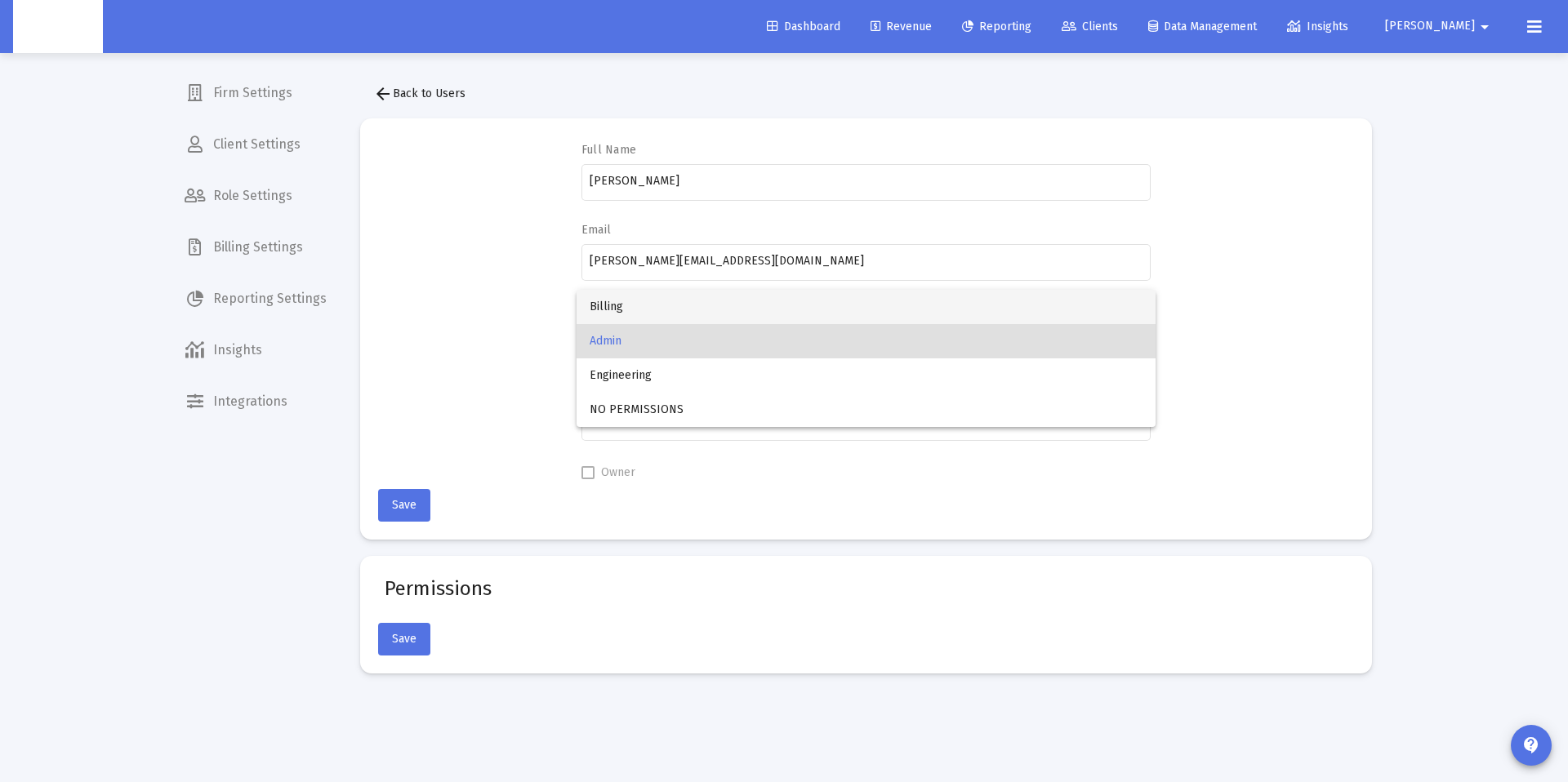
click at [709, 307] on span "Billing" at bounding box center [866, 307] width 553 height 35
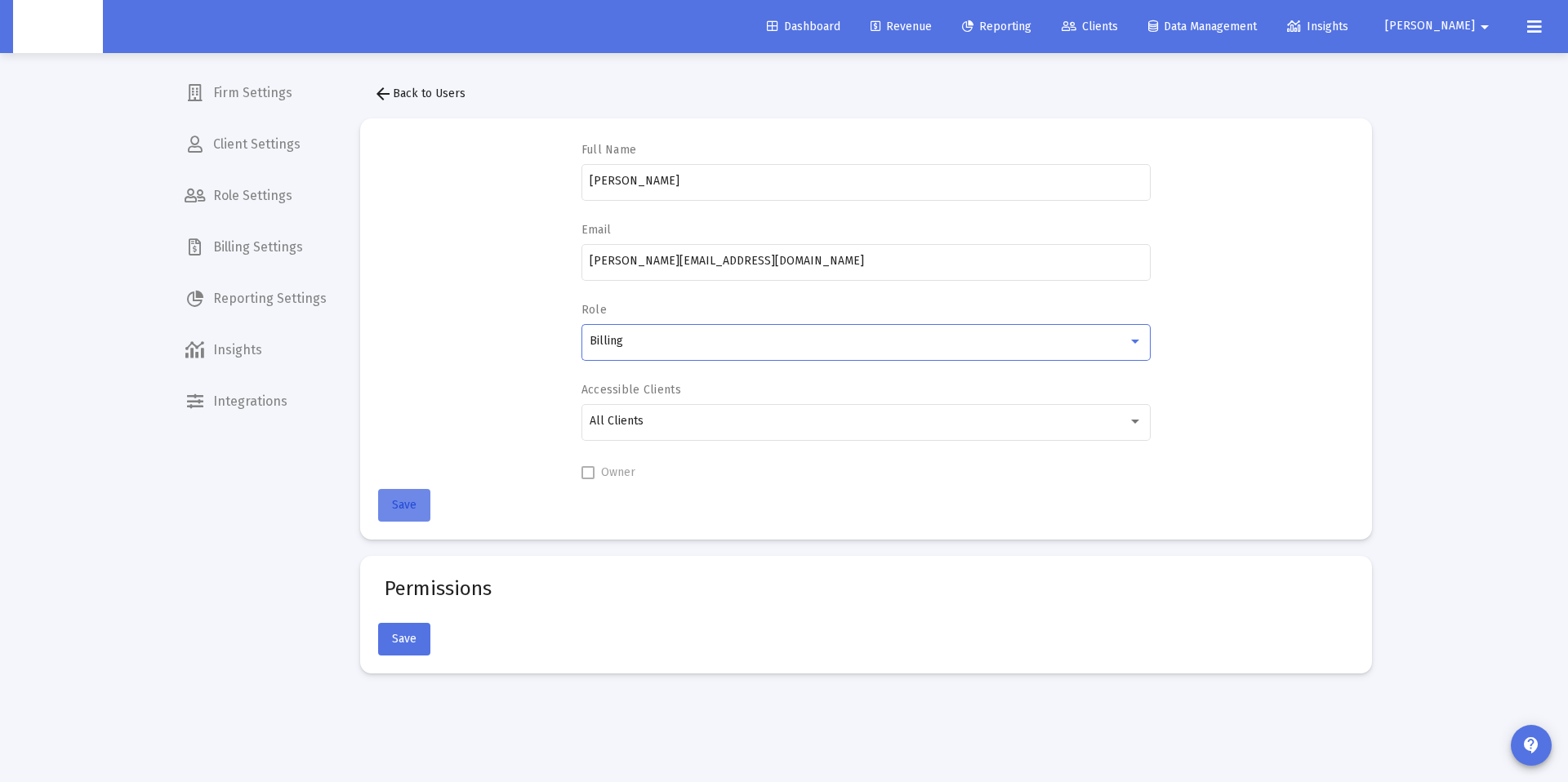
click at [411, 498] on span "Save" at bounding box center [404, 505] width 24 height 14
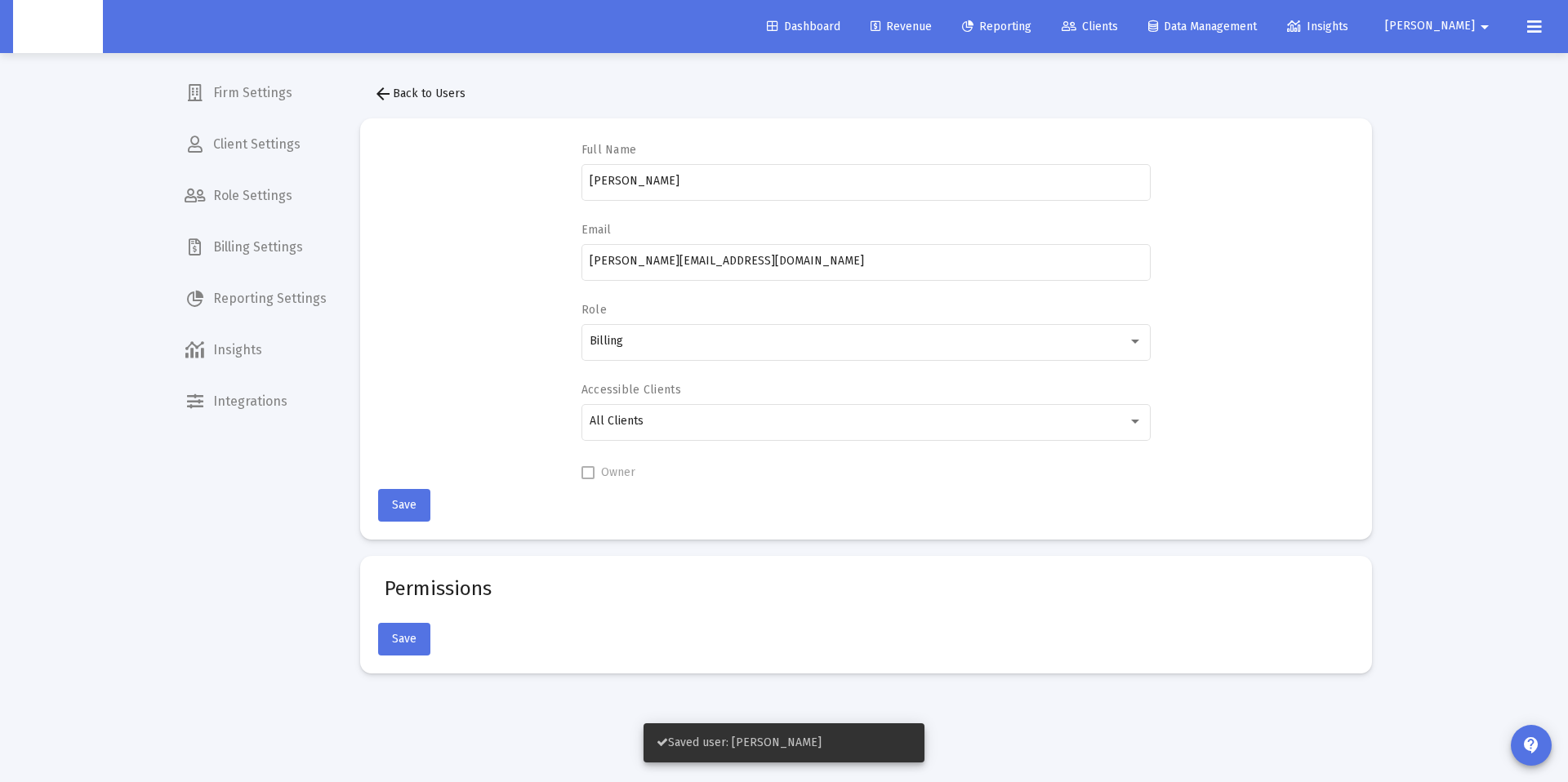
click at [277, 141] on span "Client Settings" at bounding box center [256, 145] width 168 height 39
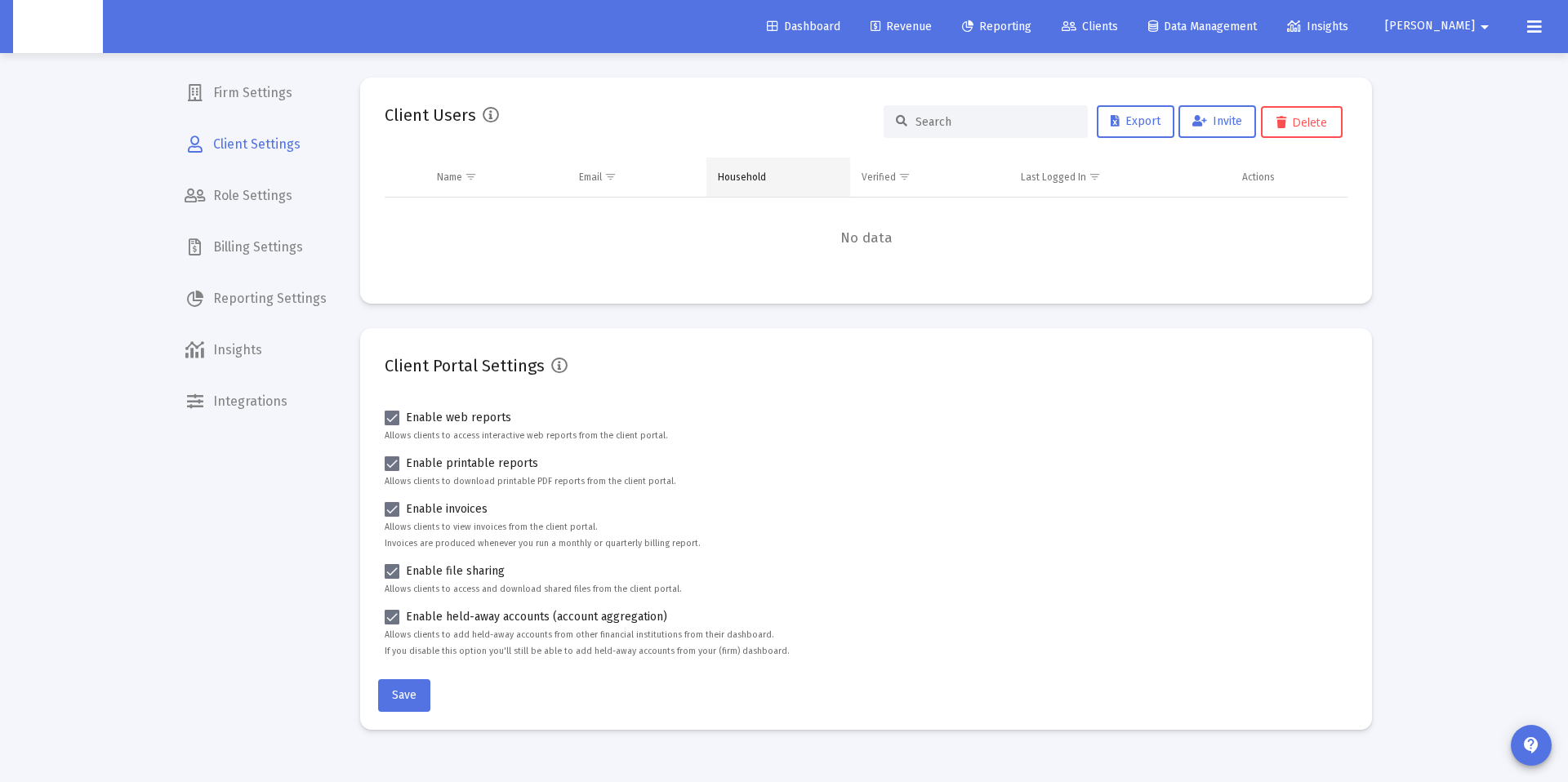
click at [721, 176] on div "Household" at bounding box center [742, 177] width 49 height 13
click at [951, 119] on input at bounding box center [996, 121] width 161 height 14
paste input "Yes, I did the update on BFT for the billing group but i dont have permissions …"
type input "Yes, I did the update on BFT for the billing group but i dont have permissions …"
type input "jae ngu"
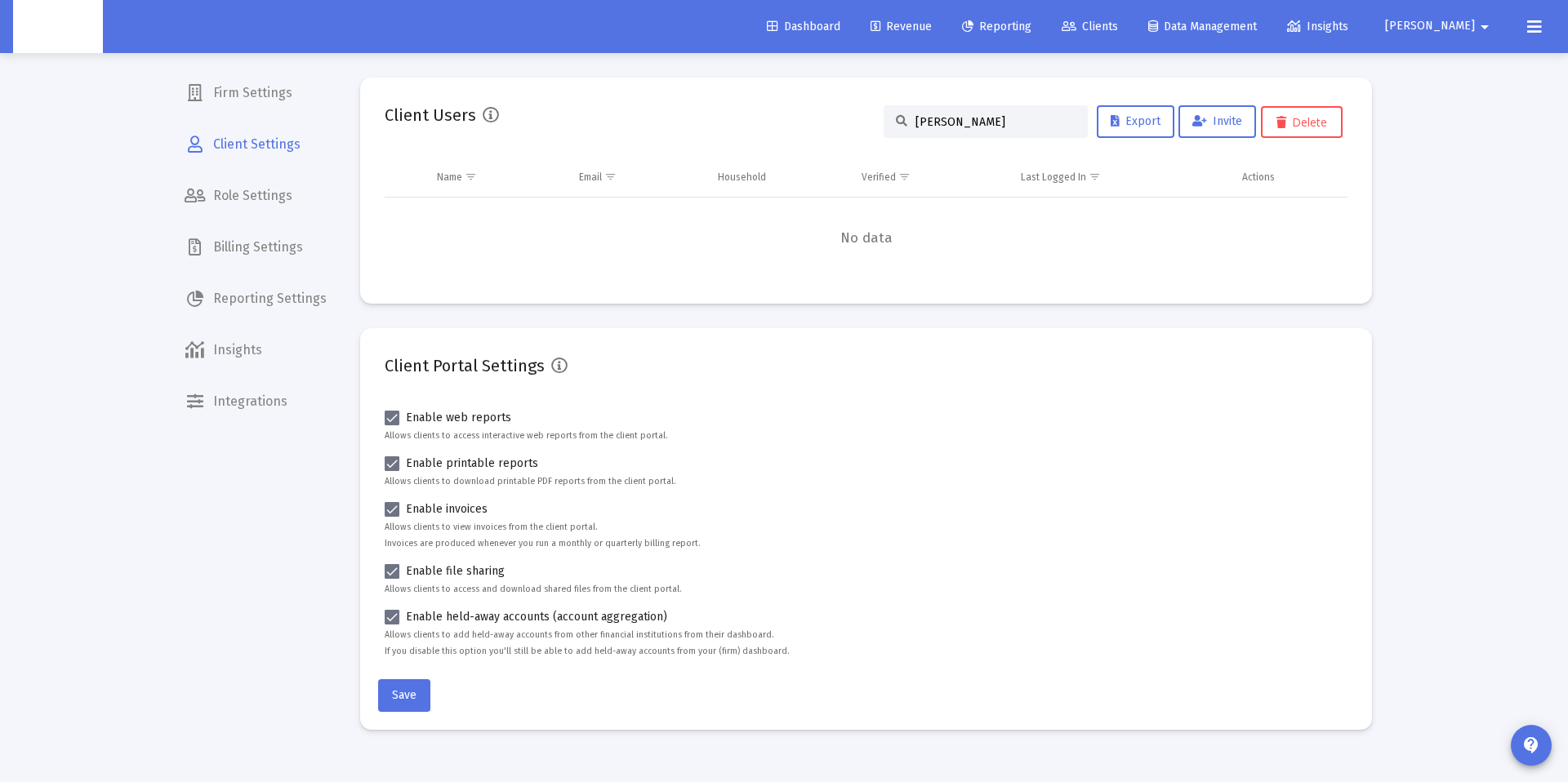
click at [497, 113] on div "Client Users jae ngu Export Invite Delete" at bounding box center [866, 121] width 963 height 39
click at [487, 117] on icon at bounding box center [491, 116] width 17 height 17
click at [976, 115] on input "jae ngu" at bounding box center [996, 121] width 161 height 14
click at [974, 121] on input "jae ngu" at bounding box center [996, 121] width 161 height 14
drag, startPoint x: 972, startPoint y: 118, endPoint x: 703, endPoint y: 123, distance: 269.0
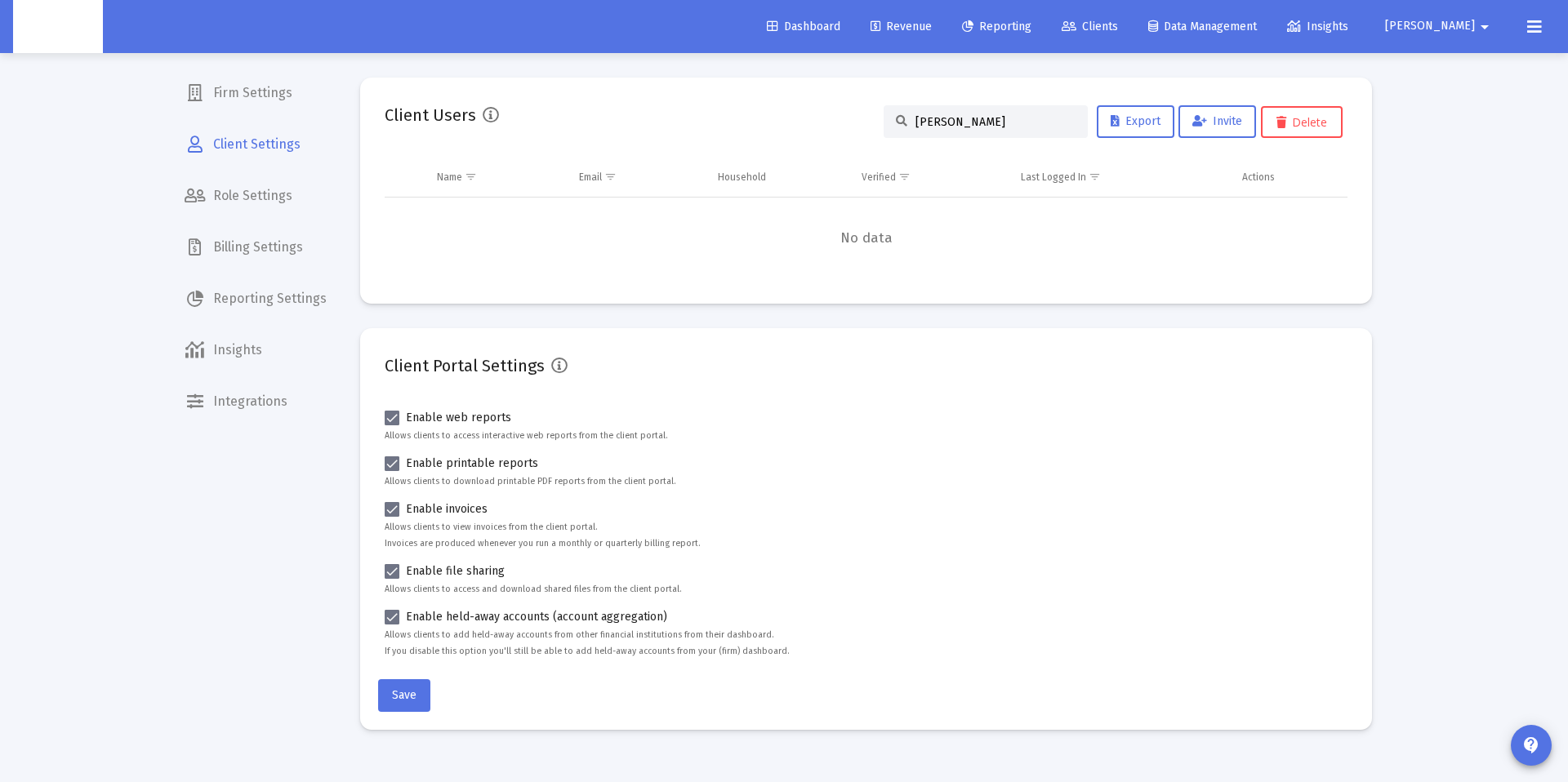
click at [703, 123] on div "Client Users jae ngu Export Invite Delete" at bounding box center [866, 121] width 963 height 39
click at [495, 116] on div "Client Users Export Invite Delete" at bounding box center [866, 121] width 963 height 39
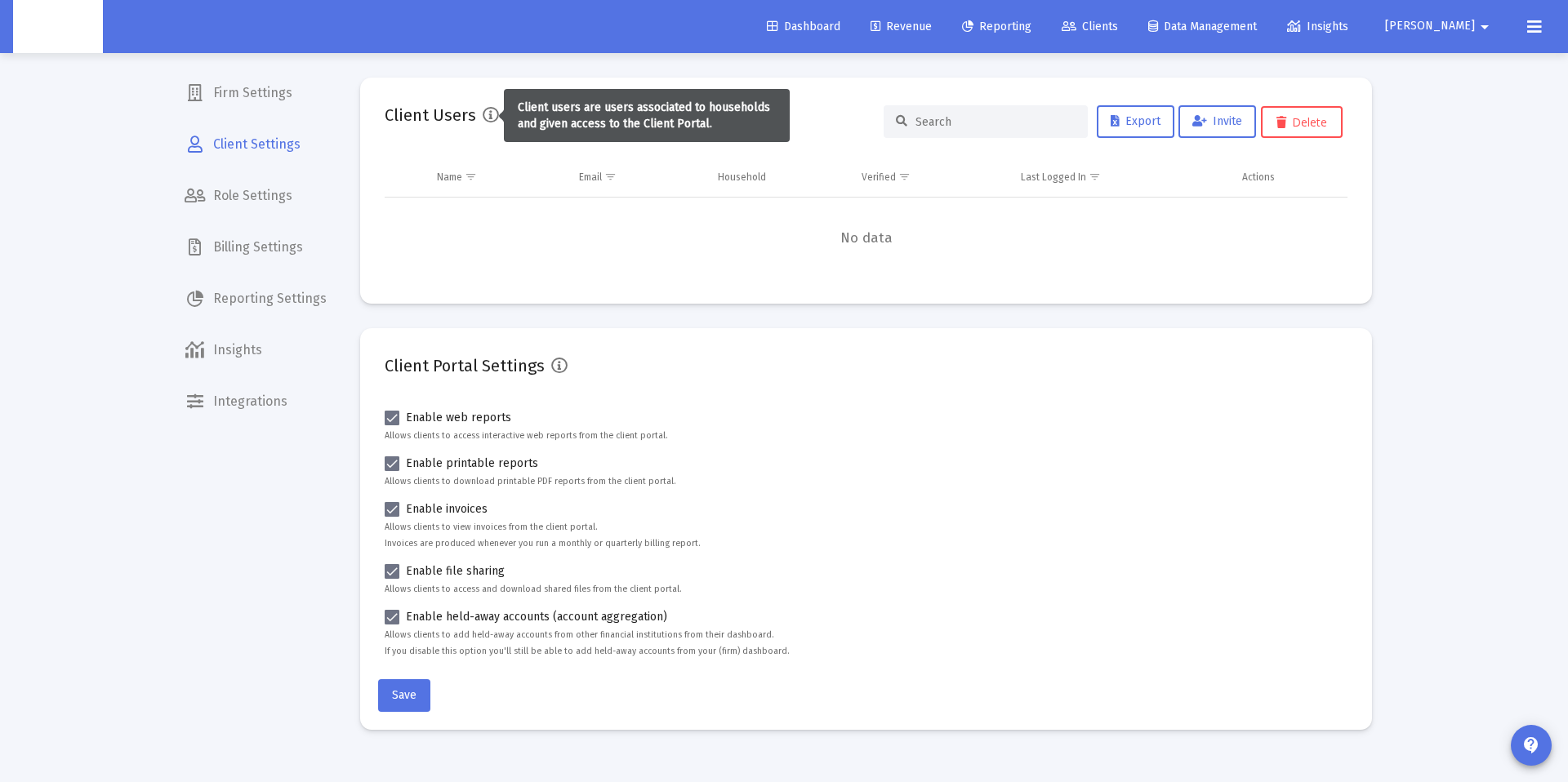
click at [494, 117] on icon at bounding box center [491, 116] width 17 height 17
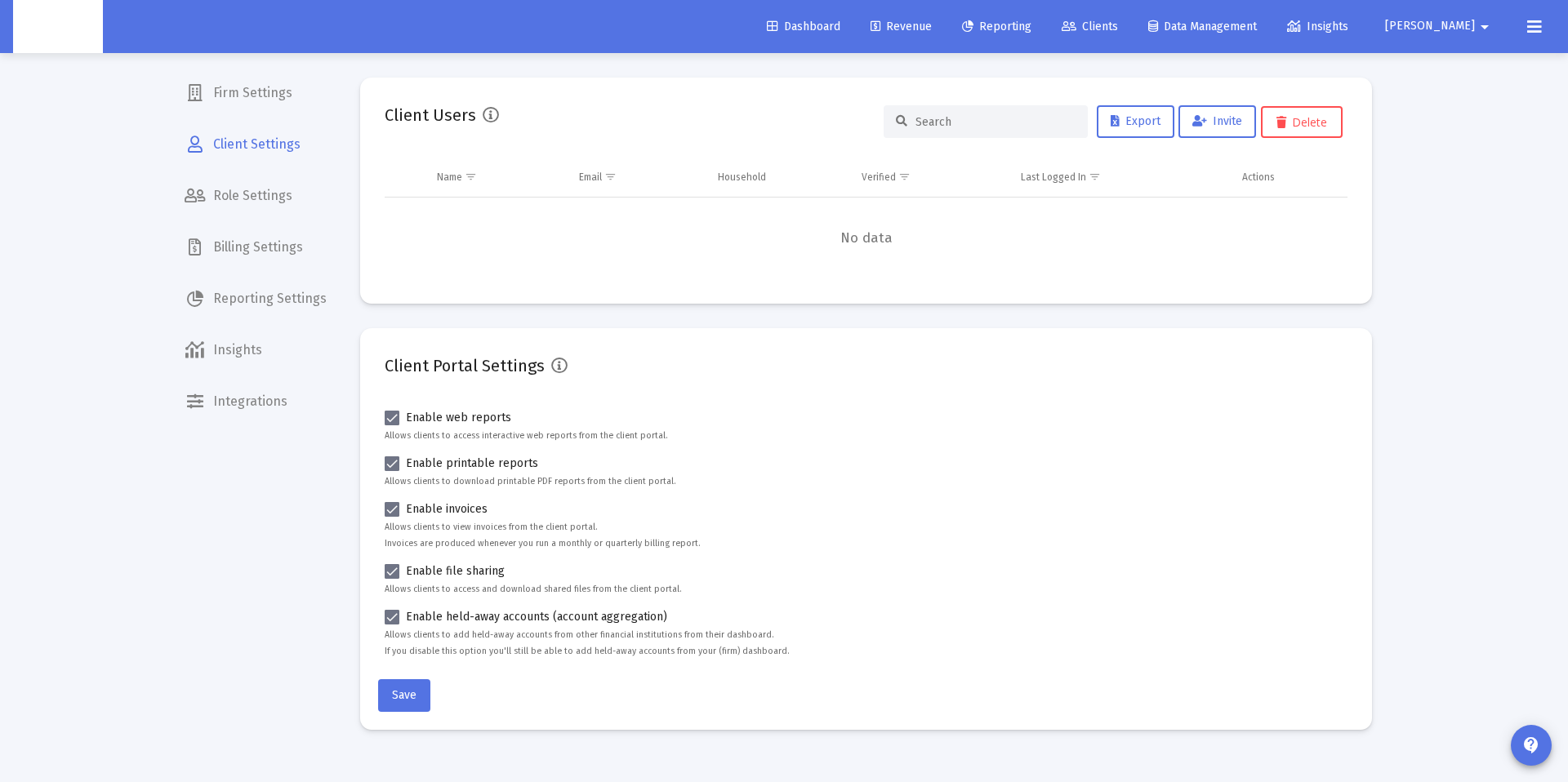
click at [494, 117] on icon at bounding box center [491, 116] width 17 height 17
click at [453, 112] on h2 "Client Users" at bounding box center [430, 115] width 91 height 26
click at [500, 115] on div "Client Users Export Invite Delete" at bounding box center [866, 121] width 963 height 39
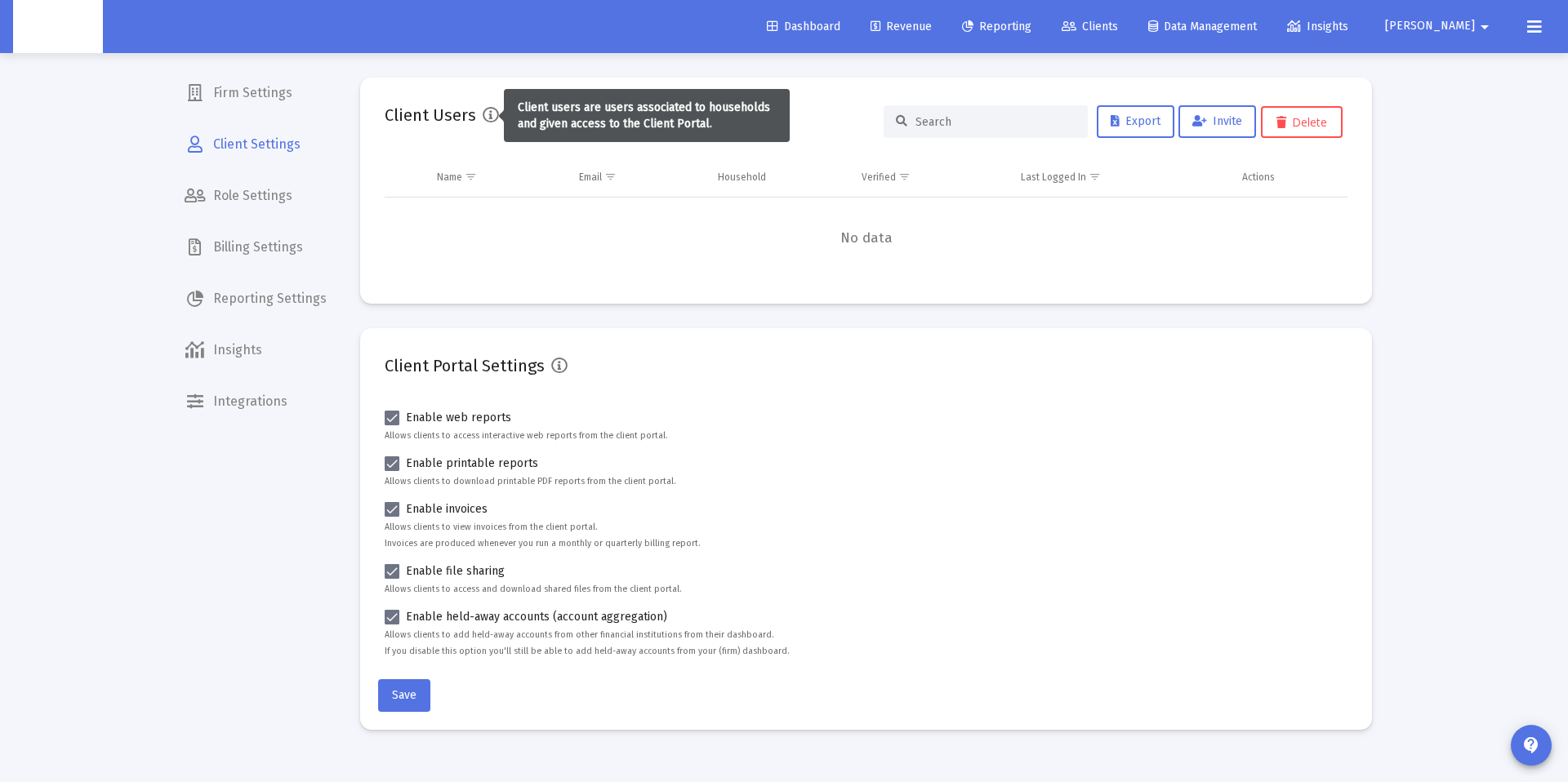
click at [487, 115] on icon at bounding box center [491, 116] width 17 height 17
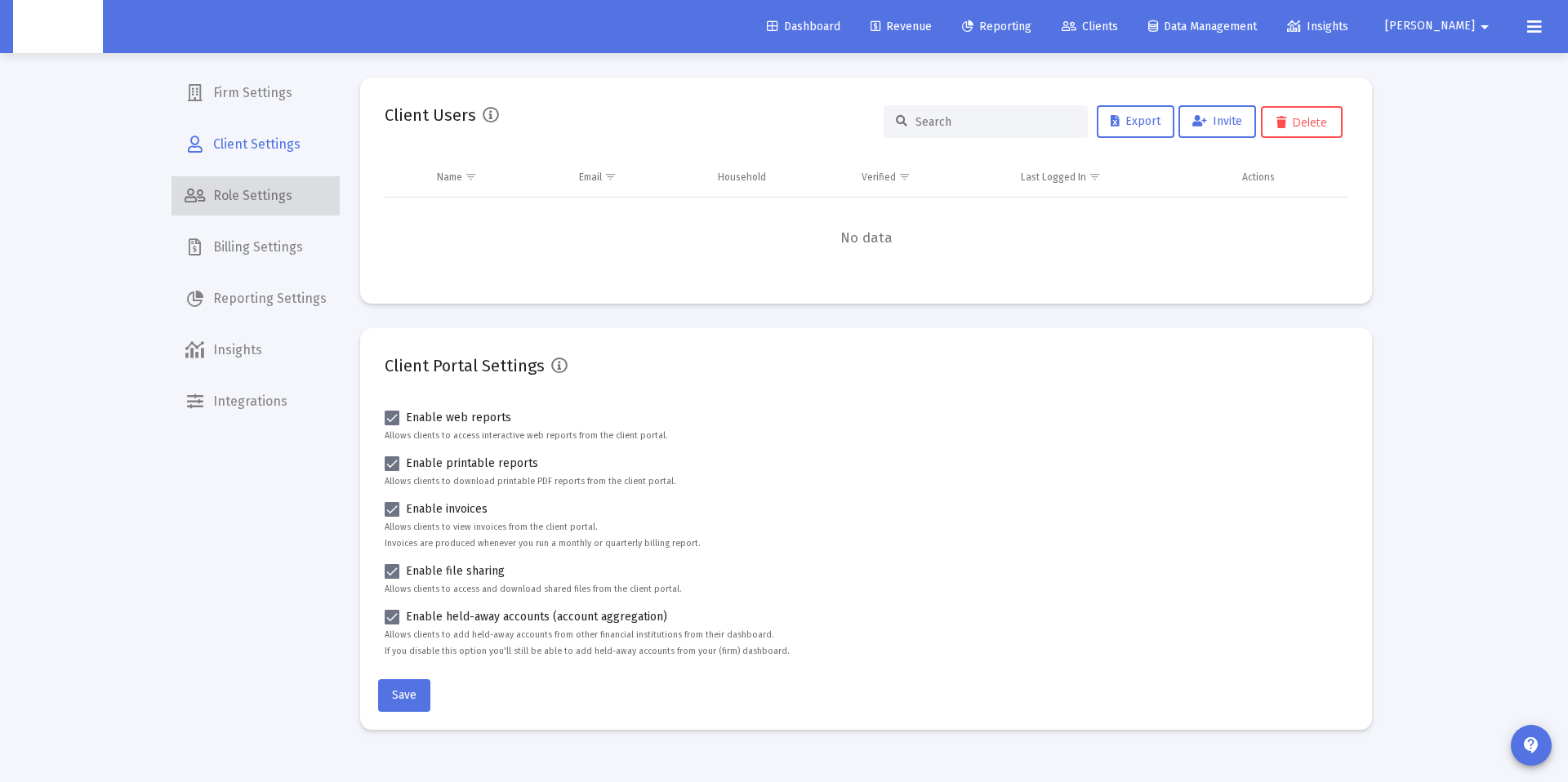
click at [311, 181] on span "Role Settings" at bounding box center [256, 196] width 168 height 39
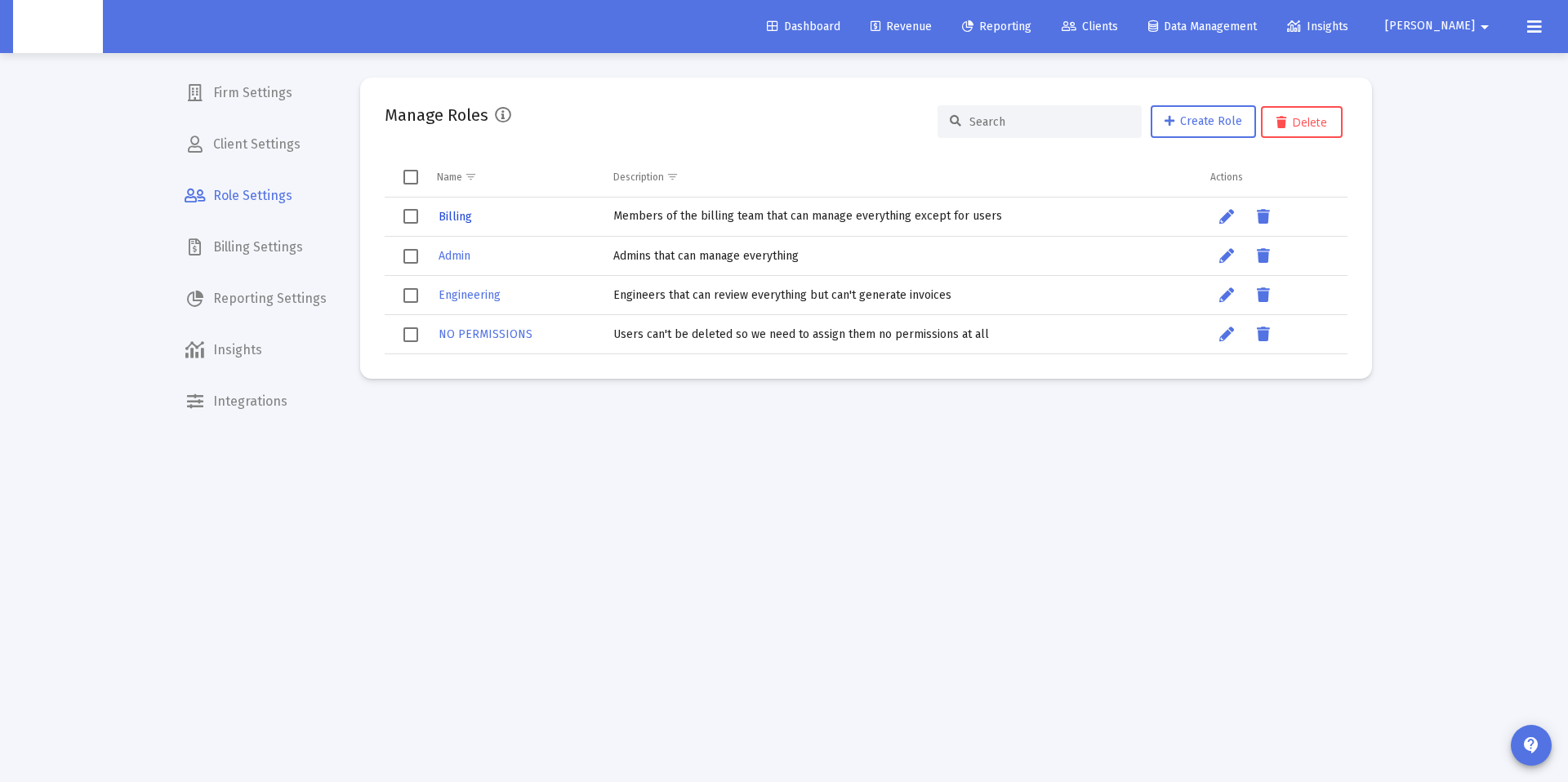
click at [467, 216] on span "Billing" at bounding box center [455, 216] width 34 height 14
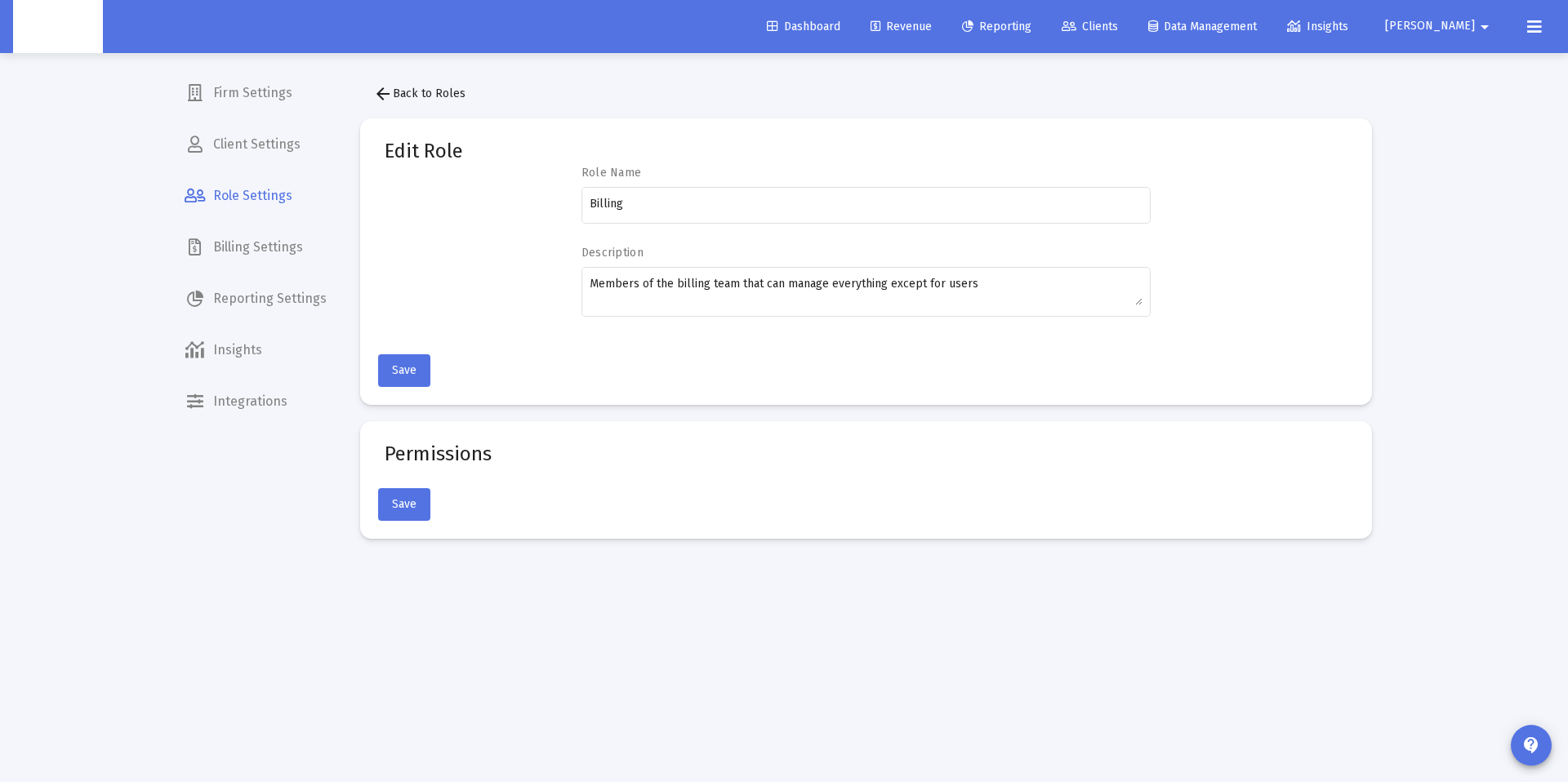
drag, startPoint x: 487, startPoint y: 452, endPoint x: 363, endPoint y: 258, distance: 230.2
click at [489, 448] on mat-card-title "Permissions" at bounding box center [438, 454] width 107 height 17
click at [408, 88] on span "arrow_back Back to Roles" at bounding box center [419, 93] width 92 height 14
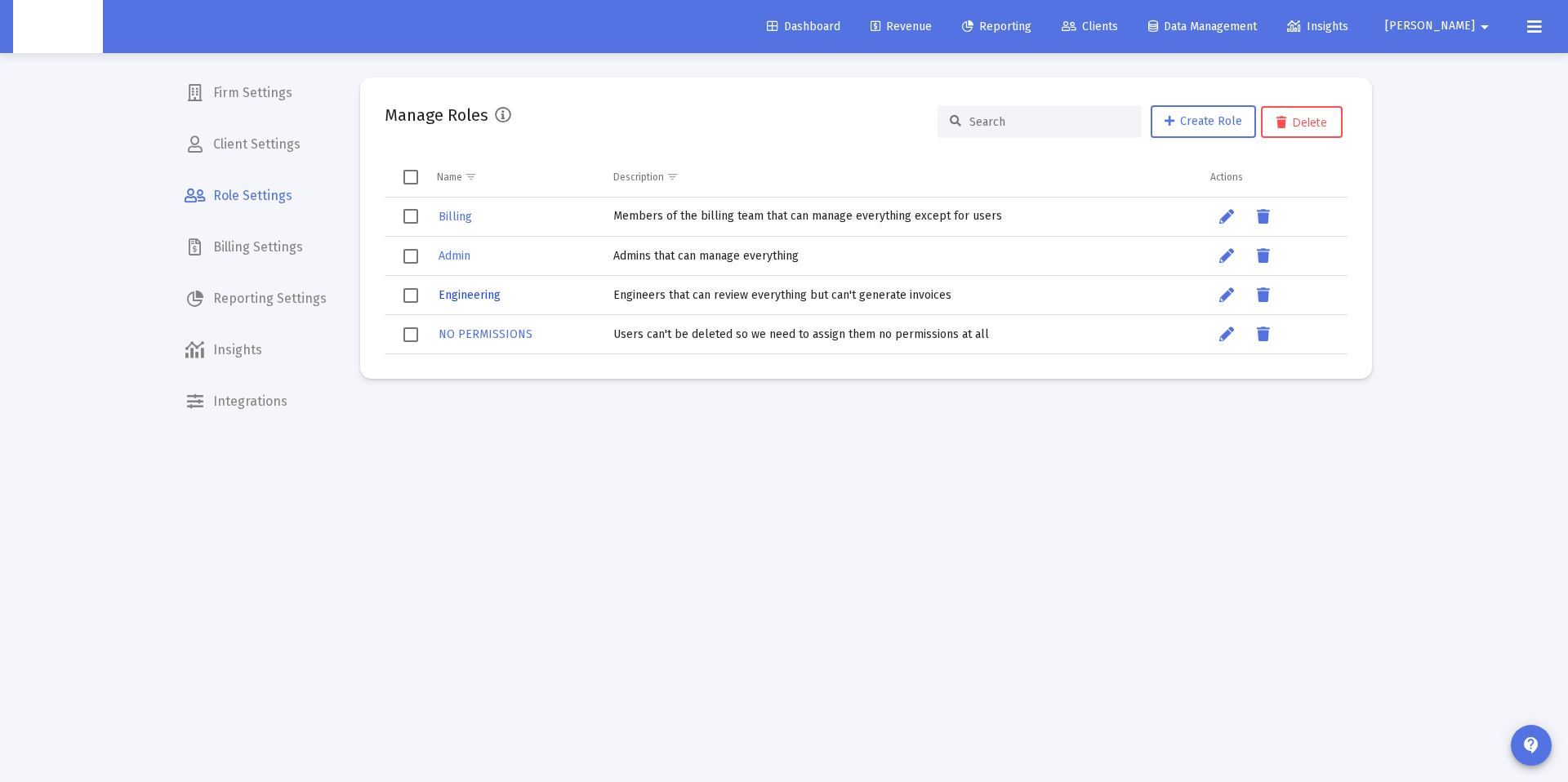
click at [481, 290] on span "Engineering" at bounding box center [469, 295] width 63 height 14
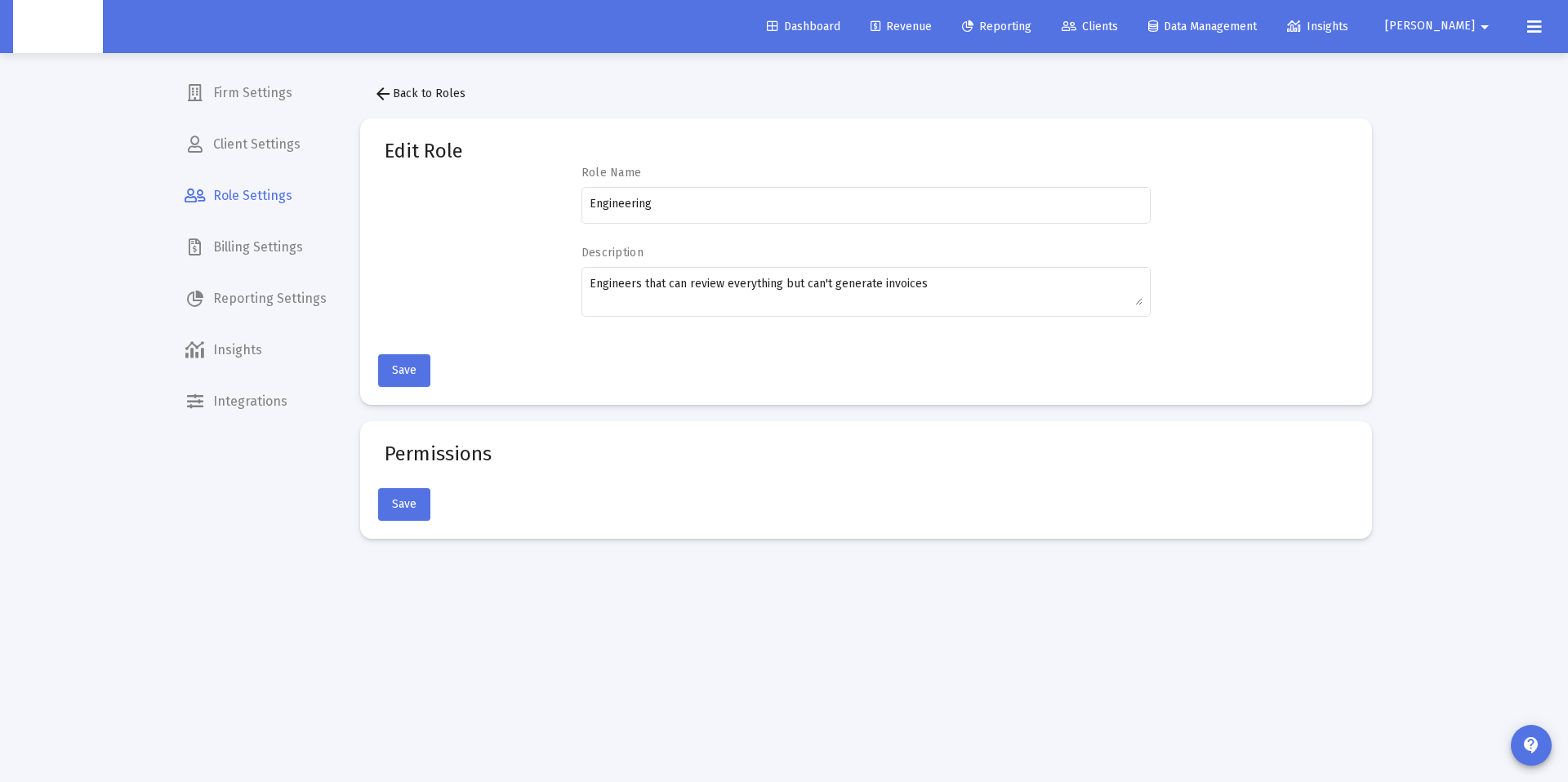
click at [232, 285] on span "Reporting Settings" at bounding box center [256, 299] width 168 height 39
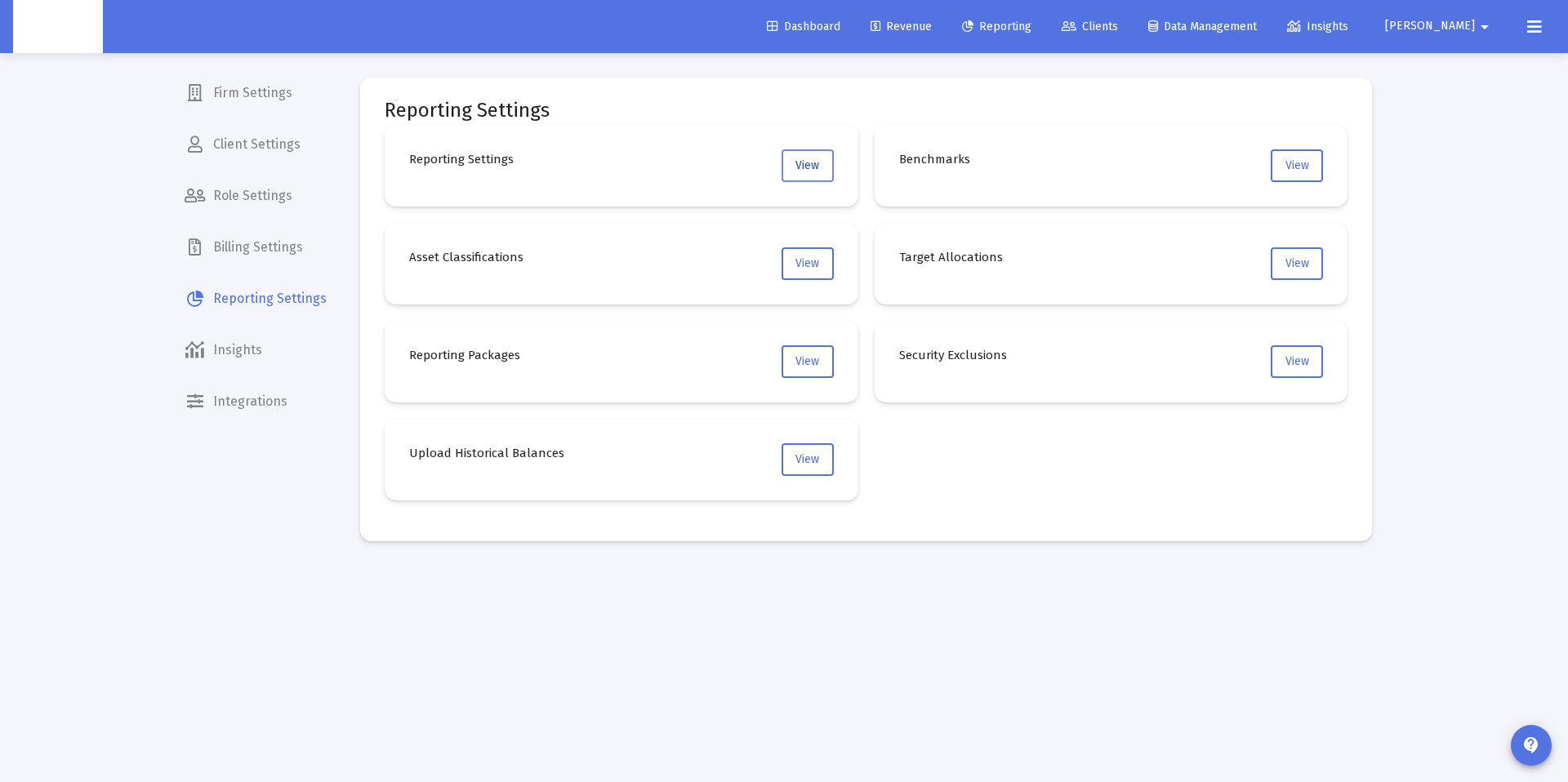
click at [824, 172] on button "View" at bounding box center [807, 165] width 52 height 33
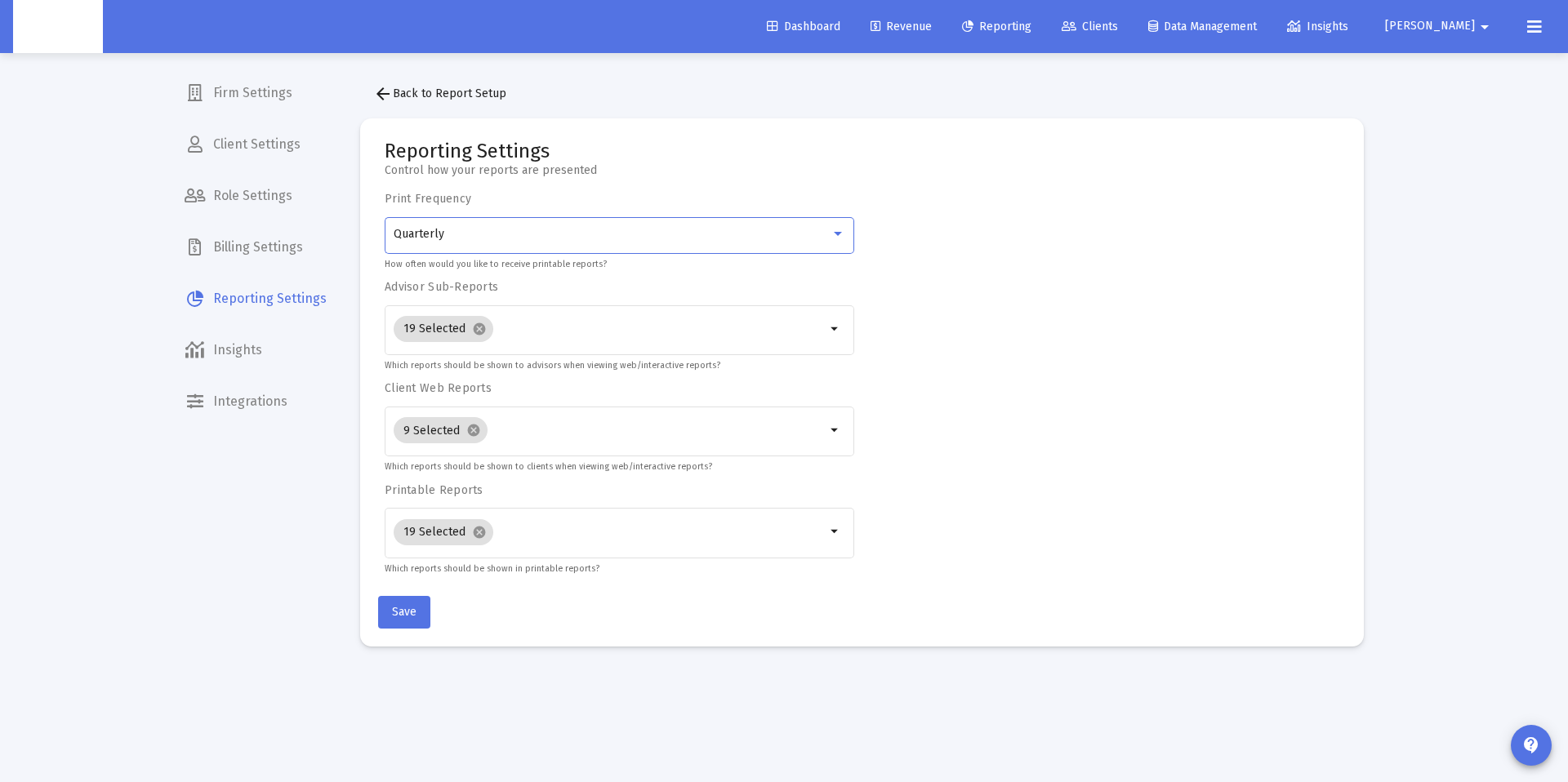
click at [559, 230] on div "Quarterly" at bounding box center [612, 234] width 438 height 13
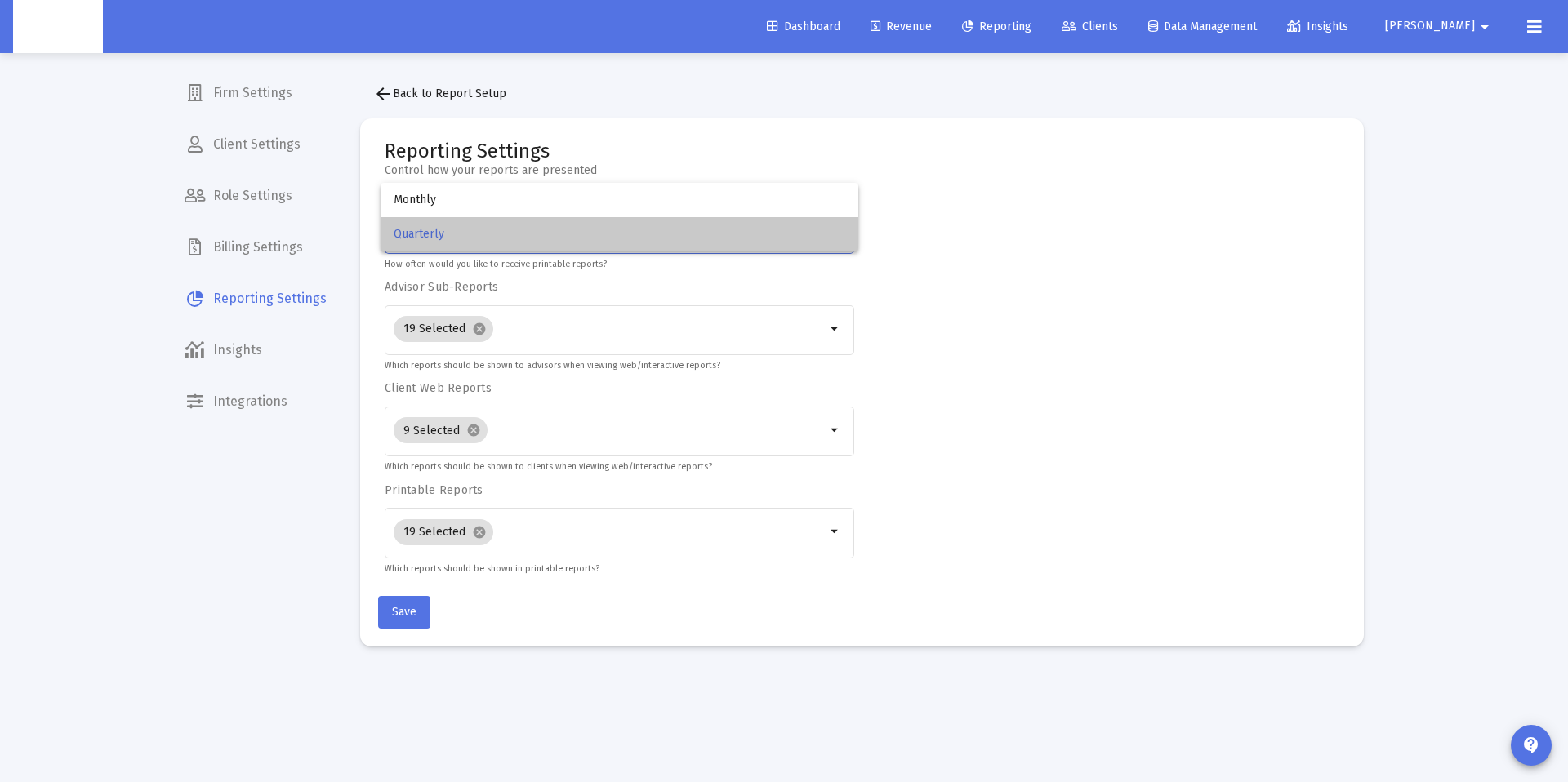
click at [559, 230] on span "Quarterly" at bounding box center [620, 234] width 453 height 35
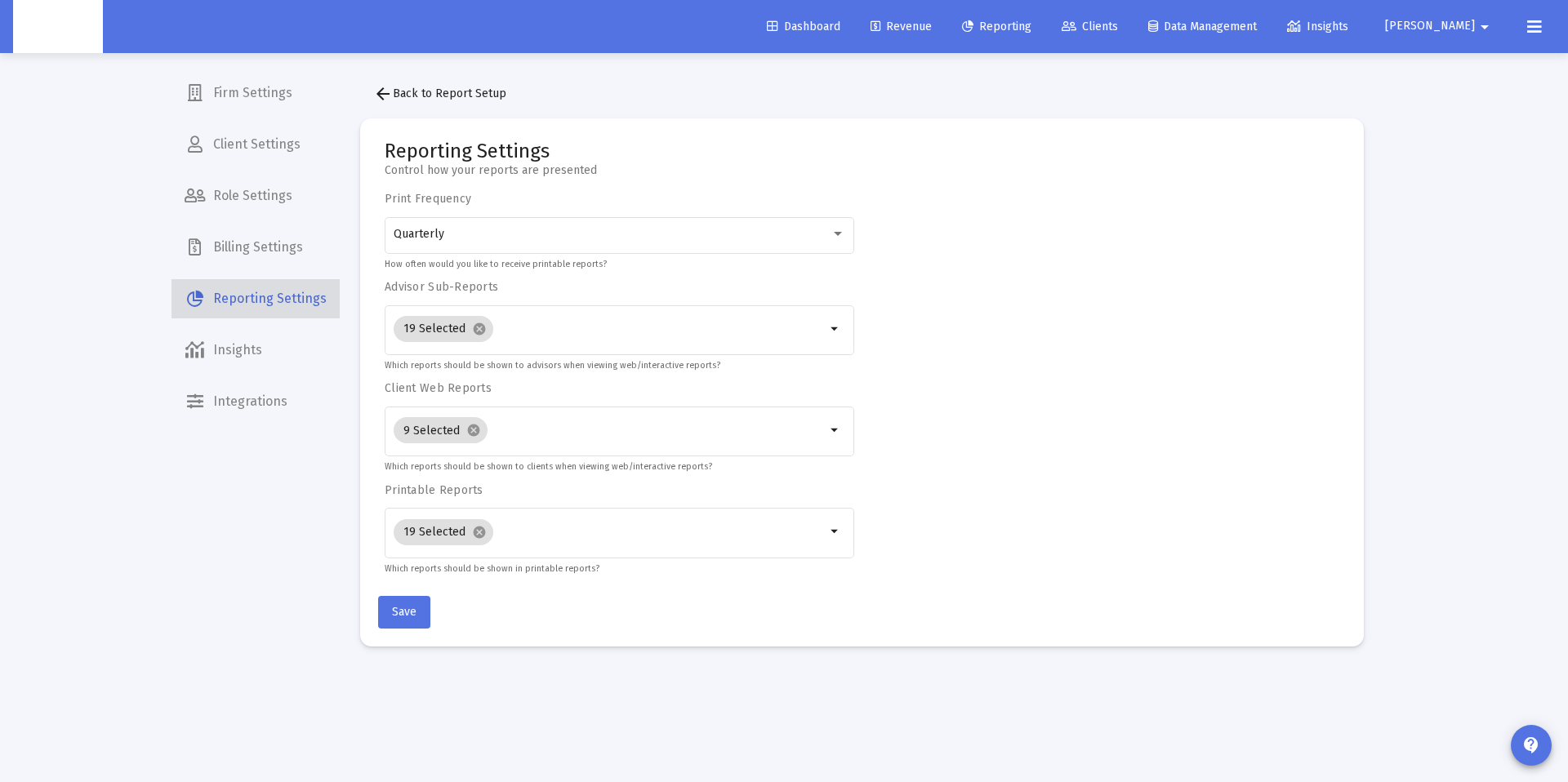
click at [290, 298] on span "Reporting Settings" at bounding box center [256, 299] width 168 height 39
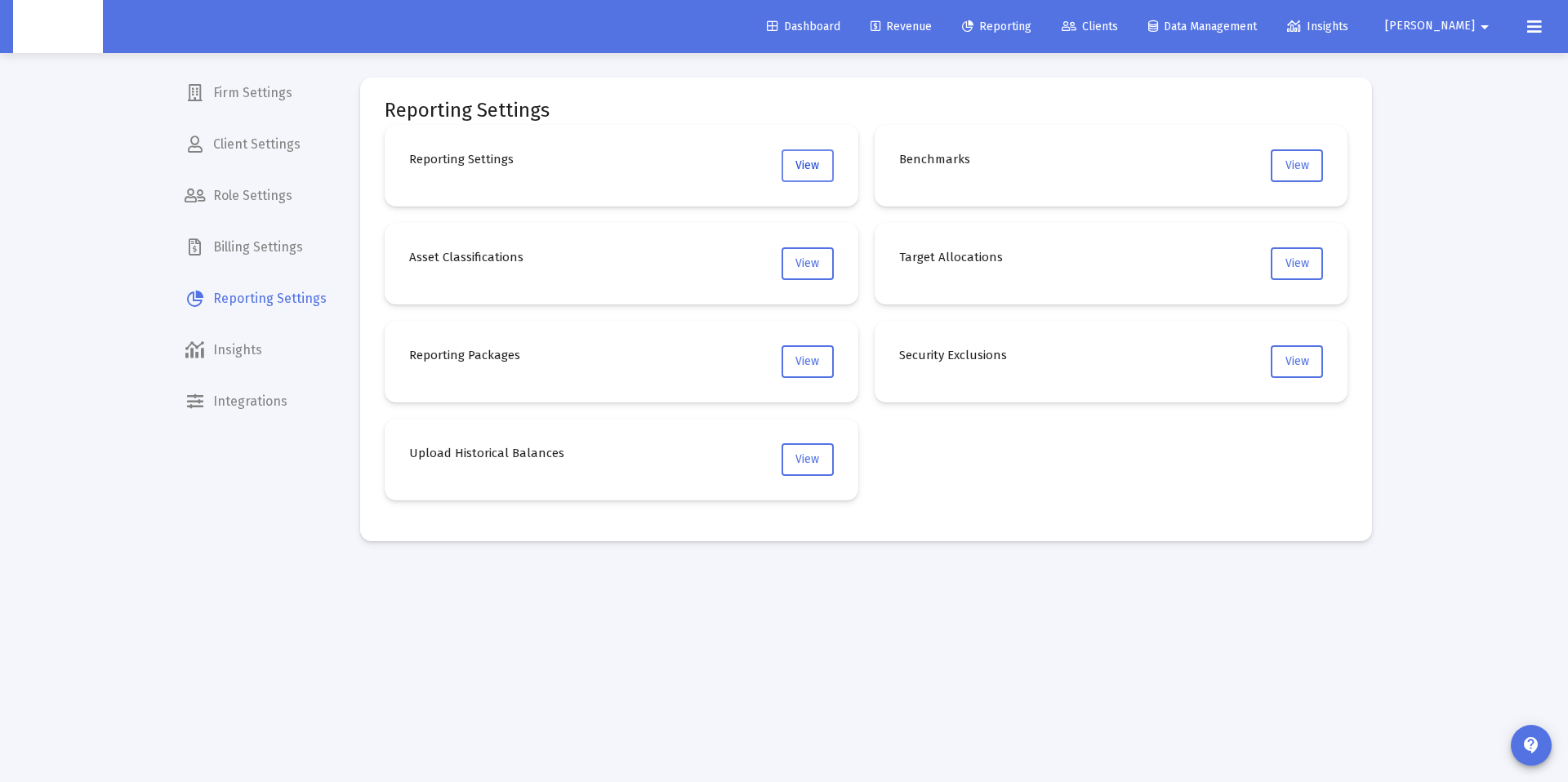
click at [809, 167] on span "View" at bounding box center [806, 165] width 23 height 14
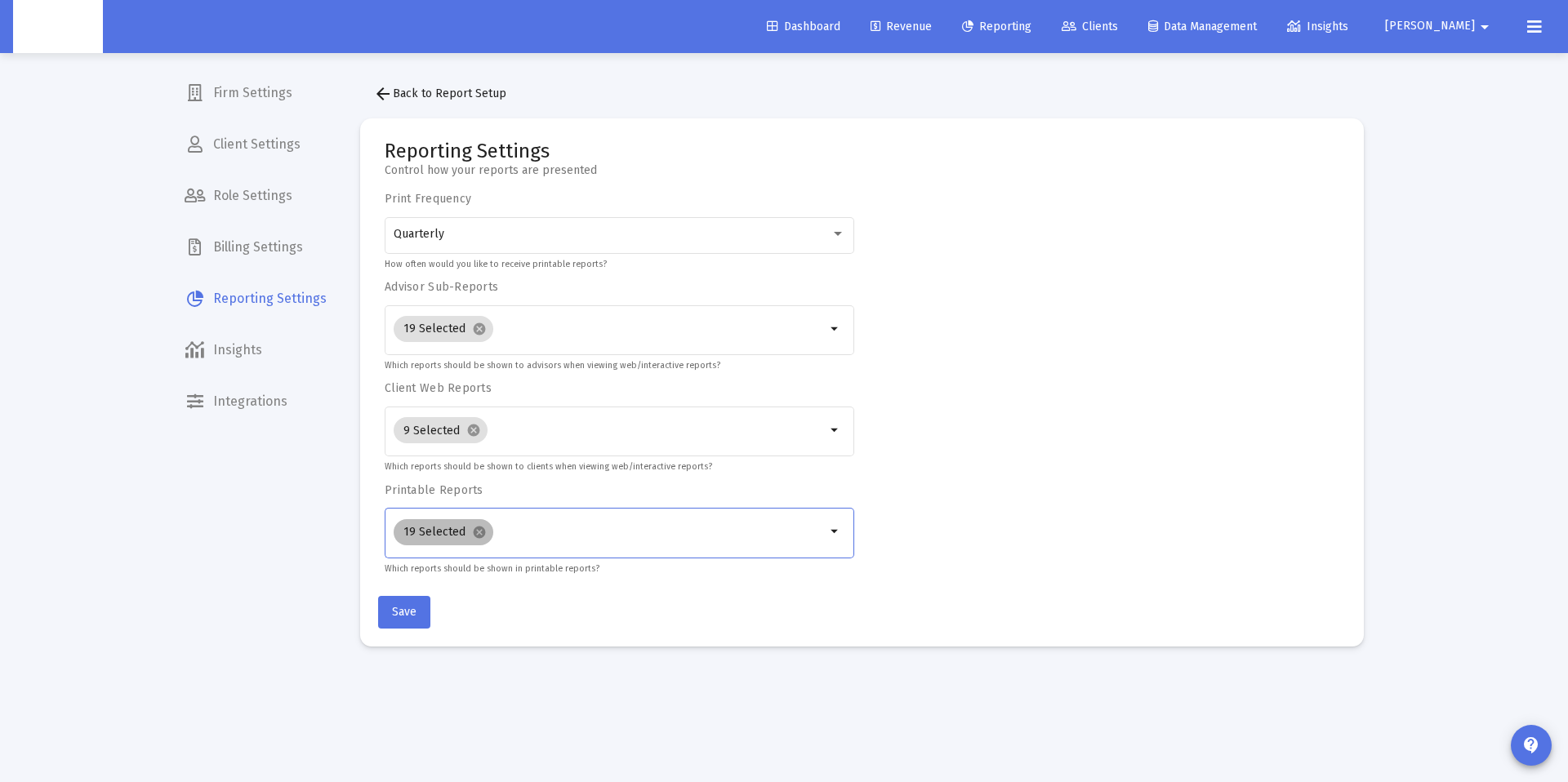
click at [585, 538] on div "19 Selected cancel" at bounding box center [609, 532] width 440 height 33
click at [595, 526] on input "Selection" at bounding box center [664, 533] width 327 height 13
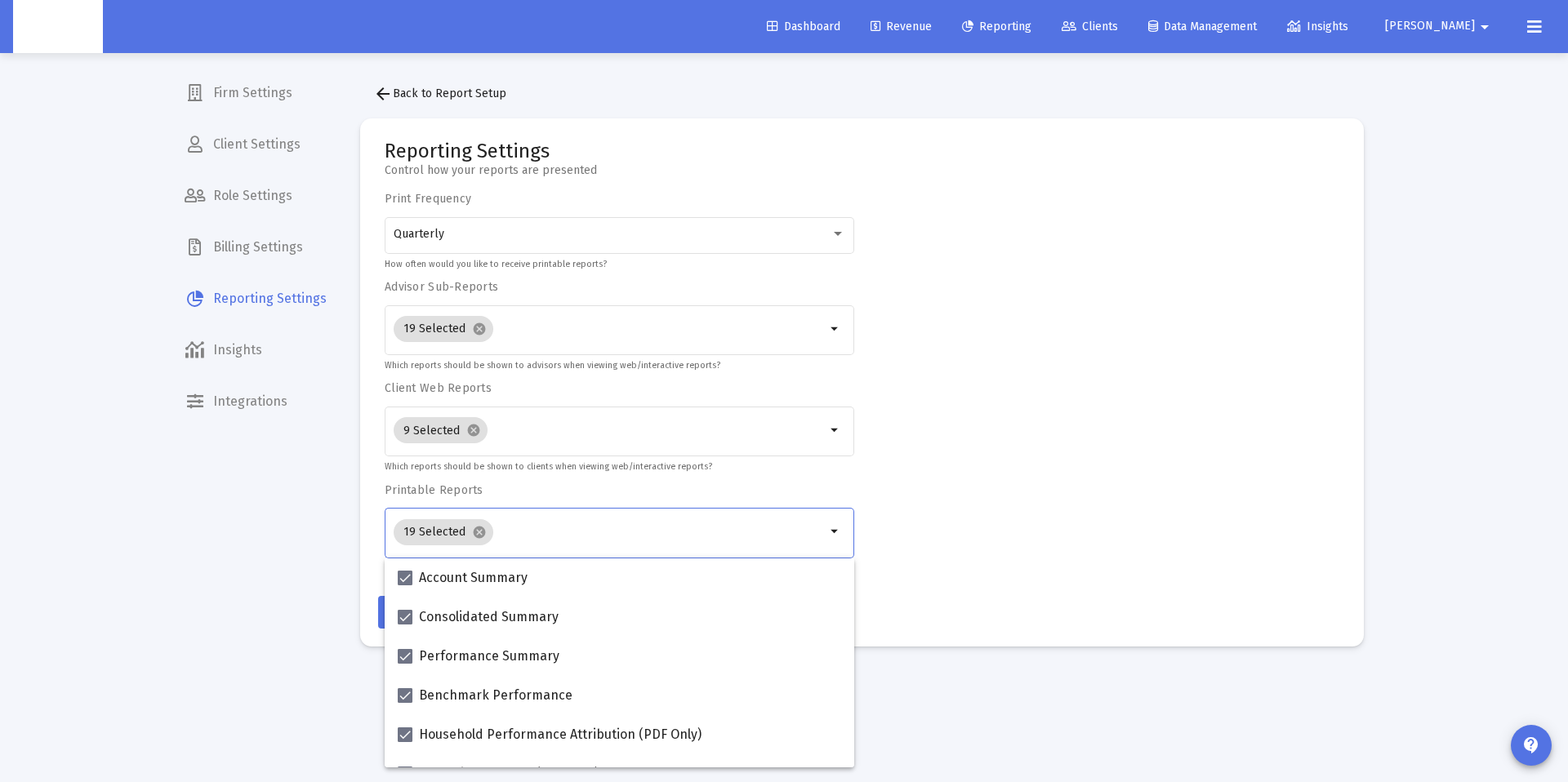
click at [595, 526] on input "Selection" at bounding box center [664, 533] width 327 height 13
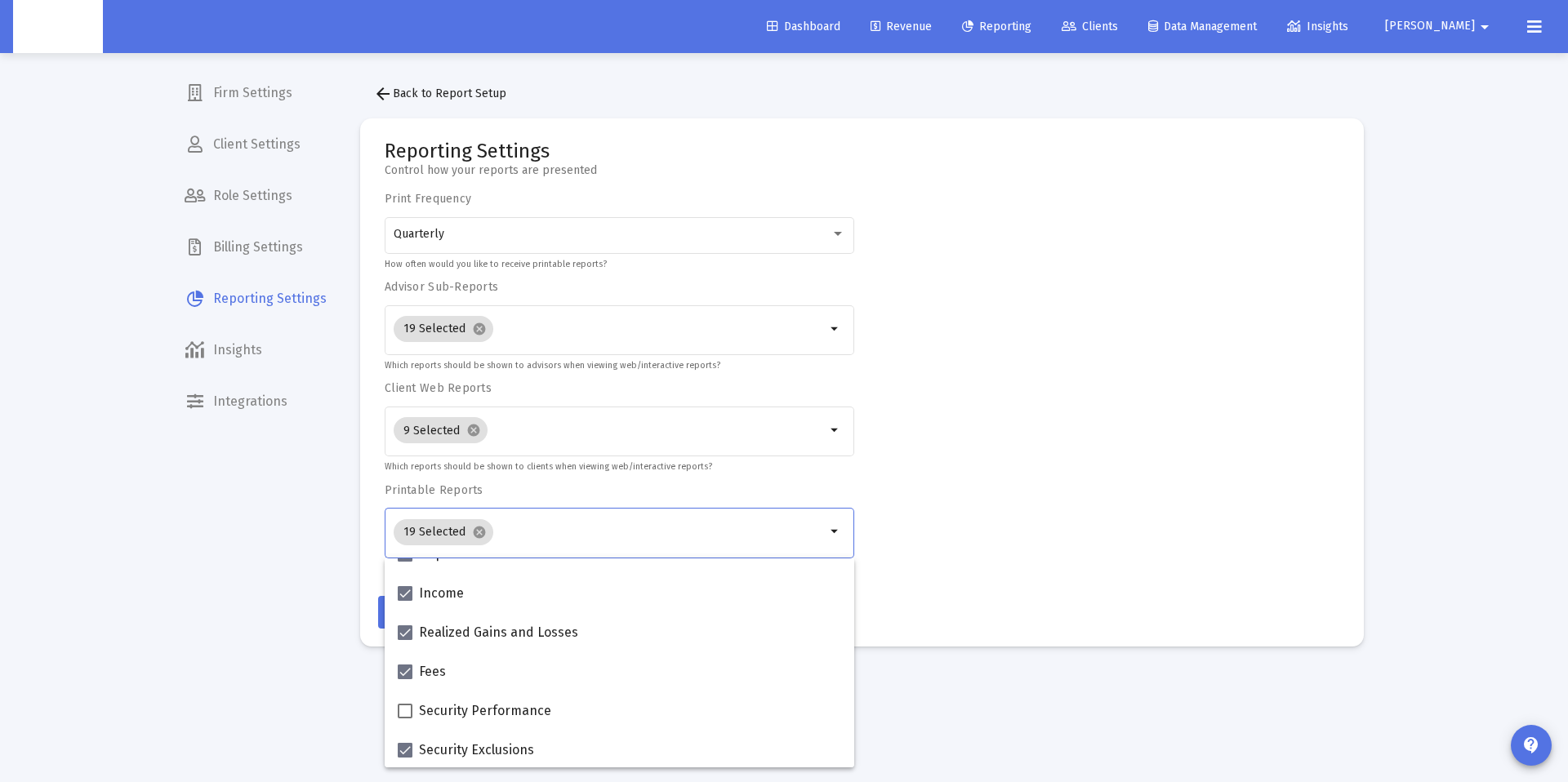
scroll to position [653, 0]
click at [1036, 474] on div "Print Frequency Quarterly How often would you like to receive printable reports…" at bounding box center [861, 384] width 955 height 384
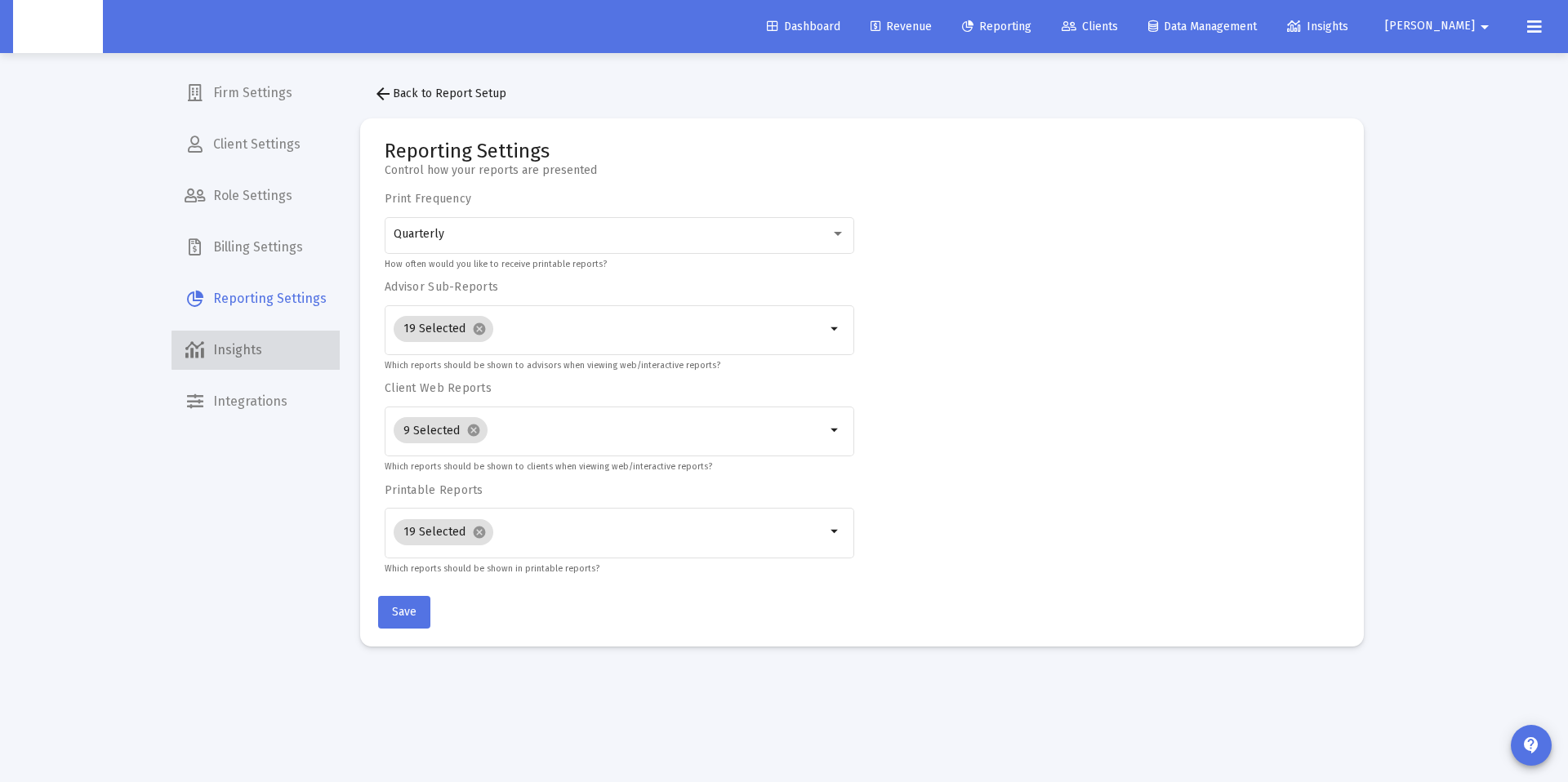
click at [278, 350] on span "Insights" at bounding box center [256, 350] width 168 height 39
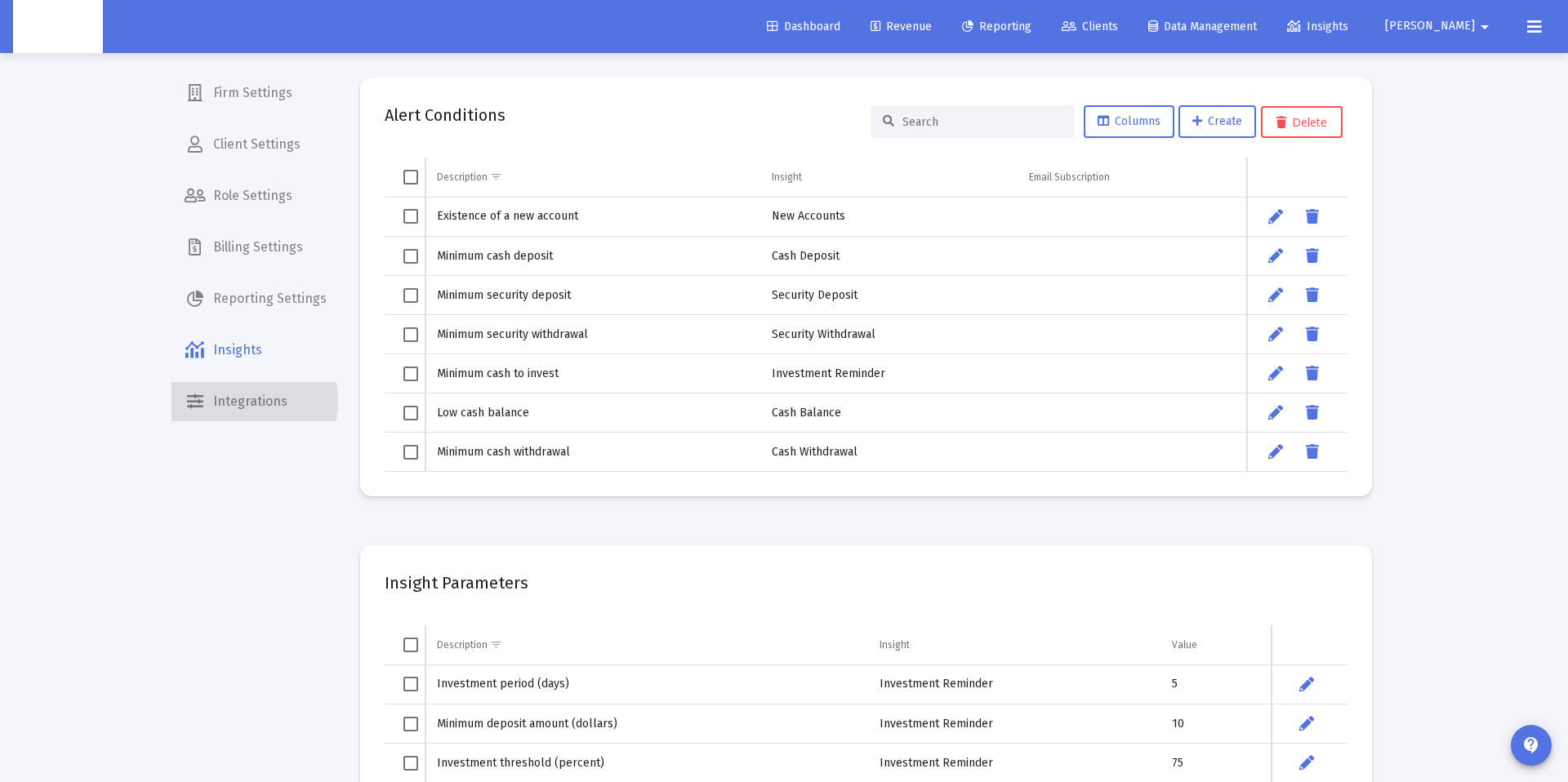
click at [247, 401] on span "Integrations" at bounding box center [256, 402] width 168 height 39
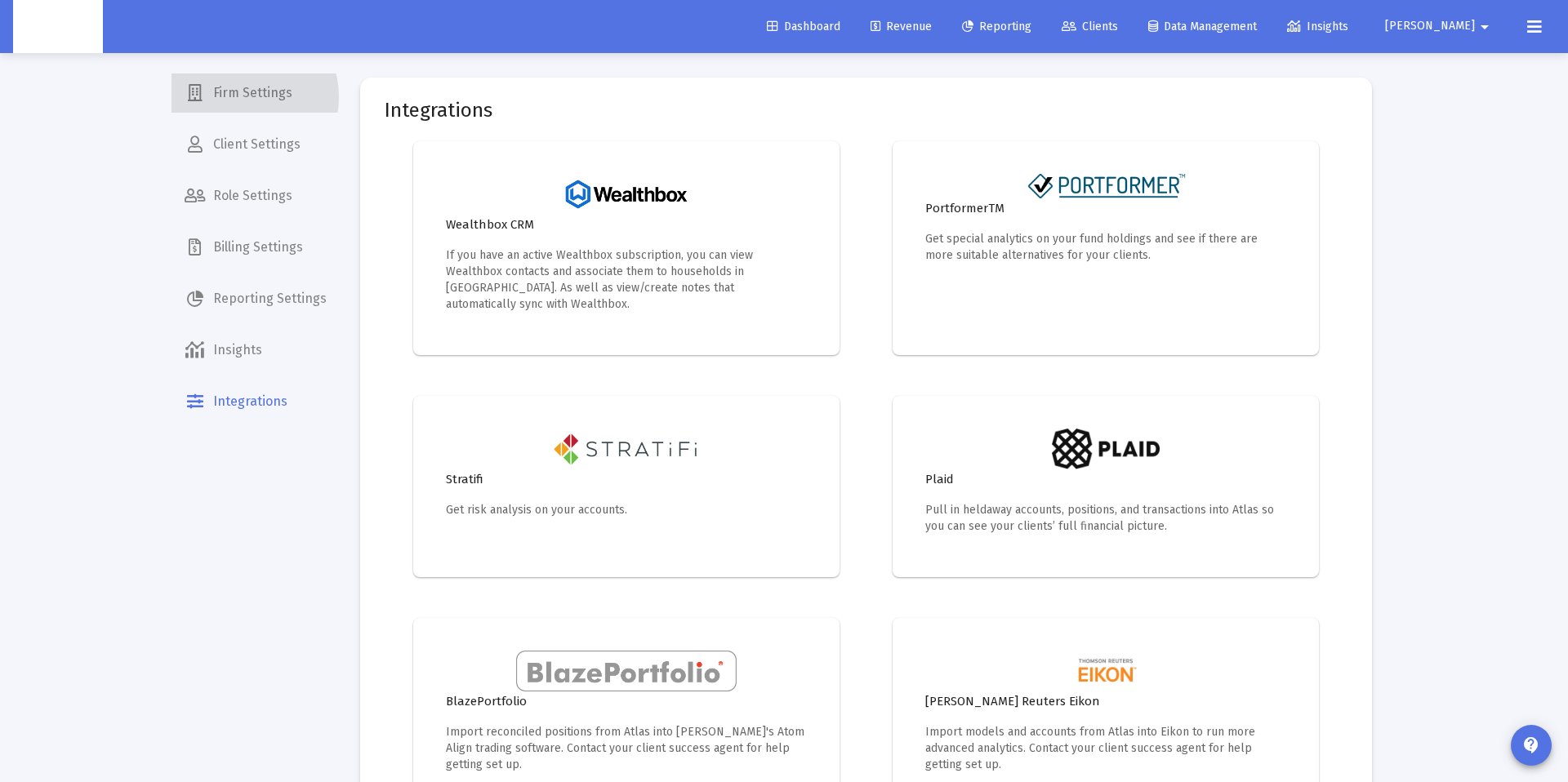
click at [241, 97] on span "Firm Settings" at bounding box center [256, 93] width 168 height 39
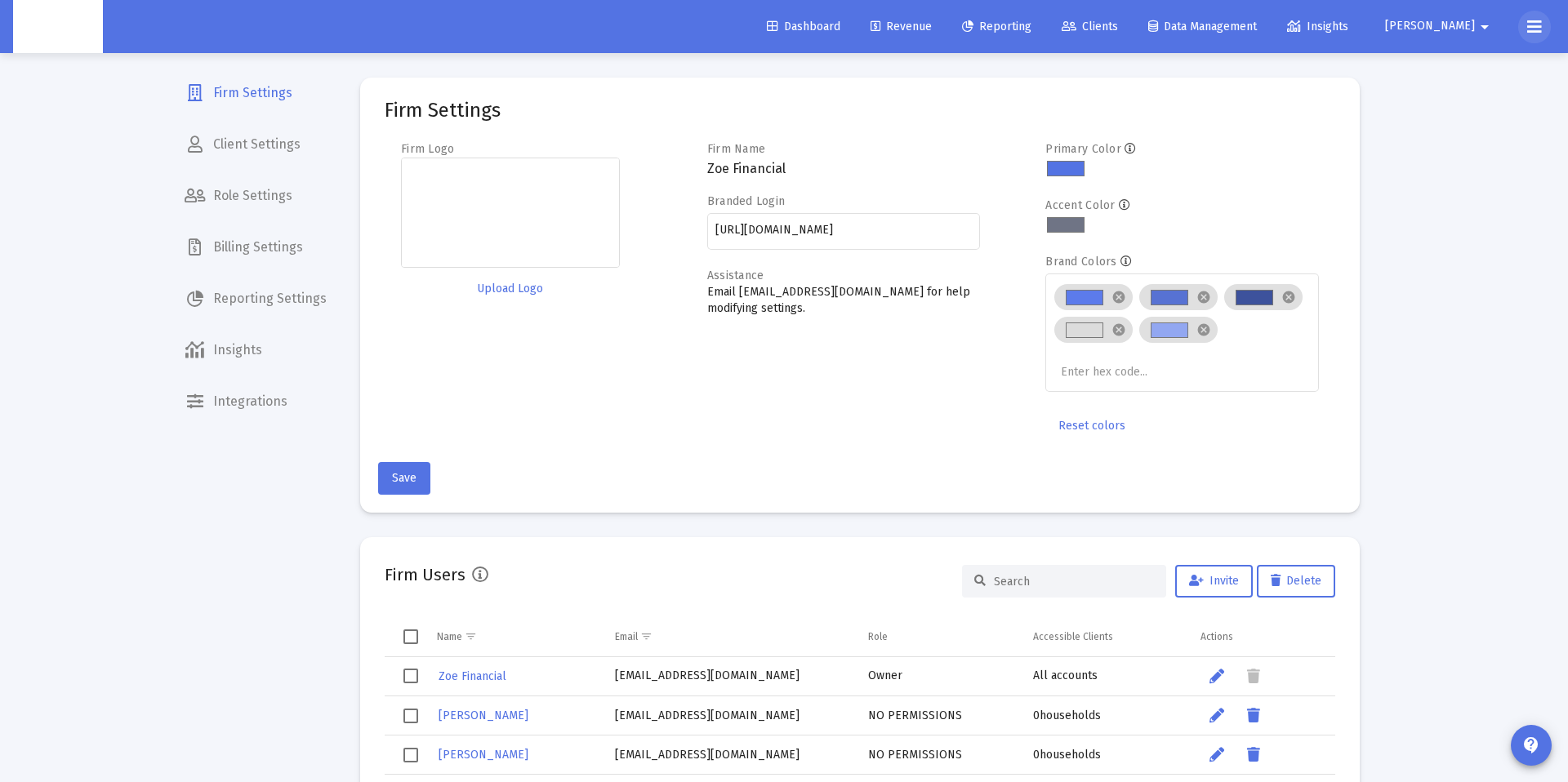
click at [1540, 24] on icon at bounding box center [1534, 26] width 15 height 20
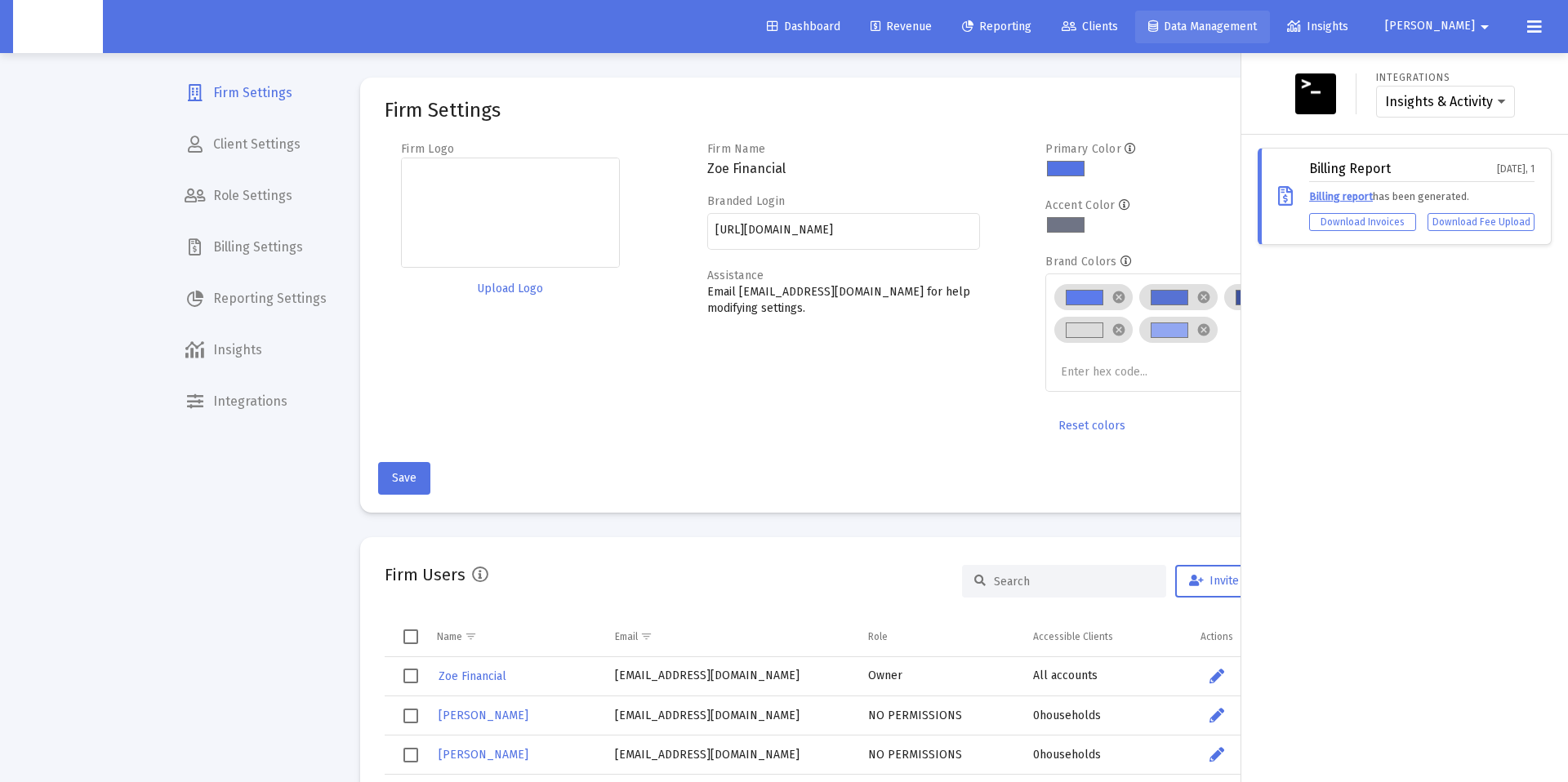
click at [1254, 24] on span "Data Management" at bounding box center [1202, 26] width 108 height 14
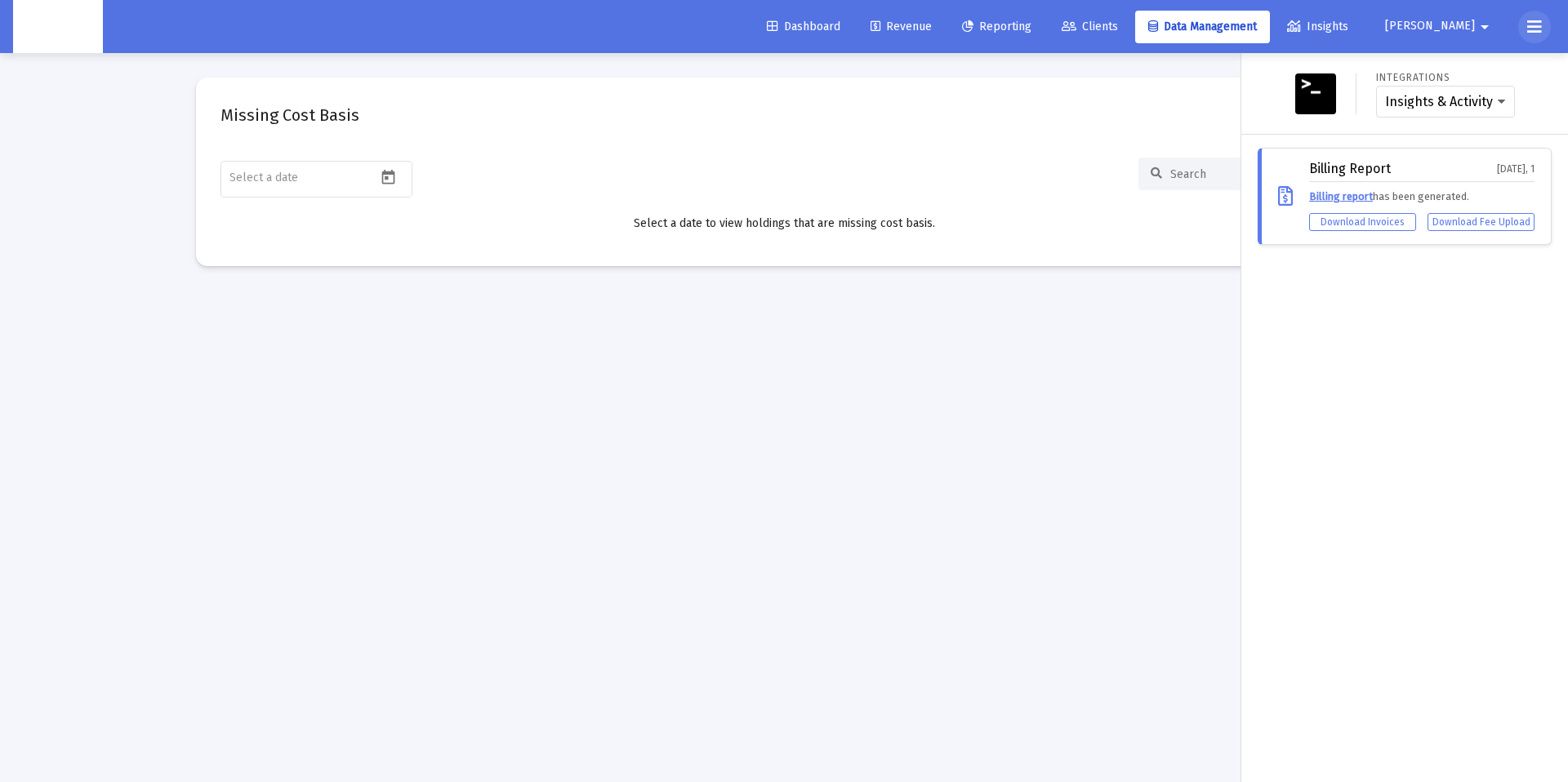
click at [1533, 30] on icon at bounding box center [1534, 26] width 15 height 20
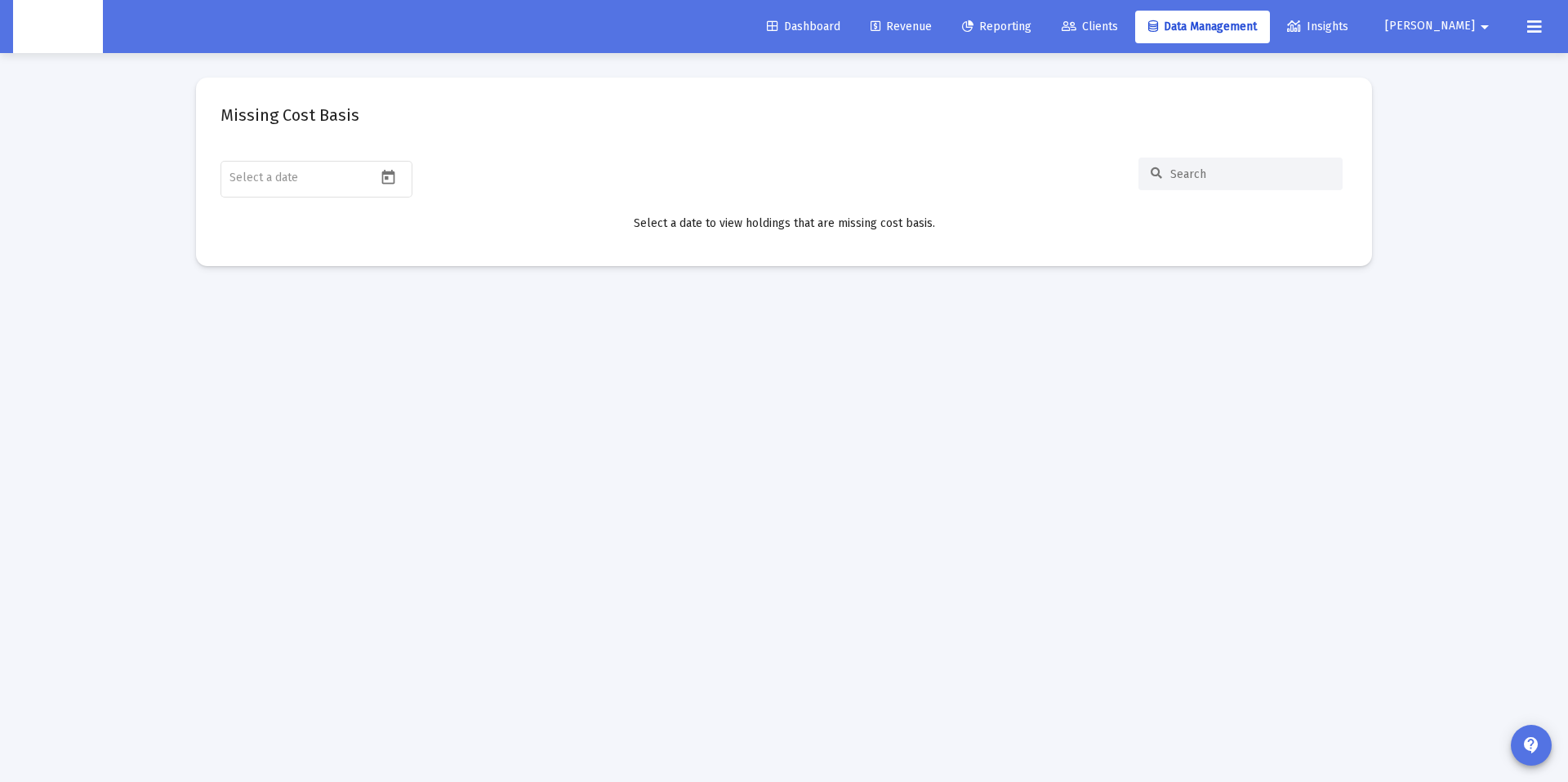
click at [1183, 175] on input at bounding box center [1251, 174] width 161 height 14
click at [1076, 33] on icon at bounding box center [1070, 27] width 15 height 11
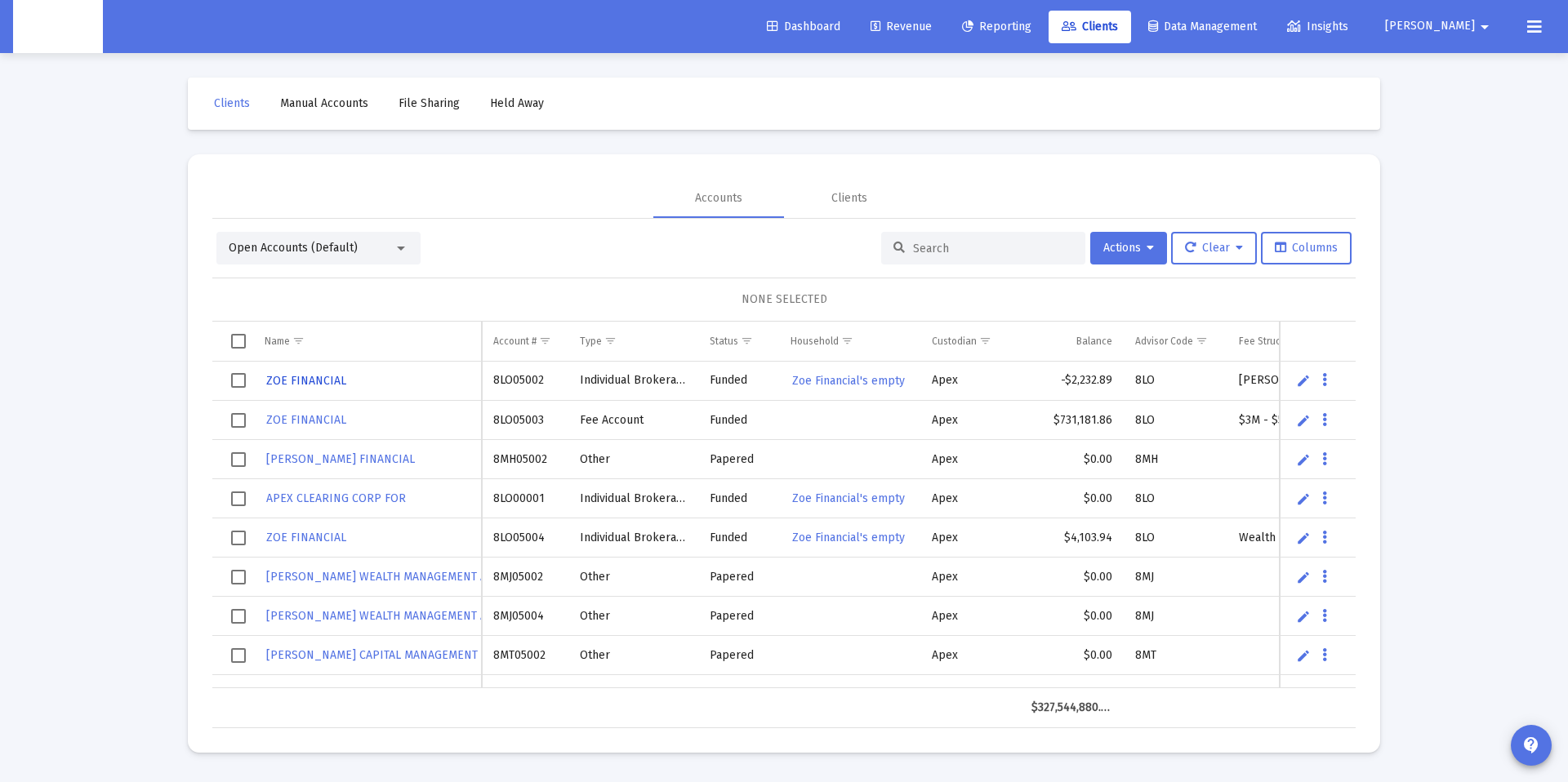
click at [319, 383] on span "ZOE FINANCIAL" at bounding box center [306, 381] width 80 height 14
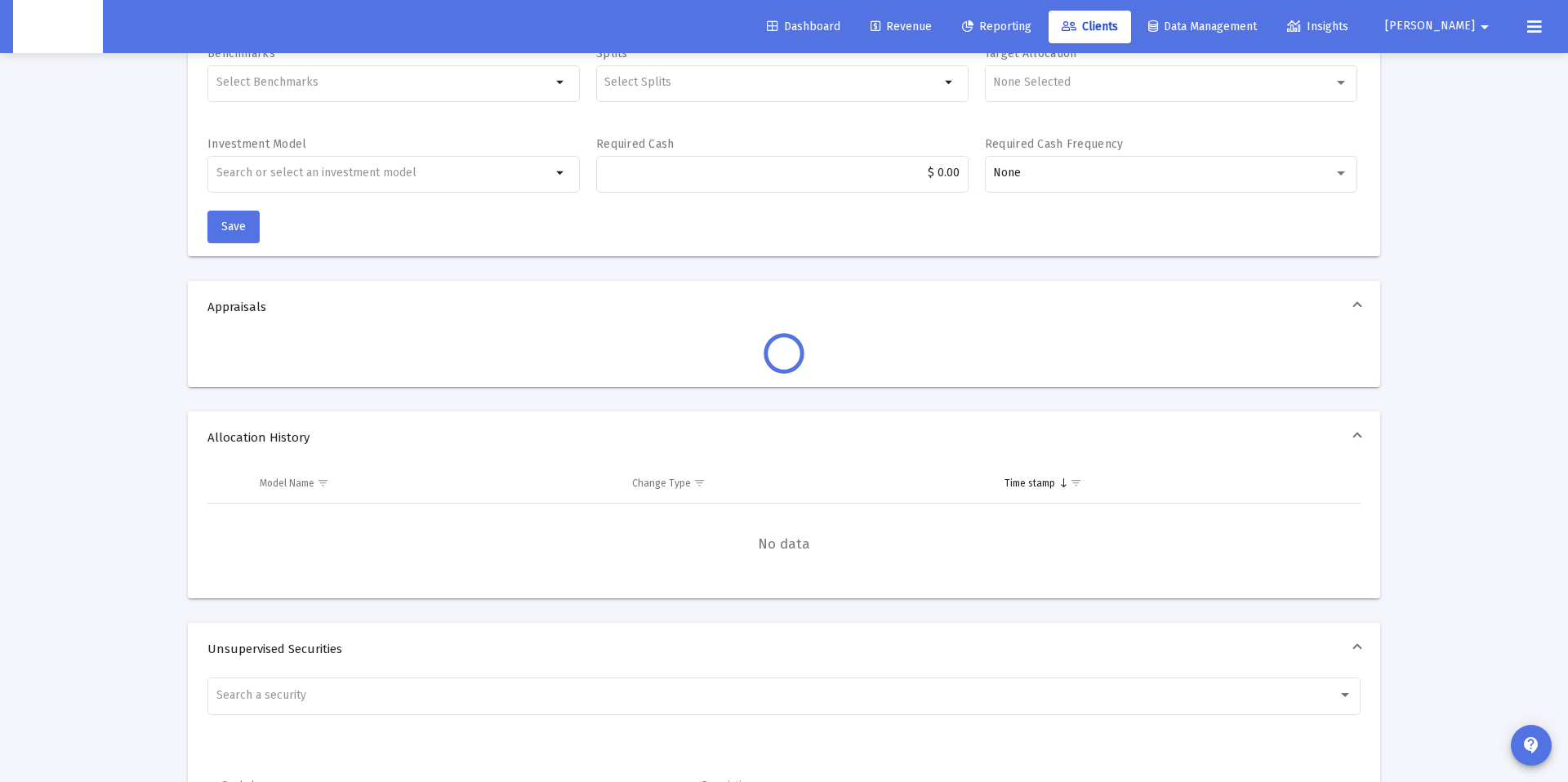
scroll to position [467, 0]
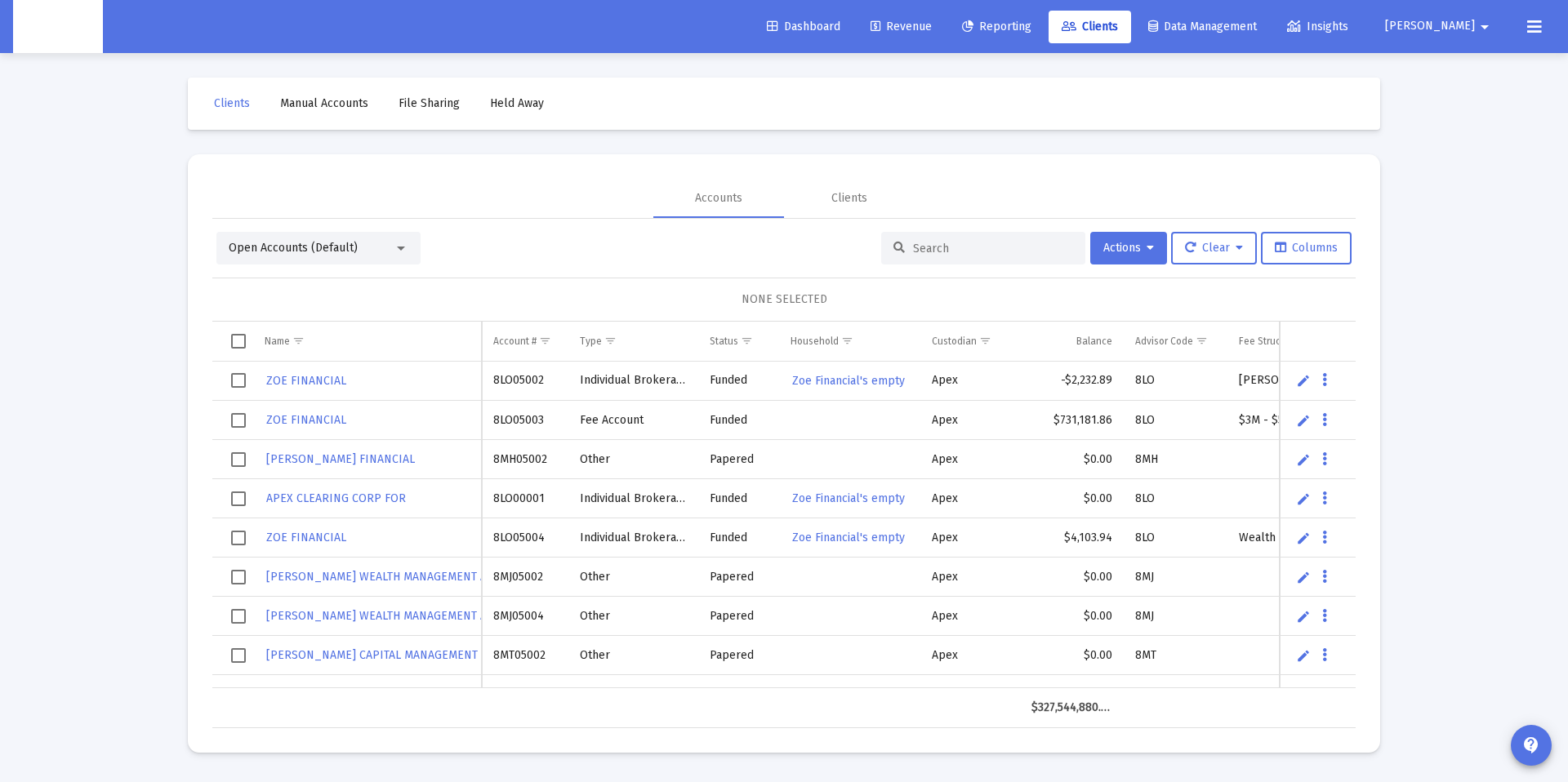
click at [930, 251] on input at bounding box center [993, 248] width 161 height 14
paste input "Yes, I did the update on BFT for the billing group but i dont have permissions …"
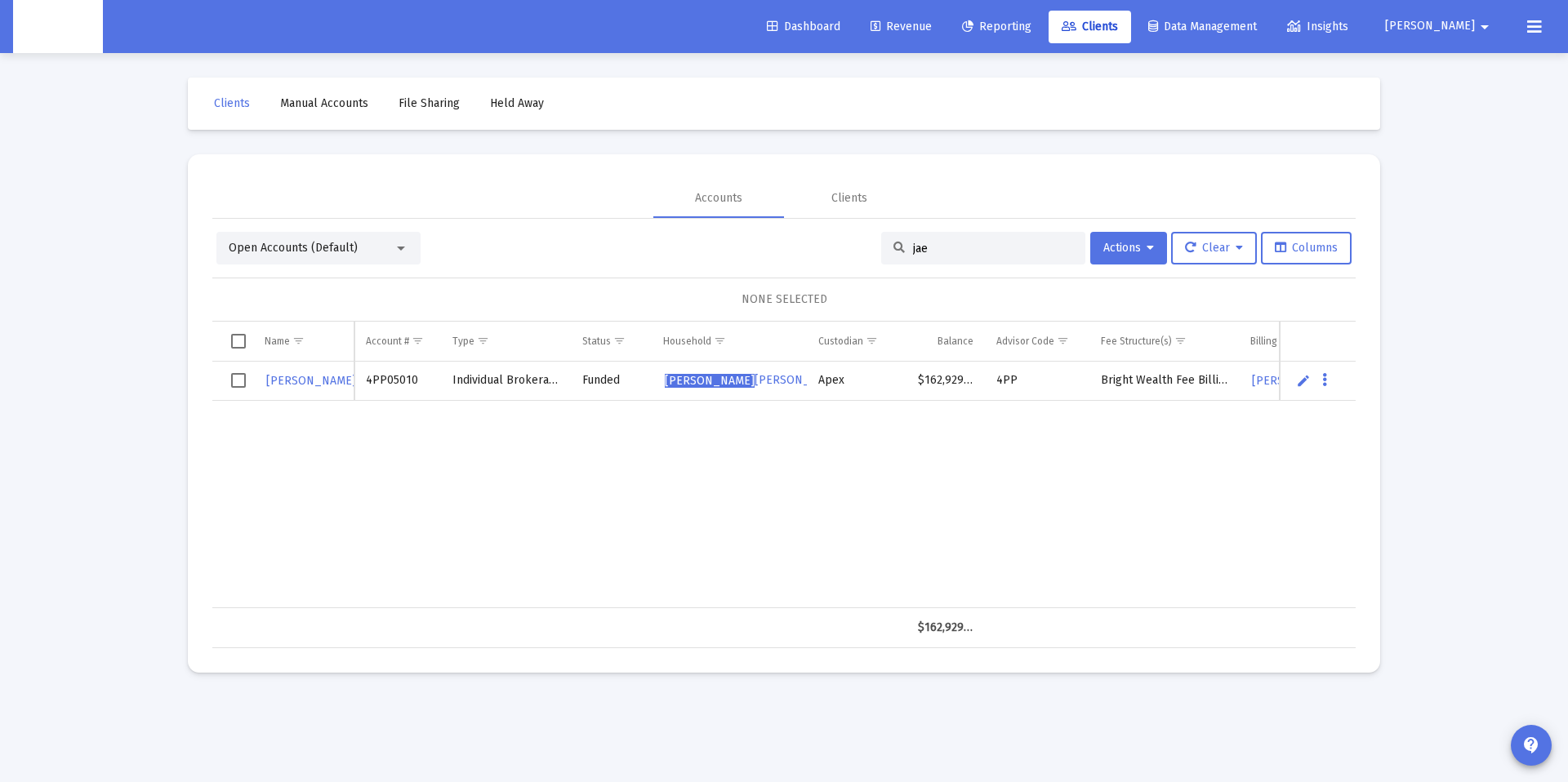
type input "jae"
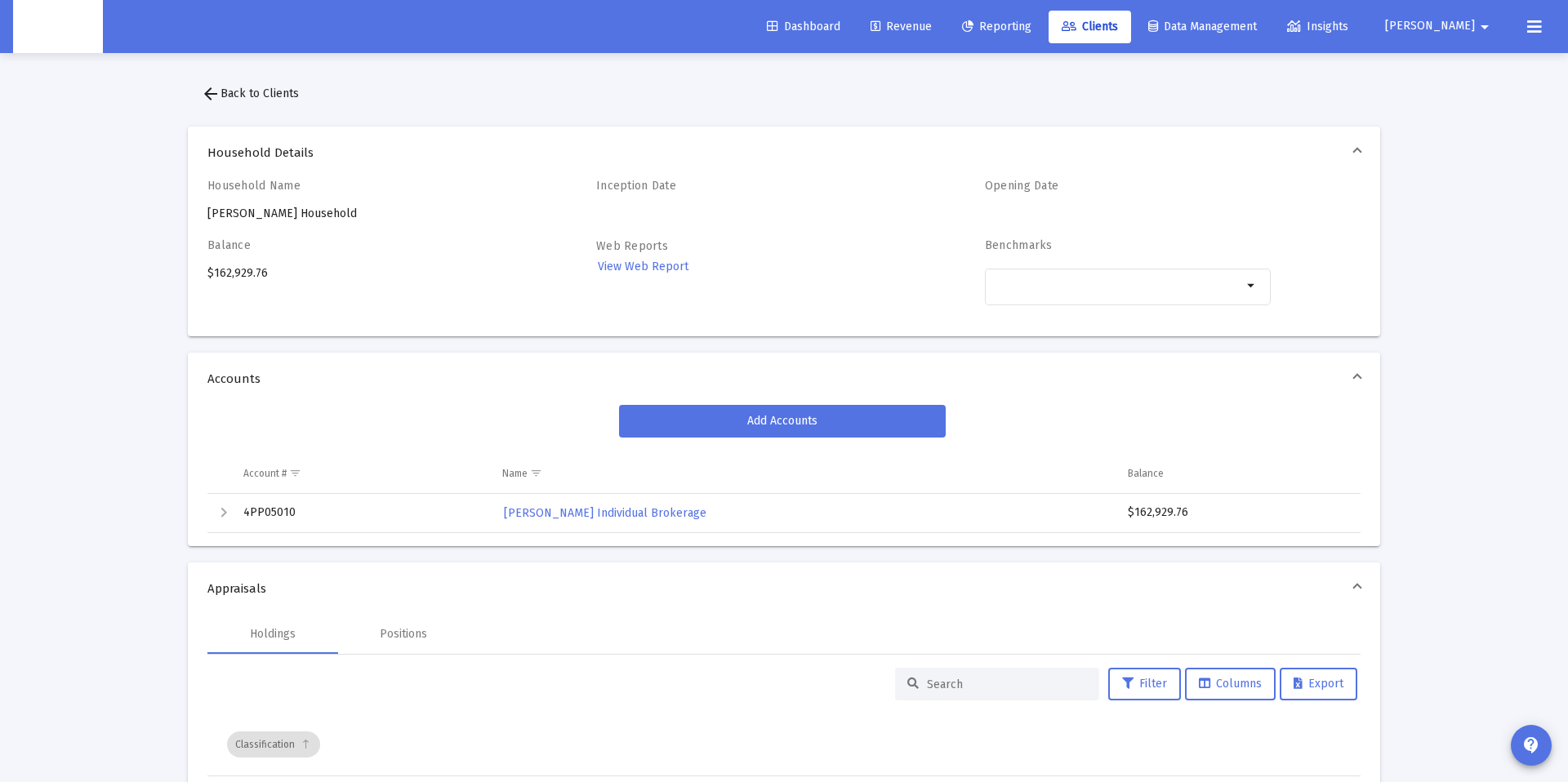
click at [219, 513] on div "Expand" at bounding box center [223, 512] width 20 height 20
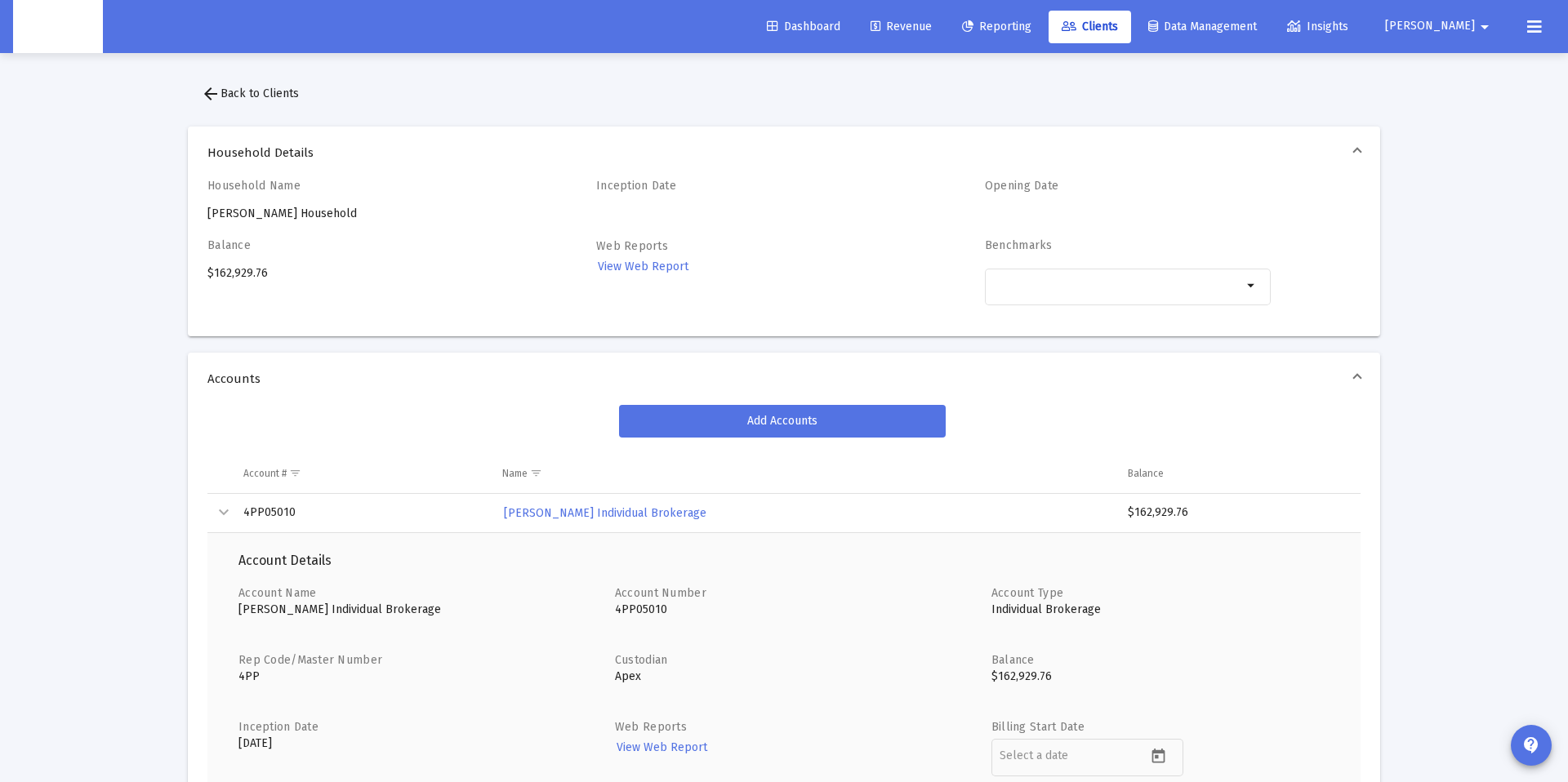
drag, startPoint x: 272, startPoint y: 217, endPoint x: 245, endPoint y: 216, distance: 27.0
click at [272, 217] on div "Household Name [PERSON_NAME] Household" at bounding box center [350, 201] width 286 height 43
drag, startPoint x: 208, startPoint y: 211, endPoint x: 410, endPoint y: 215, distance: 202.0
click at [410, 215] on div "Household Name [PERSON_NAME] Household" at bounding box center [350, 201] width 286 height 43
click at [365, 216] on div "Household Name [PERSON_NAME] Household" at bounding box center [350, 201] width 286 height 43
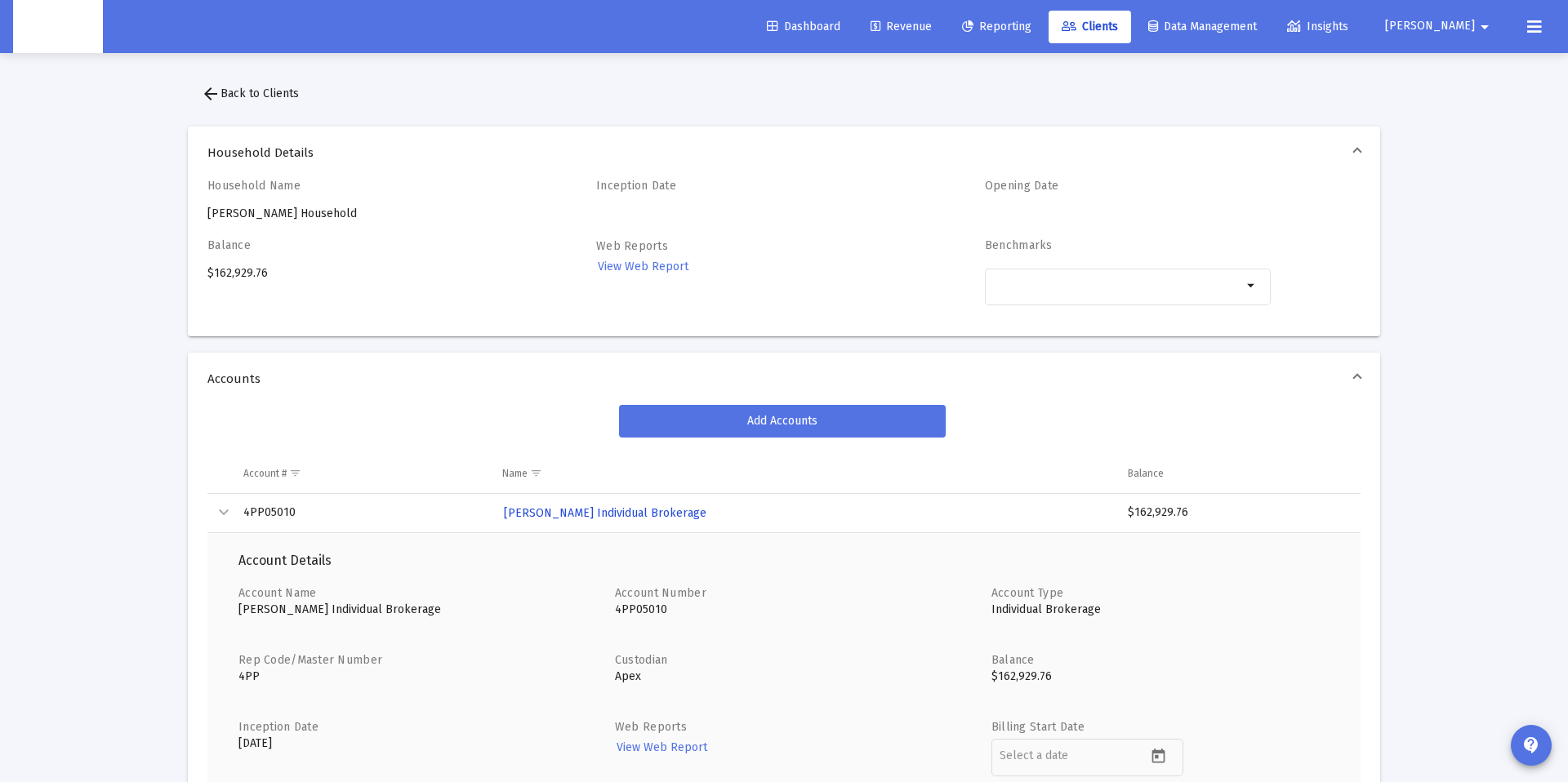
click at [626, 507] on span "[PERSON_NAME] Individual Brokerage" at bounding box center [605, 513] width 203 height 14
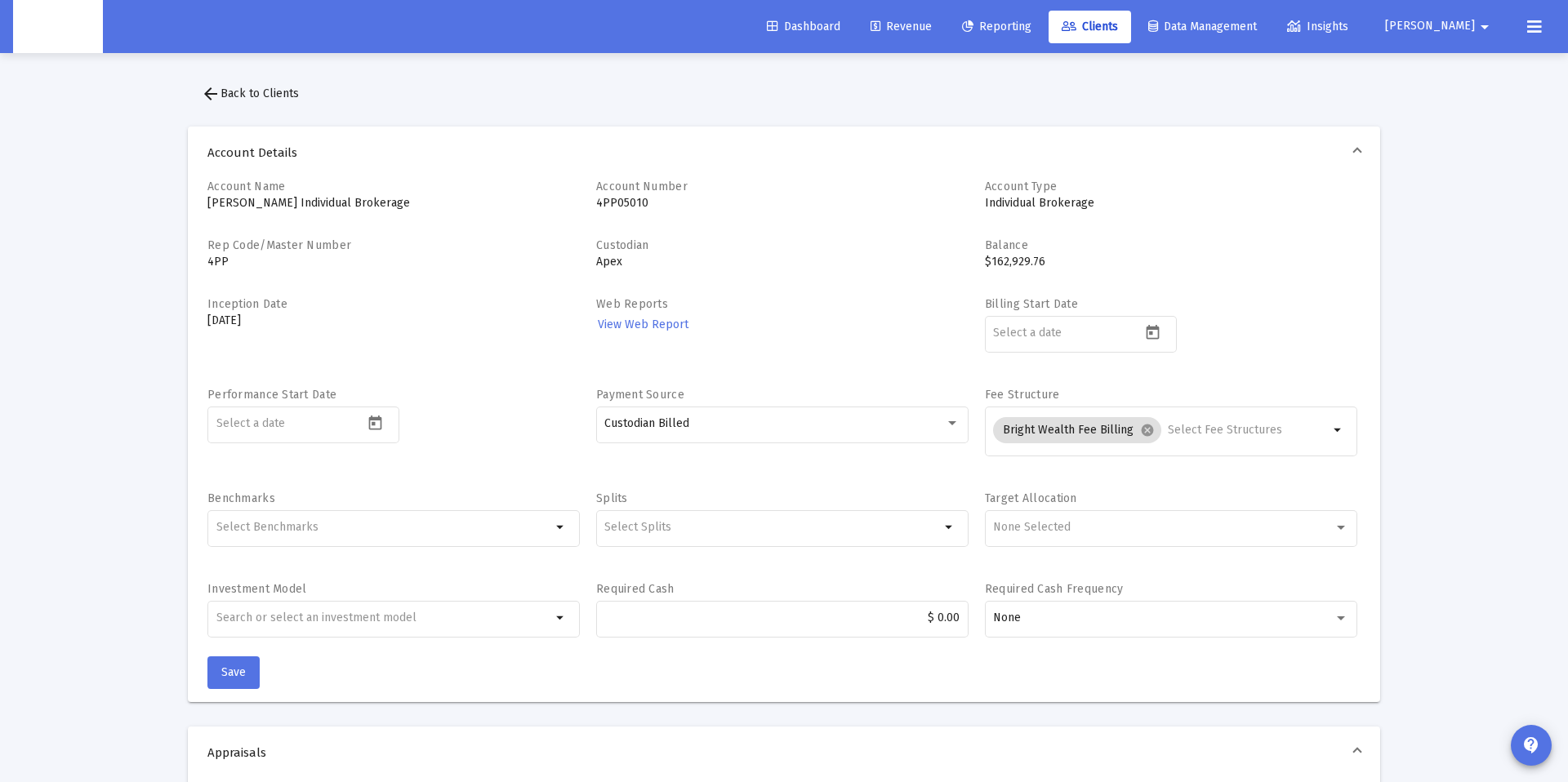
click at [1497, 31] on button "[PERSON_NAME] arrow_drop_down" at bounding box center [1439, 26] width 148 height 33
click at [1445, 54] on link "Settings" at bounding box center [1471, 69] width 97 height 39
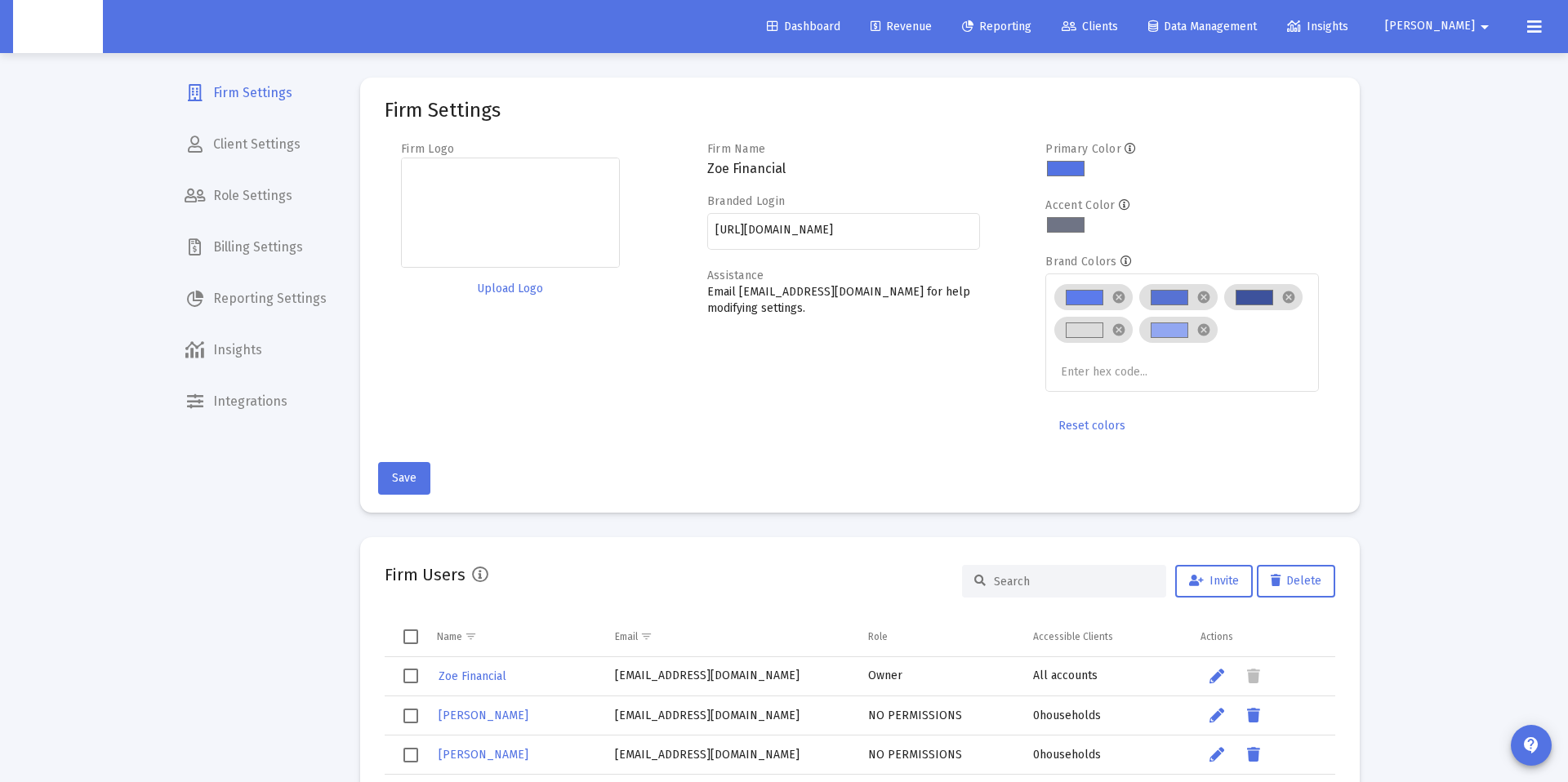
click at [254, 251] on span "Billing Settings" at bounding box center [256, 247] width 168 height 39
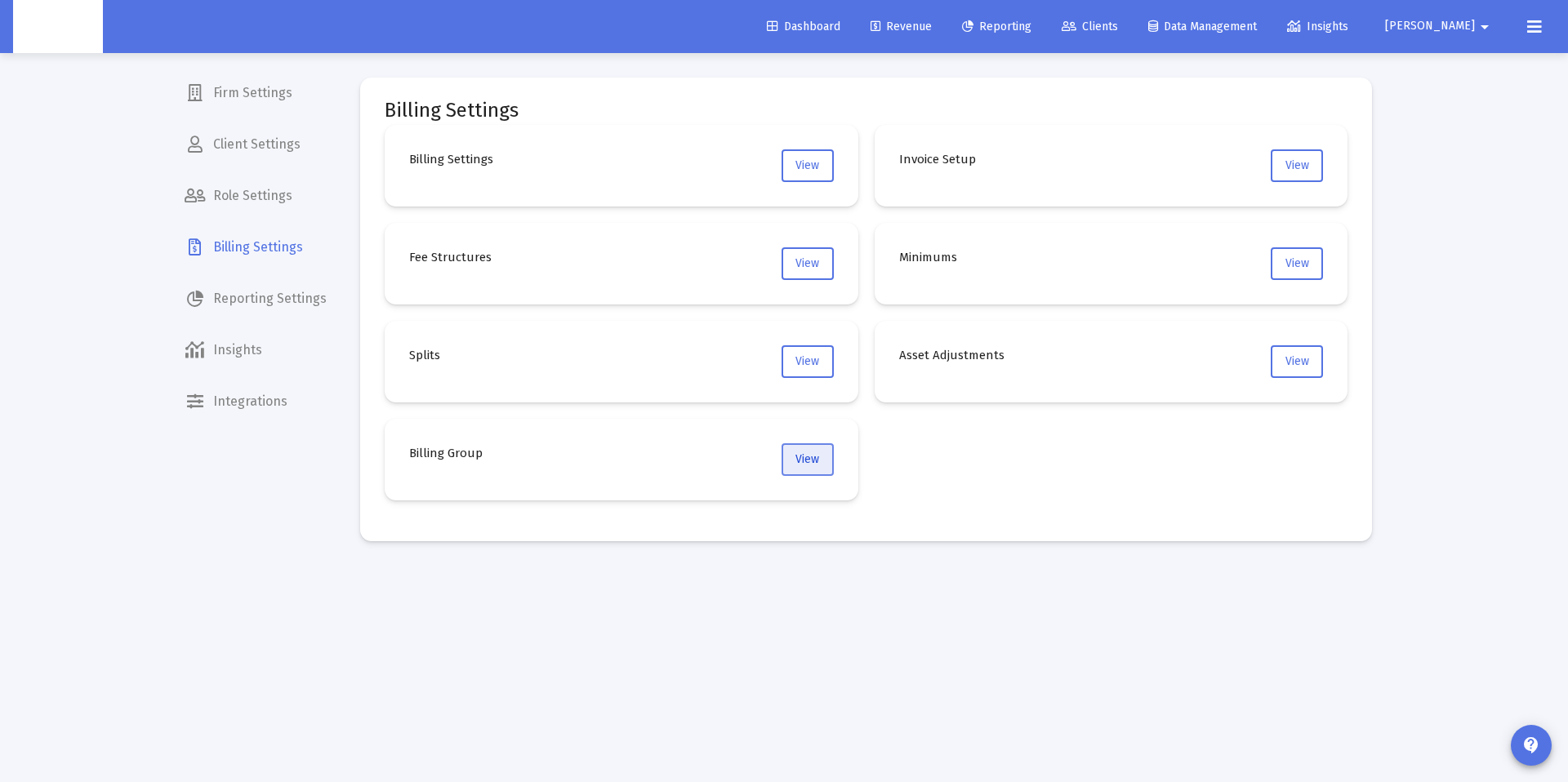
click at [805, 465] on span "View" at bounding box center [806, 459] width 23 height 14
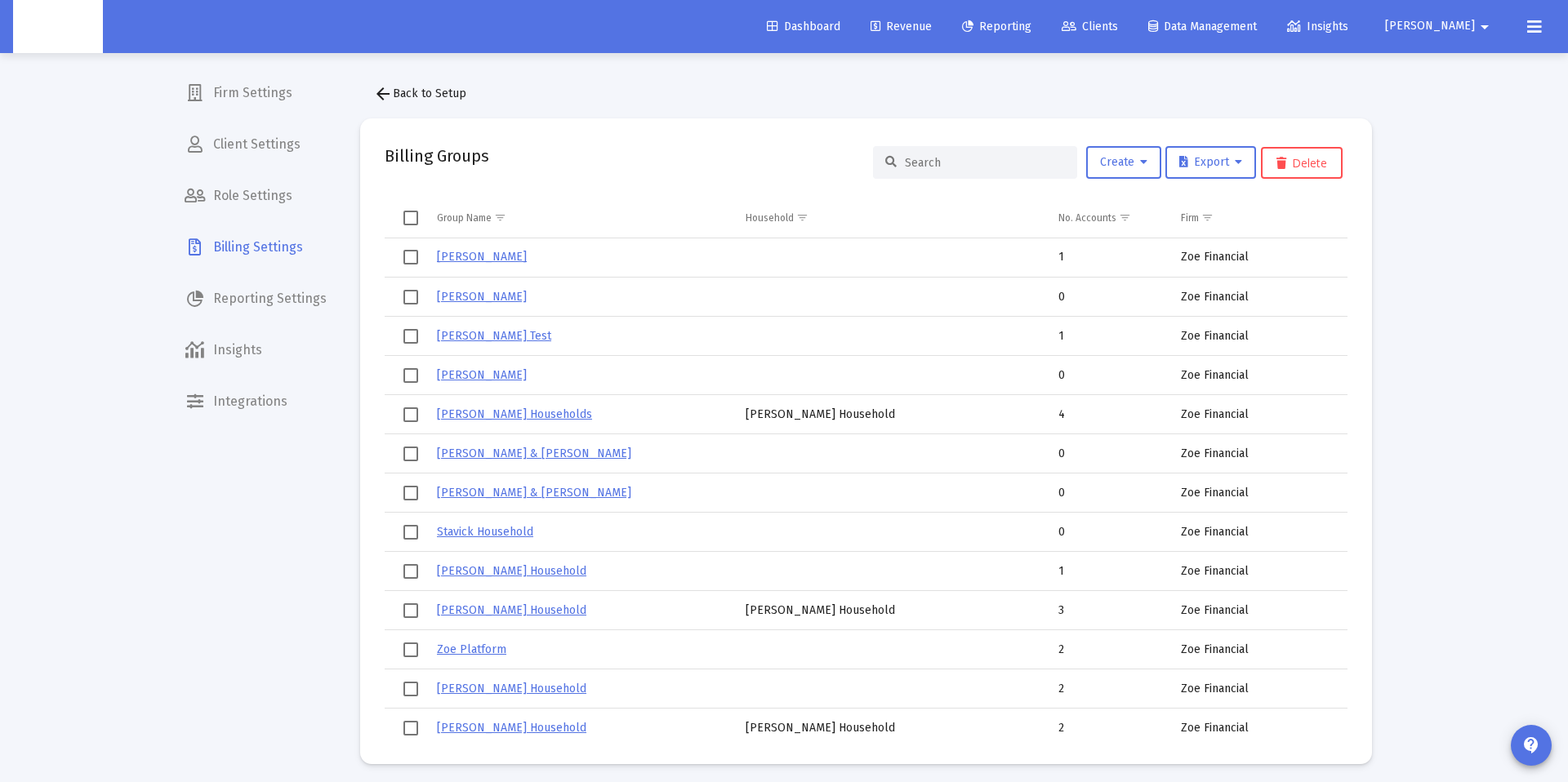
click at [971, 162] on input at bounding box center [986, 162] width 161 height 14
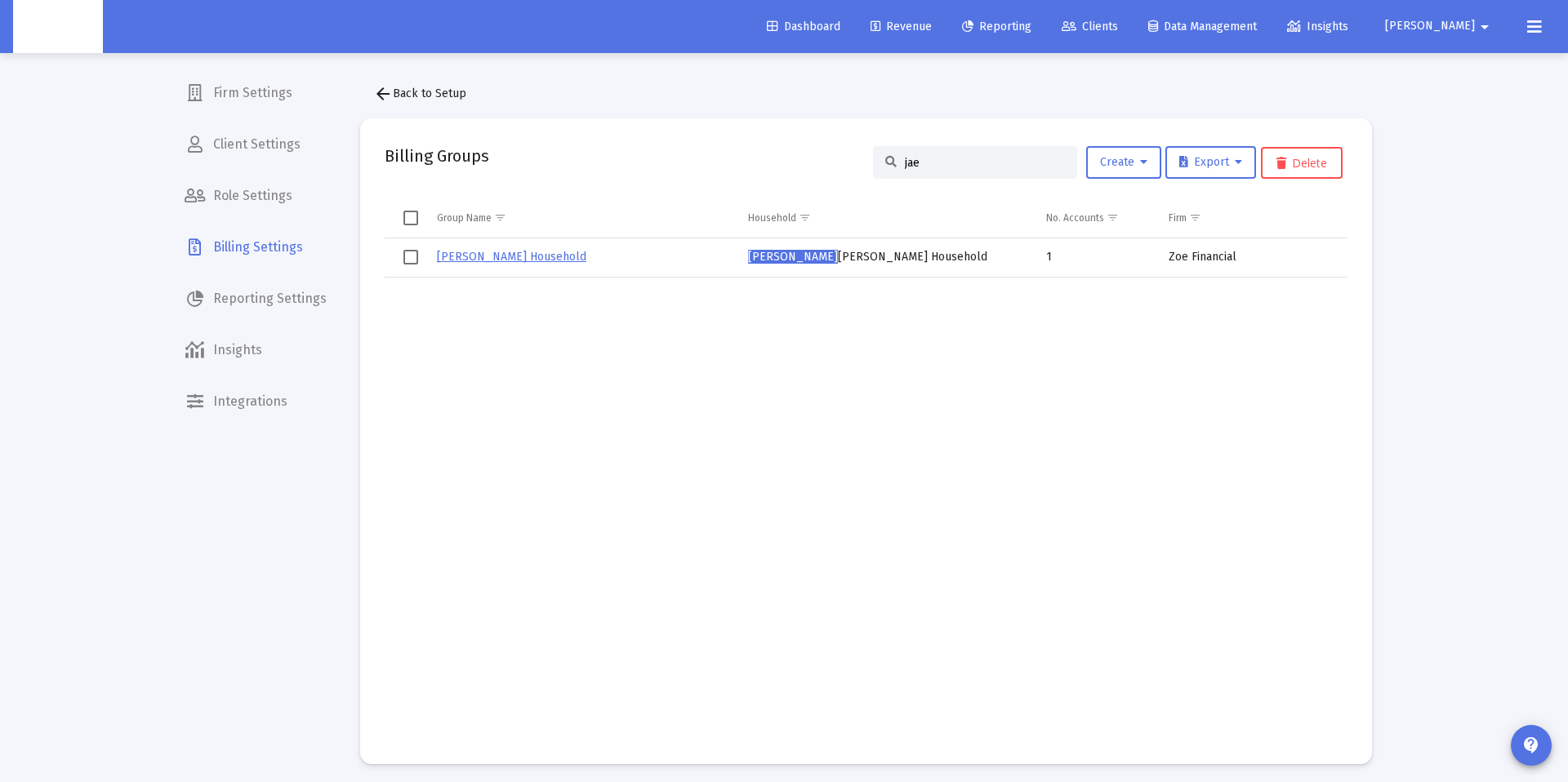
type input "jae"
click at [814, 257] on td "Jae Nguyen's Household" at bounding box center [885, 258] width 298 height 39
click at [413, 258] on span "Select row" at bounding box center [411, 257] width 15 height 15
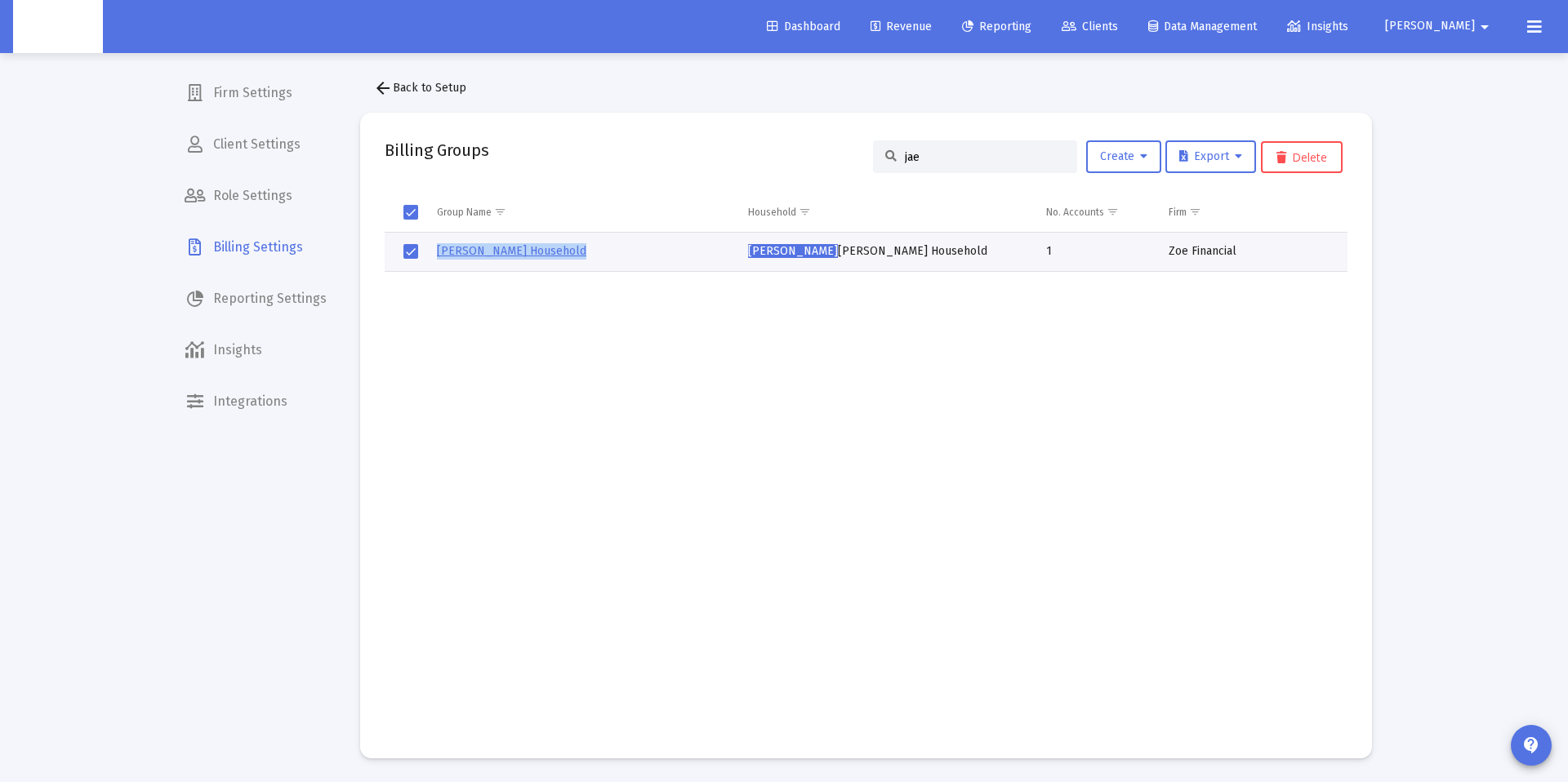
click at [474, 251] on link "Judy Nguyen's Household" at bounding box center [511, 251] width 149 height 14
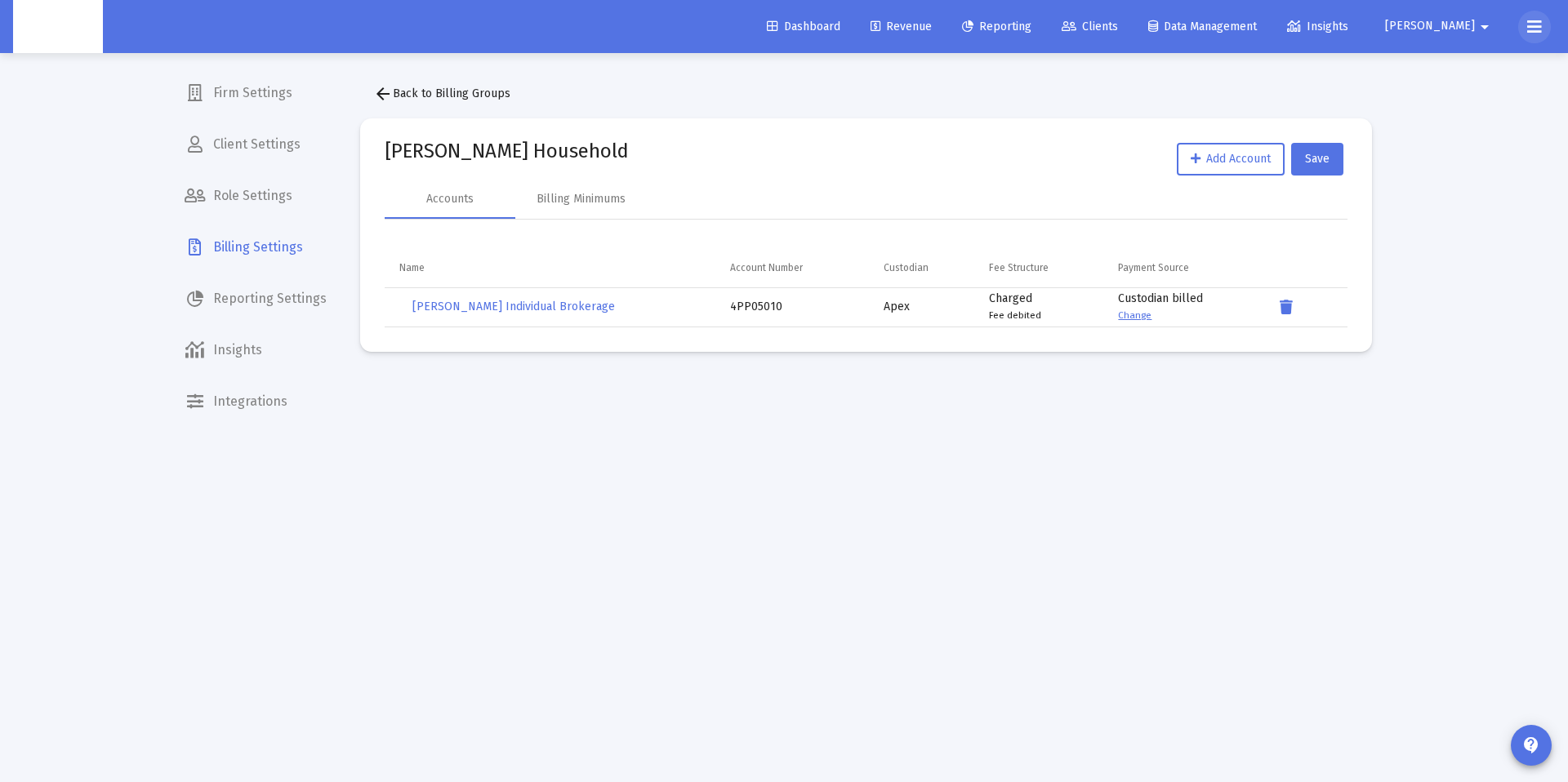
click at [1539, 12] on button at bounding box center [1534, 26] width 33 height 33
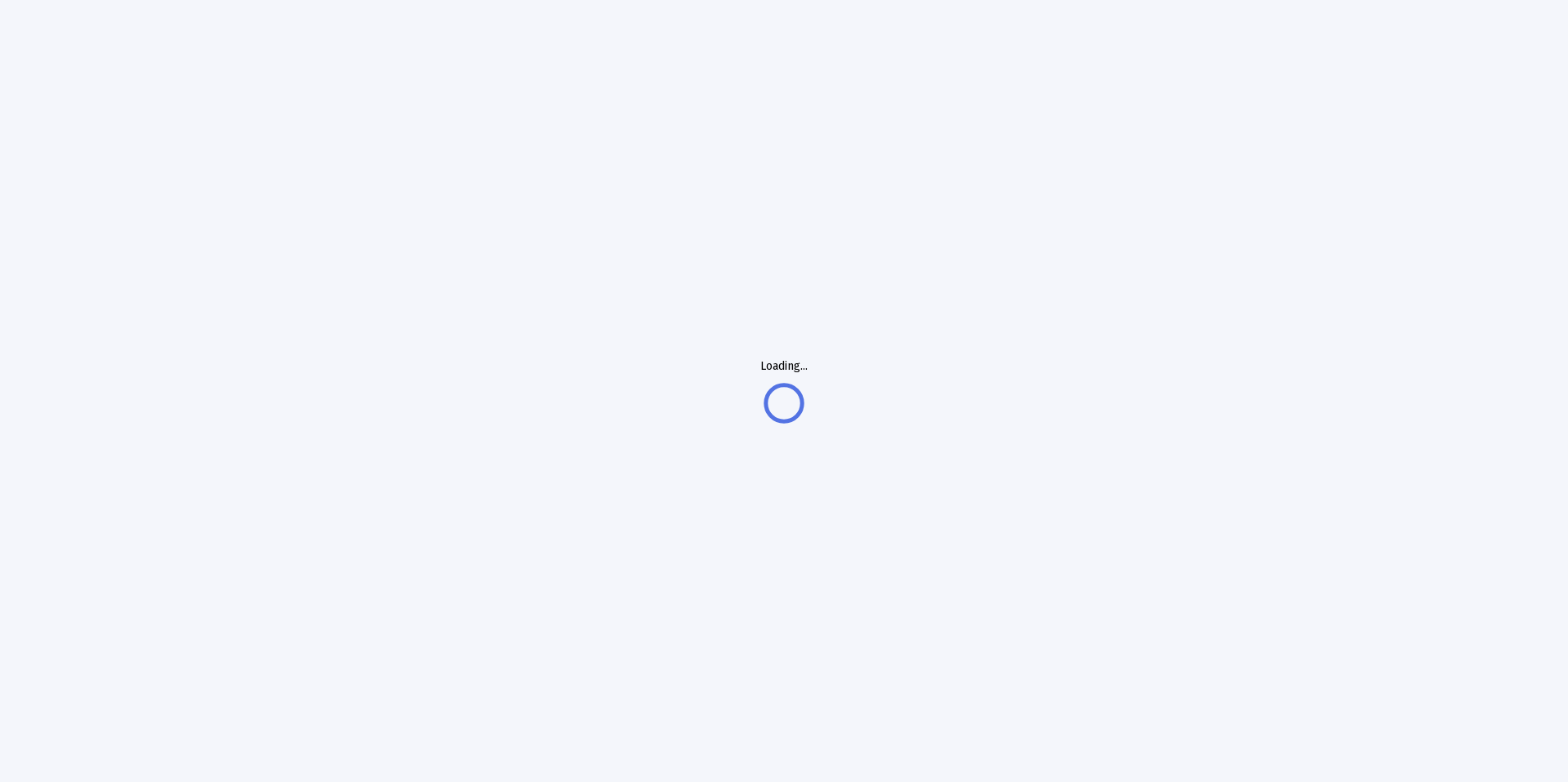
click at [491, 185] on div "Loading..." at bounding box center [784, 391] width 1568 height 782
click at [641, 504] on div "Loading..." at bounding box center [784, 391] width 1568 height 782
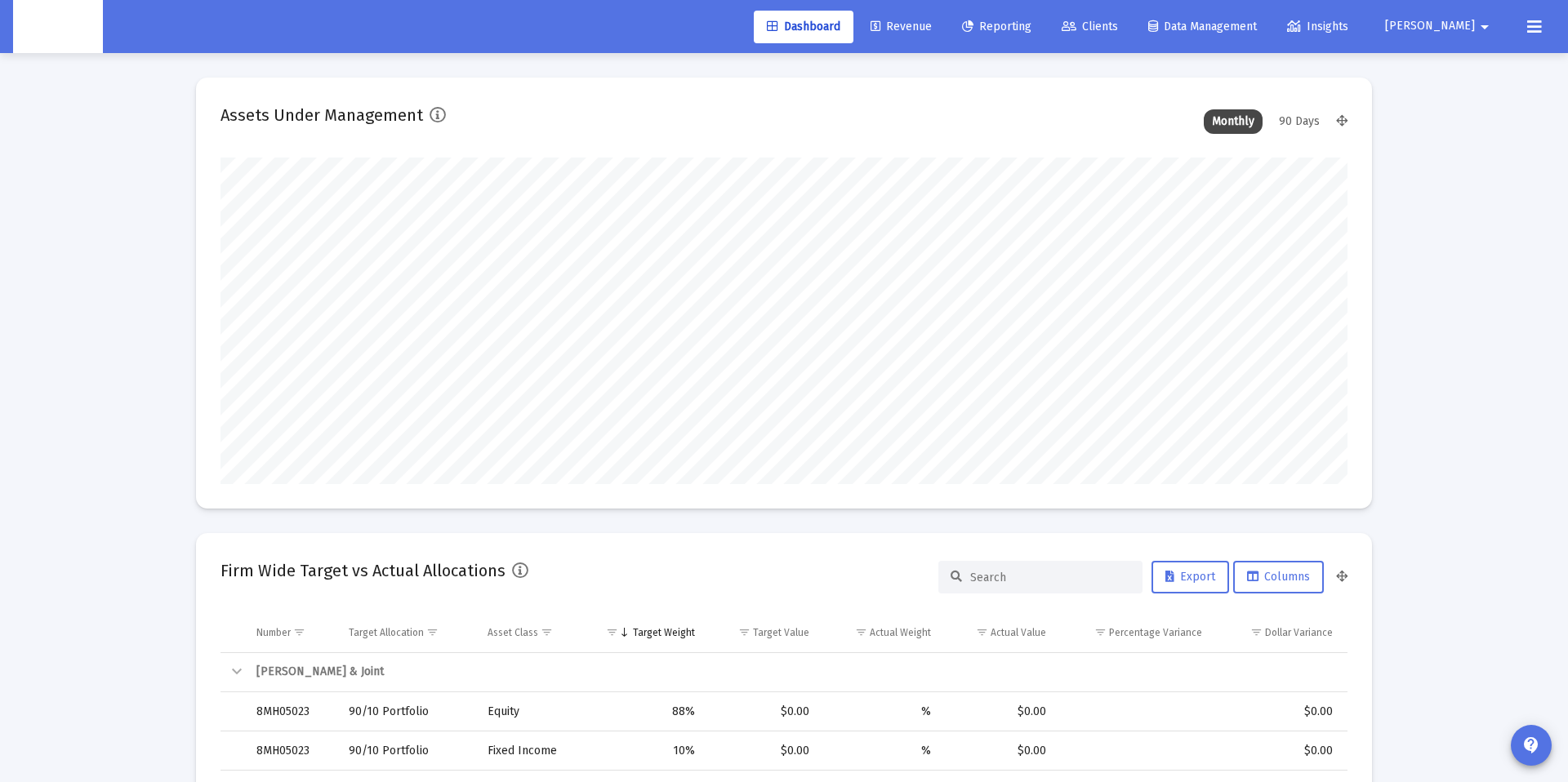
scroll to position [327, 607]
click at [1446, 16] on button "[PERSON_NAME] arrow_drop_down" at bounding box center [1439, 26] width 148 height 33
type input "[DATE]"
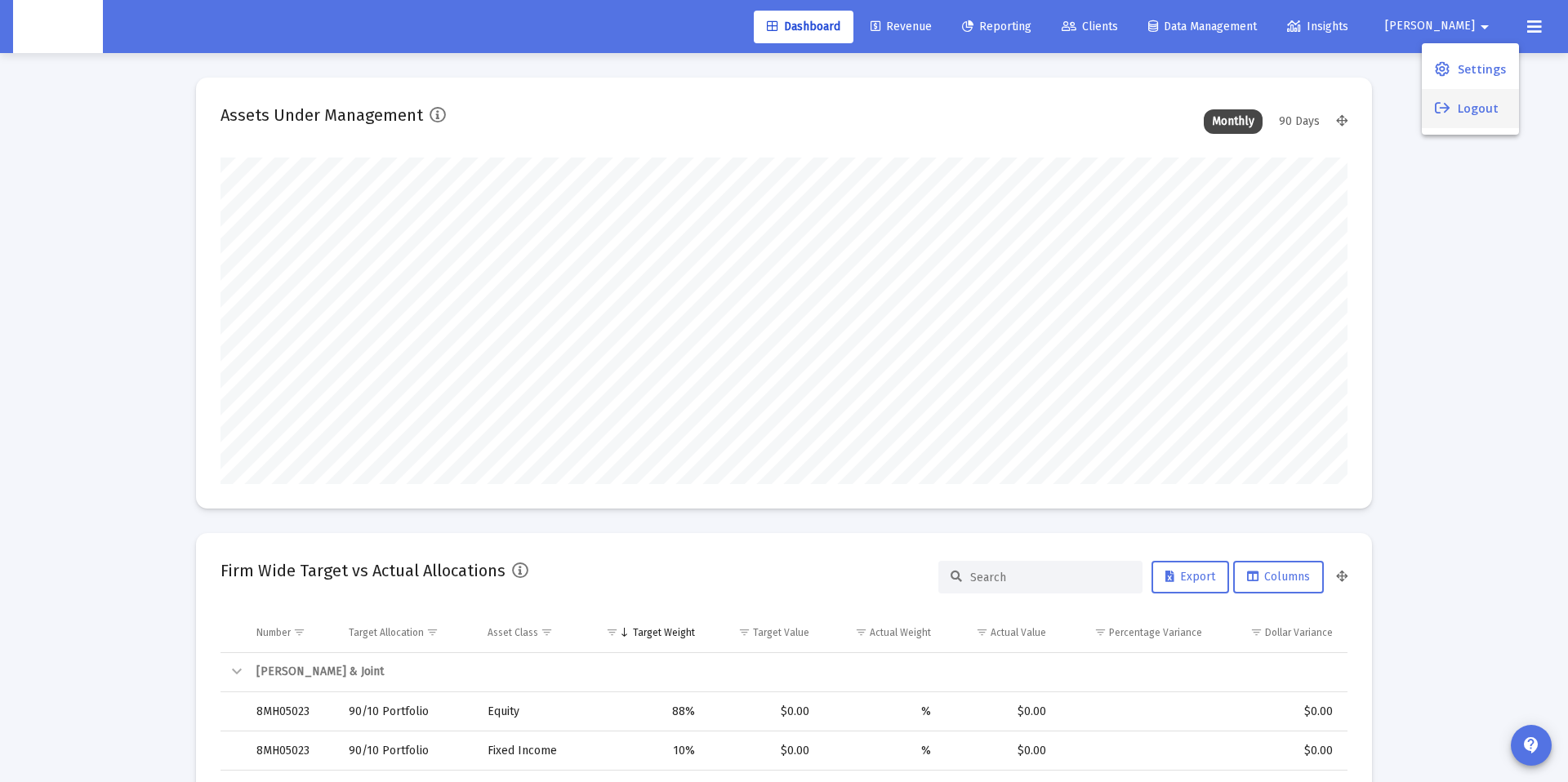
scroll to position [327, 526]
click at [1467, 99] on button "Logout" at bounding box center [1471, 108] width 97 height 39
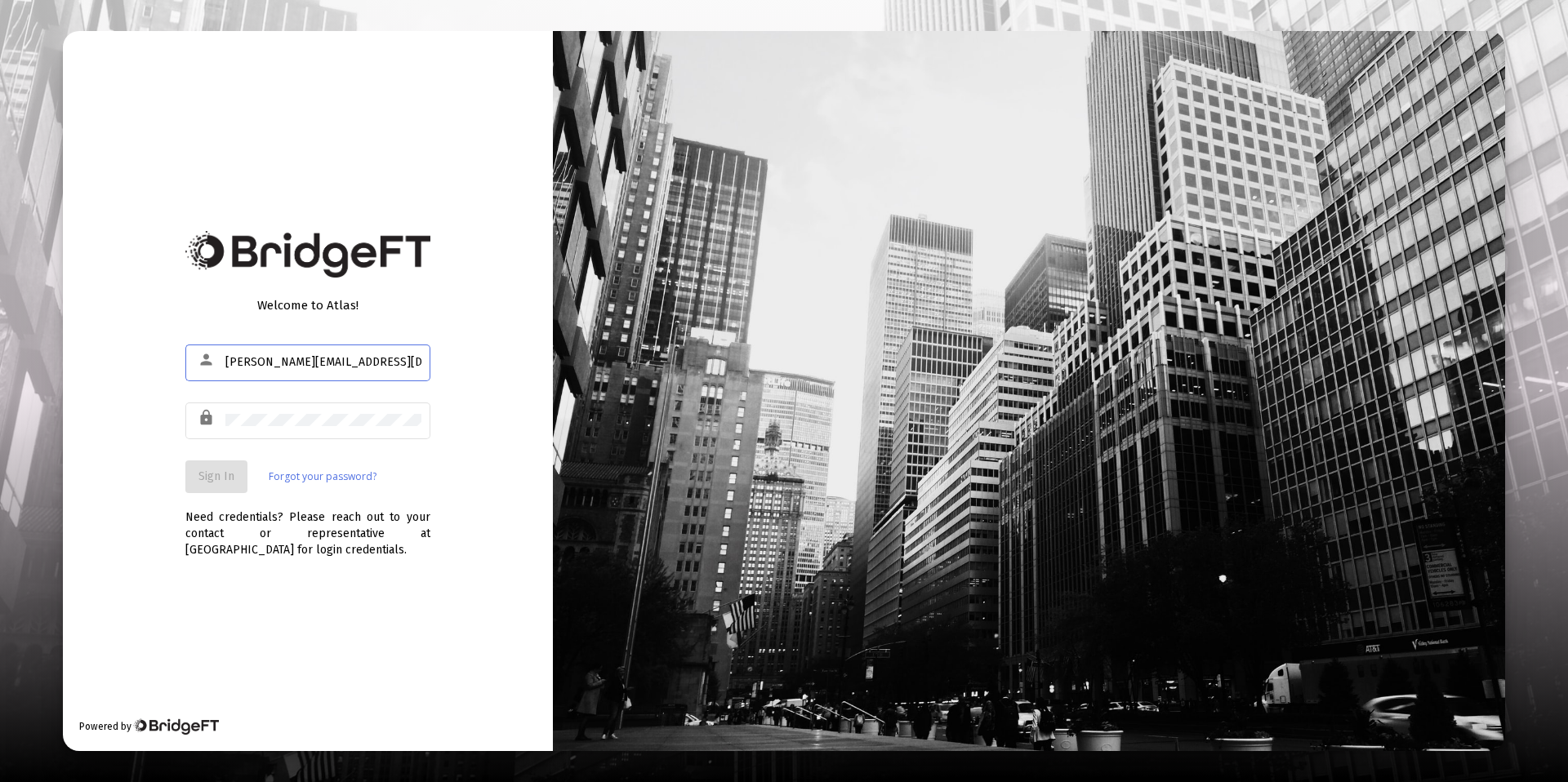
type input "[PERSON_NAME][EMAIL_ADDRESS][DOMAIN_NAME]"
click at [308, 412] on div at bounding box center [324, 420] width 196 height 40
click at [231, 469] on span "Sign In" at bounding box center [217, 476] width 36 height 14
click at [220, 476] on span "Sign In" at bounding box center [217, 476] width 36 height 14
click at [349, 395] on div "person [PERSON_NAME][EMAIL_ADDRESS][DOMAIN_NAME]" at bounding box center [308, 370] width 245 height 52
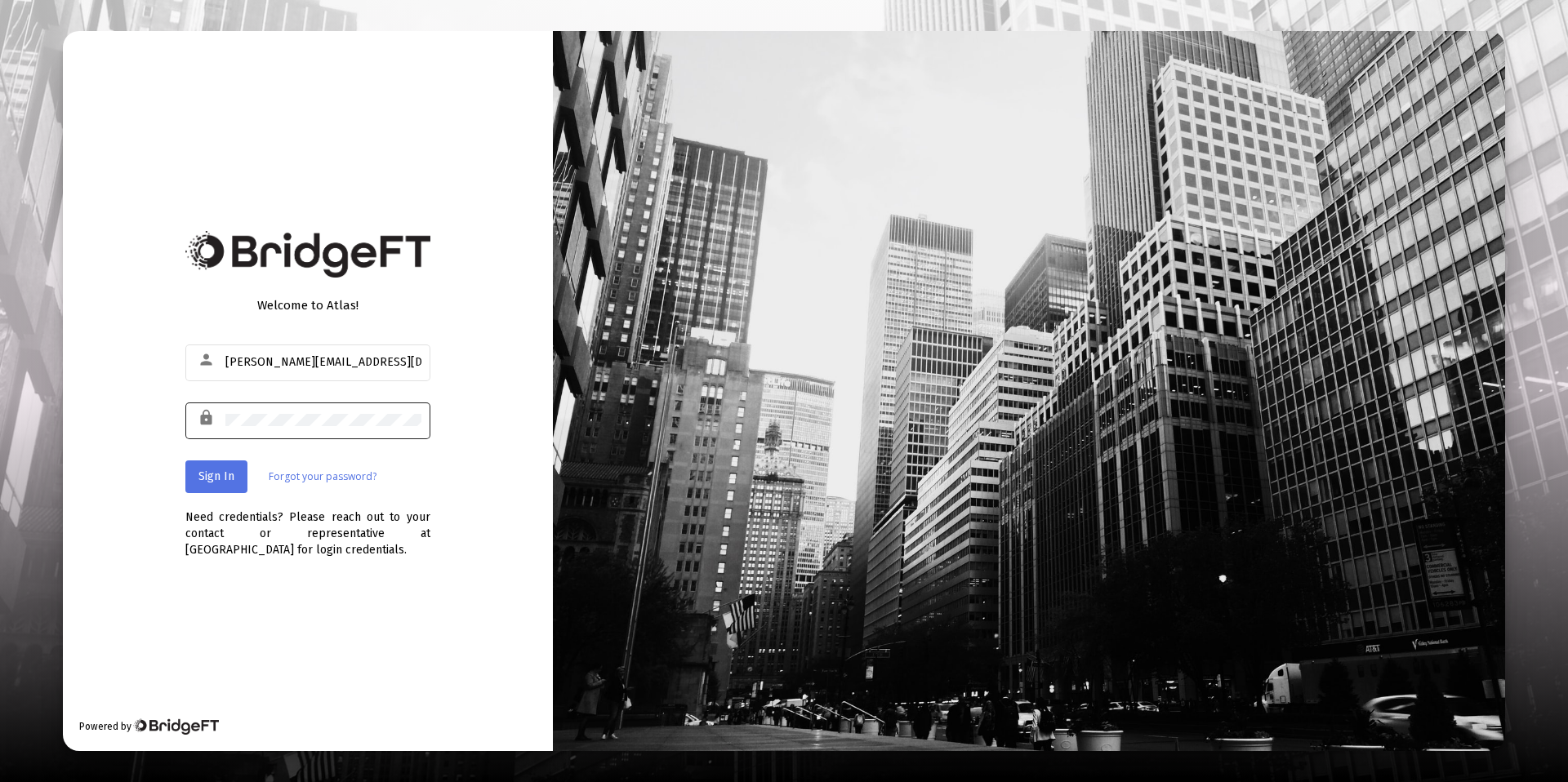
click at [317, 409] on div at bounding box center [324, 420] width 196 height 40
drag, startPoint x: 375, startPoint y: 358, endPoint x: 72, endPoint y: 357, distance: 303.0
click at [72, 357] on div "Welcome to Atlas! person [PERSON_NAME][EMAIL_ADDRESS][DOMAIN_NAME] lock Sign In…" at bounding box center [307, 390] width 490 height 719
click at [199, 478] on span "Sign In" at bounding box center [217, 476] width 36 height 14
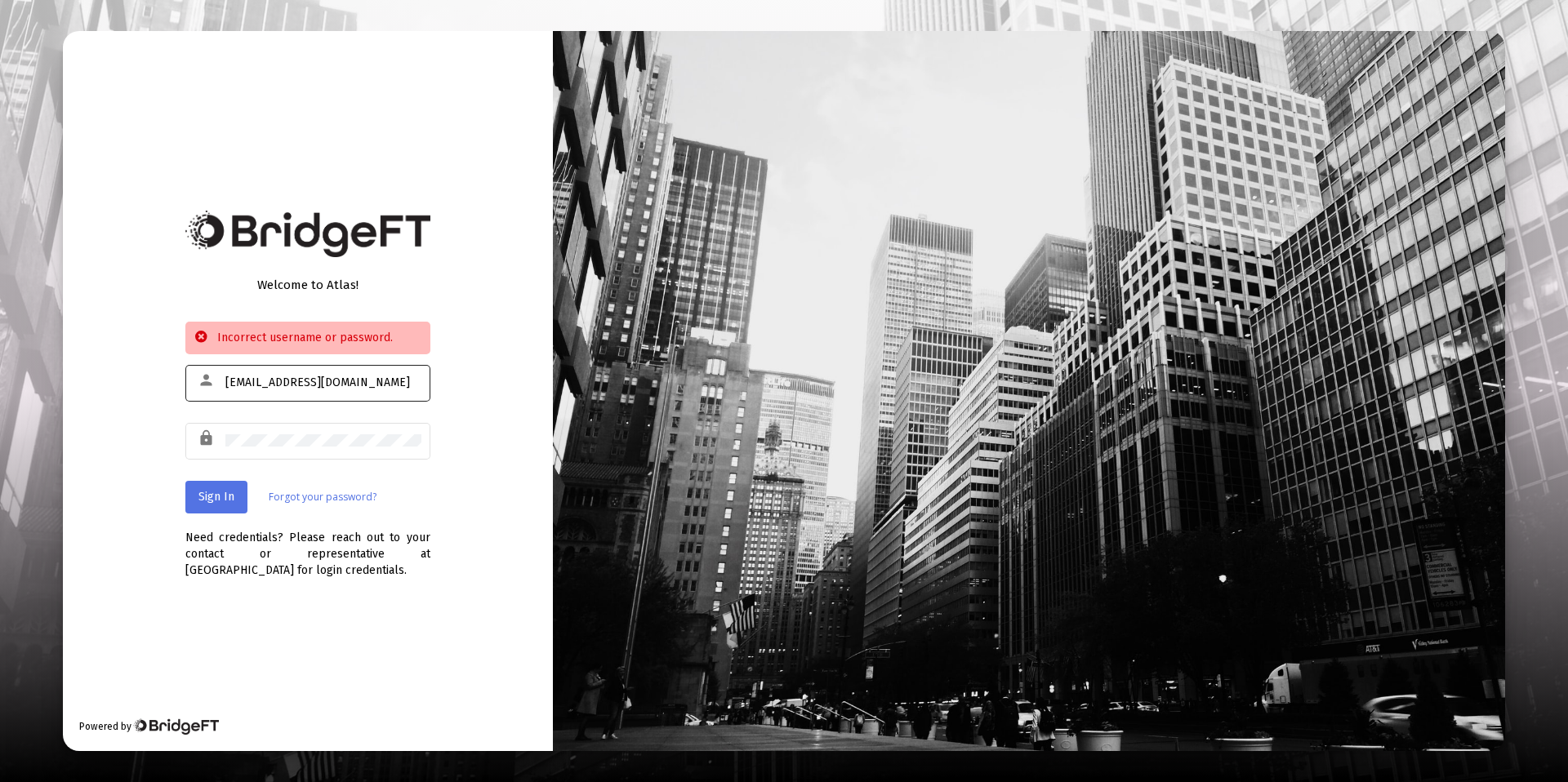
click at [341, 386] on input "[EMAIL_ADDRESS][DOMAIN_NAME]" at bounding box center [324, 383] width 196 height 13
type input "[PERSON_NAME][EMAIL_ADDRESS][DOMAIN_NAME]"
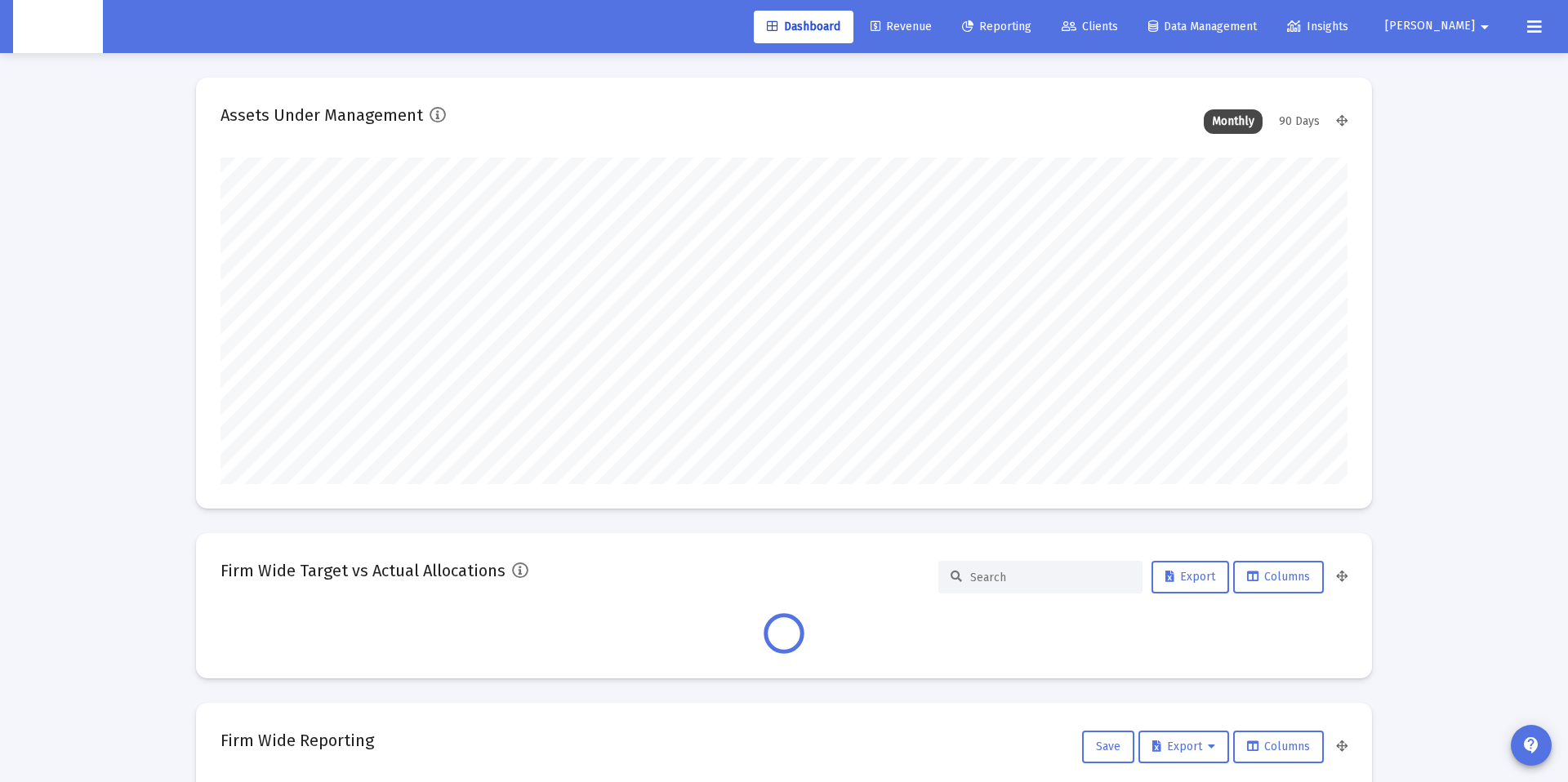
scroll to position [327, 607]
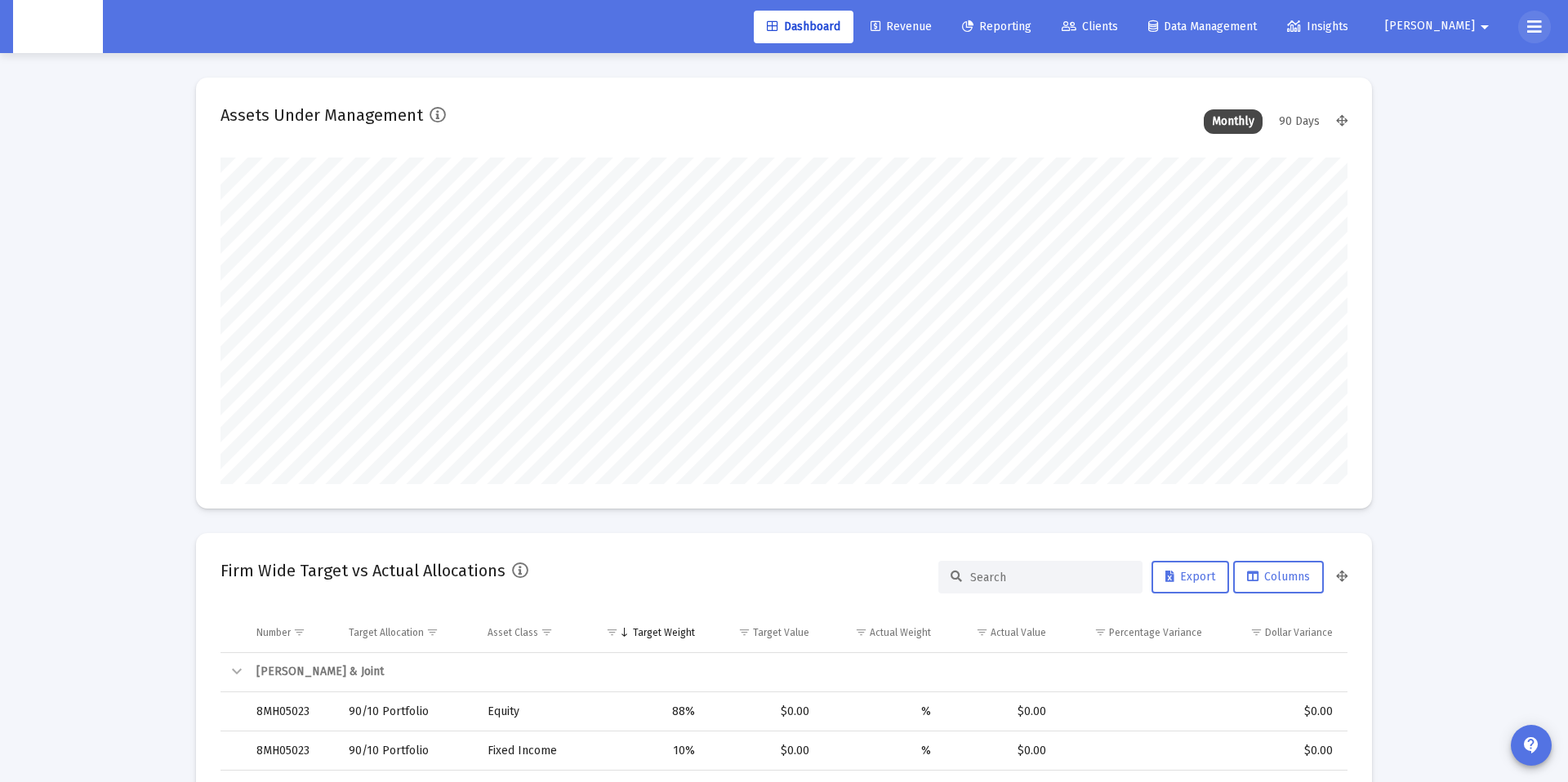
click at [1524, 26] on button at bounding box center [1534, 26] width 33 height 33
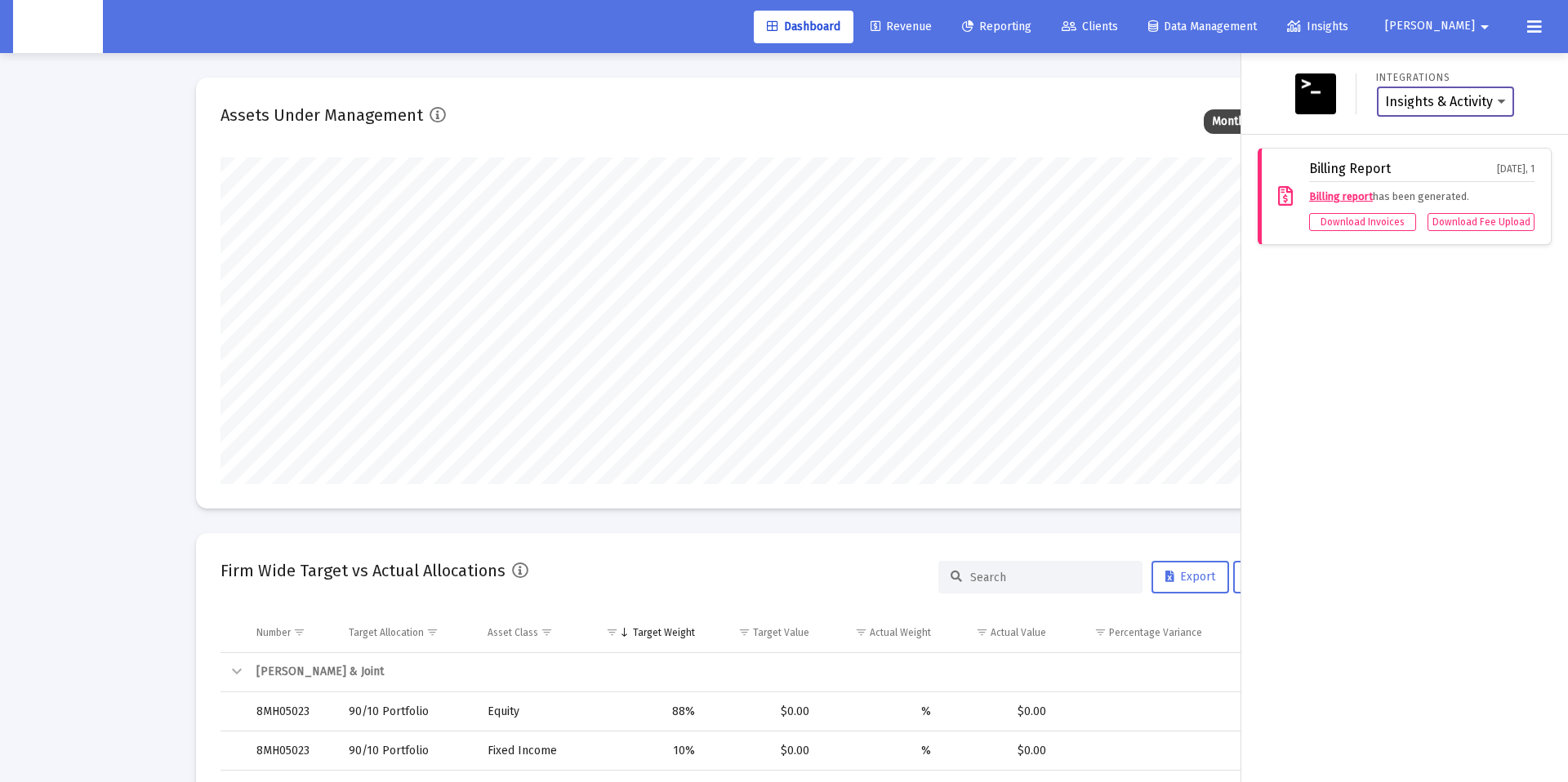
type input "[DATE]"
click at [1121, 19] on link "Clients" at bounding box center [1090, 26] width 82 height 33
